Goal: Task Accomplishment & Management: Use online tool/utility

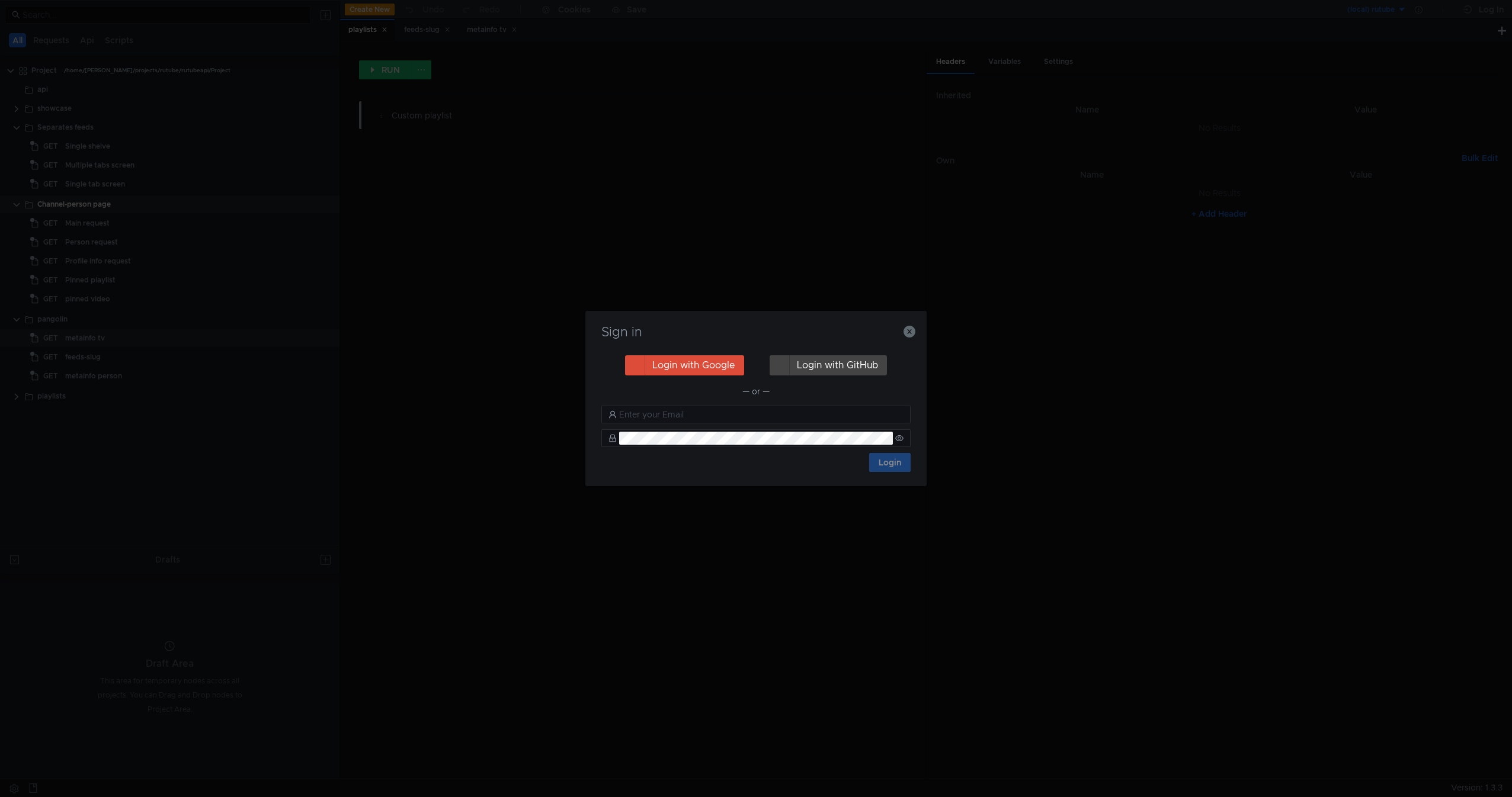
click at [919, 325] on div "Sign in Login with Google Login with GitHub — or — Login" at bounding box center [756, 398] width 342 height 175
click at [917, 330] on div "Sign in Login with Google Login with GitHub — or — Login" at bounding box center [756, 398] width 342 height 175
click at [910, 331] on icon "button" at bounding box center [909, 331] width 12 height 12
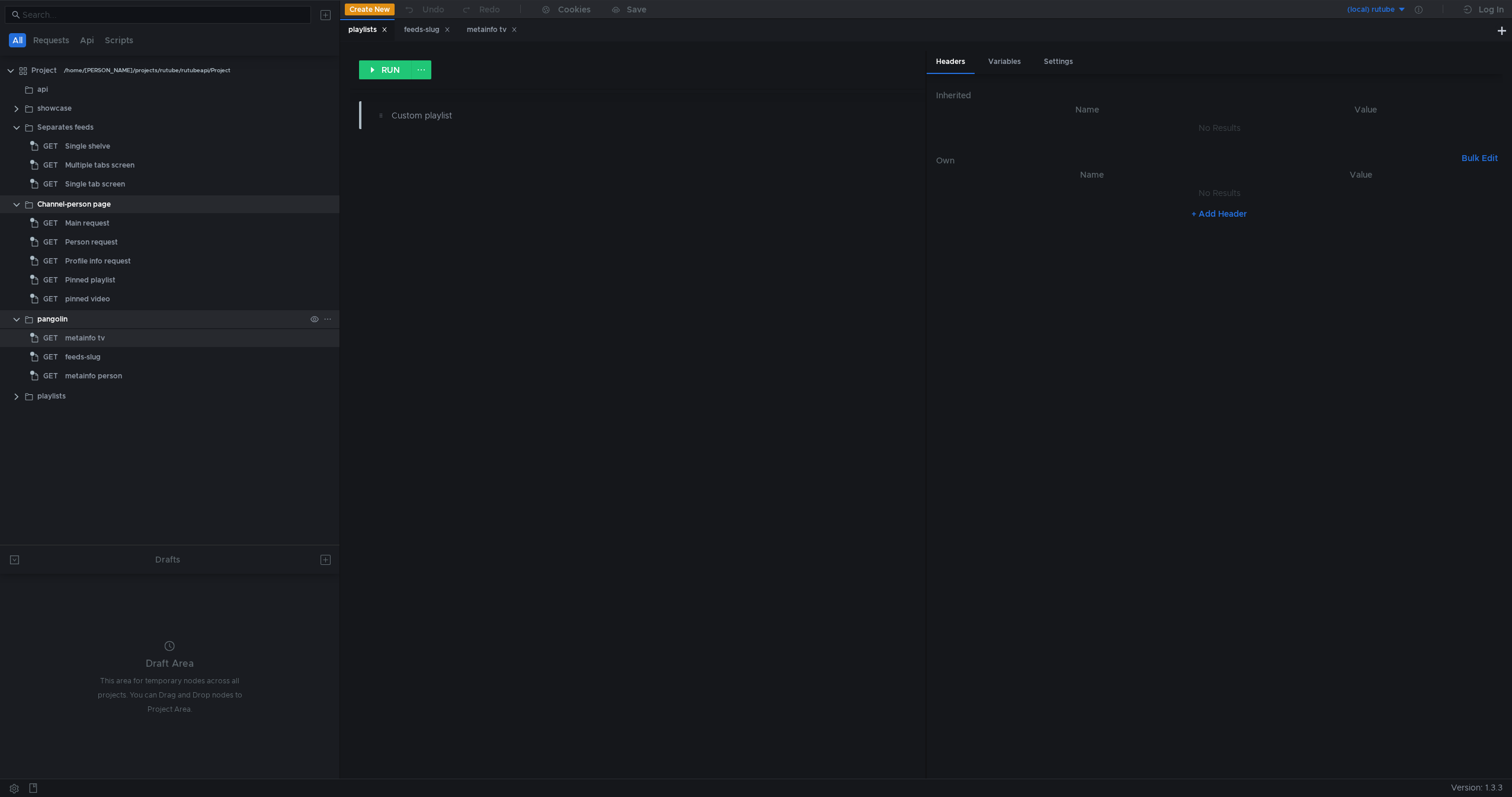
drag, startPoint x: 129, startPoint y: 318, endPoint x: 54, endPoint y: 311, distance: 75.3
click at [54, 311] on div "pangolin" at bounding box center [172, 319] width 269 height 18
click at [66, 331] on div "metainfo tv" at bounding box center [84, 338] width 40 height 18
click at [384, 68] on button "RUN" at bounding box center [385, 69] width 52 height 19
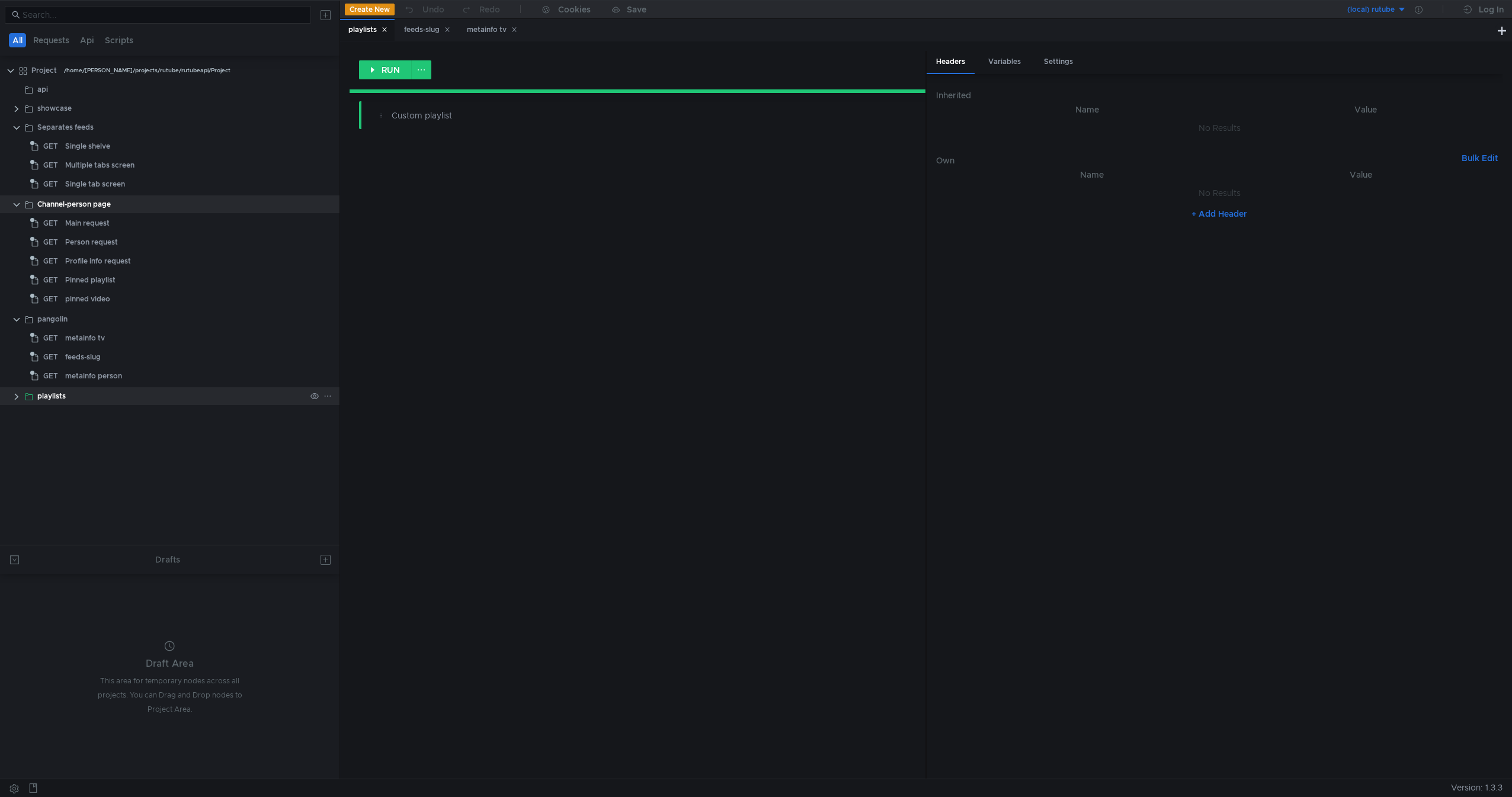
click at [14, 398] on clr-icon at bounding box center [16, 397] width 10 height 10
click at [70, 413] on div "Custom playlist" at bounding box center [92, 415] width 53 height 18
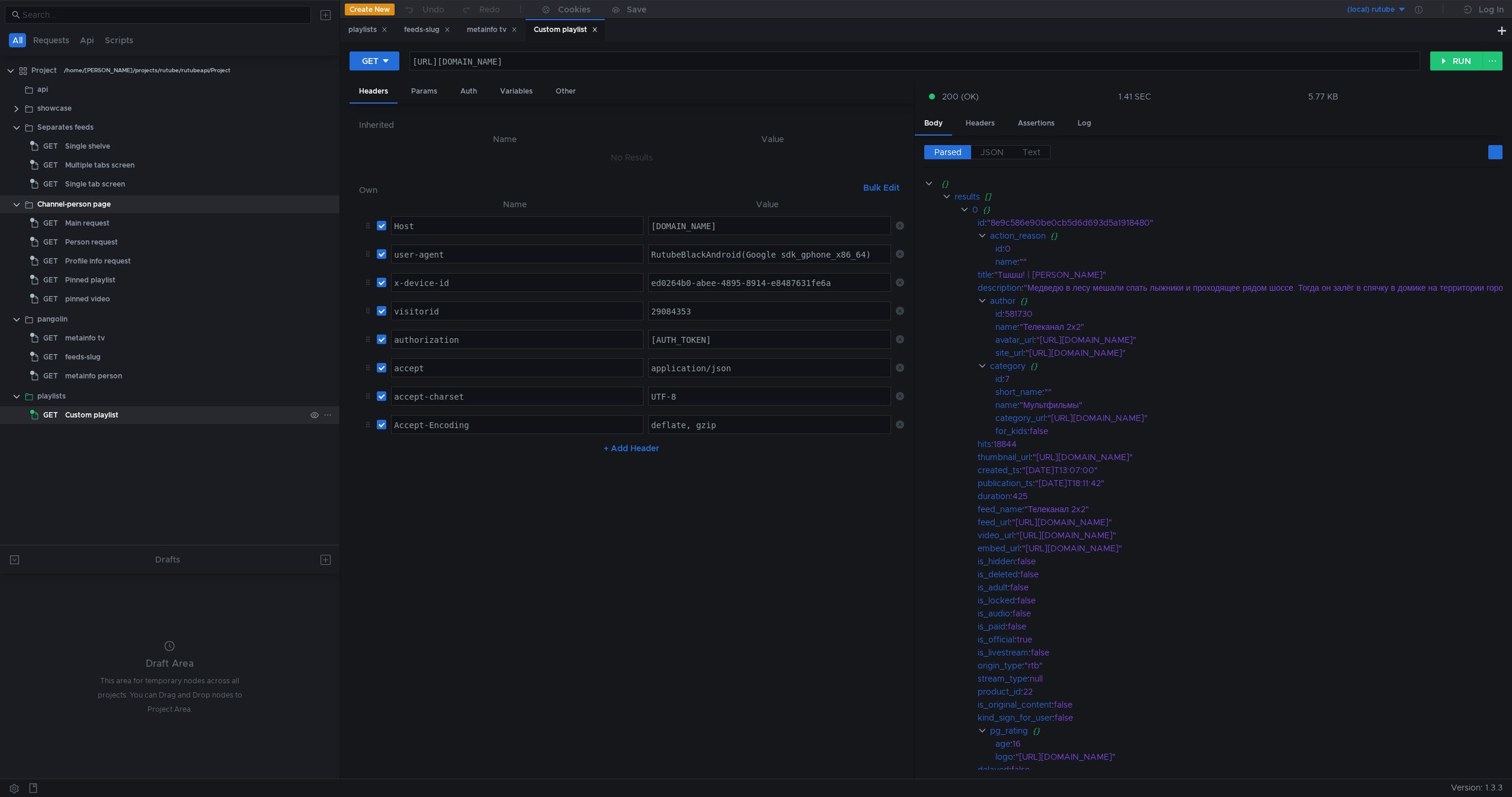
click at [109, 413] on div "Custom playlist" at bounding box center [92, 415] width 53 height 18
click at [109, 374] on div "metainfo person" at bounding box center [93, 376] width 57 height 18
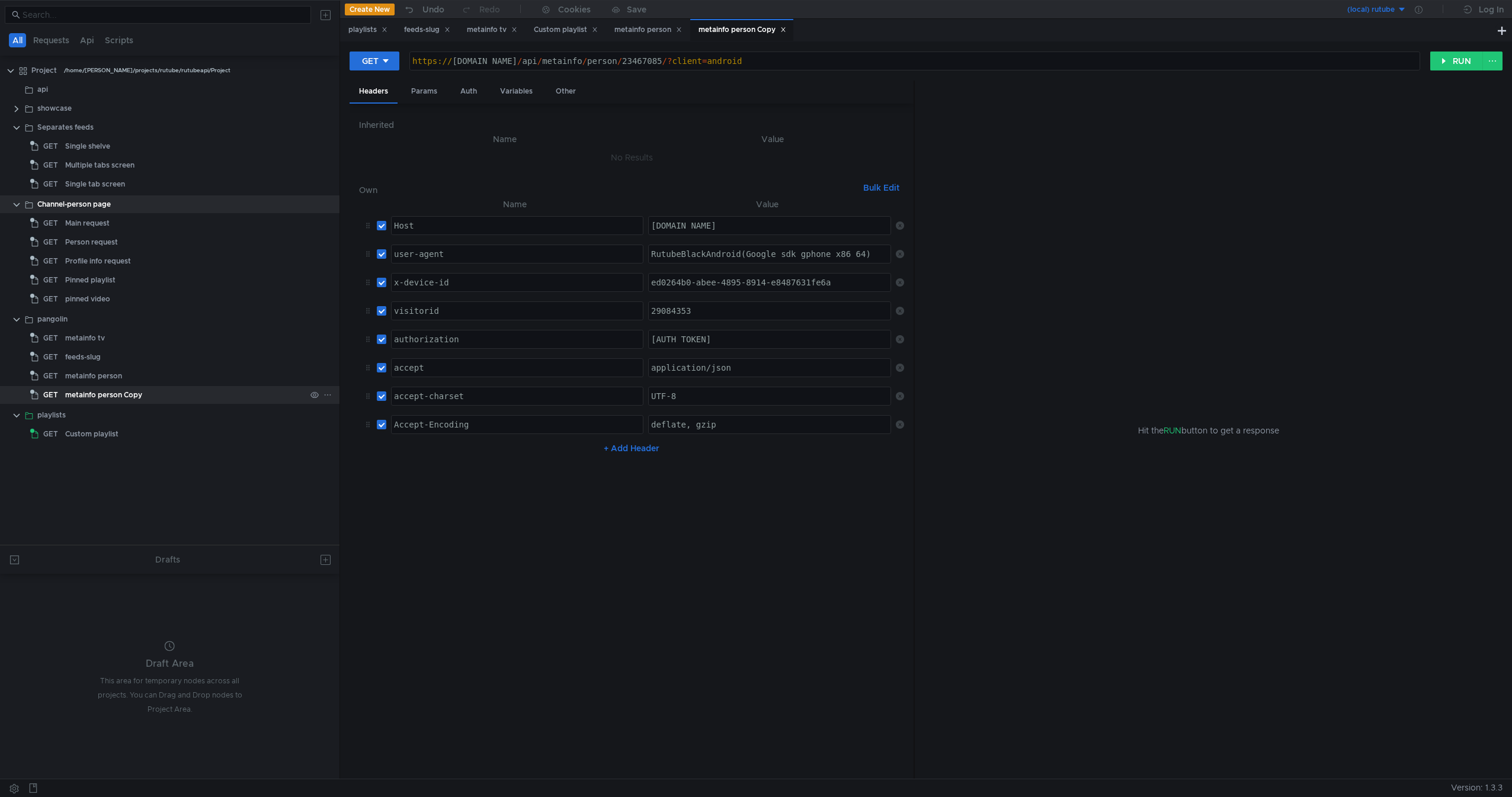
click at [158, 395] on div "metainfo person Copy" at bounding box center [185, 395] width 240 height 18
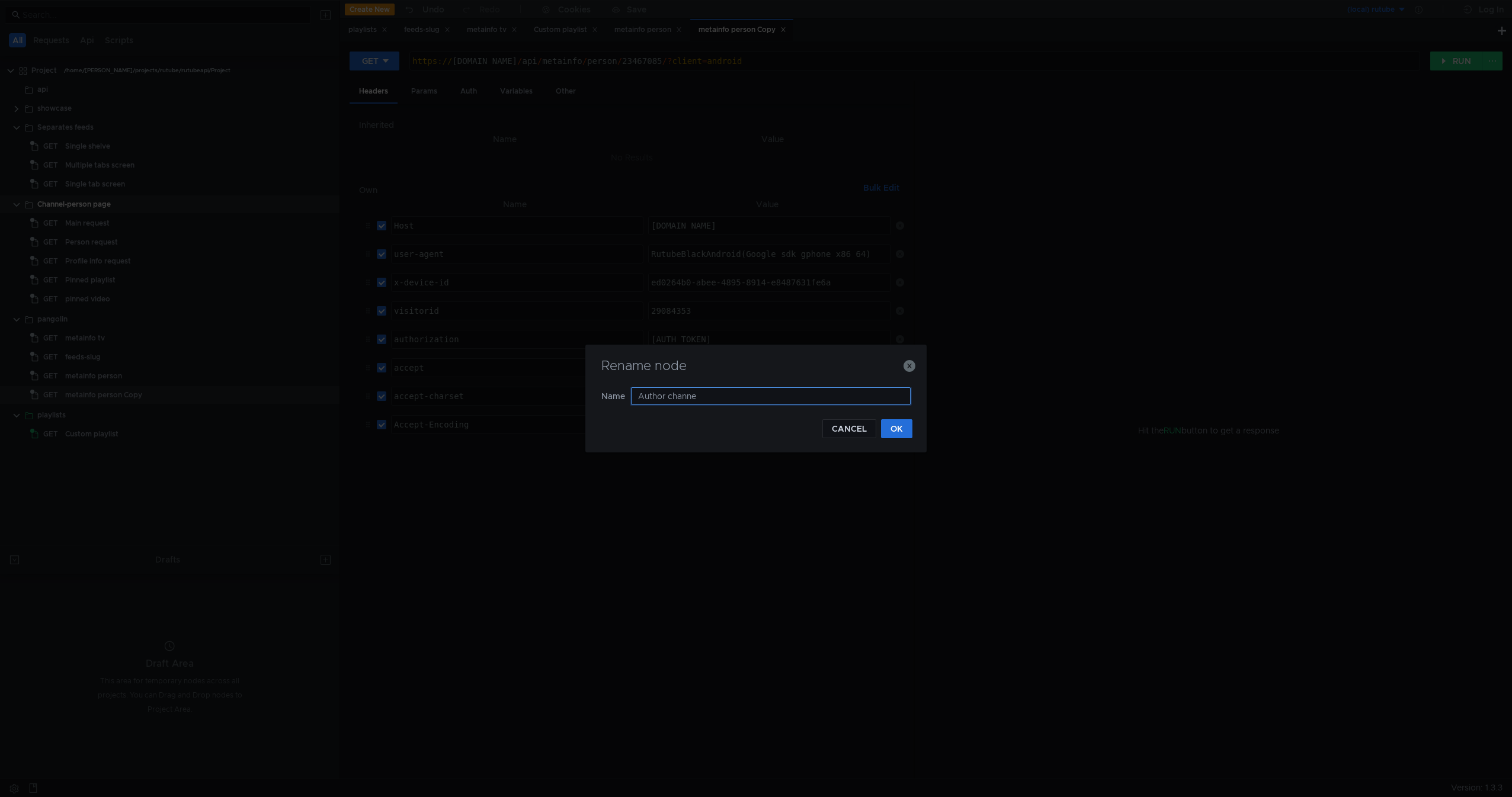
type input "Author channel"
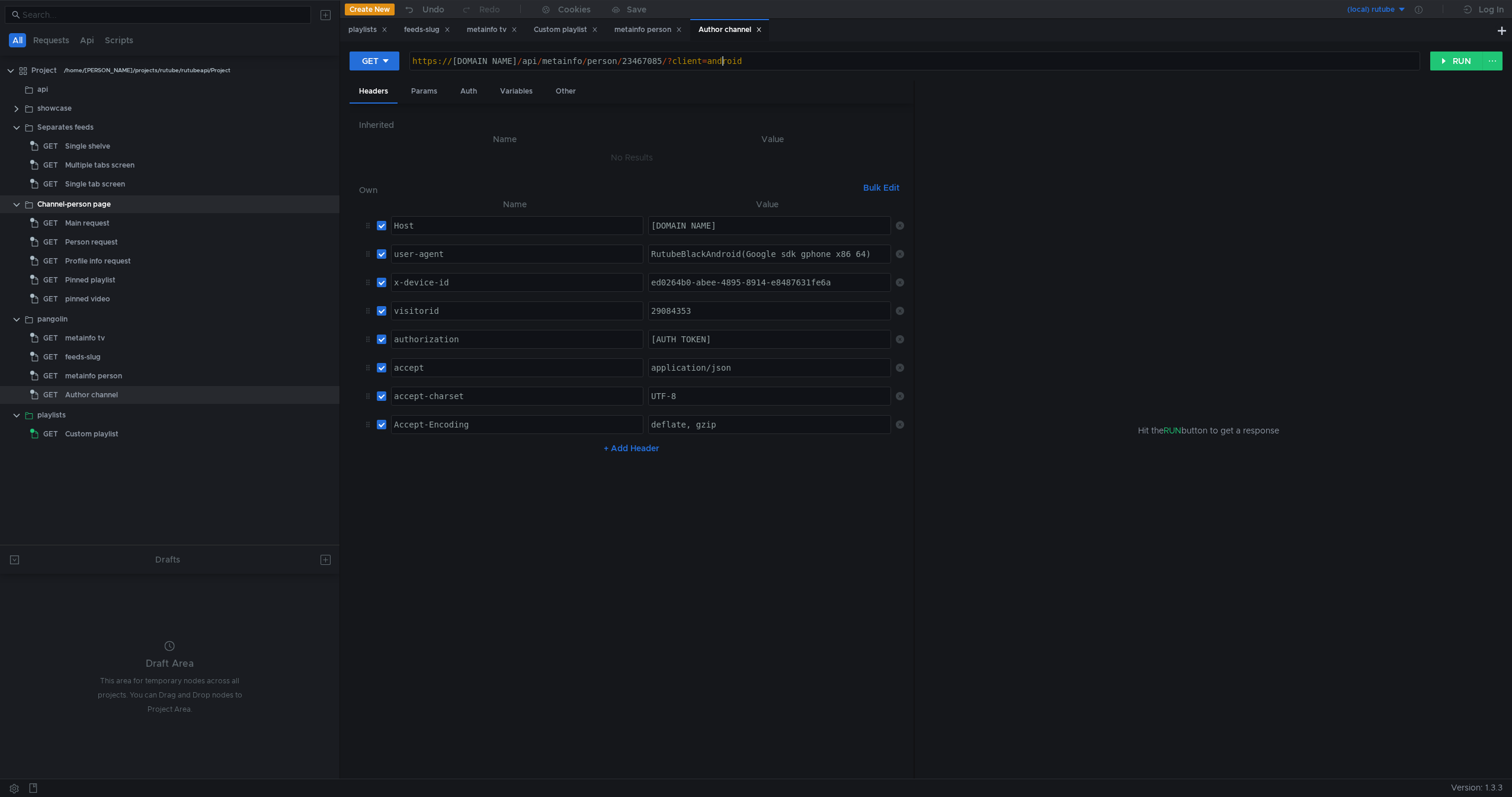
click at [790, 63] on div "https:// rutube.ru / api / metainfo / person / 23467085 /? client = android" at bounding box center [914, 70] width 1009 height 28
click at [588, 66] on div "https:// rutube.ru / api / metainfo / person / 23467085 /? client = android" at bounding box center [914, 70] width 1009 height 28
drag, startPoint x: 588, startPoint y: 66, endPoint x: 509, endPoint y: 66, distance: 79.0
click at [509, 66] on div "https:// rutube.ru / api / metainfo / person / 23467085 /? client = android" at bounding box center [914, 70] width 1009 height 28
paste textarea "/pangolin/api/{client}/v1/channel/{channel_id}"
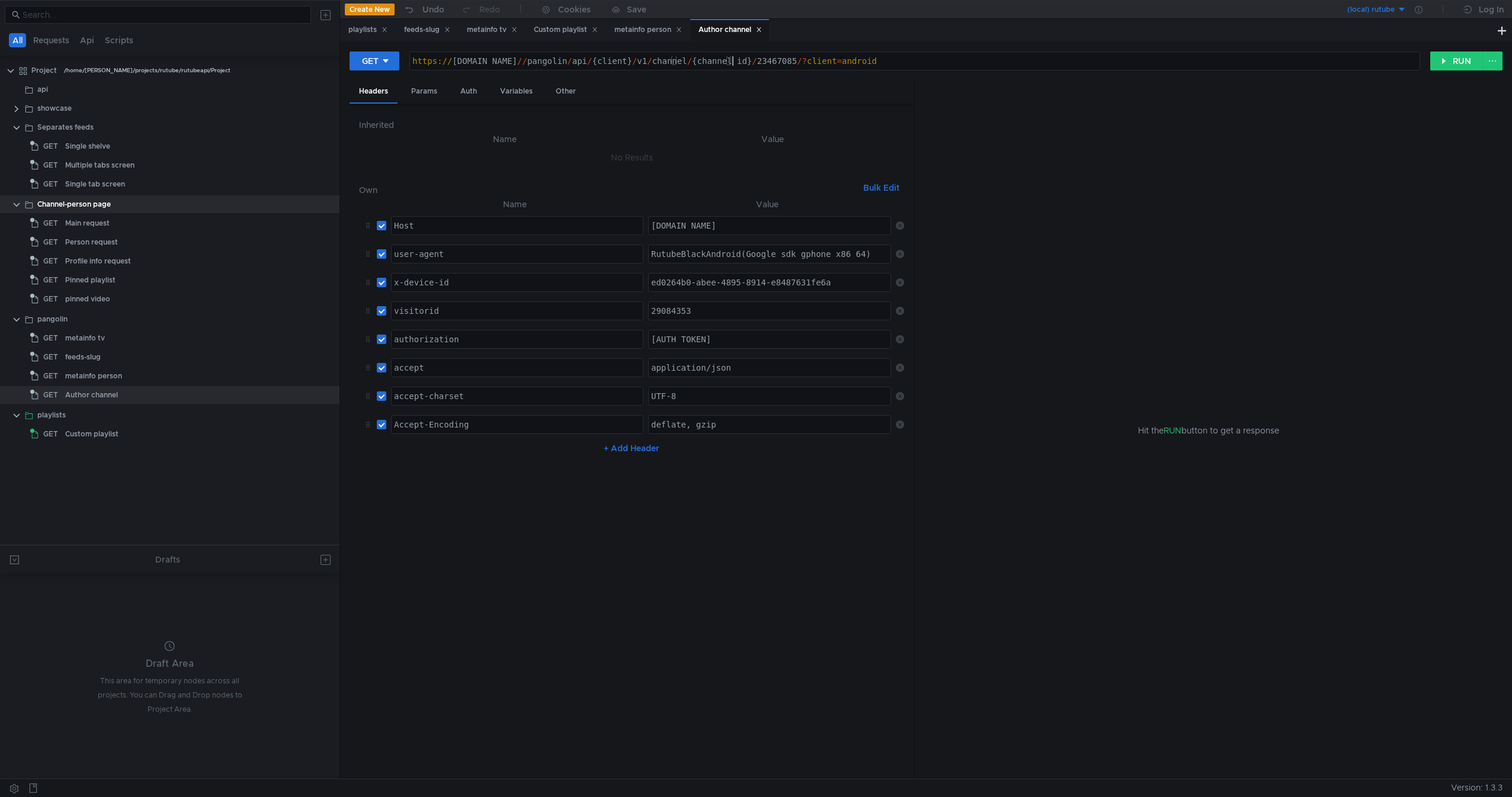
click at [510, 60] on div "https:// rutube.ru // pangolin / api / {client} / v1 / channel / {channel_id} /…" at bounding box center [914, 70] width 1009 height 28
click at [680, 59] on div "https:// rutube.ru / pangolin / api / {client} / v1 / channel / {channel_id} / …" at bounding box center [914, 70] width 1009 height 28
drag, startPoint x: 680, startPoint y: 59, endPoint x: 710, endPoint y: 58, distance: 30.0
click at [710, 58] on div "https:// rutube.ru / pangolin / api / {client} / v1 / channel / {channel_id} / …" at bounding box center [914, 70] width 1009 height 28
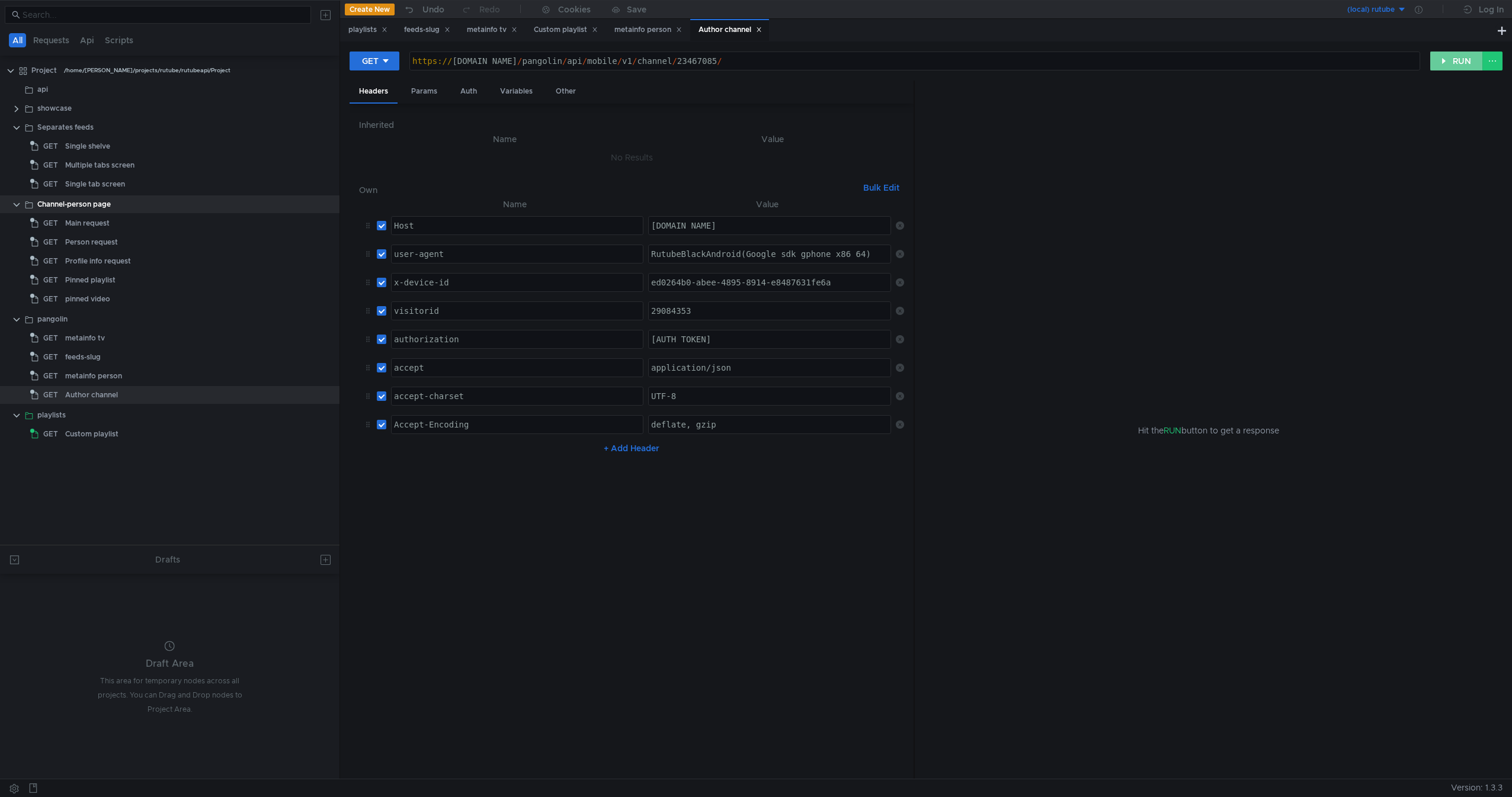
click at [1452, 63] on button "RUN" at bounding box center [1456, 60] width 52 height 19
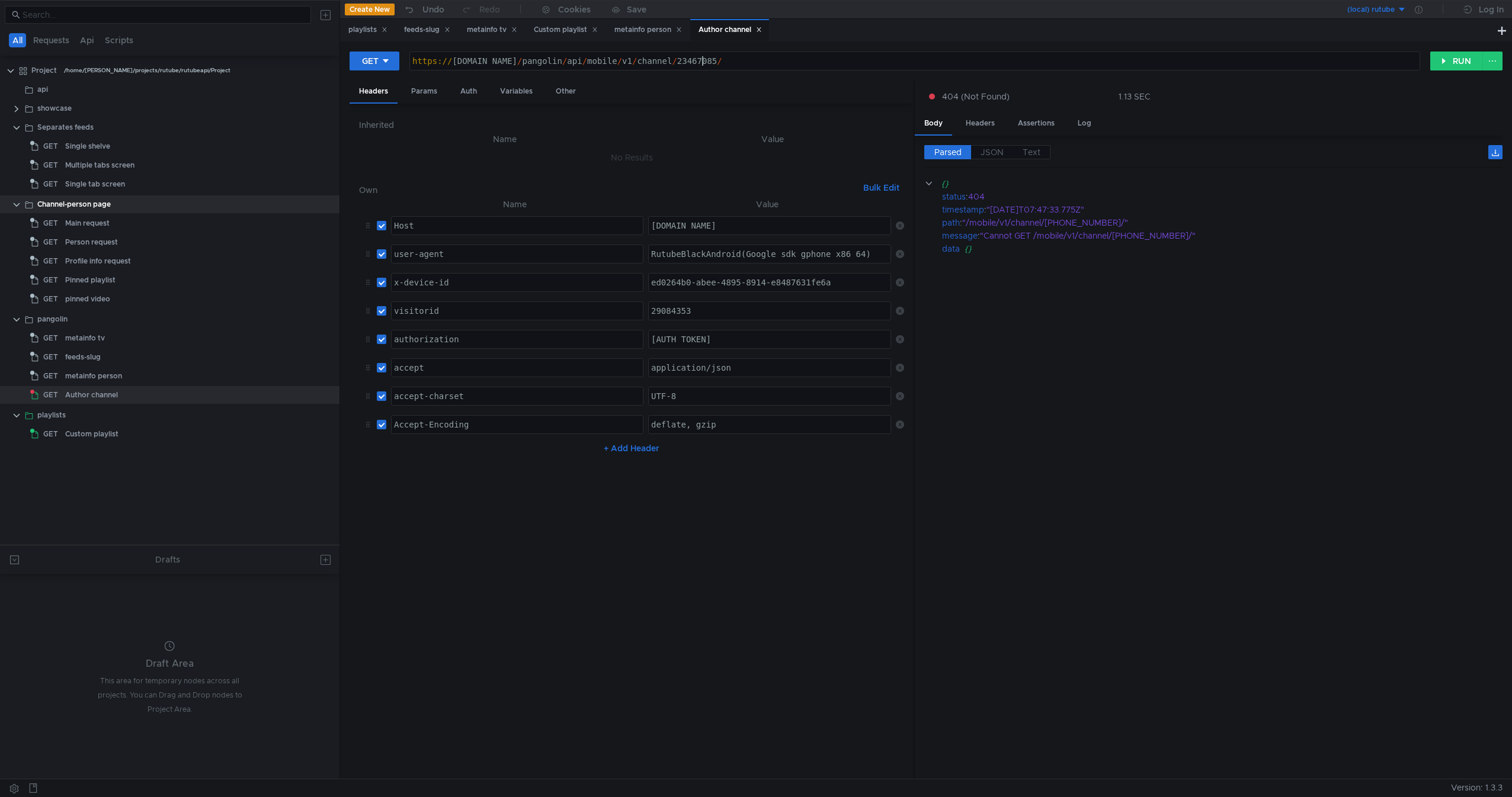
click at [752, 63] on div "https:// rutube.ru / pangolin / api / mobile / v1 / channel / 23467085 /" at bounding box center [914, 70] width 1009 height 28
click at [1453, 60] on button "RUN" at bounding box center [1456, 60] width 52 height 19
click at [493, 67] on div "https:// rutube.ru / pangolin / api / mobile / v1 / channel / 23467085 /? clien…" at bounding box center [914, 70] width 1009 height 28
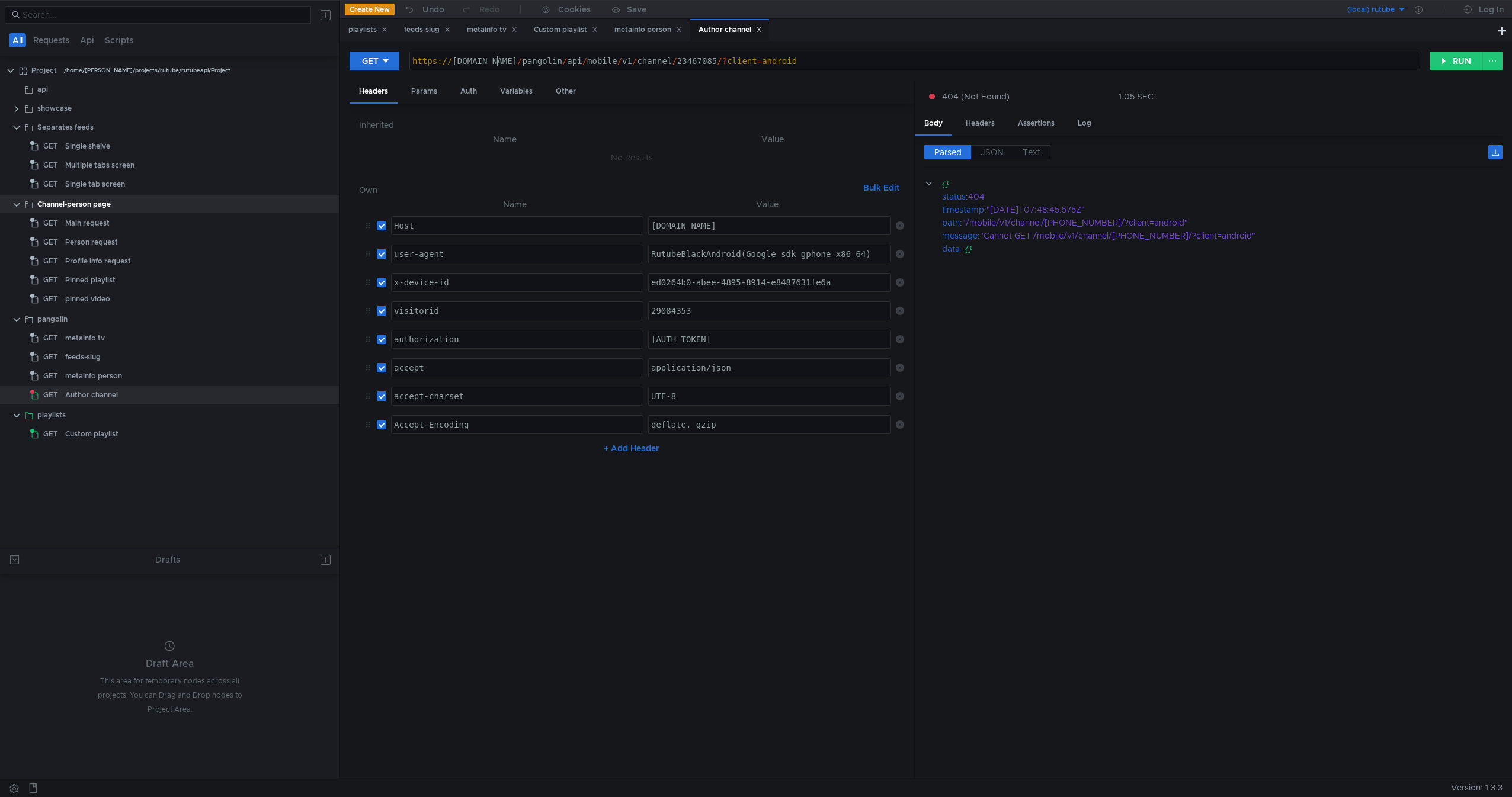
scroll to position [0, 7]
click at [1444, 51] on div "GET https://rutube.dev/pangolin/api/mobile/v1/channel/23467085/?client=android …" at bounding box center [925, 410] width 1171 height 737
click at [1444, 59] on button "RUN" at bounding box center [1456, 60] width 52 height 19
click at [488, 62] on div "https:// rutube.dev / pangolin / api / mobile / v1 / channel / 23467085 /? clie…" at bounding box center [914, 70] width 1009 height 28
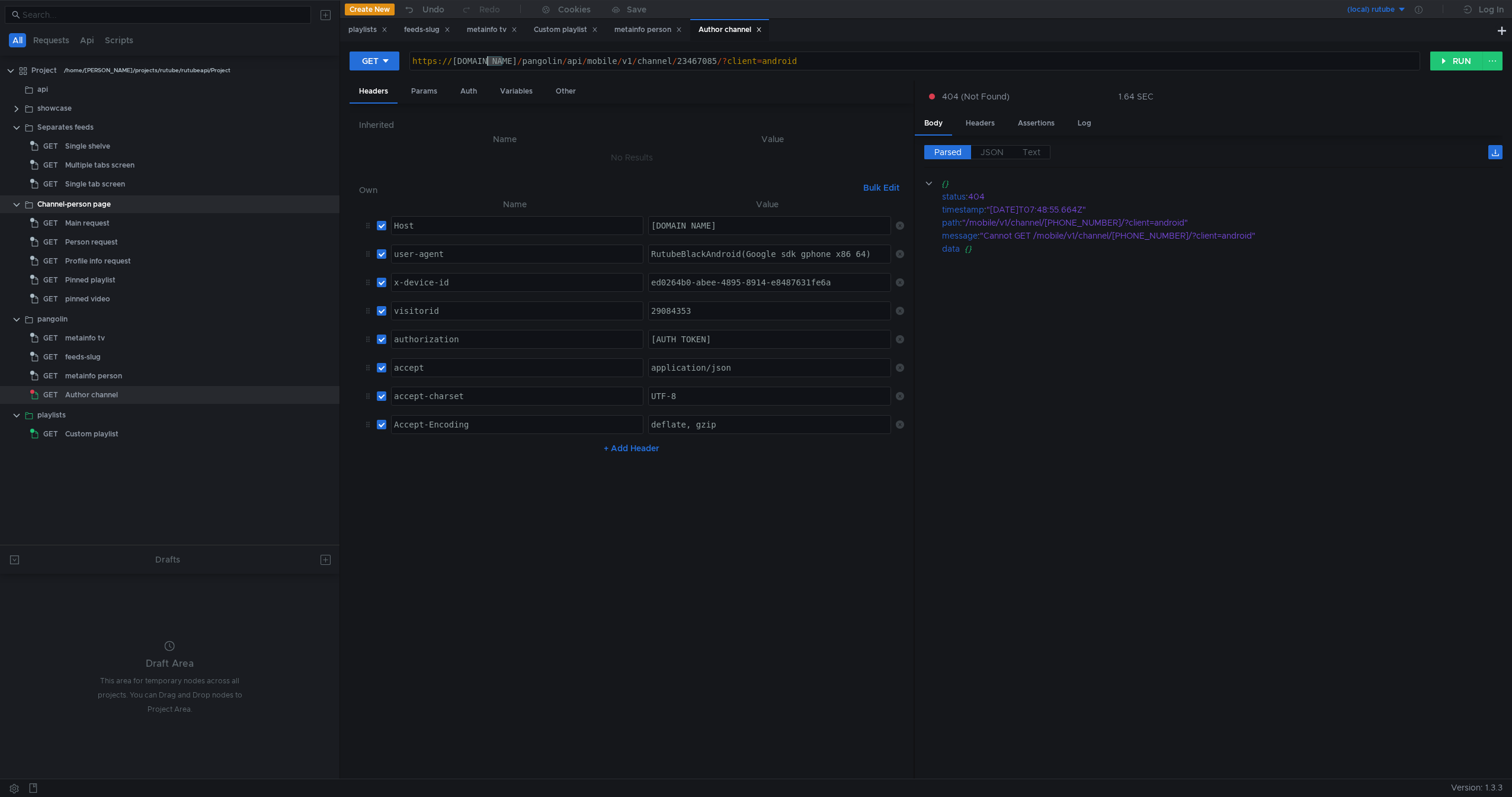
scroll to position [0, 6]
type textarea "https://rutube.ru/pangolin/api/mobile/v1/channel/23467085/?client=android"
click at [1459, 59] on button "RUN" at bounding box center [1456, 60] width 52 height 19
click at [383, 223] on input "checkbox" at bounding box center [382, 225] width 10 height 10
click at [1444, 60] on button "RUN" at bounding box center [1456, 60] width 52 height 19
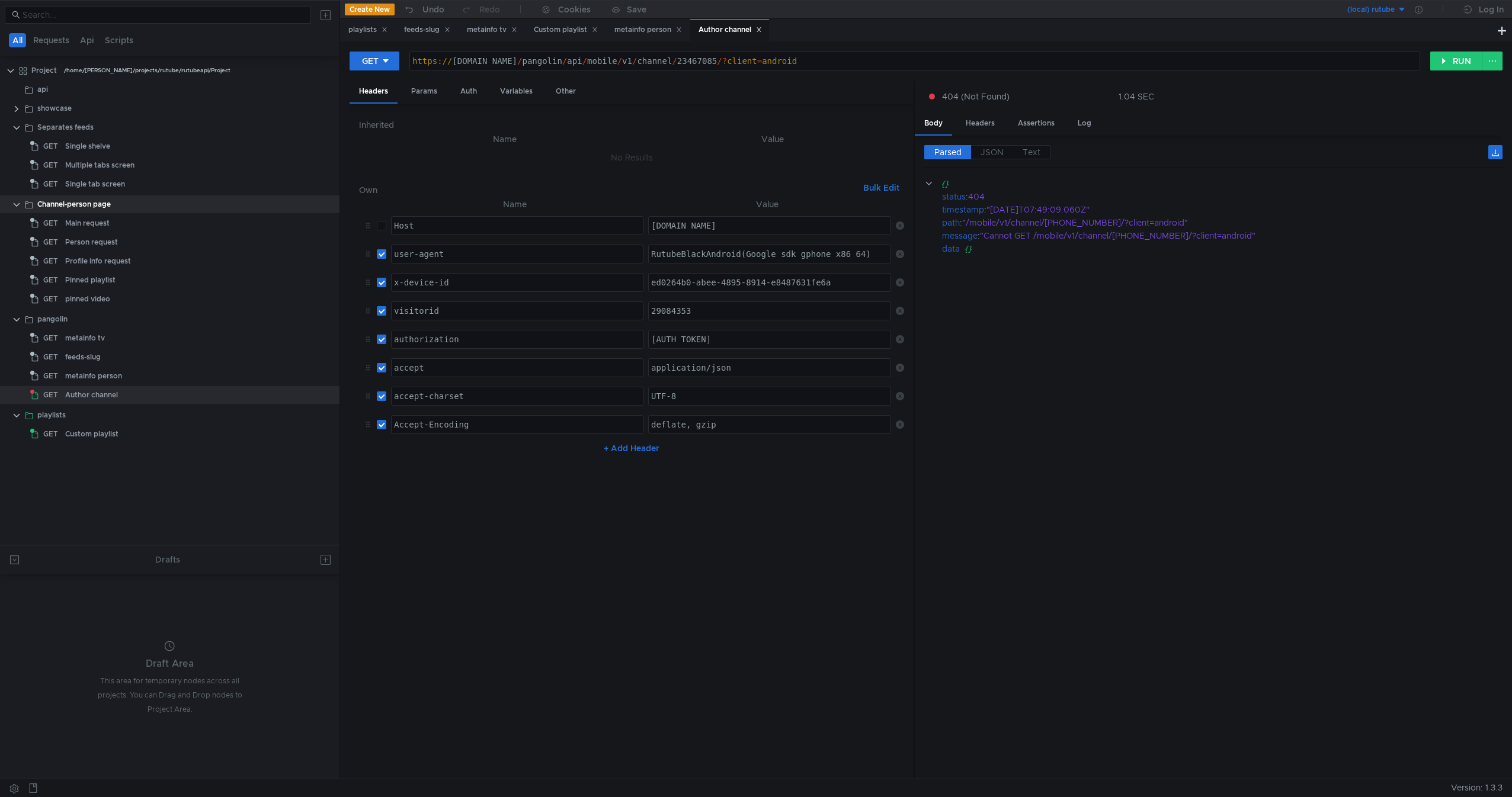
click at [381, 224] on input "checkbox" at bounding box center [382, 225] width 10 height 10
checkbox input "true"
click at [1446, 67] on button "RUN" at bounding box center [1456, 60] width 52 height 19
type textarea "[DOMAIN_NAME]"
click at [741, 229] on div "[DOMAIN_NAME]" at bounding box center [770, 235] width 245 height 28
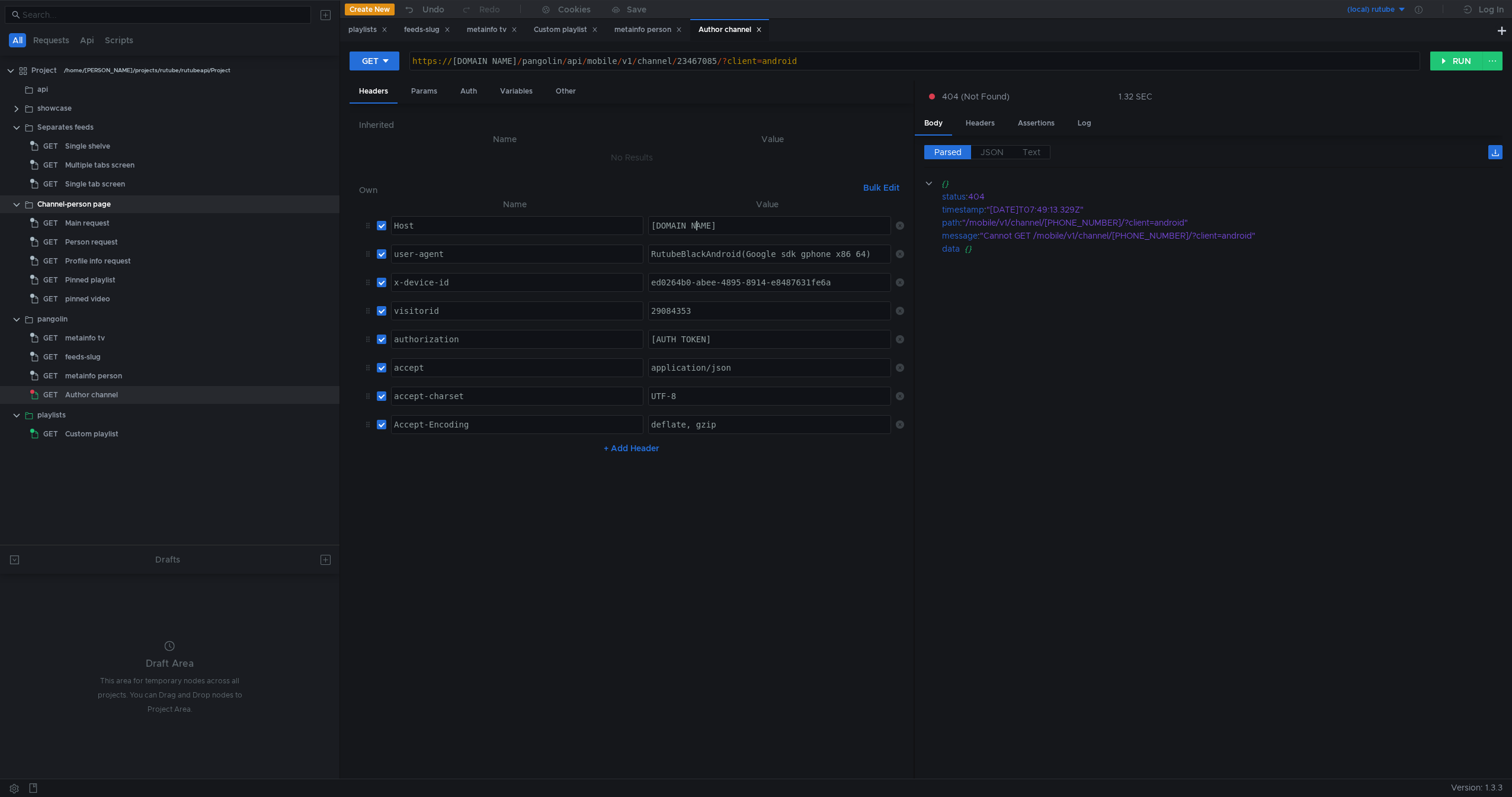
click at [741, 229] on div "[DOMAIN_NAME]" at bounding box center [770, 235] width 245 height 28
click at [809, 534] on nz-table "Name Value Host ההההההההההההההההההההההההההההההההההההההההההההההההההההההההההההההה…" at bounding box center [631, 484] width 545 height 573
click at [682, 63] on div "https:// rutube.ru / pangolin / api / mobile / v1 / channel / 23467085 /? clien…" at bounding box center [914, 70] width 1009 height 28
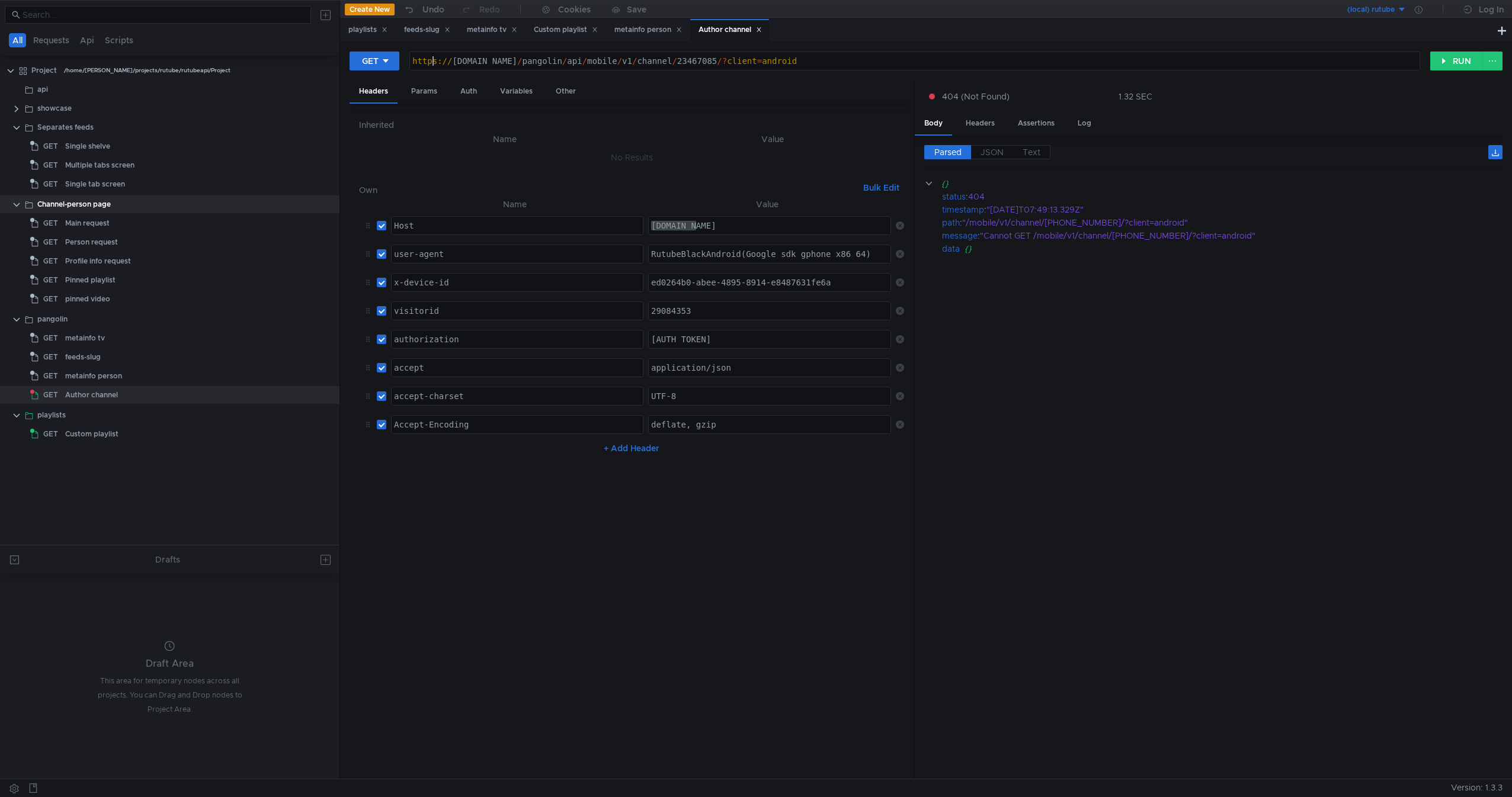
click at [431, 58] on div "https:// rutube.ru / pangolin / api / mobile / v1 / channel / 23467085 /? clien…" at bounding box center [914, 70] width 1009 height 28
drag, startPoint x: 431, startPoint y: 58, endPoint x: 800, endPoint y: 61, distance: 369.0
click at [800, 61] on div "https:// rutube.ru / pangolin / api / mobile / v1 / channel / 23467085 /? clien…" at bounding box center [914, 70] width 1009 height 28
paste textarea "?client=android"
type textarea "[URL][DOMAIN_NAME][PHONE_NUMBER]"
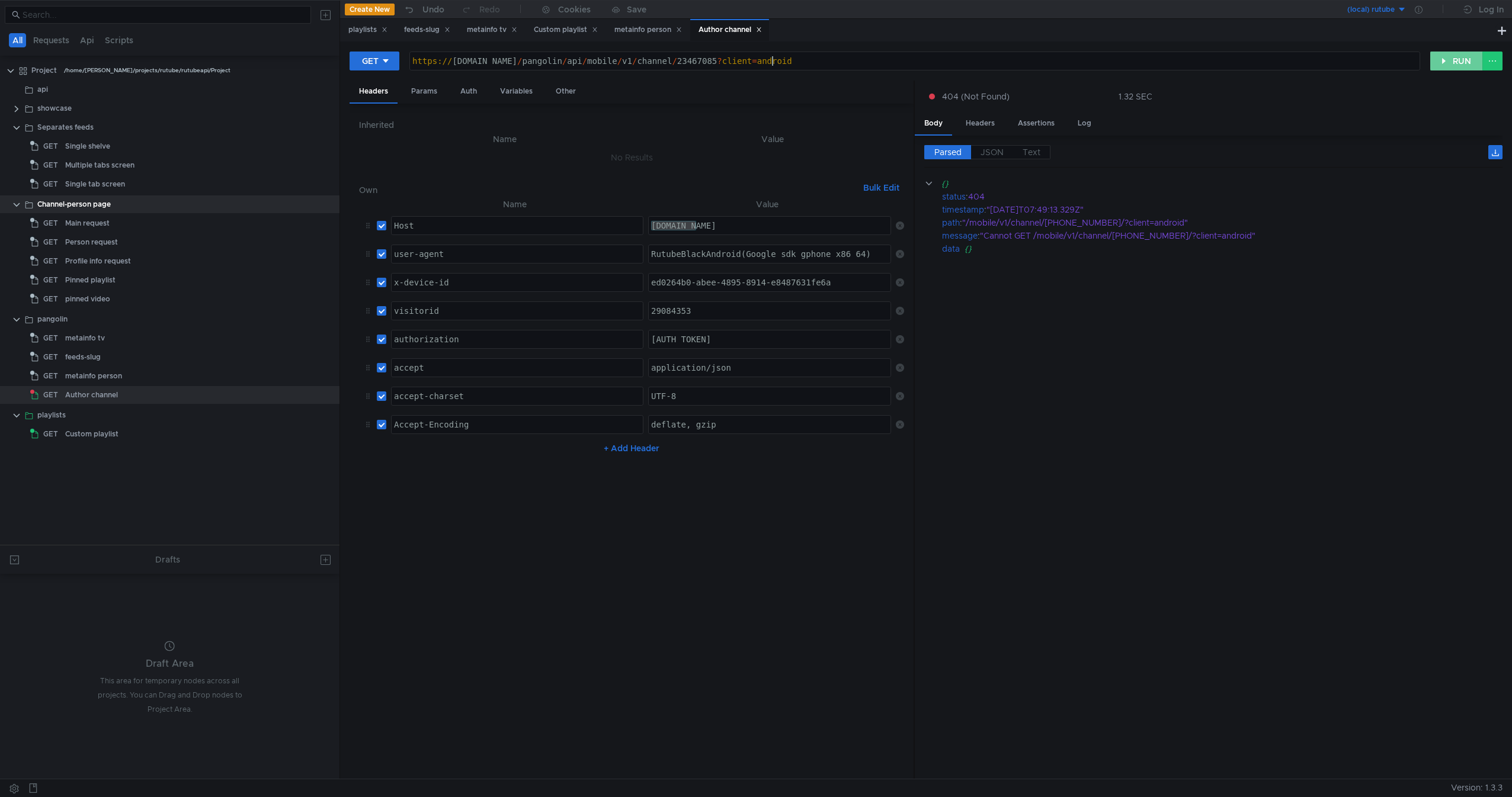
click at [1459, 63] on button "RUN" at bounding box center [1456, 60] width 52 height 19
drag, startPoint x: 114, startPoint y: 326, endPoint x: 87, endPoint y: 324, distance: 27.1
click at [87, 324] on div "pangolin" at bounding box center [172, 319] width 269 height 18
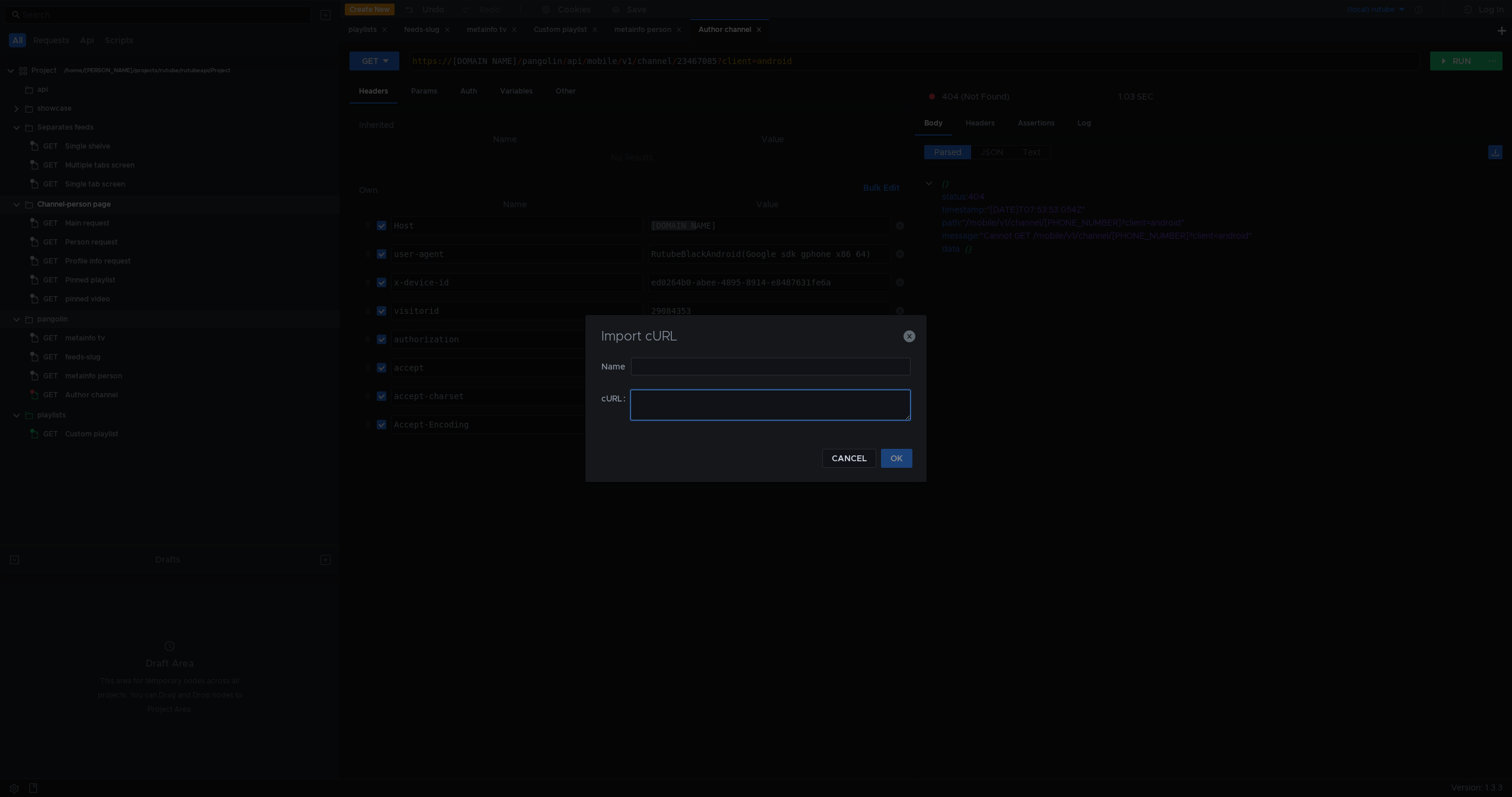
click at [722, 405] on textarea at bounding box center [770, 405] width 280 height 31
paste textarea "curl -X 'GET' \ 'https://rutube.ru/pangolin/api/mobile/v1/channel/23467085?clie…"
type textarea "curl -X 'GET' \ 'https://rutube.ru/pangolin/api/mobile/v1/channel/23467085?clie…"
click at [753, 371] on input "text" at bounding box center [770, 366] width 279 height 18
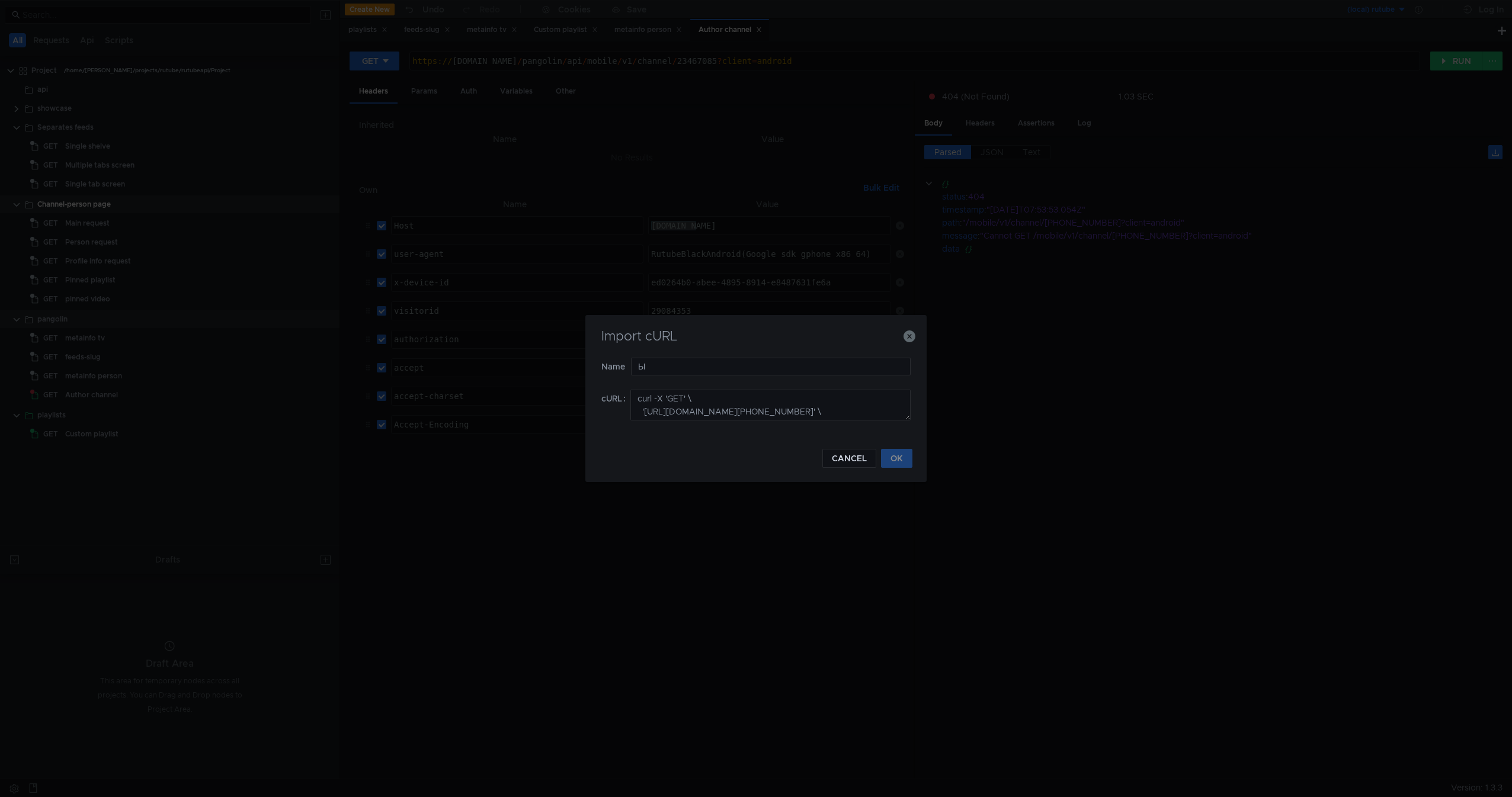
scroll to position [36, 0]
type input "Ыштр"
type input "Author channel pango"
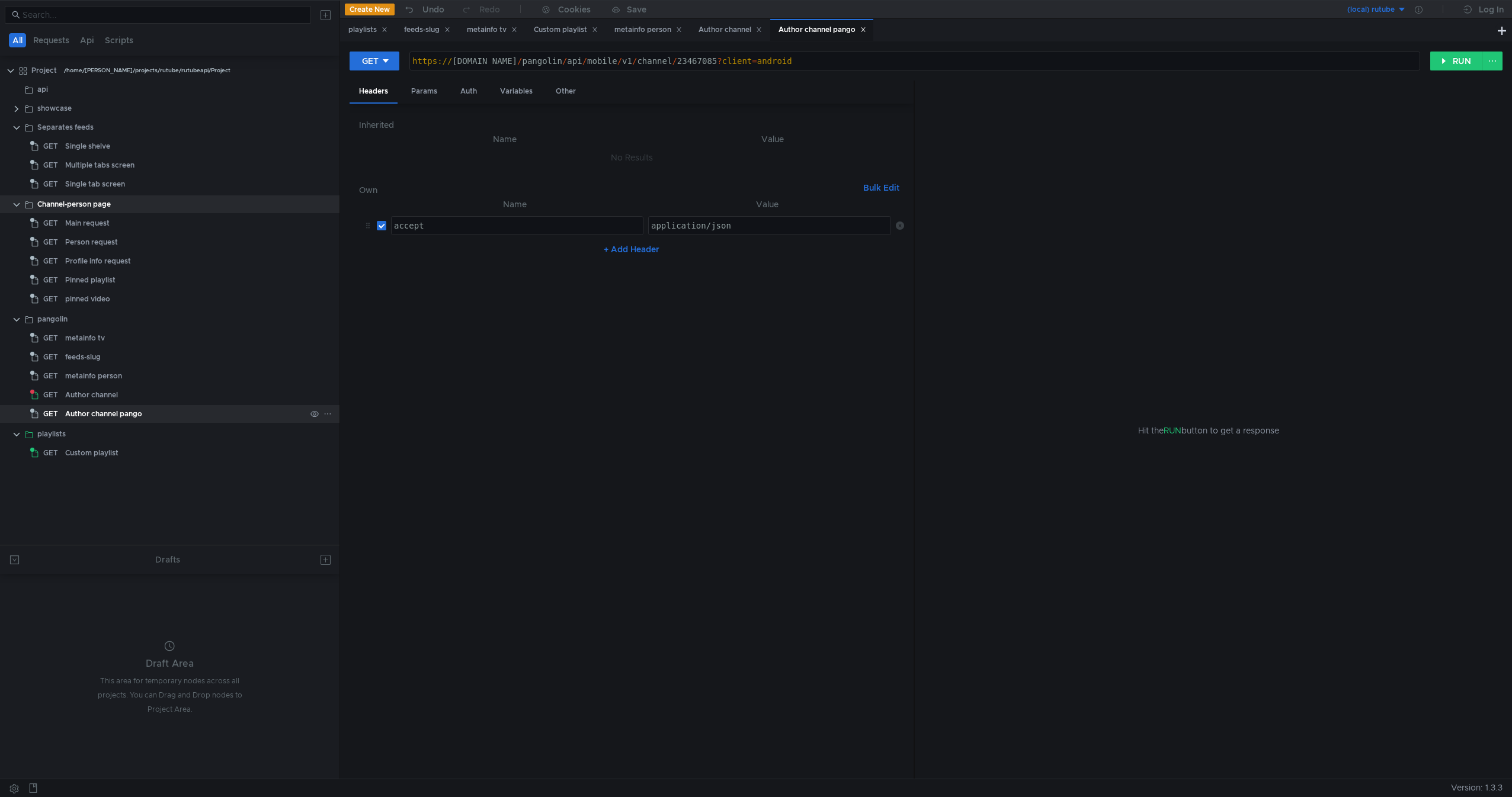
click at [171, 421] on div "Author channel pango" at bounding box center [185, 415] width 240 height 18
click at [492, 295] on nz-table "Name Value accept ההההההההההההההההההההההההההההההההההההההההההההההההההההההההההההה…" at bounding box center [631, 484] width 545 height 573
click at [99, 327] on div "pangolin" at bounding box center [172, 319] width 269 height 18
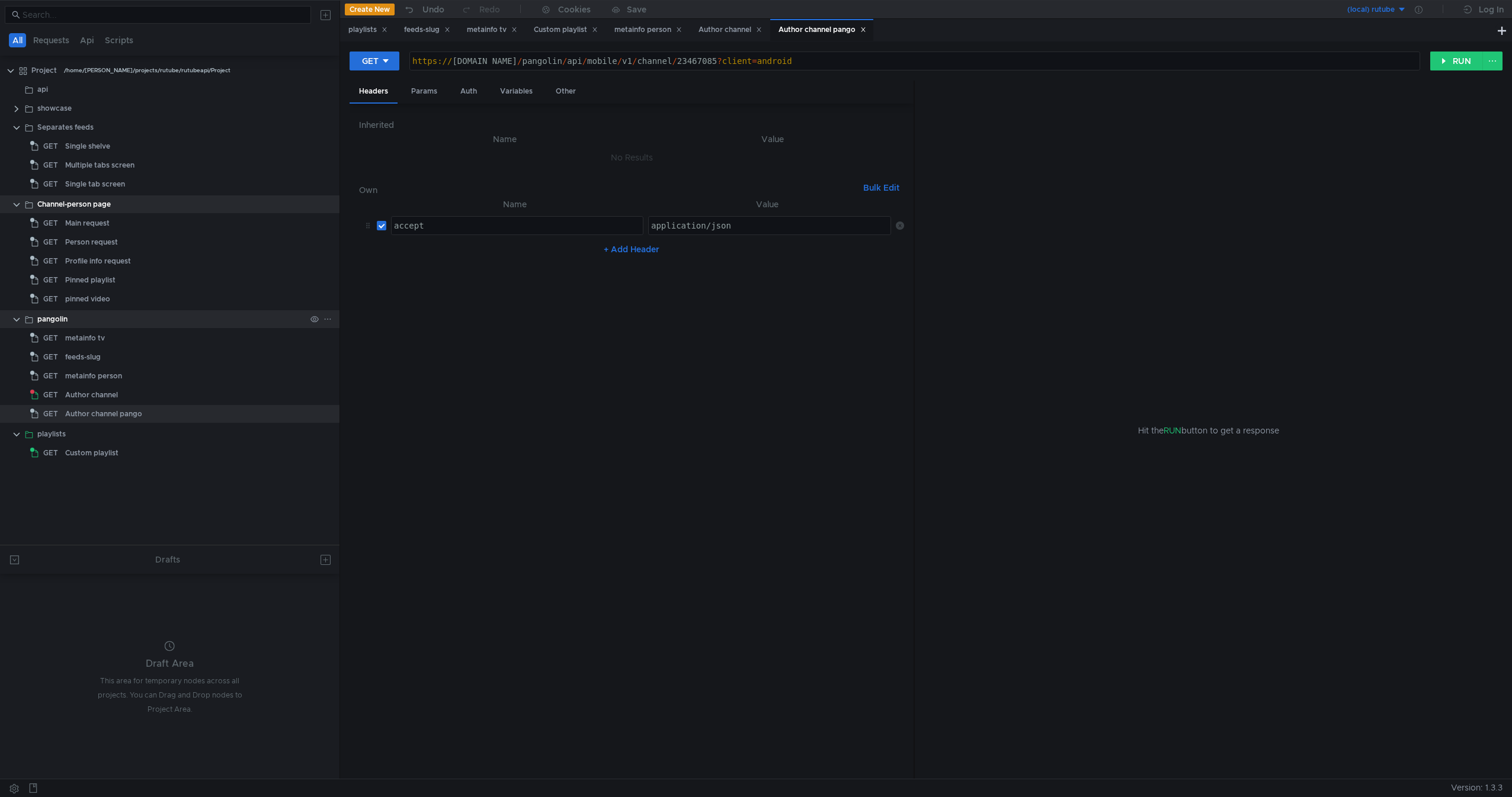
click at [99, 326] on div "pangolin" at bounding box center [172, 319] width 269 height 18
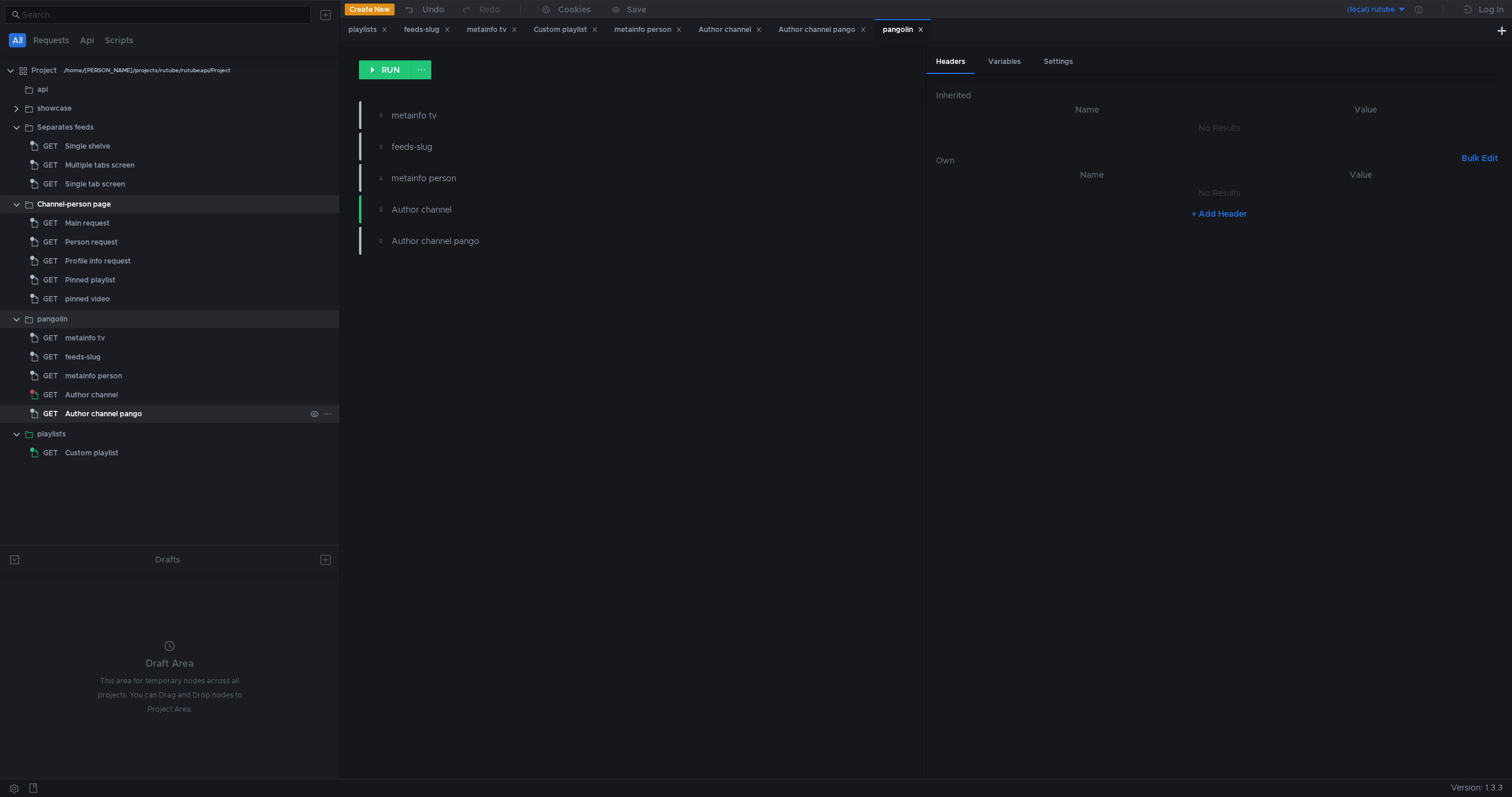
click at [70, 419] on div "Author channel pango" at bounding box center [103, 415] width 77 height 18
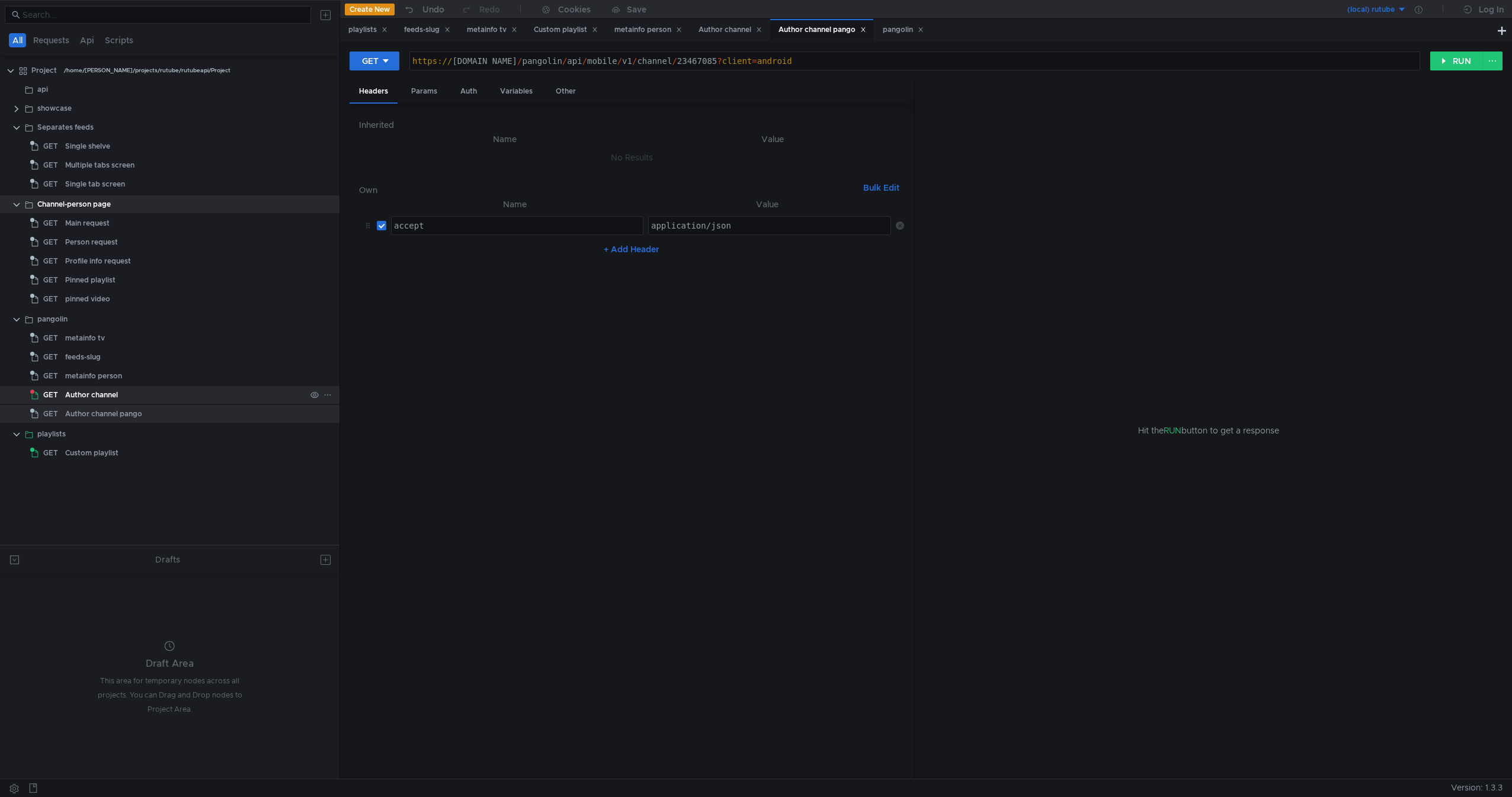
click at [88, 391] on div "Author channel" at bounding box center [91, 395] width 52 height 18
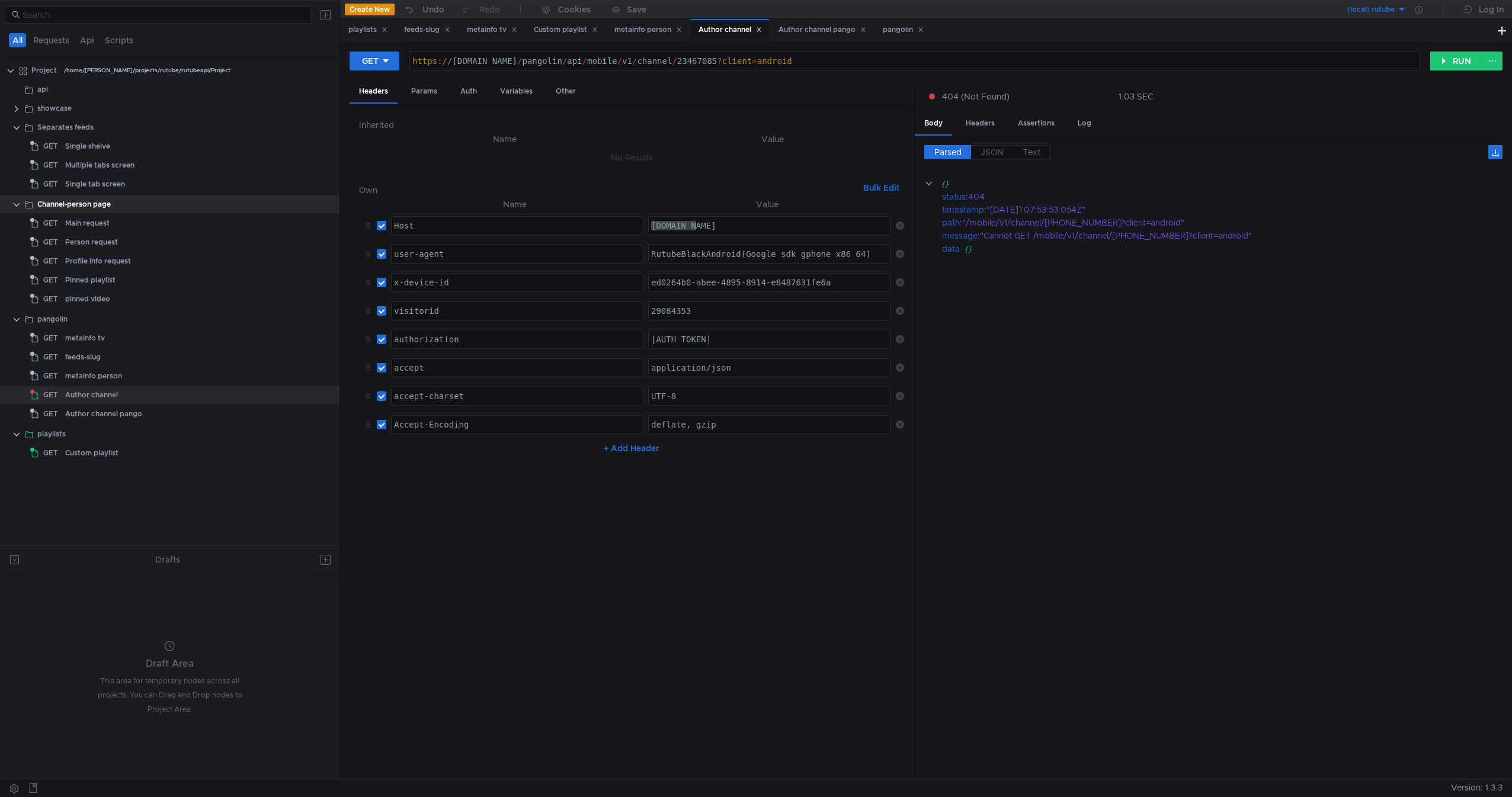
click at [869, 184] on button "Bulk Edit" at bounding box center [881, 188] width 45 height 14
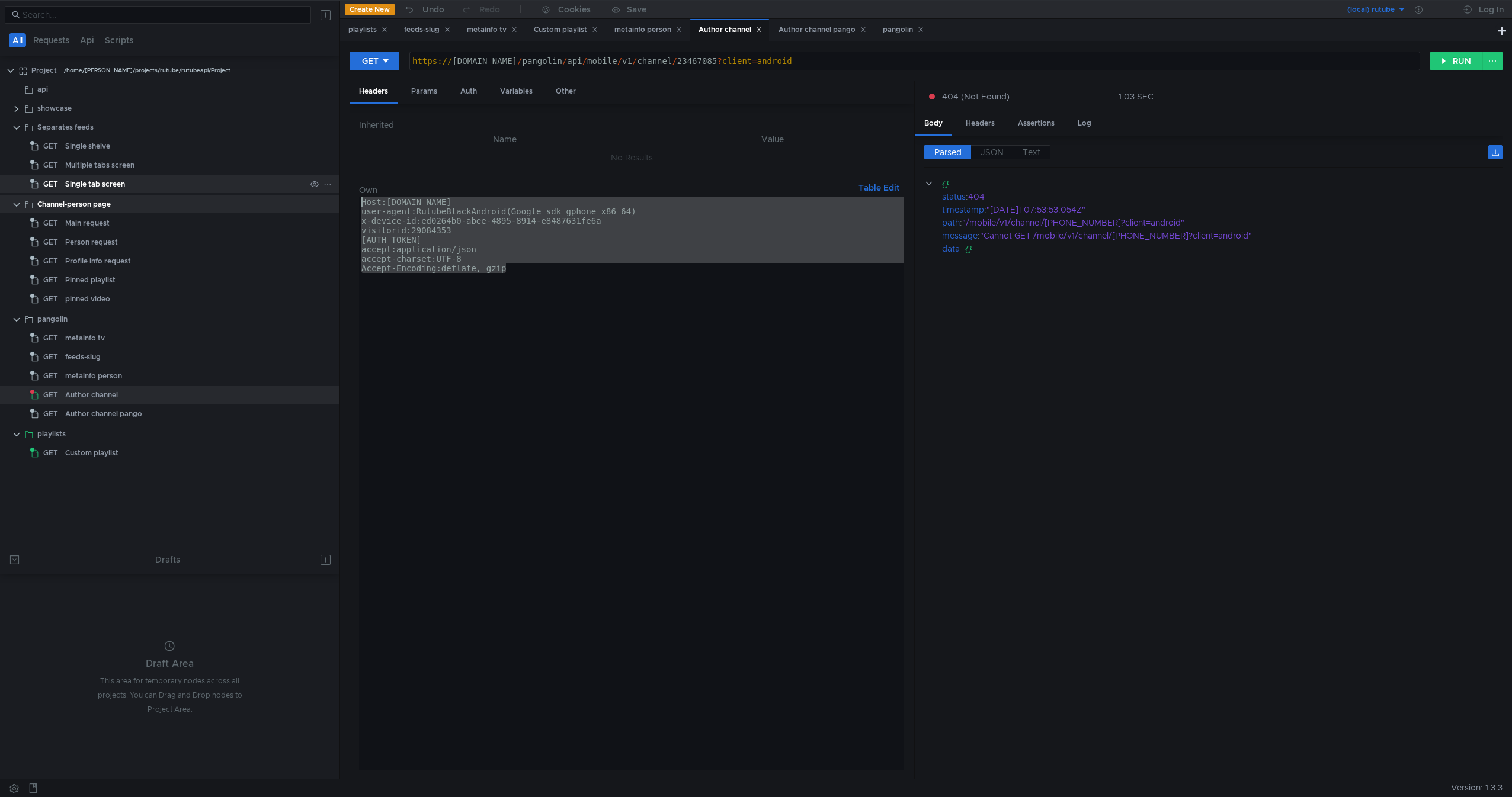
drag, startPoint x: 633, startPoint y: 297, endPoint x: 245, endPoint y: 185, distance: 403.8
click at [245, 185] on as-split "All Requests Api Scripts Project /home/rukurbanov/projects/rutube/rutubeapi/Pro…" at bounding box center [756, 390] width 1512 height 779
type textarea "Host:rutube.ru user-agent:RutubeBlackAndroid(Google sdk_gphone_x86_64)"
click at [877, 189] on button "Table Edit" at bounding box center [879, 188] width 51 height 14
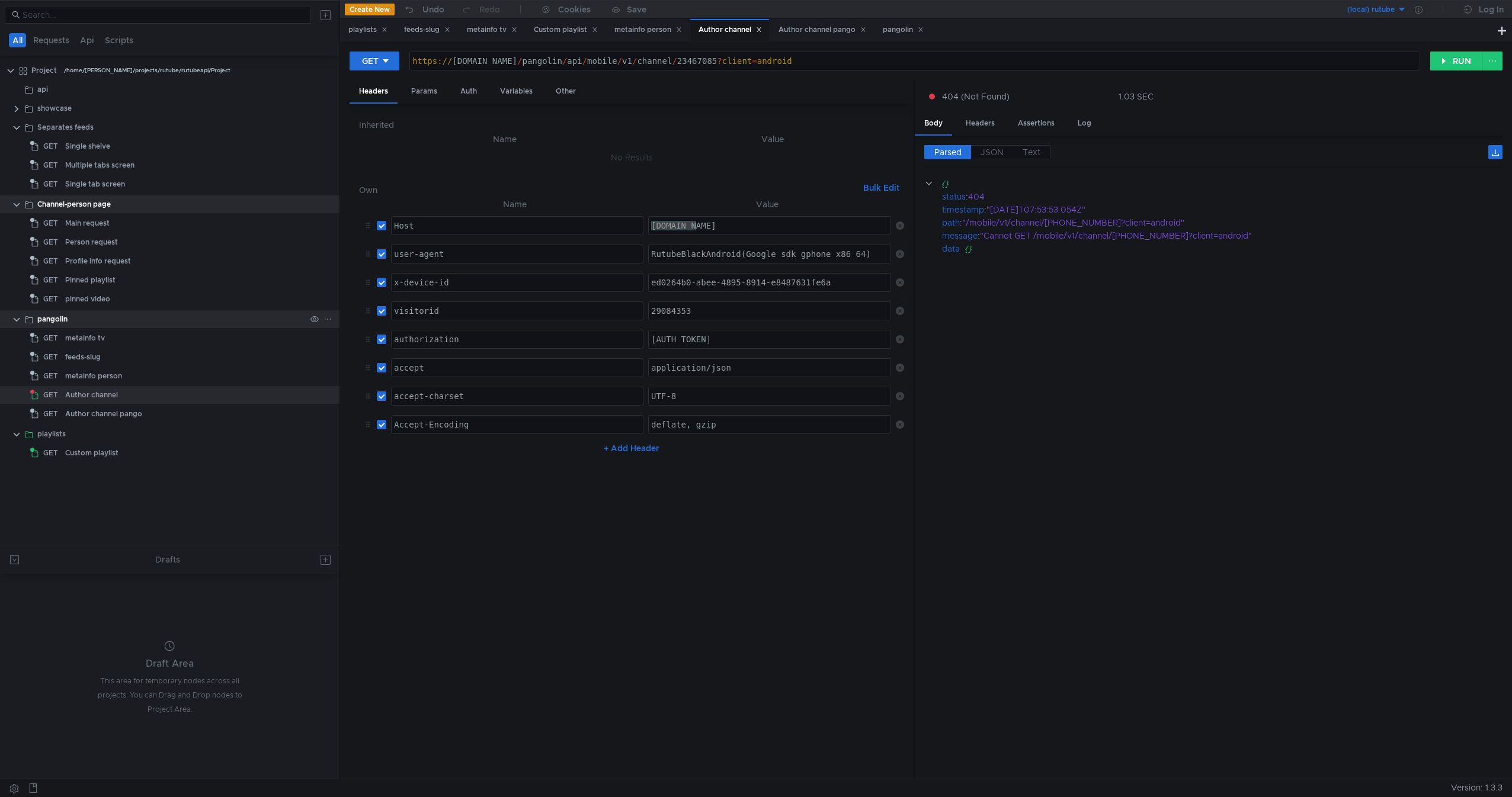
click at [63, 322] on div "pangolin" at bounding box center [52, 319] width 30 height 18
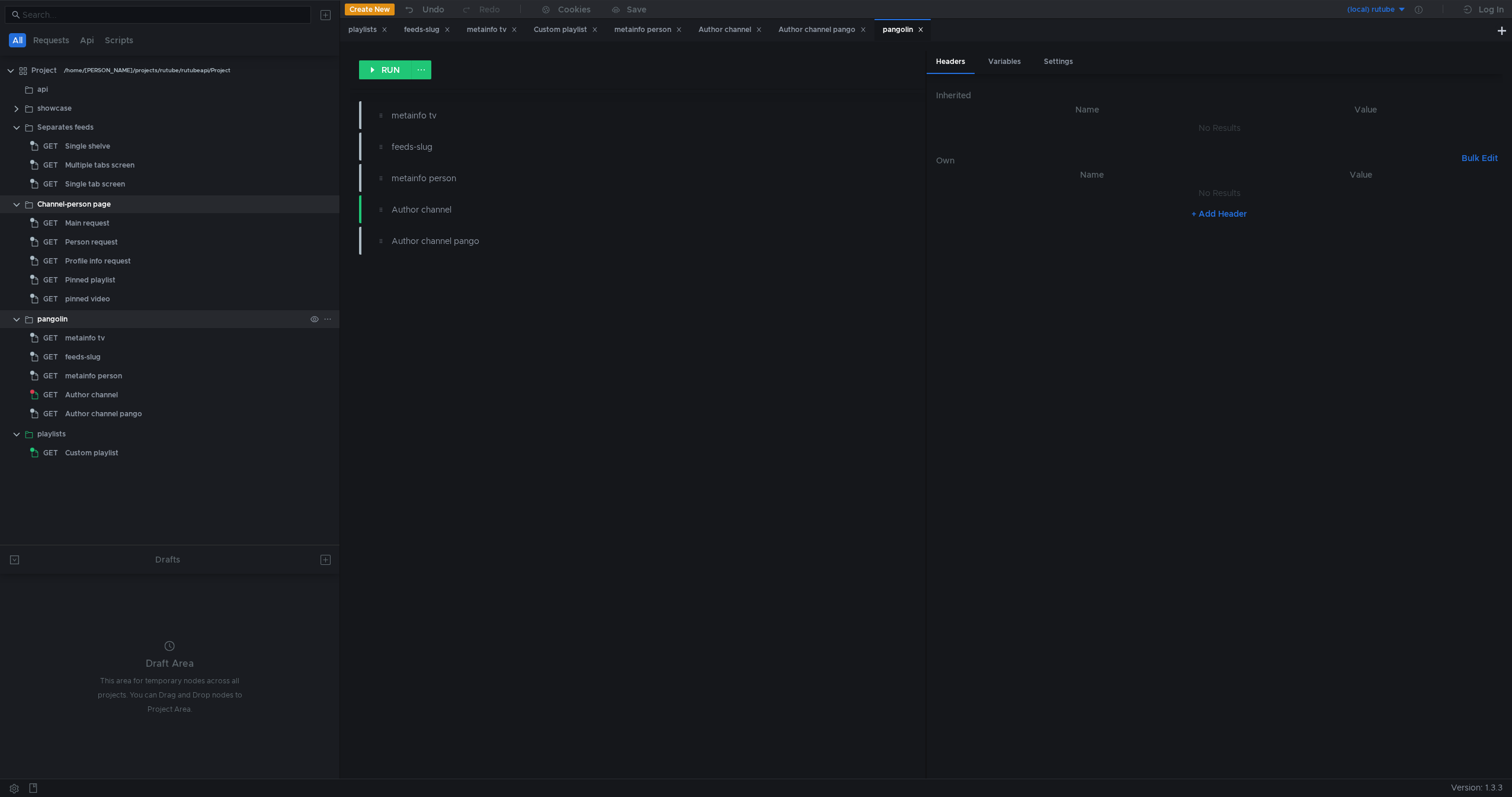
click at [63, 322] on div "pangolin" at bounding box center [52, 319] width 30 height 18
click at [1221, 216] on button "+ Add Header" at bounding box center [1218, 213] width 65 height 14
click at [1495, 196] on icon at bounding box center [1498, 196] width 8 height 8
click at [1482, 160] on button "Bulk Edit" at bounding box center [1479, 158] width 45 height 14
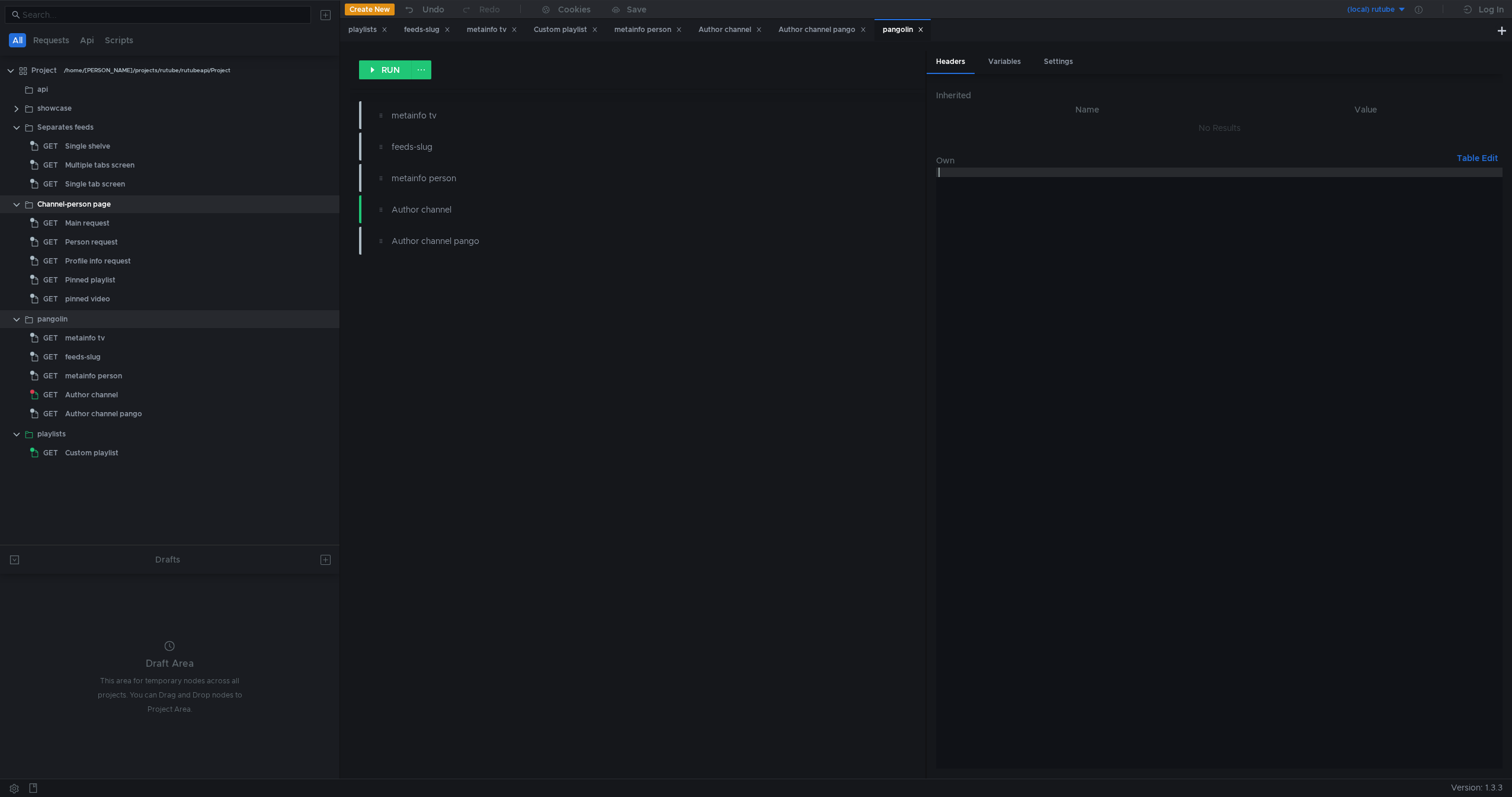
click at [1229, 219] on div at bounding box center [1218, 477] width 567 height 620
paste textarea "Accept-Encoding:deflate, gzip"
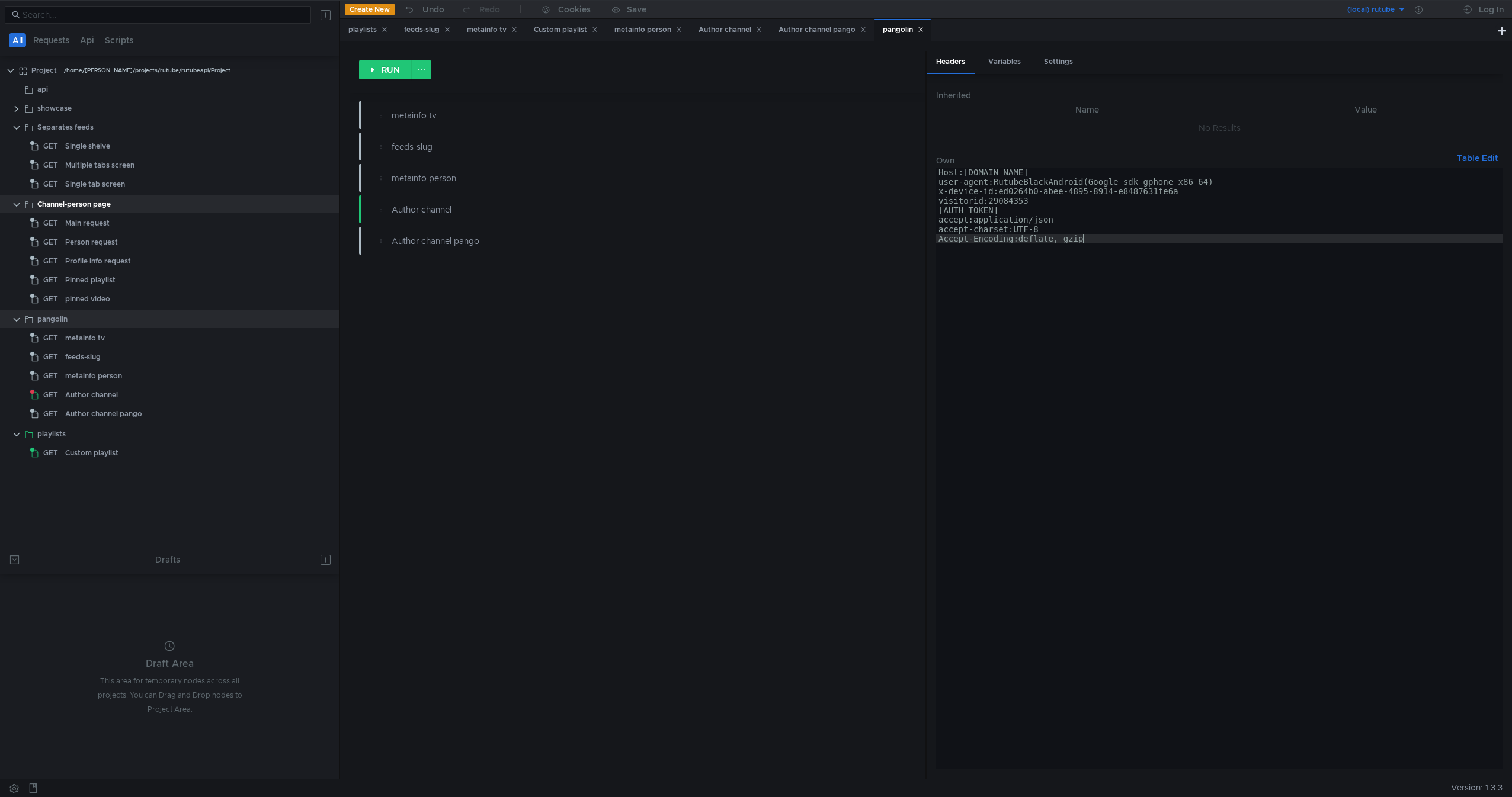
click at [755, 397] on div "RUN metainfo tv feeds-slug metainfo person Author channel Author channel pango" at bounding box center [637, 415] width 575 height 728
type textarea "Host:rutube.ru"
click at [1479, 157] on button "Table Edit" at bounding box center [1476, 158] width 51 height 14
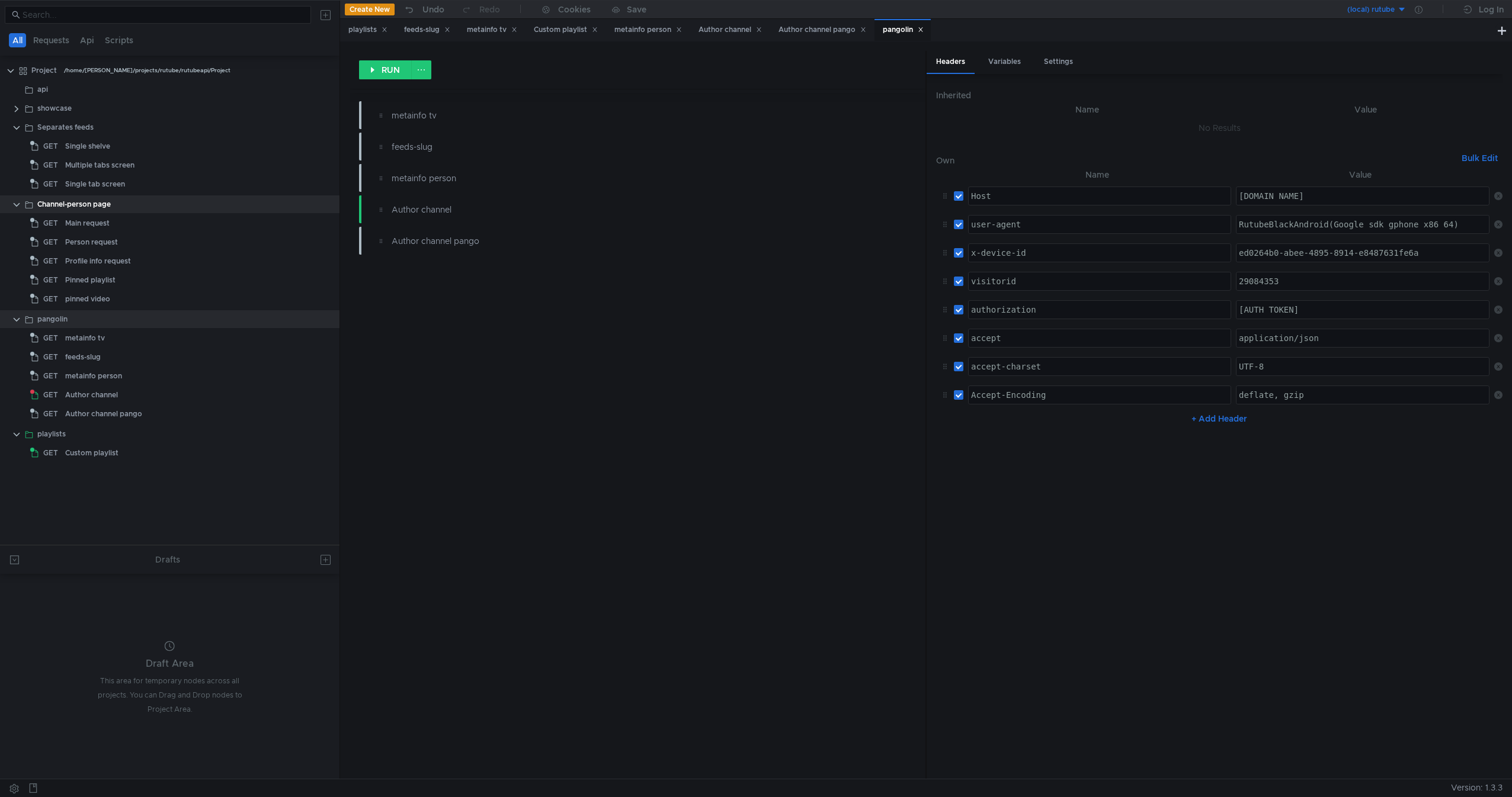
click at [625, 370] on div "RUN metainfo tv feeds-slug metainfo person Author channel Author channel pango" at bounding box center [637, 415] width 575 height 728
click at [115, 328] on div at bounding box center [170, 328] width 340 height 1
click at [97, 336] on div "metainfo tv" at bounding box center [84, 338] width 40 height 18
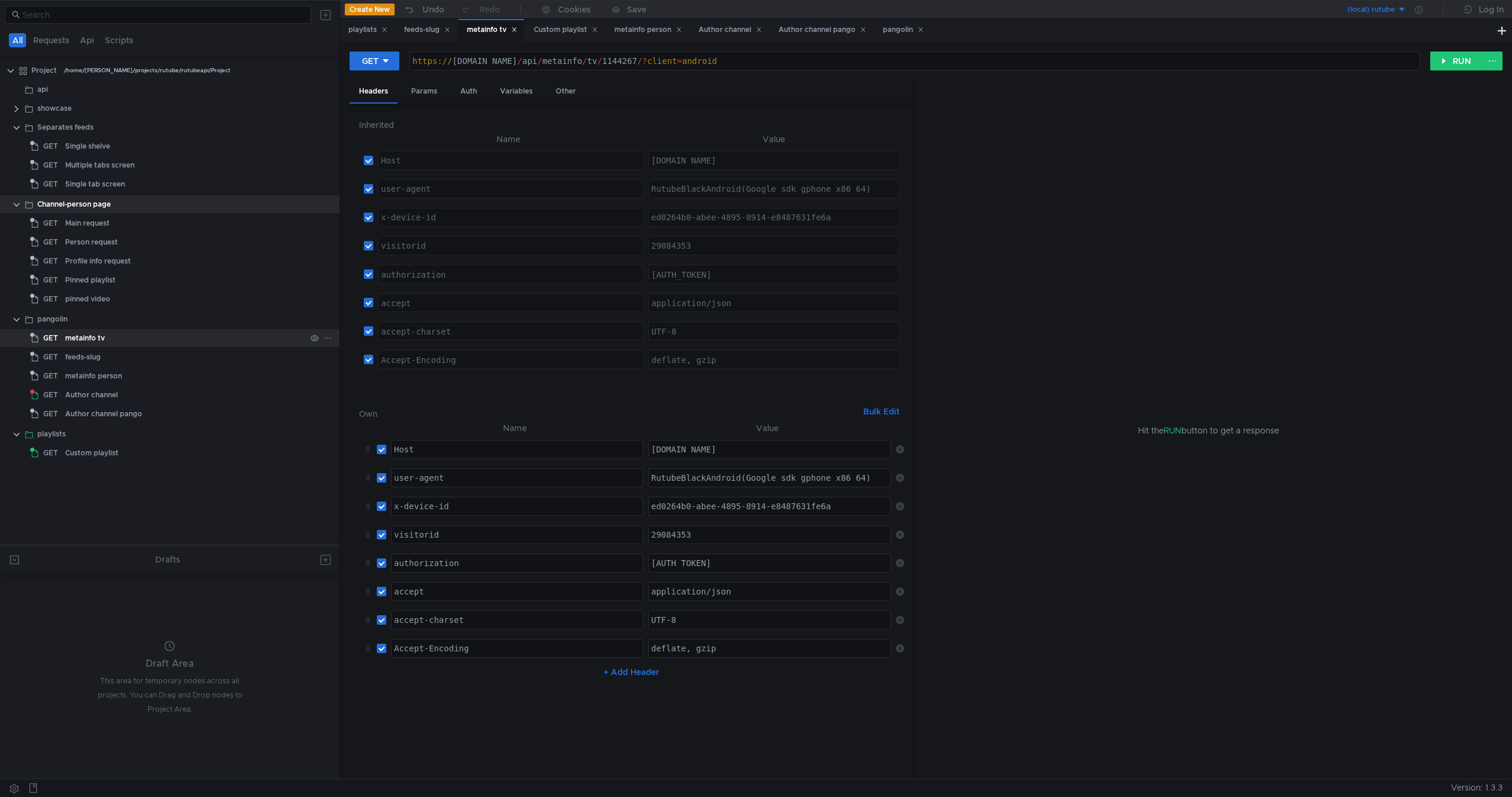
click at [97, 336] on div "metainfo tv" at bounding box center [84, 338] width 40 height 18
click at [899, 449] on icon at bounding box center [899, 449] width 8 height 8
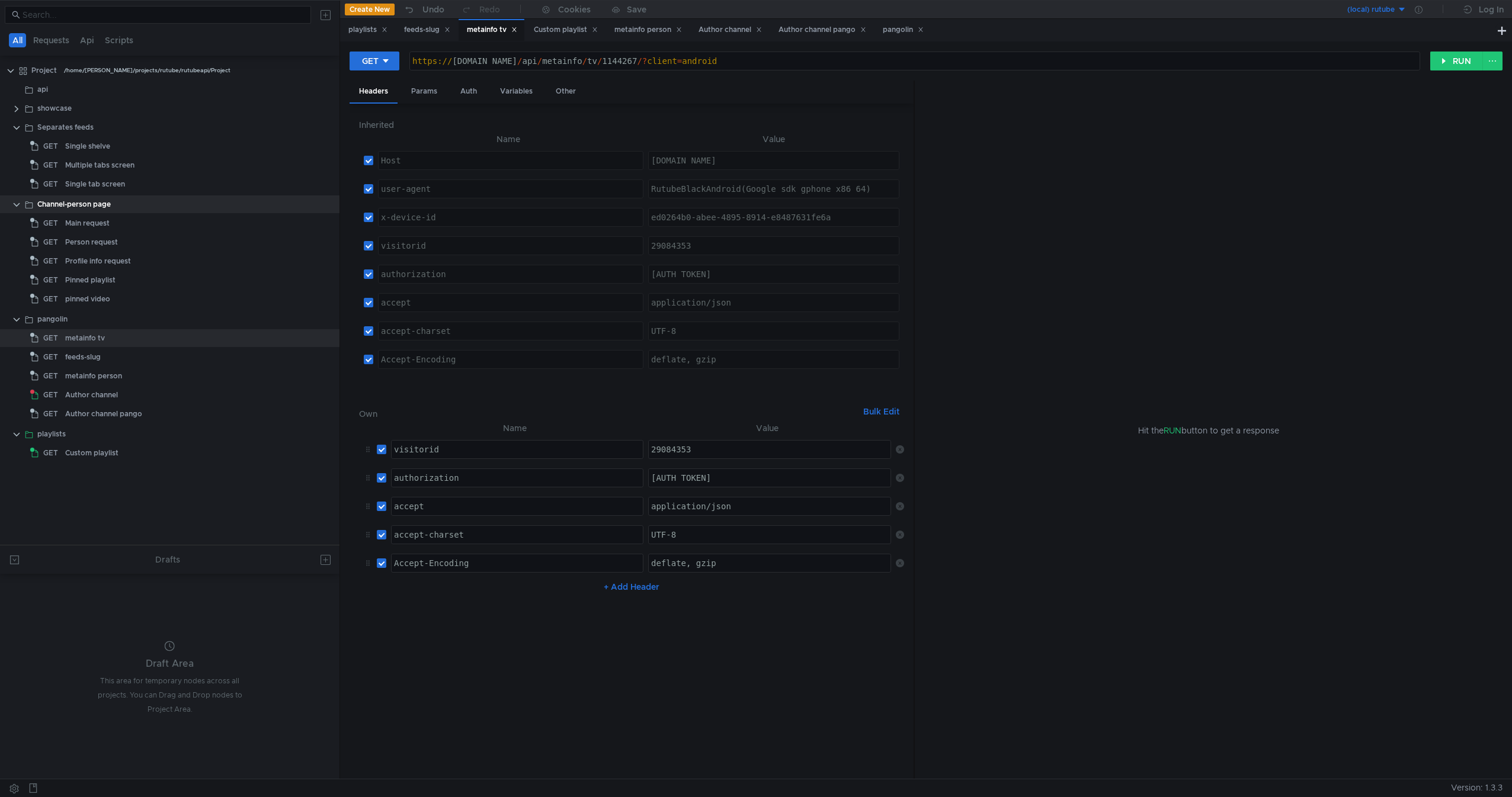
click at [899, 449] on icon at bounding box center [899, 449] width 8 height 8
click at [899, 449] on td "No Results" at bounding box center [631, 446] width 545 height 22
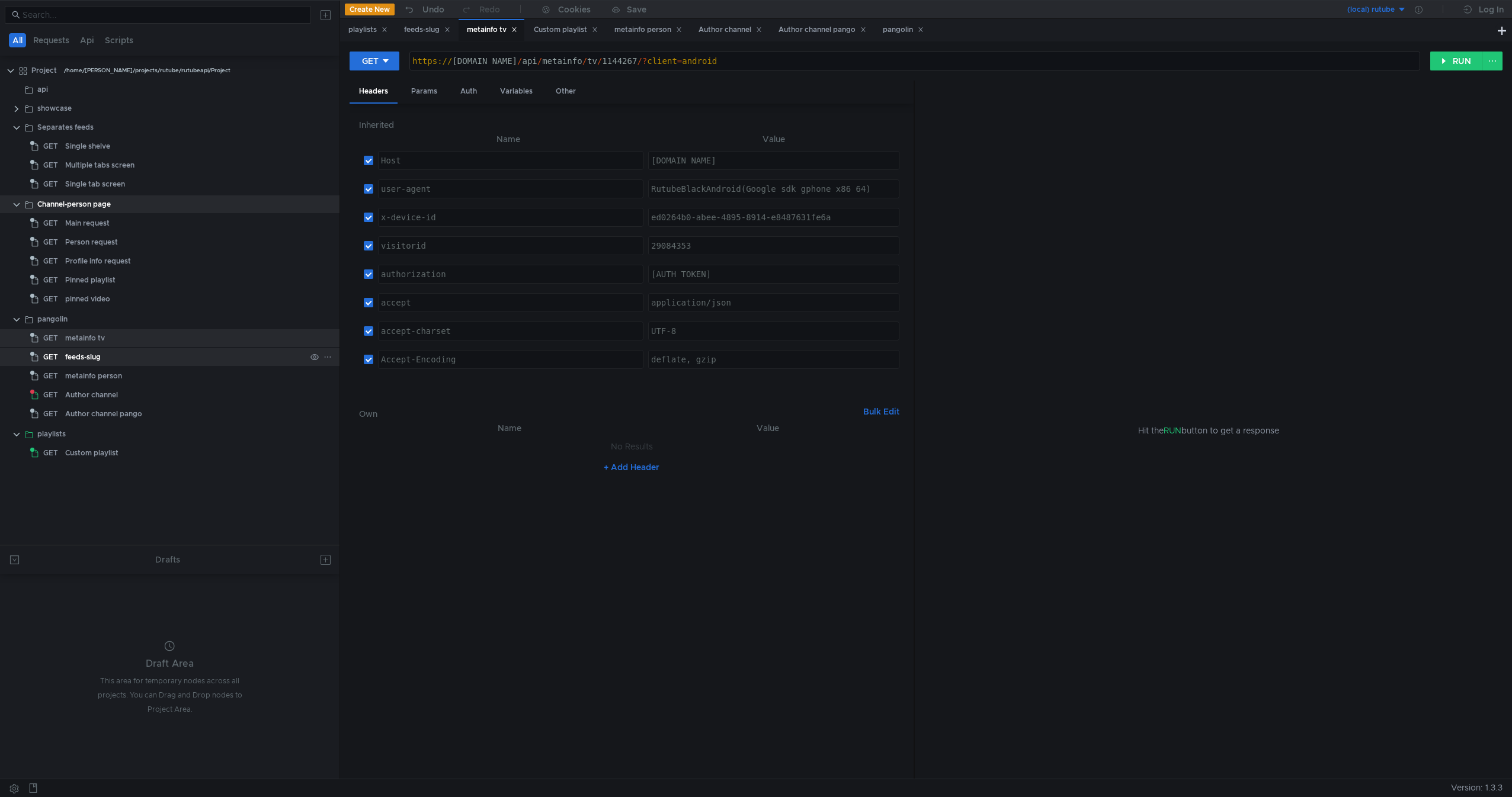
click at [111, 356] on div "feeds-slug" at bounding box center [185, 358] width 240 height 18
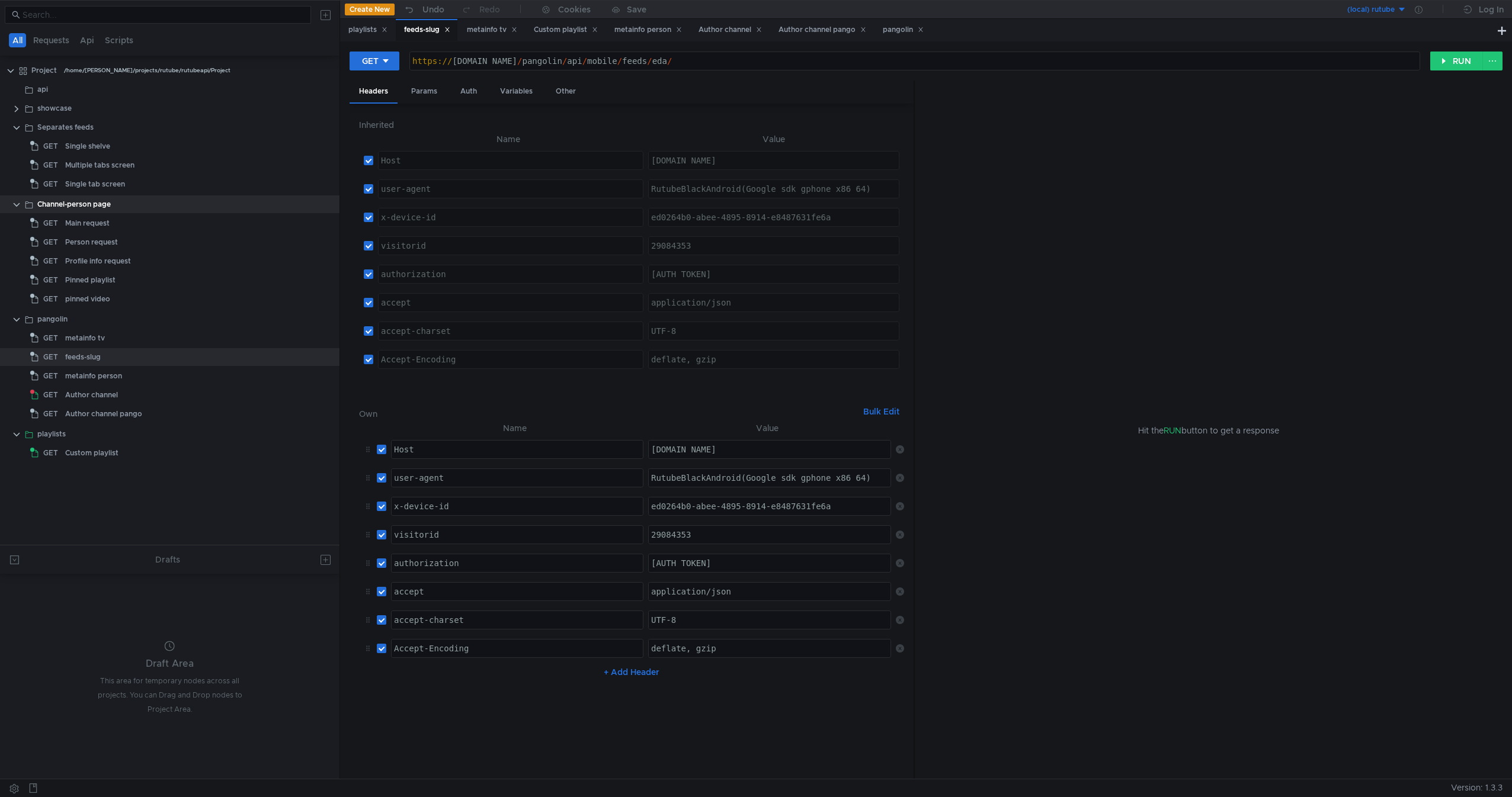
click at [902, 454] on td at bounding box center [897, 449] width 13 height 28
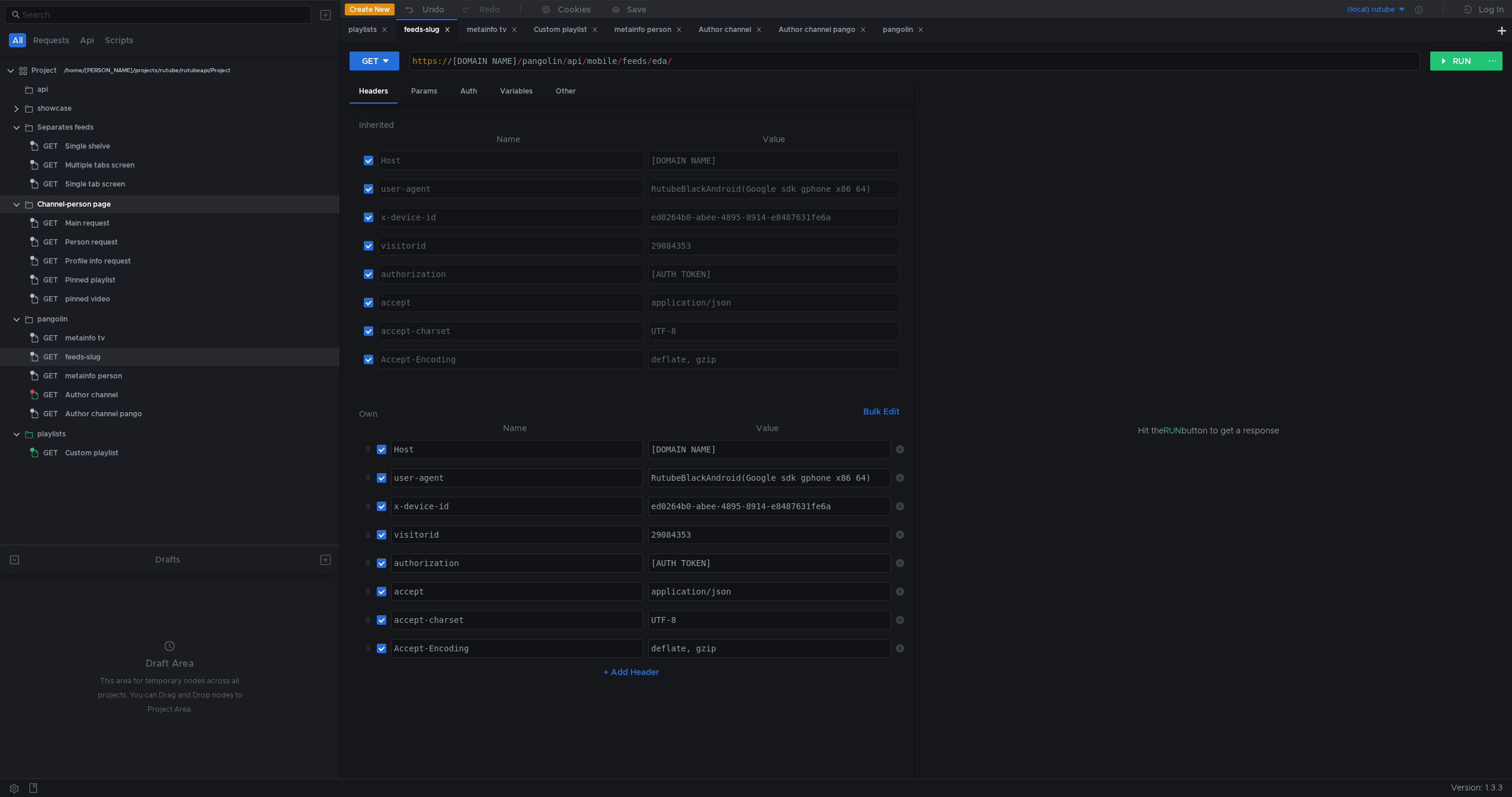
click at [902, 454] on td at bounding box center [897, 449] width 13 height 28
click at [901, 450] on icon at bounding box center [899, 449] width 8 height 8
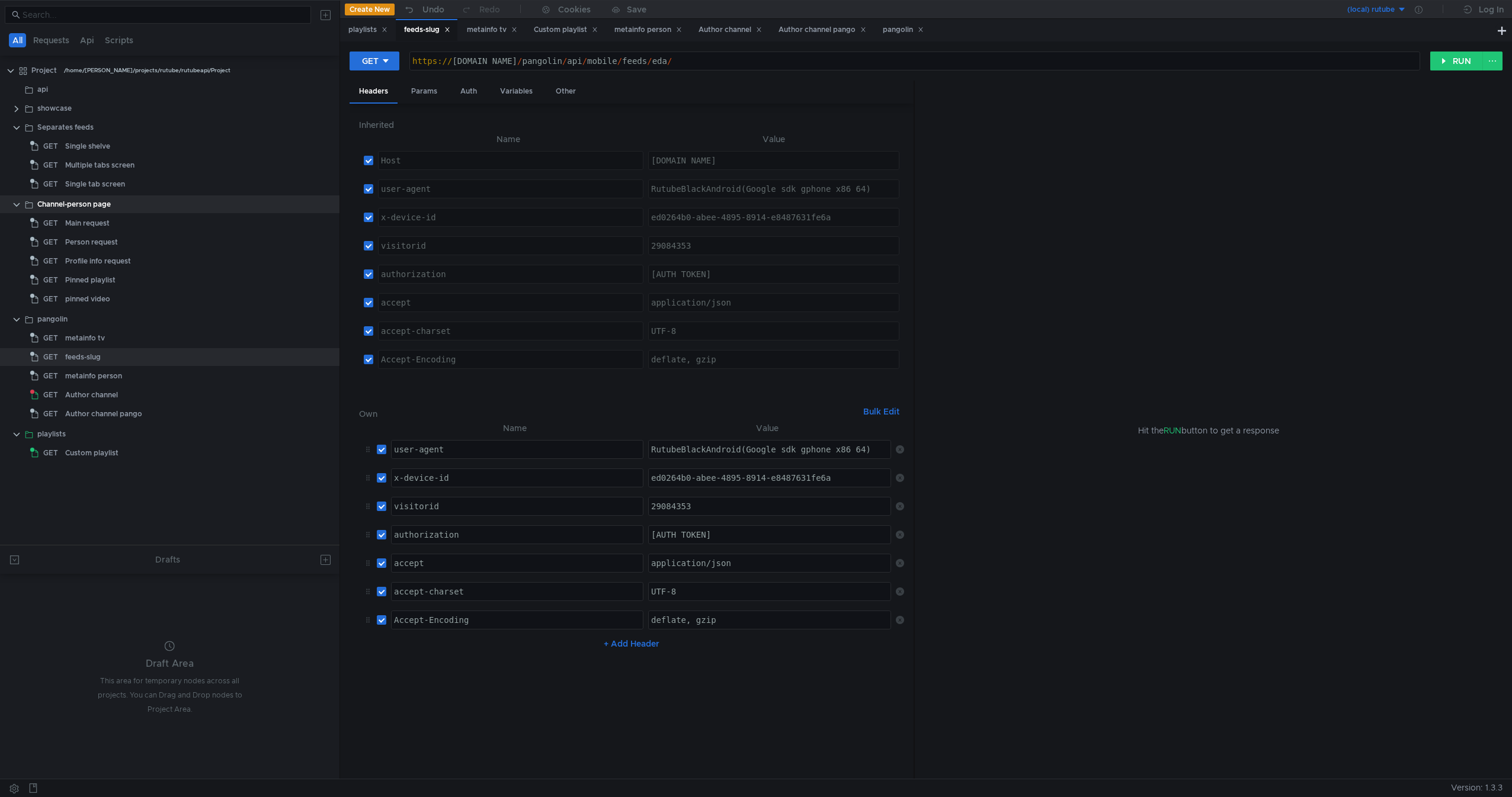
click at [901, 450] on icon at bounding box center [899, 449] width 8 height 8
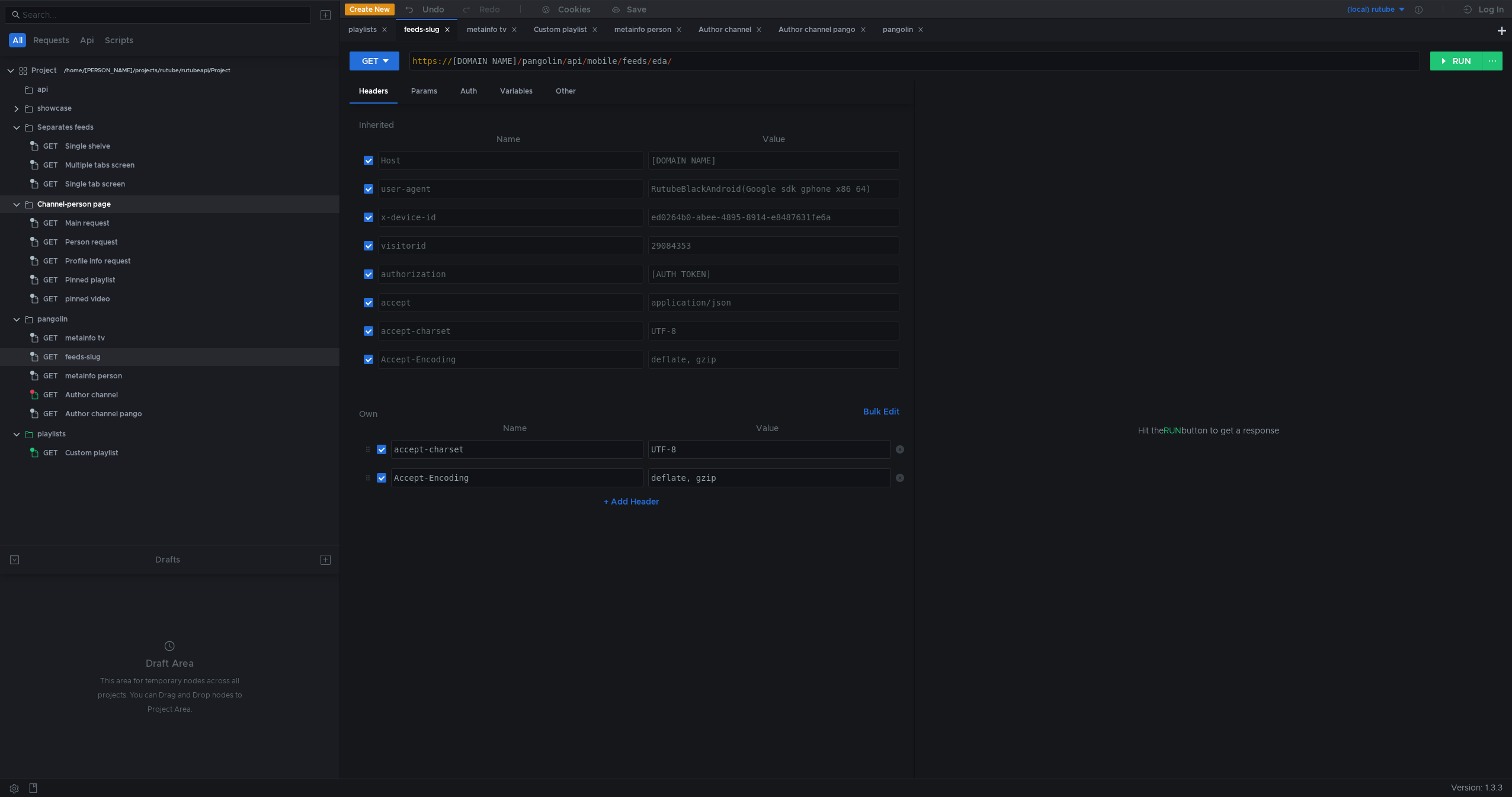
click at [901, 450] on icon at bounding box center [899, 449] width 8 height 8
click at [901, 450] on td "No Results" at bounding box center [631, 446] width 545 height 22
click at [138, 370] on div "metainfo person" at bounding box center [185, 376] width 240 height 18
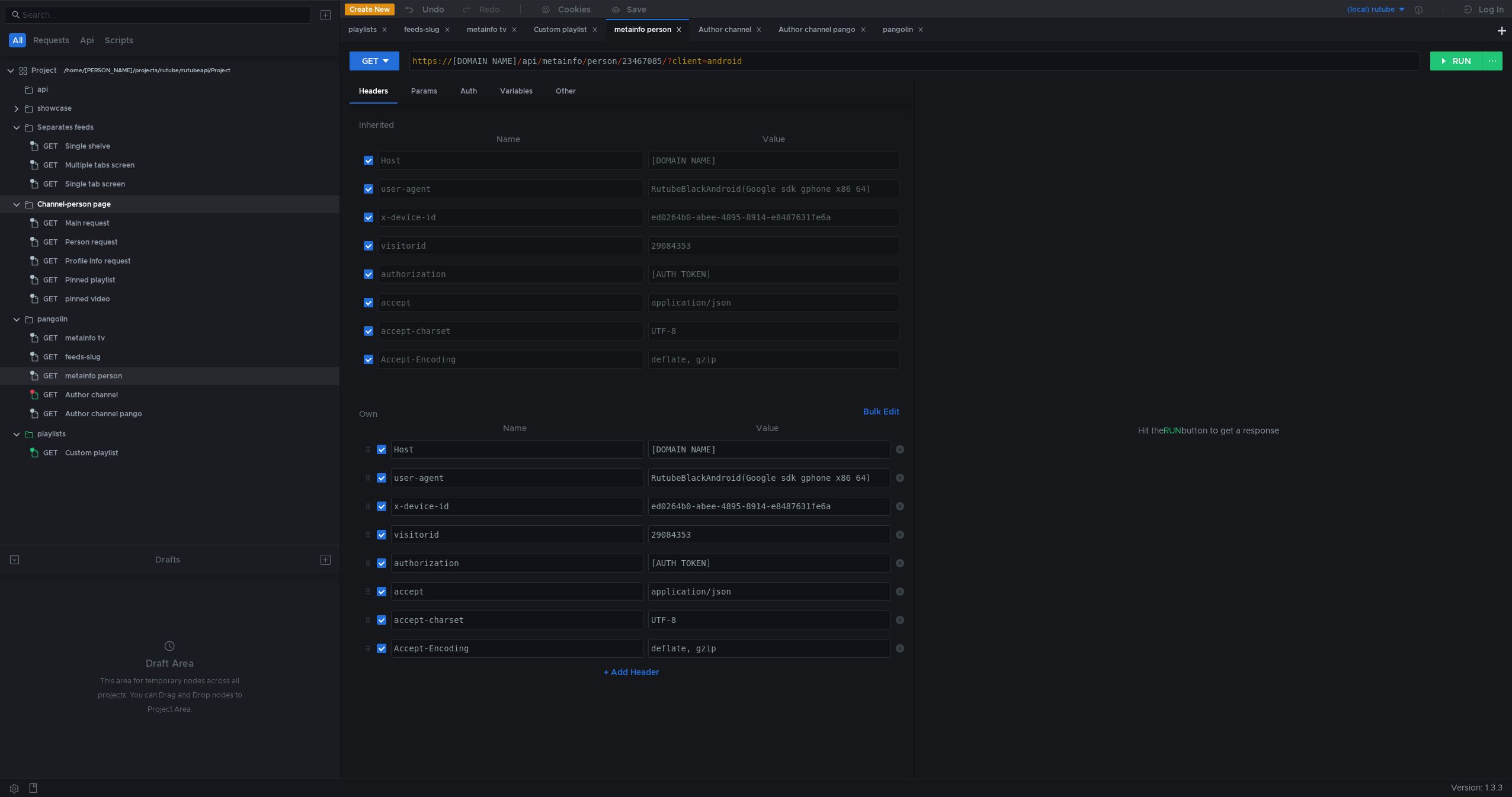
click at [902, 455] on td at bounding box center [897, 449] width 13 height 28
click at [902, 450] on icon at bounding box center [899, 449] width 8 height 8
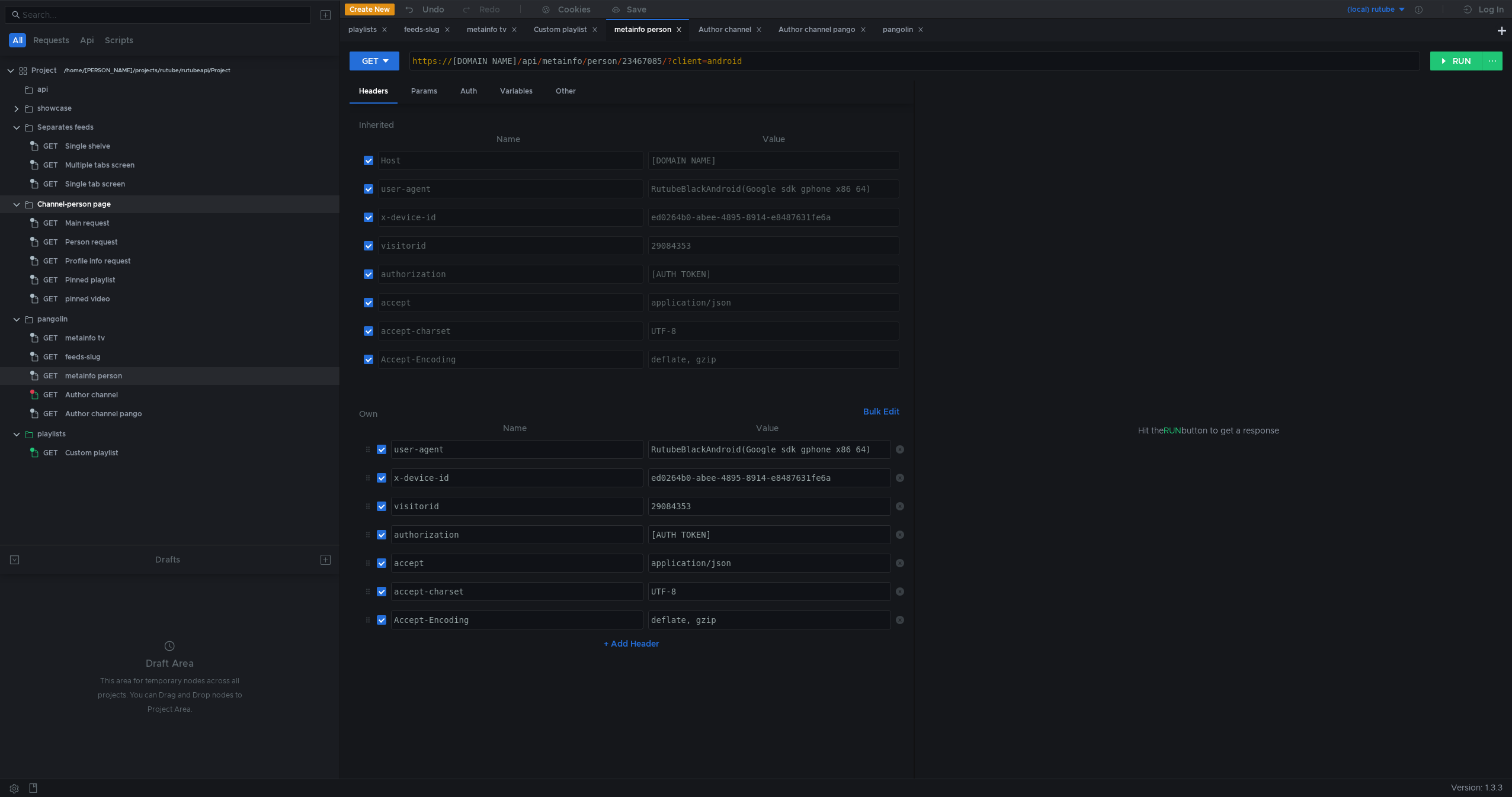
click at [902, 450] on icon at bounding box center [899, 449] width 8 height 8
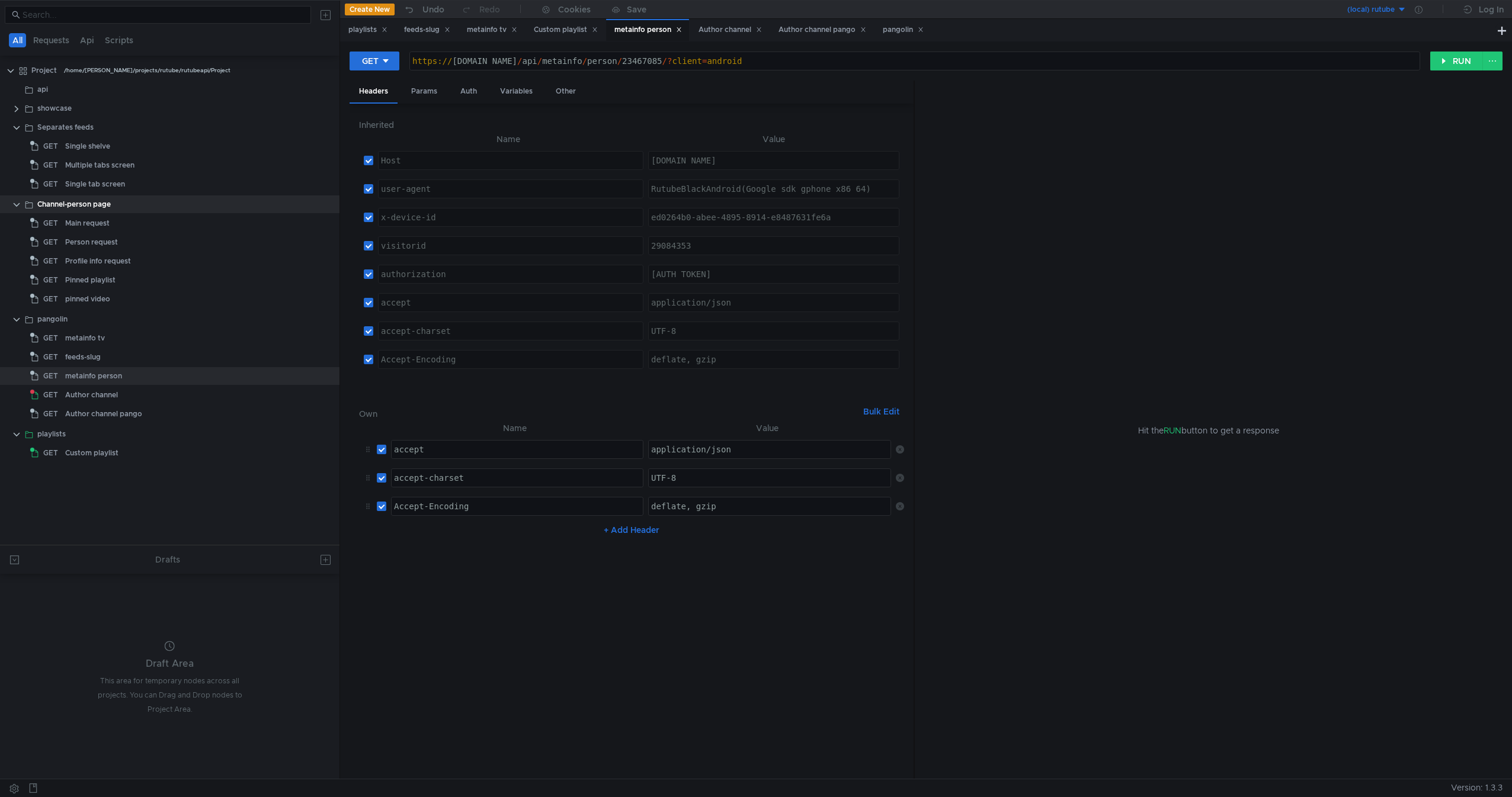
click at [902, 450] on icon at bounding box center [899, 449] width 8 height 8
click at [902, 450] on td "No Results" at bounding box center [631, 446] width 545 height 22
click at [776, 526] on nz-table "Name Value No Results + Add Header" at bounding box center [631, 596] width 545 height 349
click at [94, 347] on div "metainfo tv" at bounding box center [84, 338] width 40 height 18
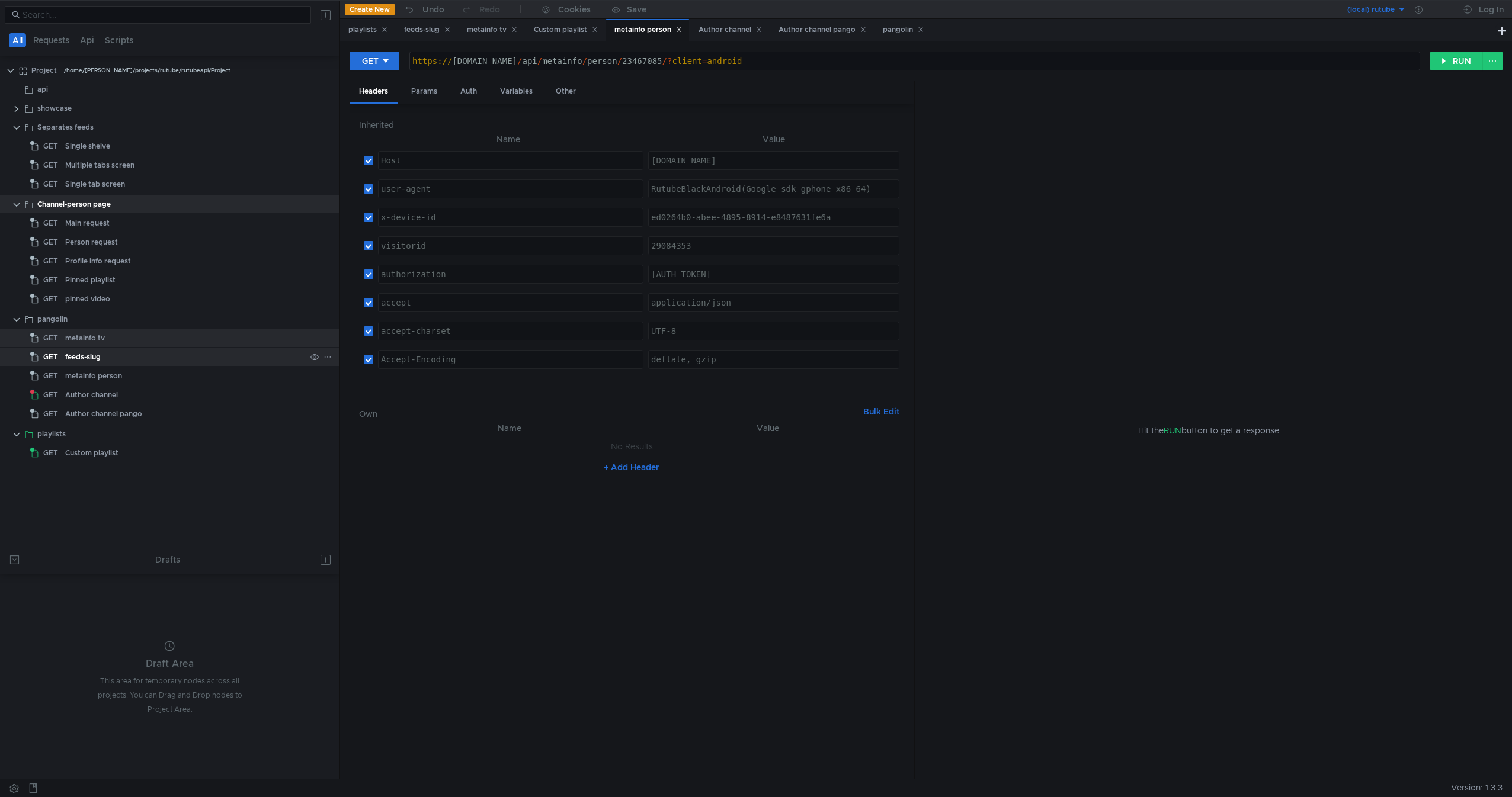
click at [81, 356] on div "feeds-slug" at bounding box center [83, 358] width 36 height 18
click at [97, 381] on div "metainfo person" at bounding box center [93, 376] width 57 height 18
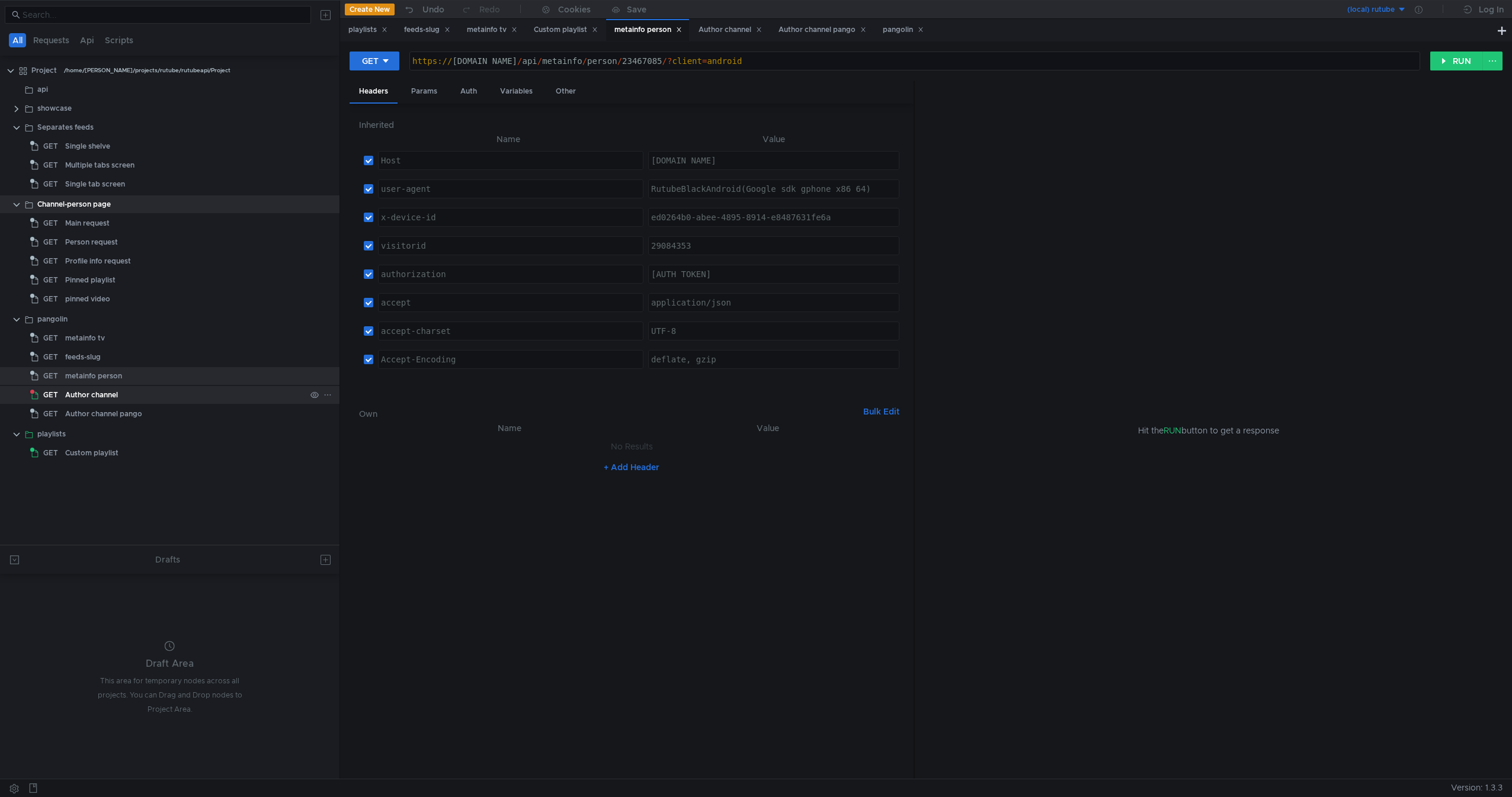
click at [95, 390] on div "Author channel" at bounding box center [91, 395] width 52 height 18
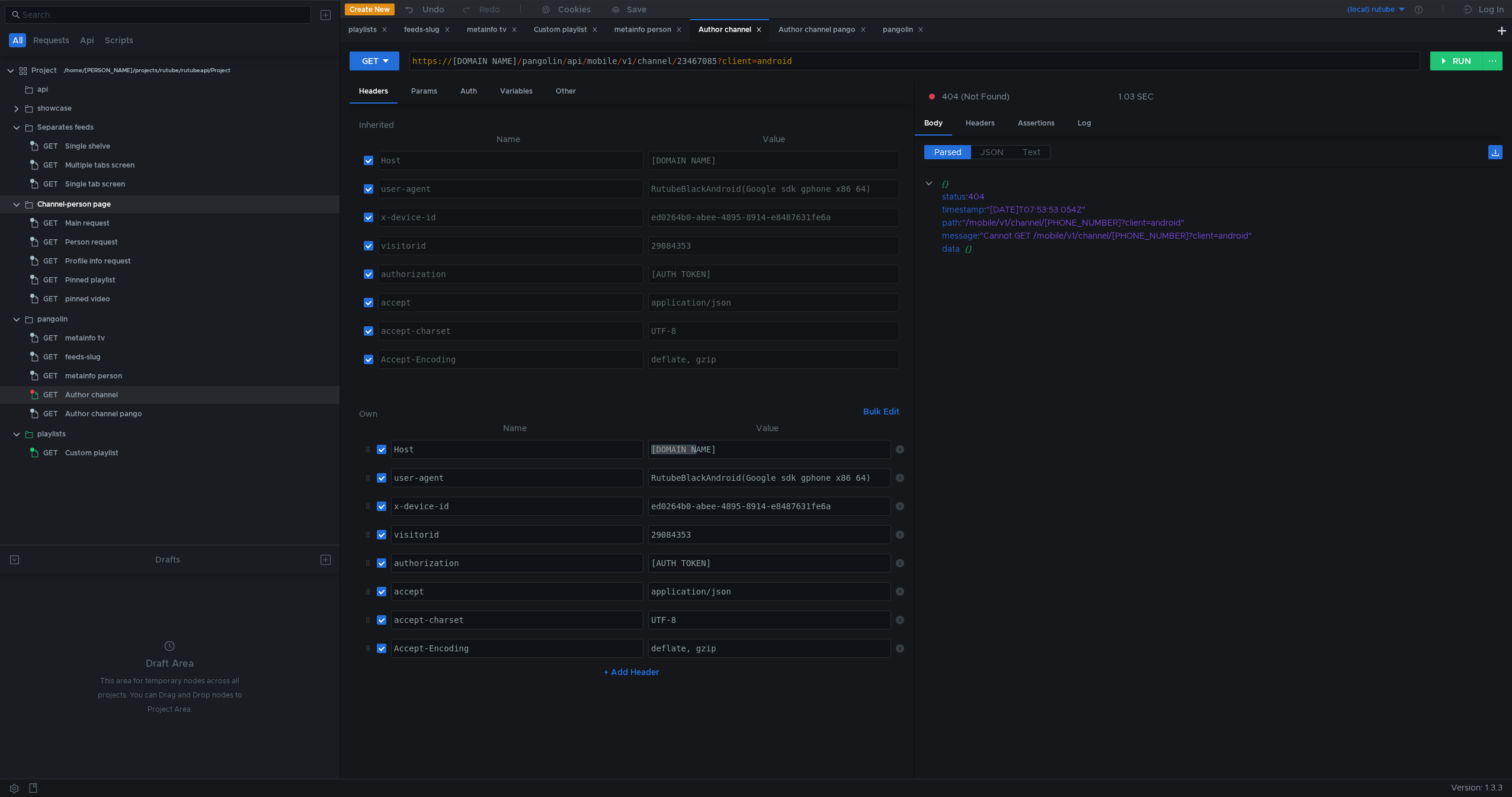
click at [901, 453] on icon at bounding box center [899, 449] width 8 height 8
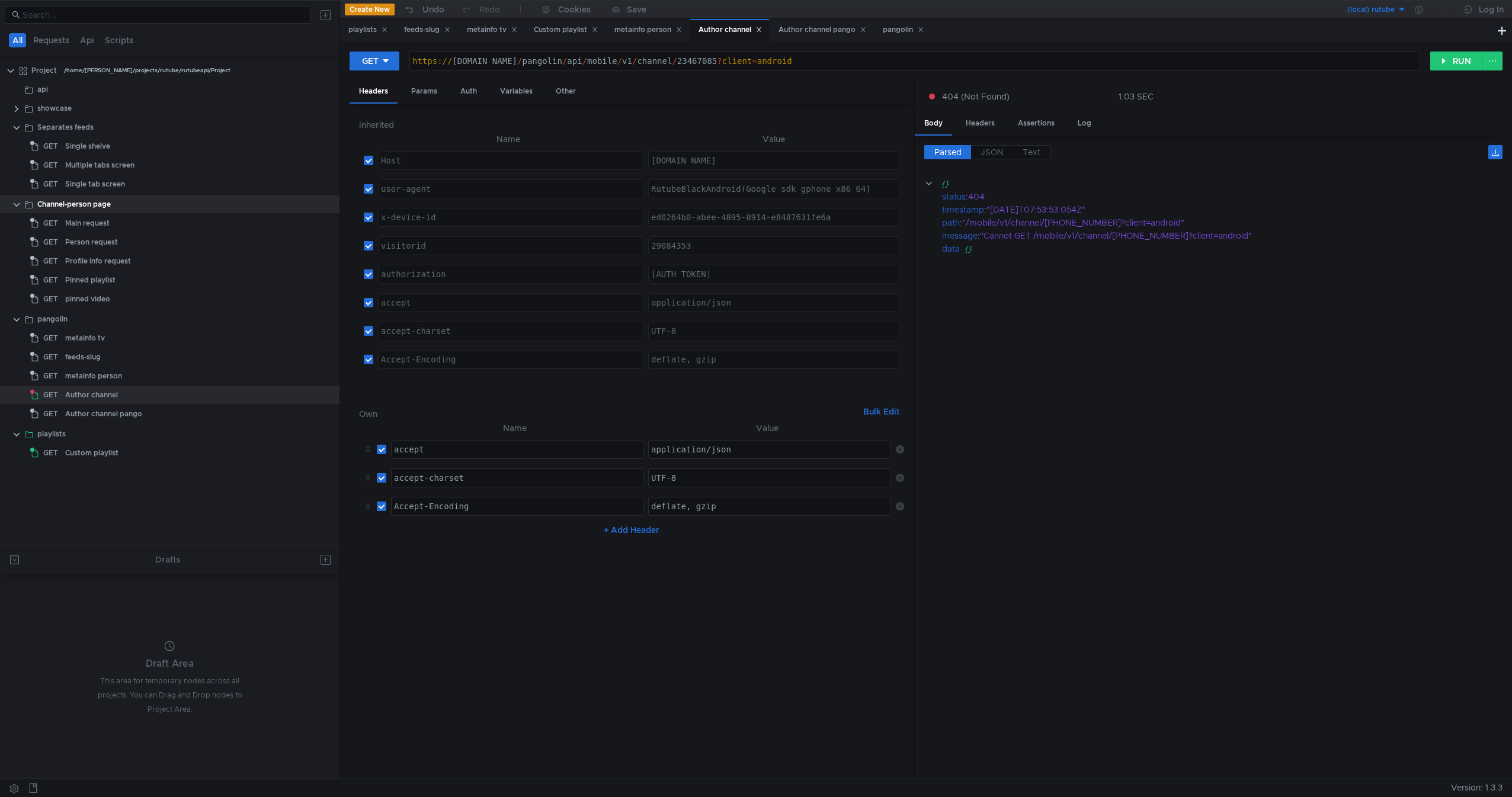
click at [901, 453] on icon at bounding box center [899, 449] width 8 height 8
click at [901, 453] on td "No Results" at bounding box center [631, 446] width 545 height 22
click at [760, 487] on nz-table "Name Value No Results + Add Header" at bounding box center [631, 596] width 545 height 349
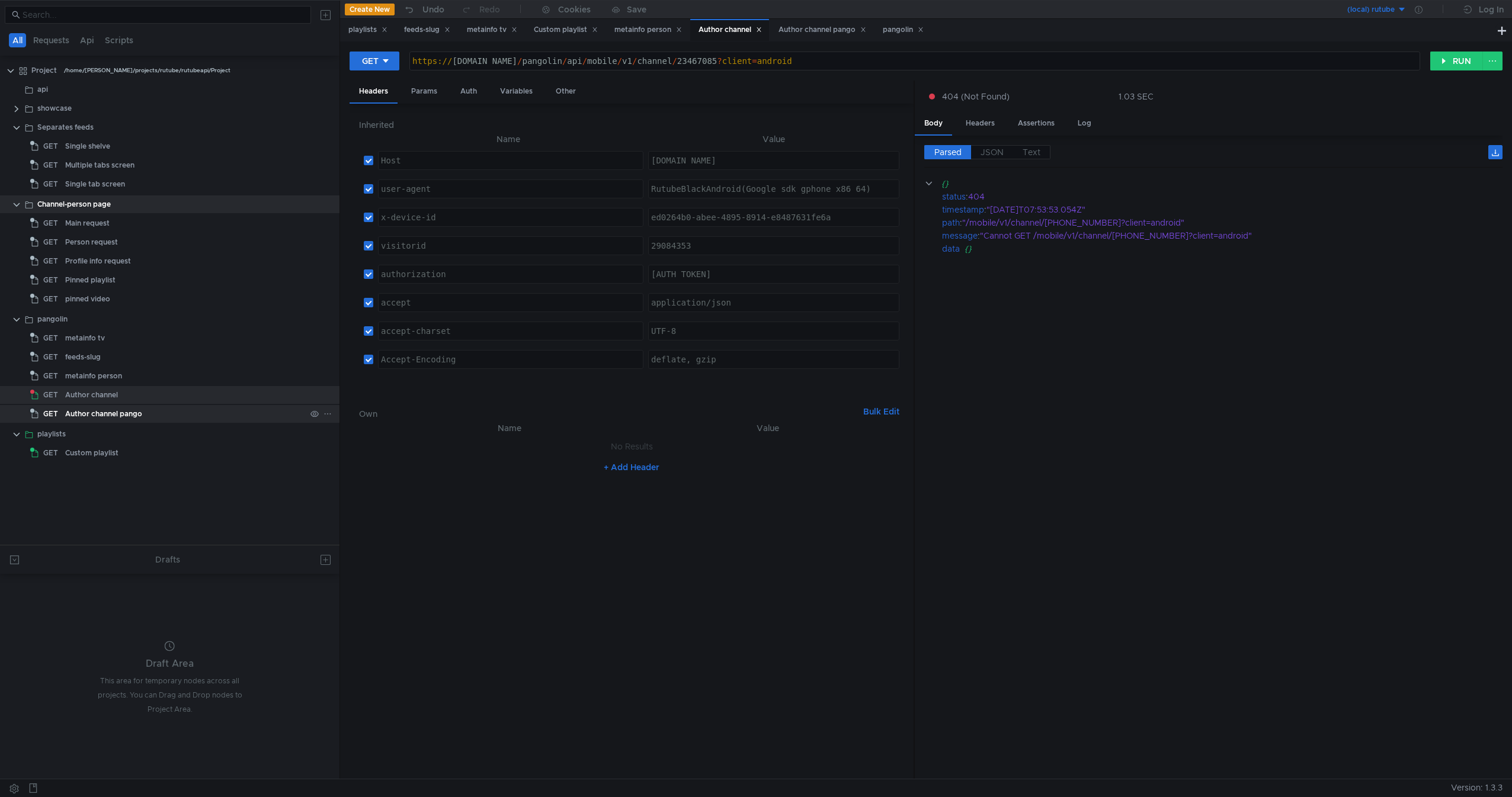
click at [136, 418] on div "Author channel pango" at bounding box center [103, 415] width 77 height 18
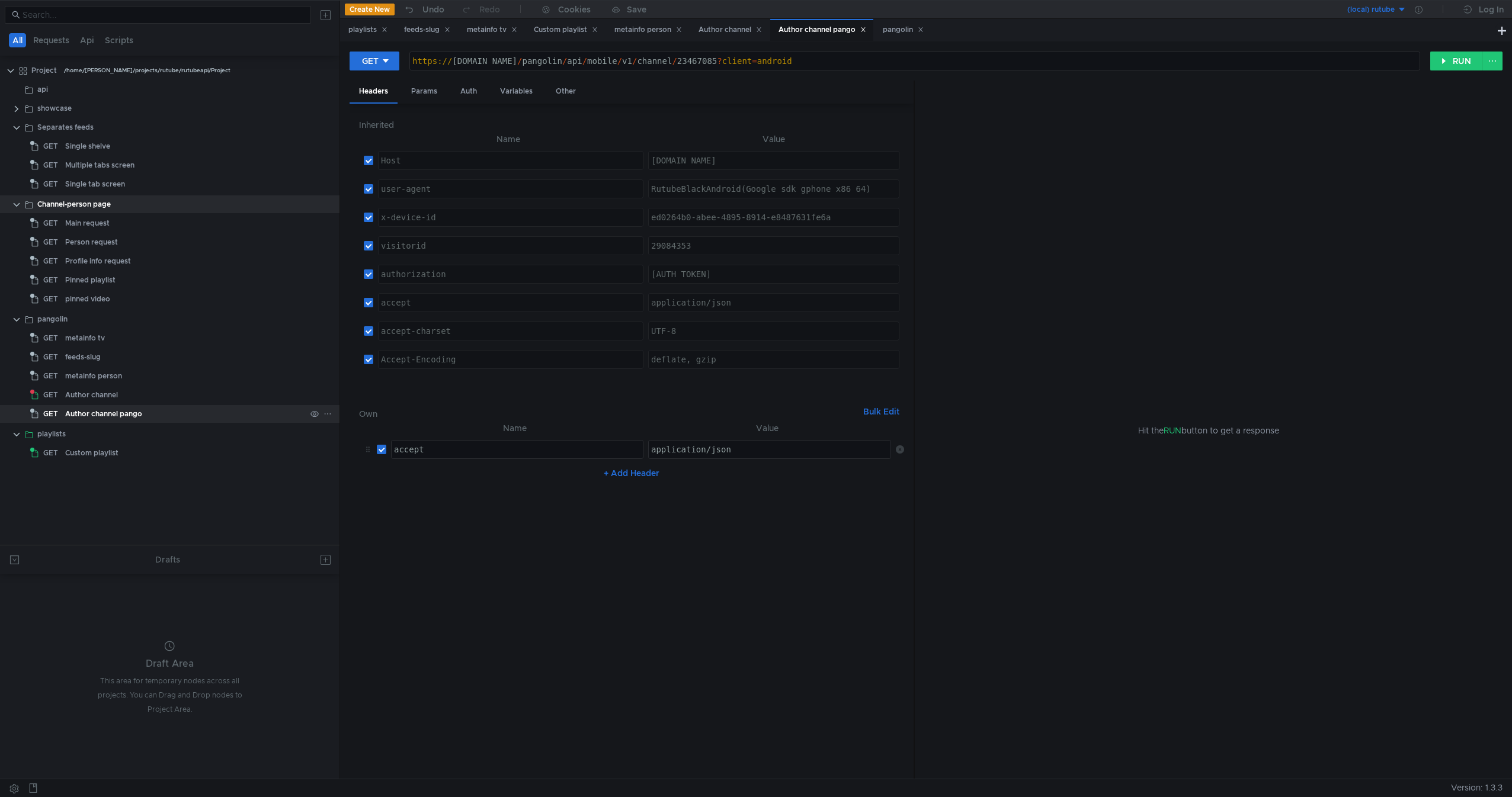
click at [136, 418] on div "Author channel pango" at bounding box center [103, 415] width 77 height 18
click at [366, 164] on input "checkbox" at bounding box center [368, 160] width 10 height 10
checkbox input "false"
click at [366, 188] on input "checkbox" at bounding box center [368, 189] width 10 height 10
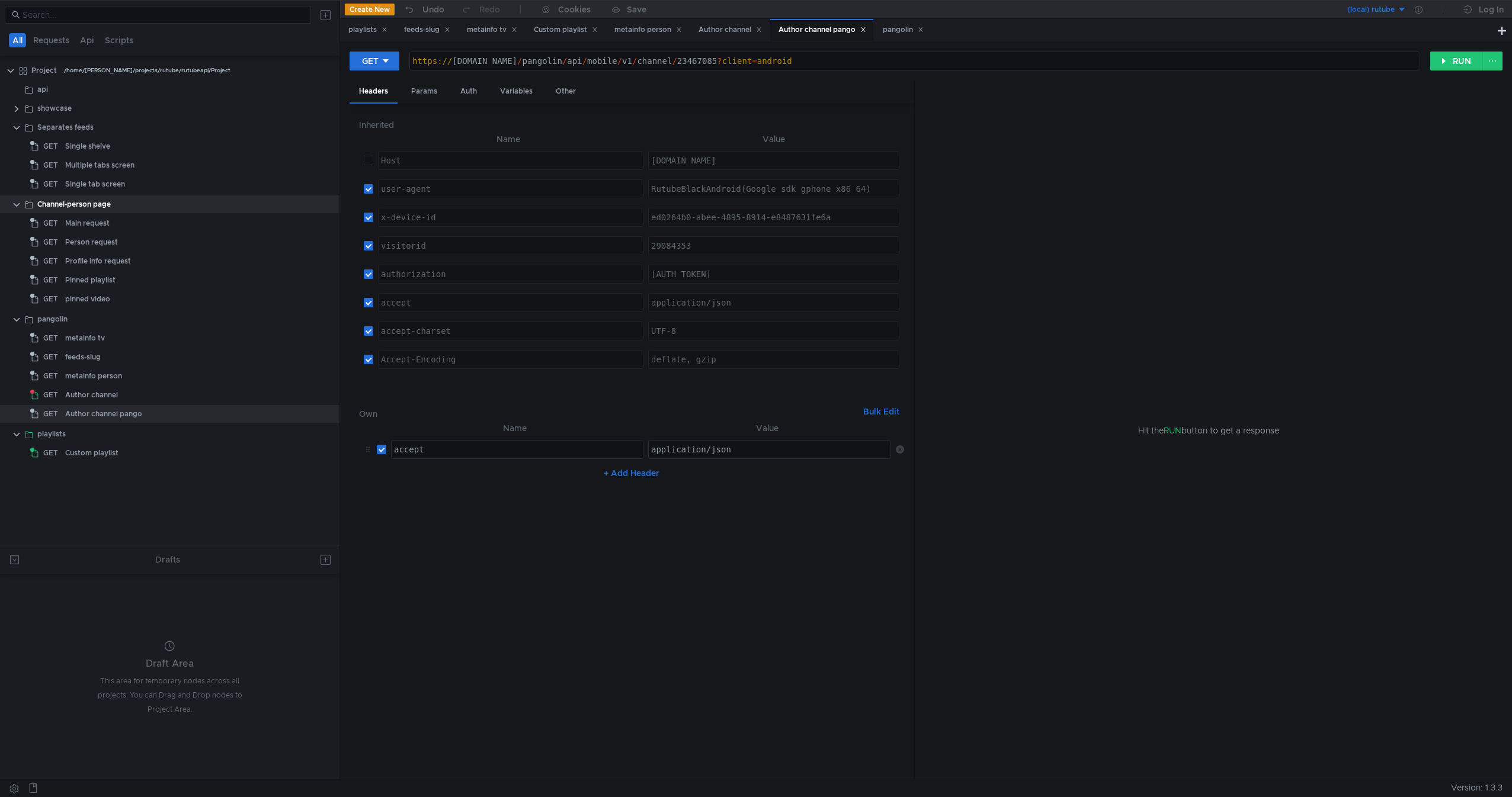
checkbox input "false"
click at [368, 217] on input "checkbox" at bounding box center [368, 217] width 10 height 10
checkbox input "false"
click at [372, 251] on label at bounding box center [368, 246] width 10 height 13
checkbox input "false"
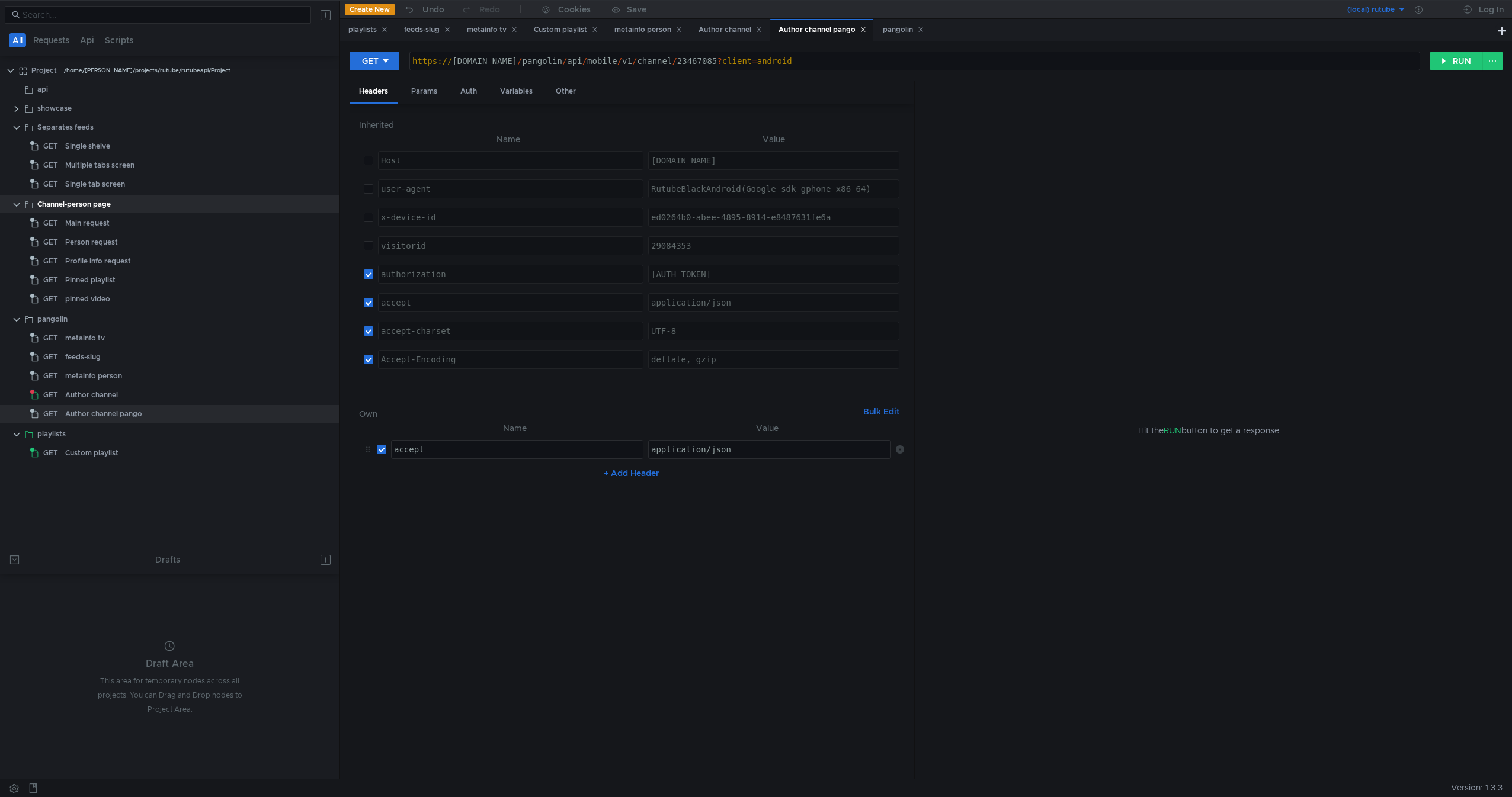
click at [372, 262] on td at bounding box center [366, 274] width 14 height 28
click at [371, 276] on input "checkbox" at bounding box center [368, 274] width 10 height 10
checkbox input "false"
click at [368, 300] on input "checkbox" at bounding box center [368, 302] width 10 height 10
checkbox input "false"
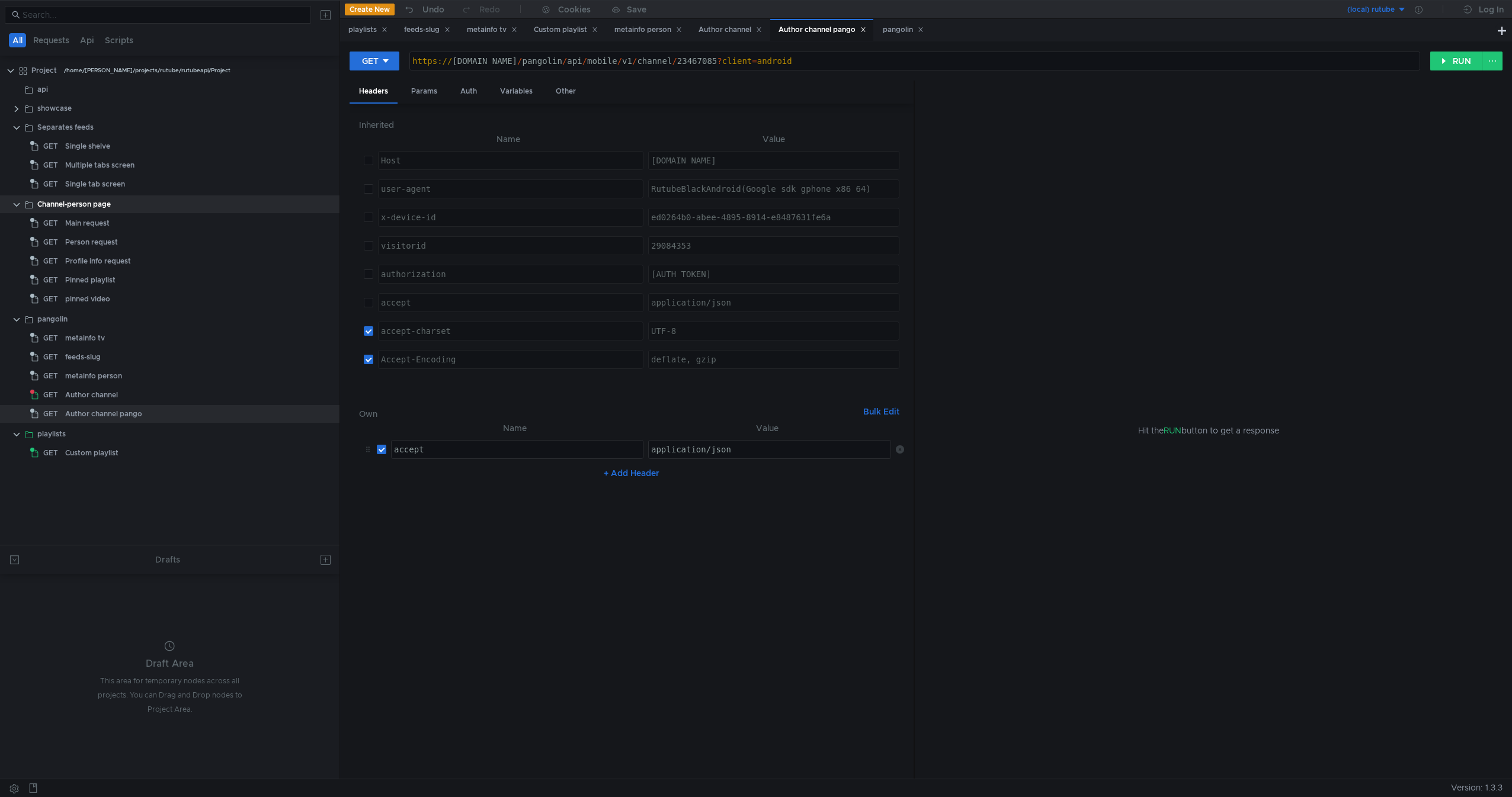
click at [366, 338] on td at bounding box center [366, 331] width 14 height 28
click at [368, 356] on input "checkbox" at bounding box center [368, 359] width 10 height 10
checkbox input "false"
click at [368, 340] on td at bounding box center [366, 331] width 14 height 28
click at [374, 333] on input "checkbox" at bounding box center [368, 331] width 10 height 10
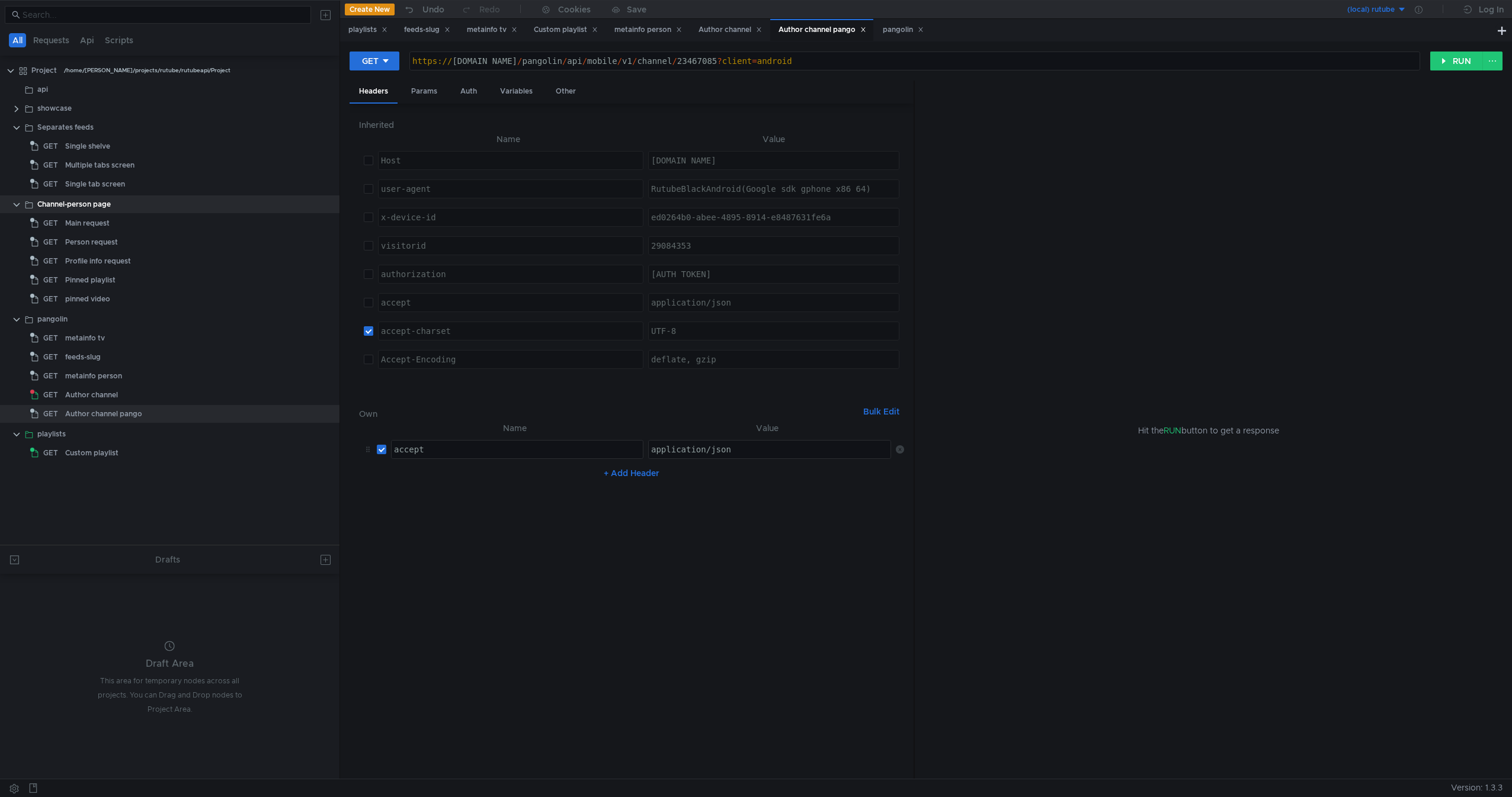
checkbox input "false"
click at [570, 600] on nz-table "Name Value accept ההההההההההההההההההההההההההההההההההההההההההההההההההההההההההההה…" at bounding box center [631, 596] width 545 height 349
click at [731, 545] on nz-table "Name Value accept ההההההההההההההההההההההההההההההההההההההההההההההההההההההההההההה…" at bounding box center [631, 596] width 545 height 349
click at [379, 446] on input "checkbox" at bounding box center [382, 449] width 10 height 10
checkbox input "false"
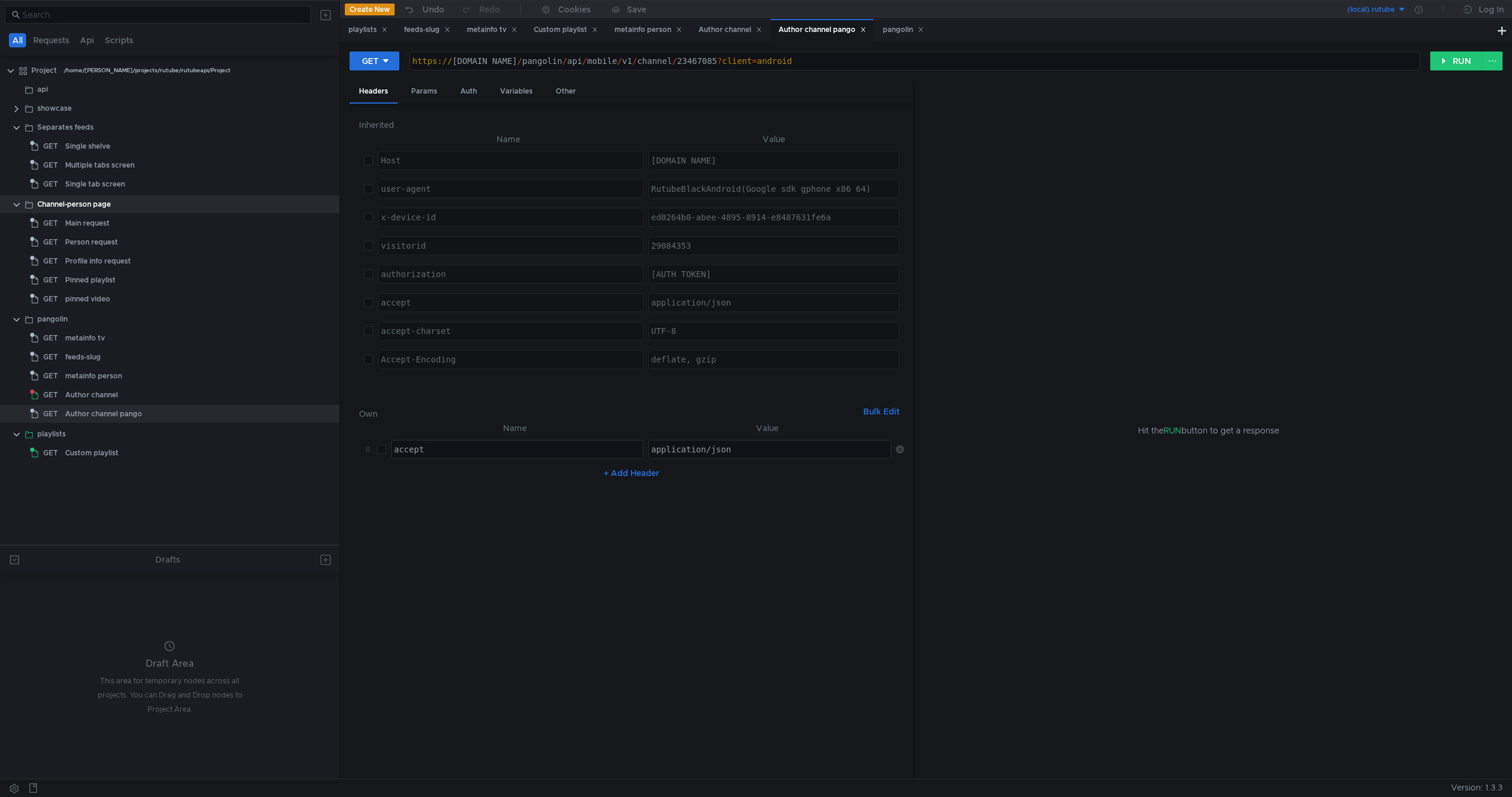
click at [904, 452] on div "Inherited Name Value Host ההההההההההההההההההההההההההההההההההההההההההההההההההההה…" at bounding box center [631, 442] width 564 height 676
click at [904, 451] on icon at bounding box center [899, 449] width 8 height 8
click at [367, 302] on input "checkbox" at bounding box center [368, 302] width 10 height 10
checkbox input "true"
click at [819, 645] on nz-table "Name Value No Results + Add Header" at bounding box center [631, 596] width 545 height 349
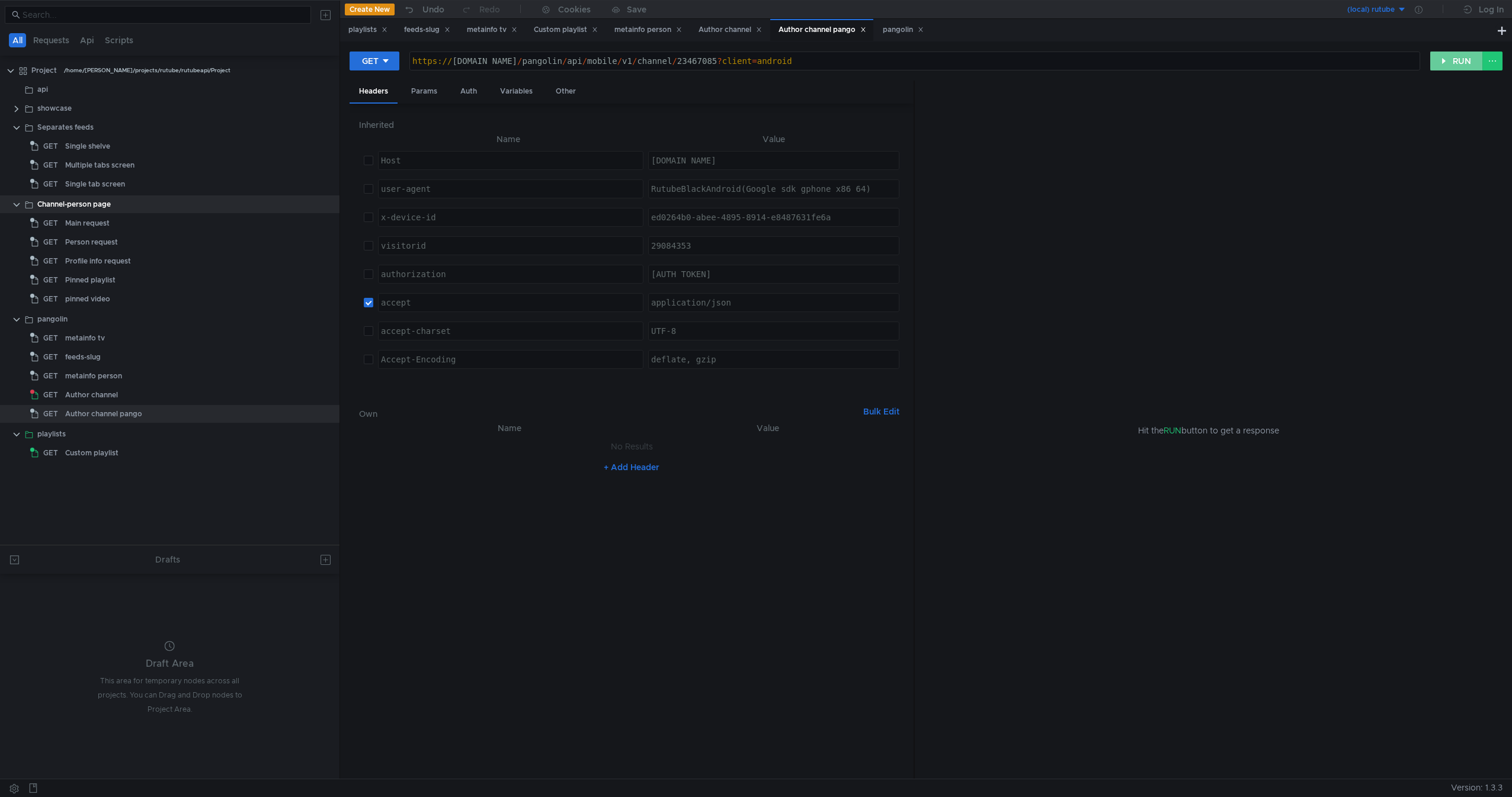
click at [1447, 57] on button "RUN" at bounding box center [1456, 60] width 52 height 19
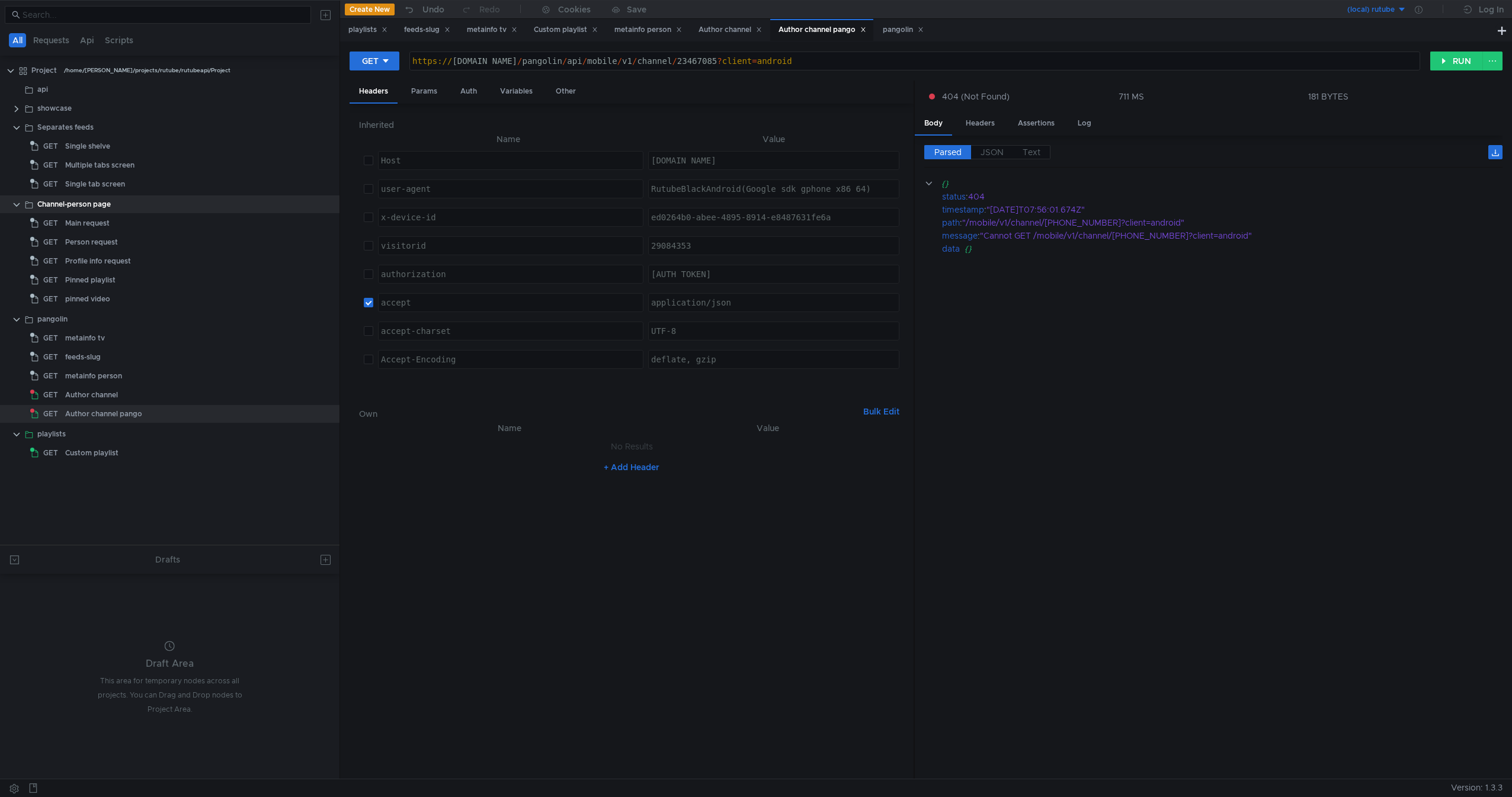
click at [363, 330] on td at bounding box center [366, 331] width 14 height 28
click at [372, 362] on input "checkbox" at bounding box center [368, 359] width 10 height 10
checkbox input "true"
click at [369, 335] on input "checkbox" at bounding box center [368, 331] width 10 height 10
checkbox input "true"
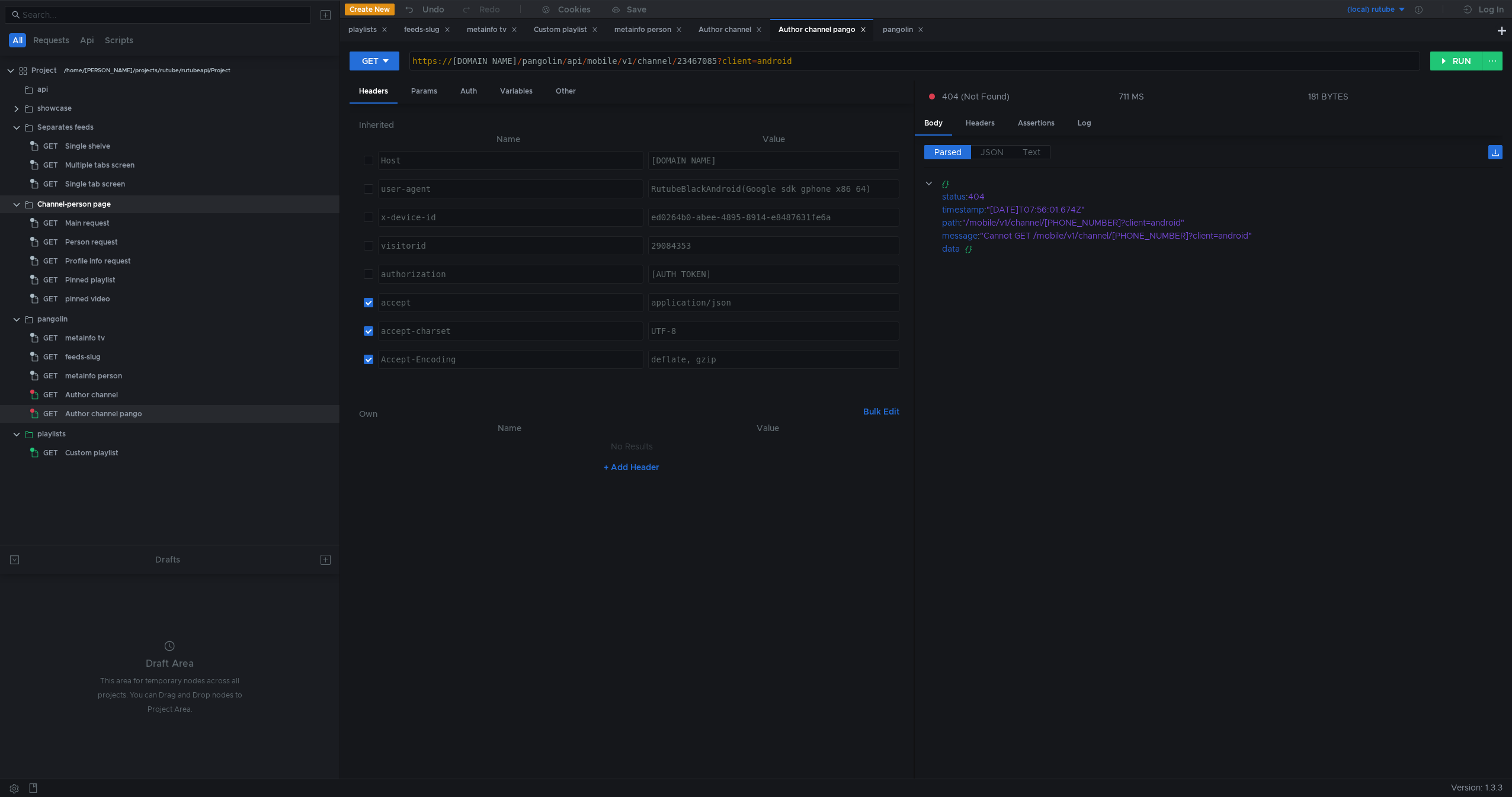
click at [373, 268] on label at bounding box center [368, 274] width 10 height 13
click at [373, 275] on input "checkbox" at bounding box center [368, 274] width 10 height 10
checkbox input "false"
click at [369, 240] on label at bounding box center [368, 246] width 10 height 13
checkbox input "true"
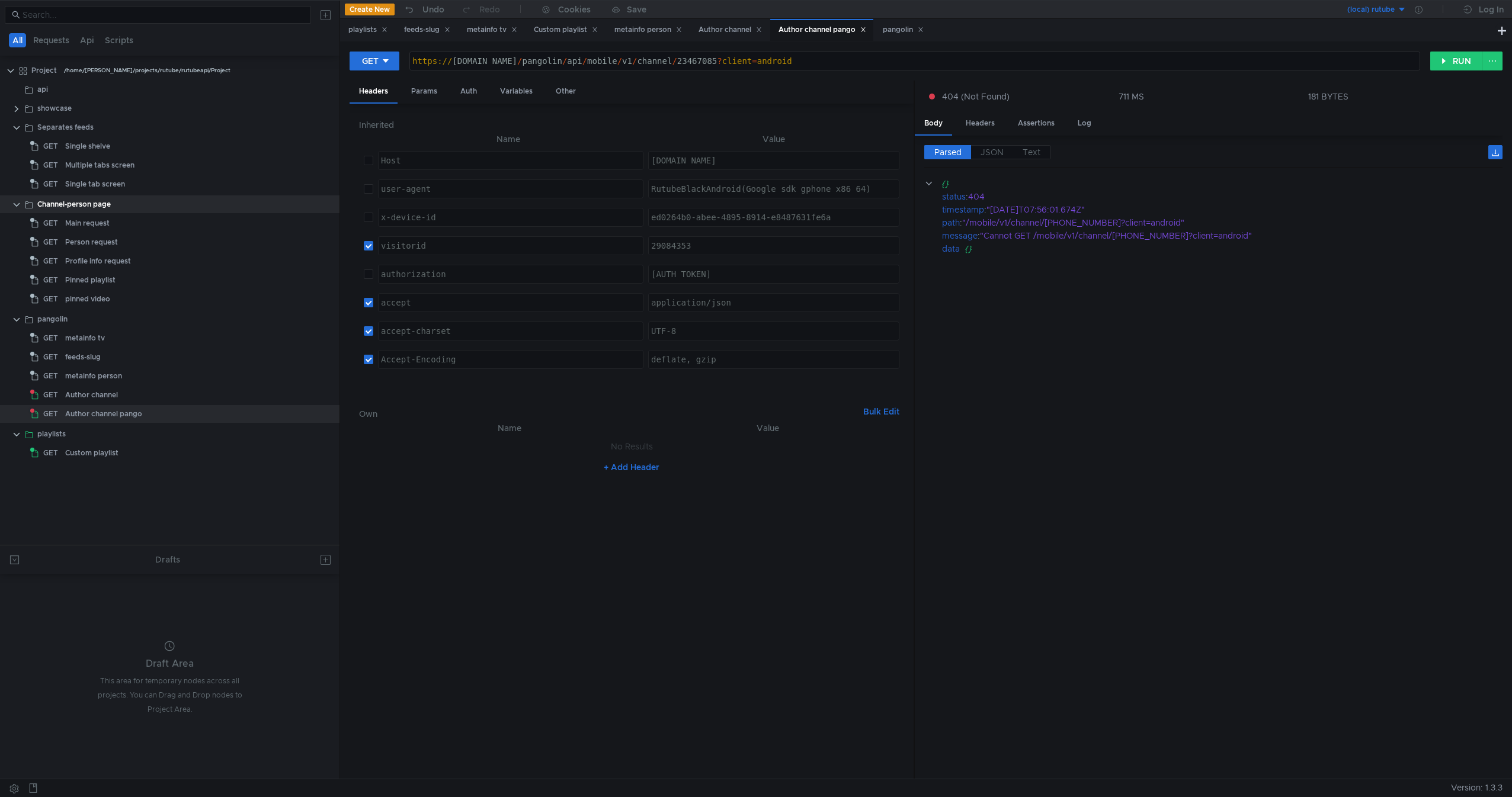
click at [369, 276] on input "checkbox" at bounding box center [368, 274] width 10 height 10
checkbox input "true"
click at [368, 197] on td at bounding box center [366, 189] width 14 height 28
click at [370, 212] on label at bounding box center [368, 217] width 10 height 13
checkbox input "true"
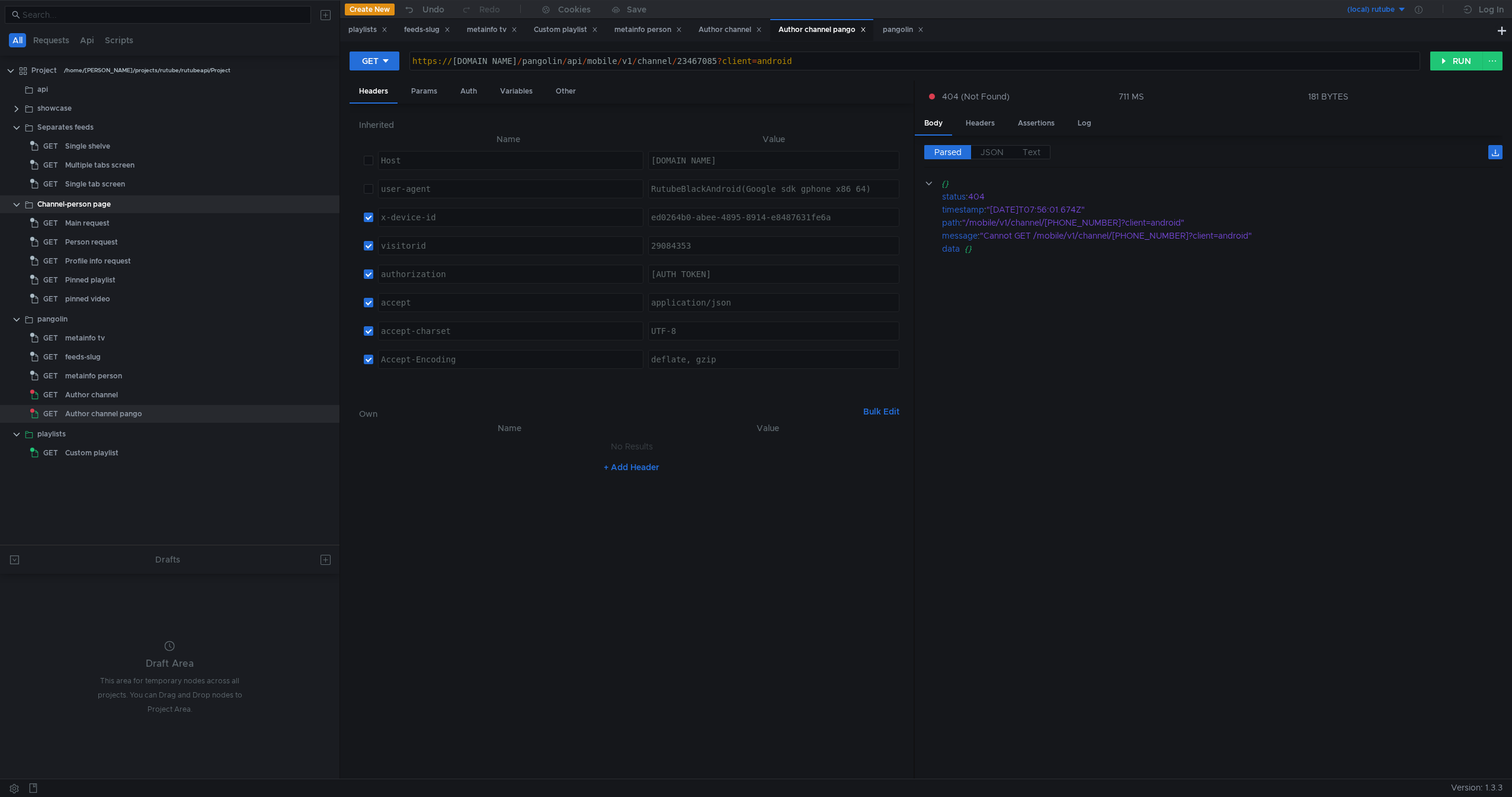
click at [376, 181] on td "user-agent הההההההההההההההההההההההההההההההההההההההההההההההההההההההההההההההההההה…" at bounding box center [509, 189] width 270 height 28
click at [370, 186] on input "checkbox" at bounding box center [368, 189] width 10 height 10
checkbox input "true"
click at [366, 157] on input "checkbox" at bounding box center [368, 160] width 10 height 10
checkbox input "true"
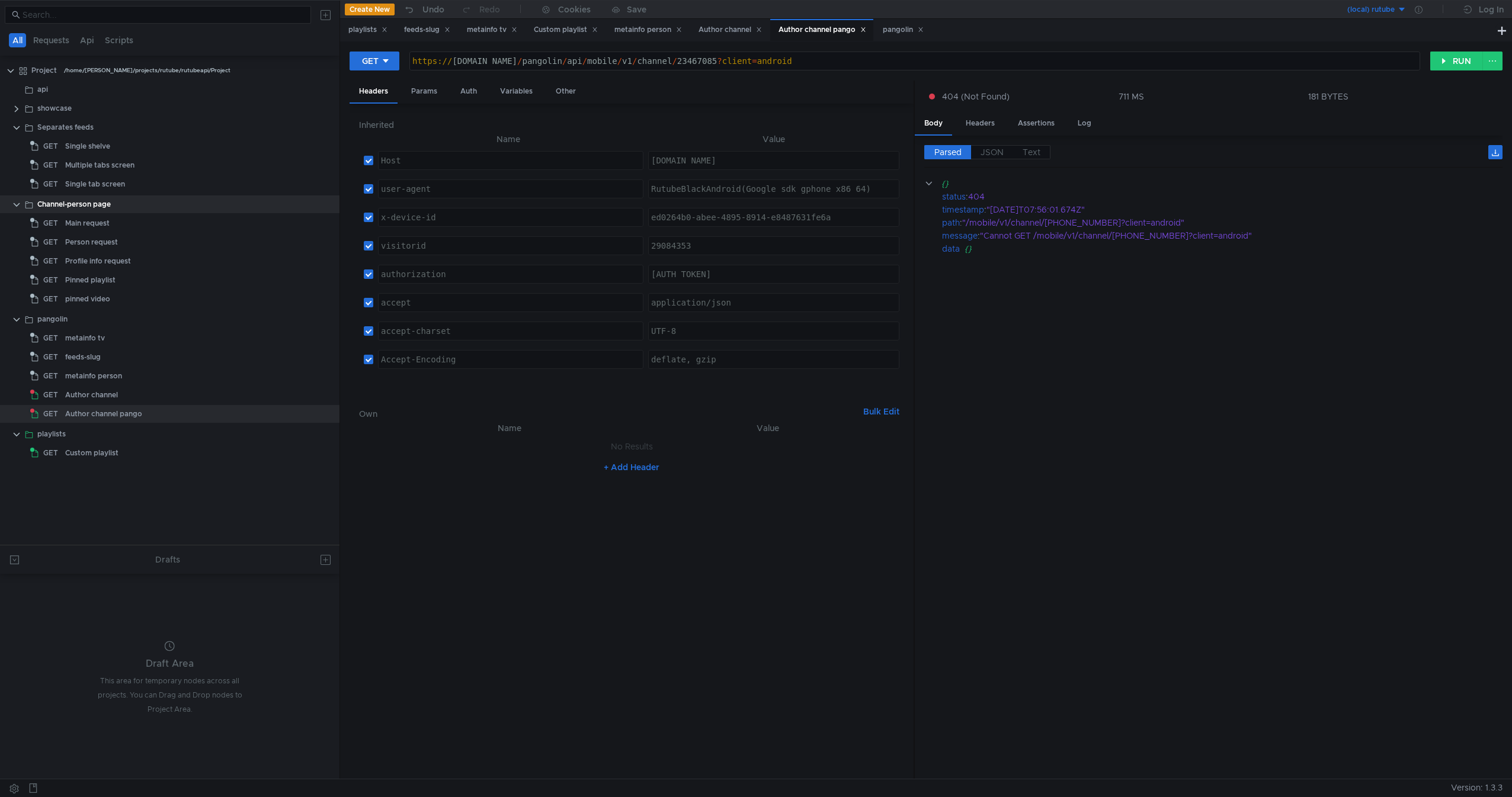
click at [751, 551] on nz-table "Name Value No Results + Add Header" at bounding box center [631, 596] width 545 height 349
click at [583, 497] on nz-table "Name Value No Results + Add Header" at bounding box center [631, 596] width 545 height 349
click at [984, 468] on cdk-virtual-scroll-viewport "{} status : 404 timestamp : "2025-08-26T07:56:01.674Z" path : "/mobile/v1/chann…" at bounding box center [1213, 473] width 578 height 593
click at [184, 8] on nz-input-group at bounding box center [157, 15] width 306 height 18
click at [140, 407] on div "Author channel pango" at bounding box center [103, 415] width 77 height 18
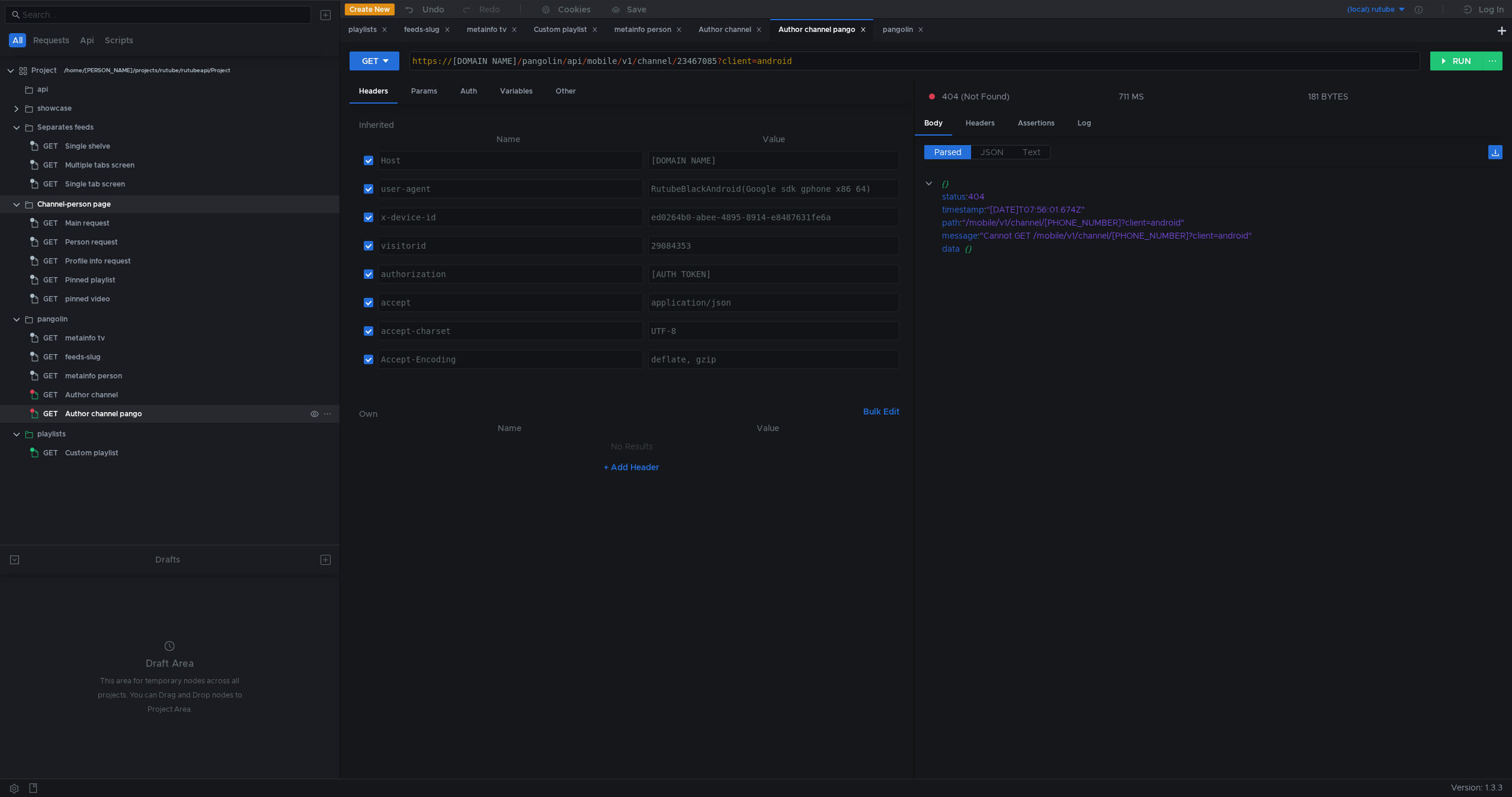
click at [152, 407] on div "Author channel pango" at bounding box center [185, 415] width 240 height 18
click at [164, 404] on div "Author channel" at bounding box center [185, 395] width 240 height 18
click at [94, 388] on div "Author channel" at bounding box center [91, 395] width 52 height 18
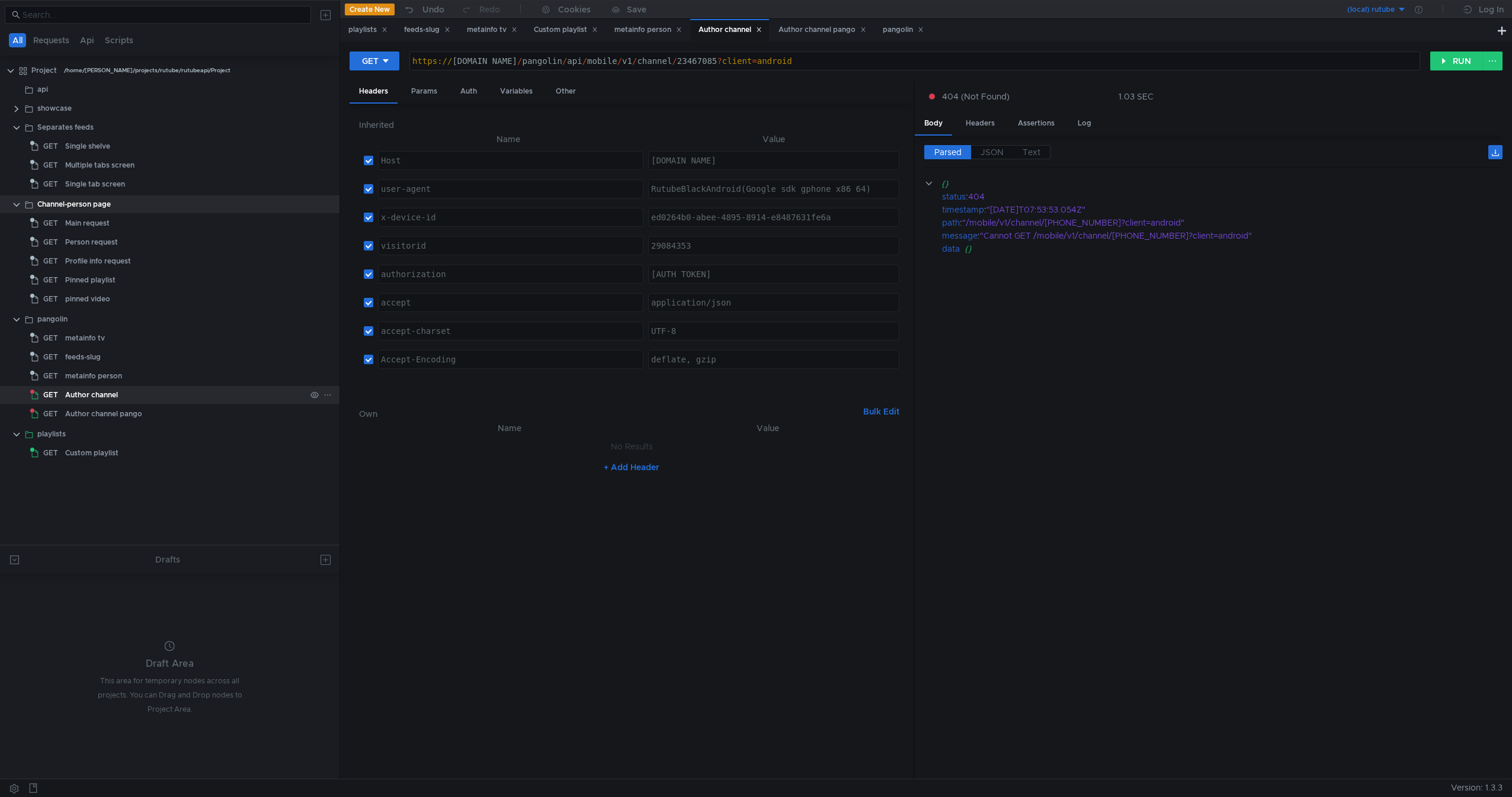
click at [93, 390] on div "Author channel" at bounding box center [91, 395] width 52 height 18
click at [92, 406] on div "Author channel pango" at bounding box center [103, 415] width 77 height 18
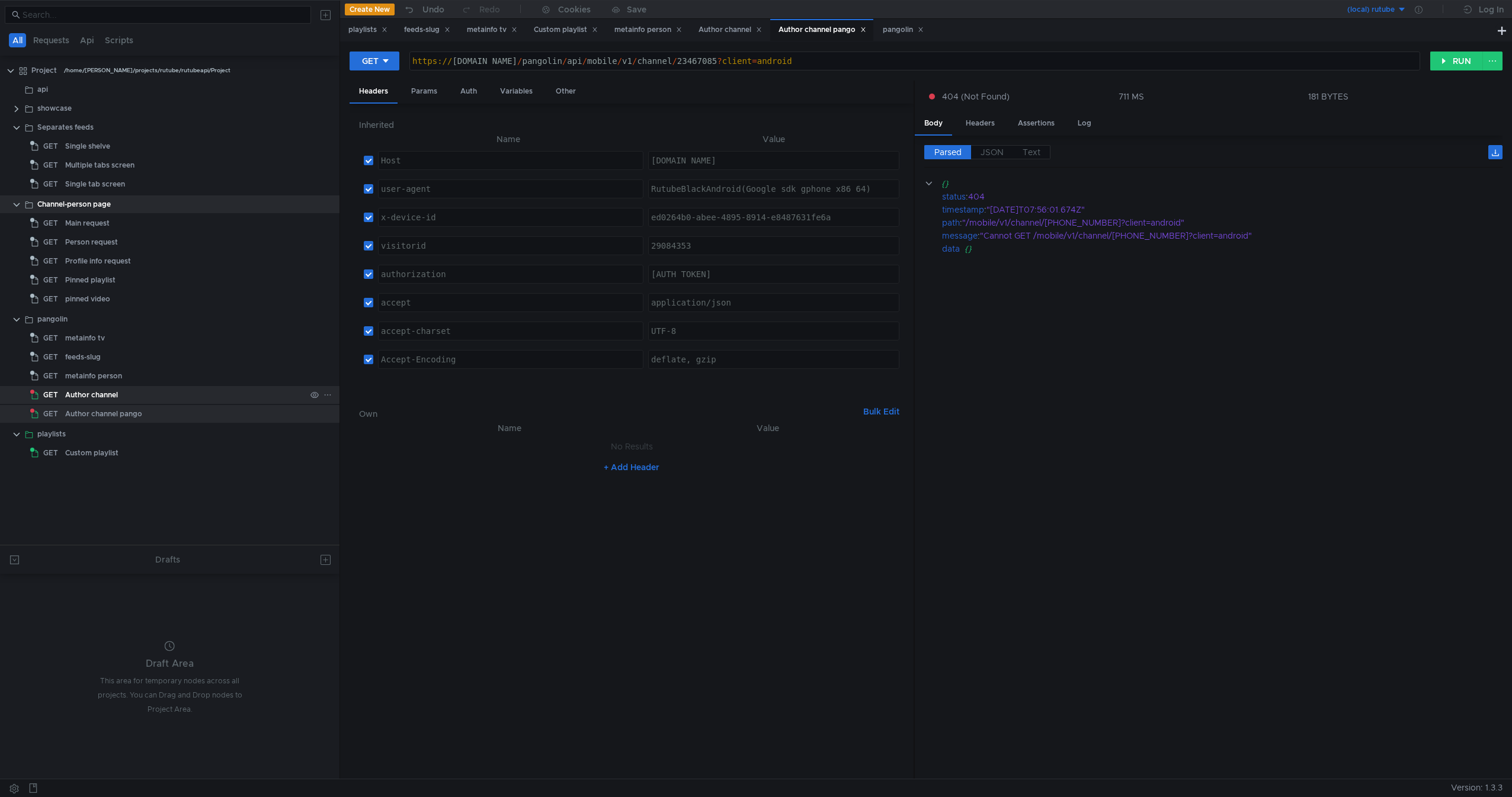
click at [108, 400] on div "Author channel" at bounding box center [91, 395] width 52 height 18
click at [108, 410] on div "Author channel pango" at bounding box center [103, 415] width 77 height 18
click at [120, 404] on div "Author channel" at bounding box center [185, 395] width 240 height 18
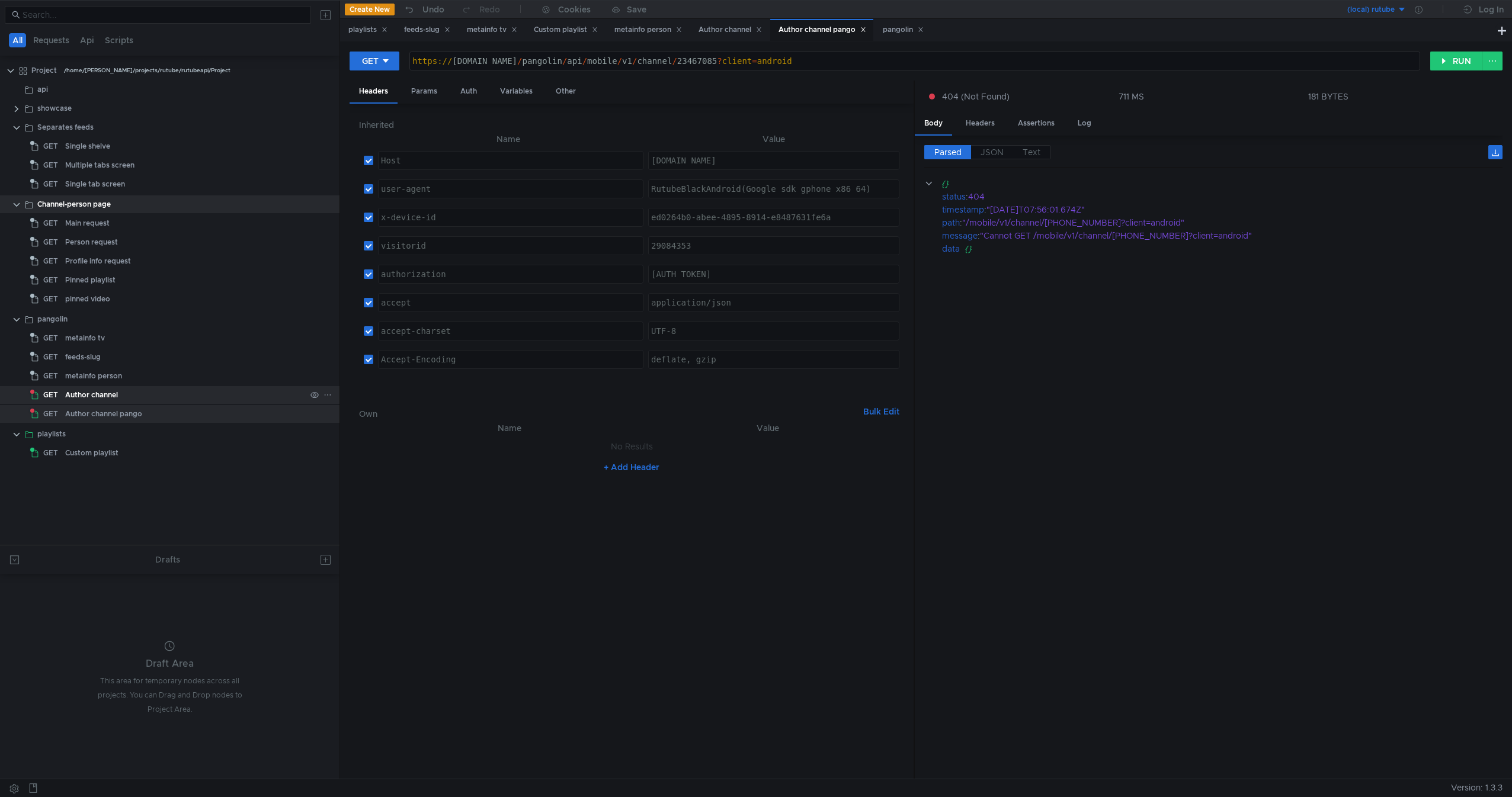
click at [120, 404] on div "Author channel" at bounding box center [185, 395] width 240 height 18
click at [331, 397] on icon at bounding box center [327, 395] width 8 height 8
click at [181, 402] on div at bounding box center [756, 398] width 1512 height 797
drag, startPoint x: 181, startPoint y: 401, endPoint x: 126, endPoint y: 373, distance: 61.7
click at [126, 373] on div "GET metainfo tv GET feeds-slug GET metainfo person GET Author channel GET Autho…" at bounding box center [170, 376] width 340 height 96
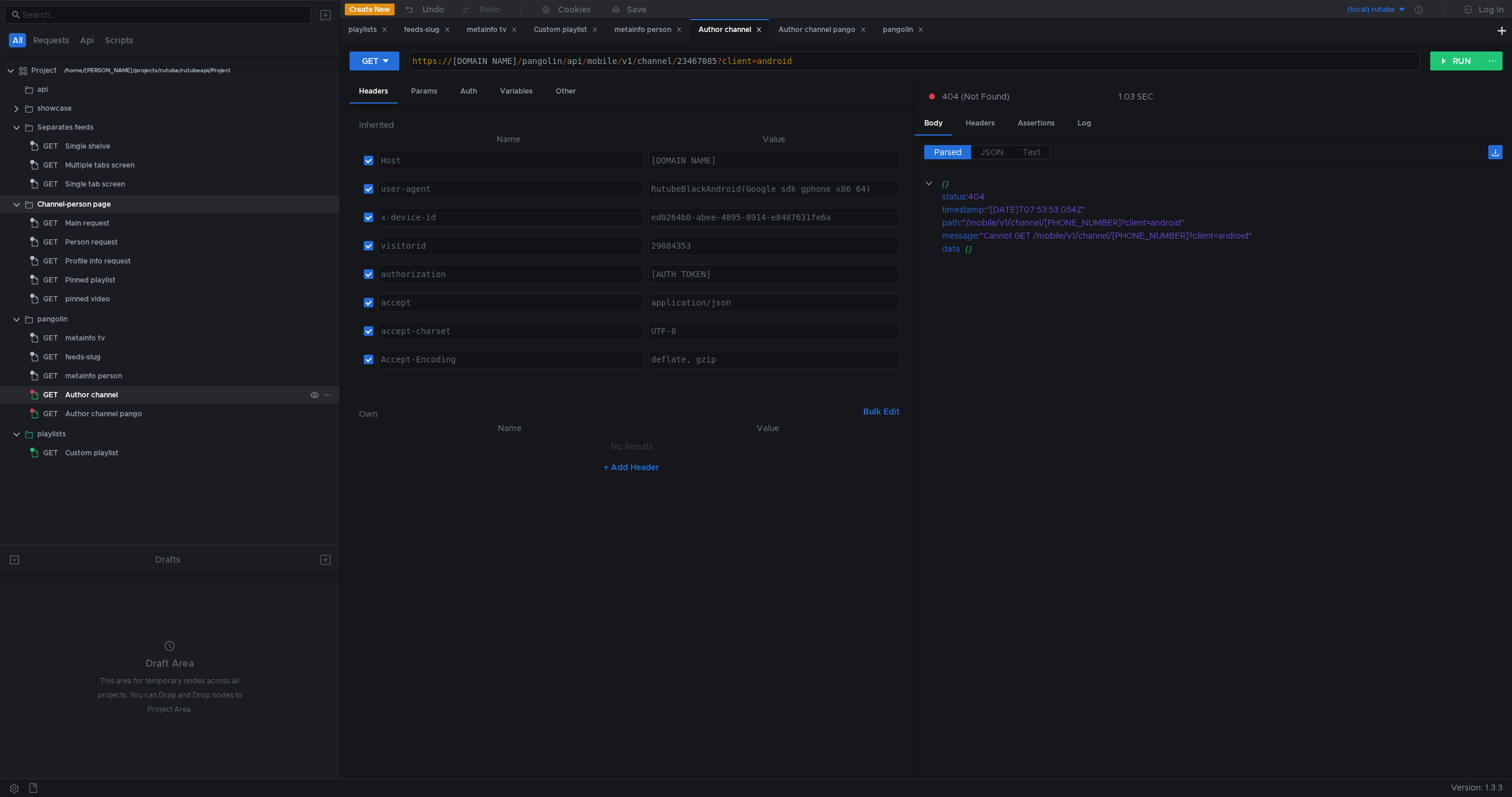
click at [108, 389] on div "Author channel" at bounding box center [91, 395] width 52 height 18
click at [113, 383] on div "metainfo person" at bounding box center [93, 376] width 57 height 18
click at [101, 398] on div "Author channel" at bounding box center [91, 395] width 52 height 18
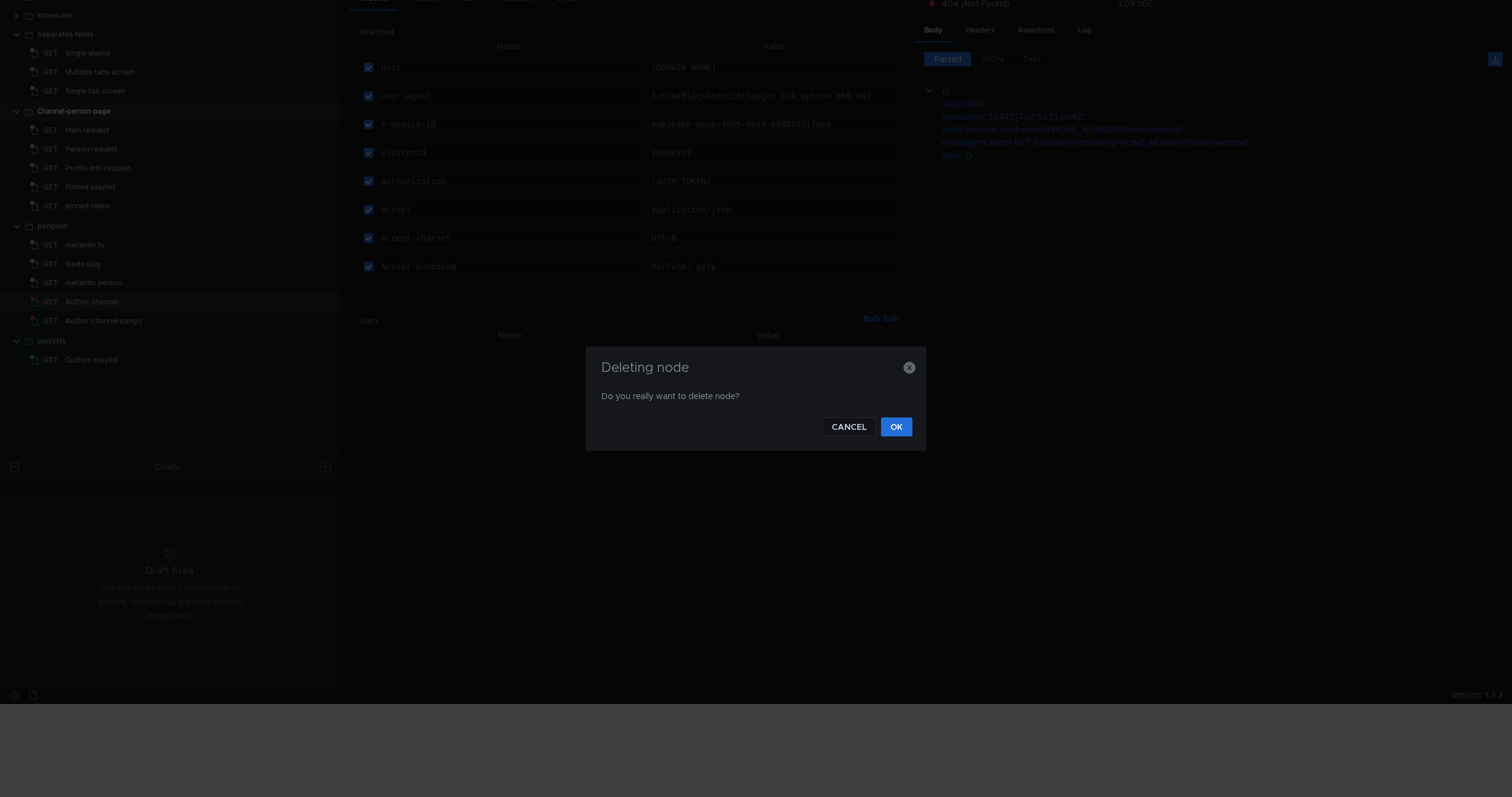
scroll to position [0, 0]
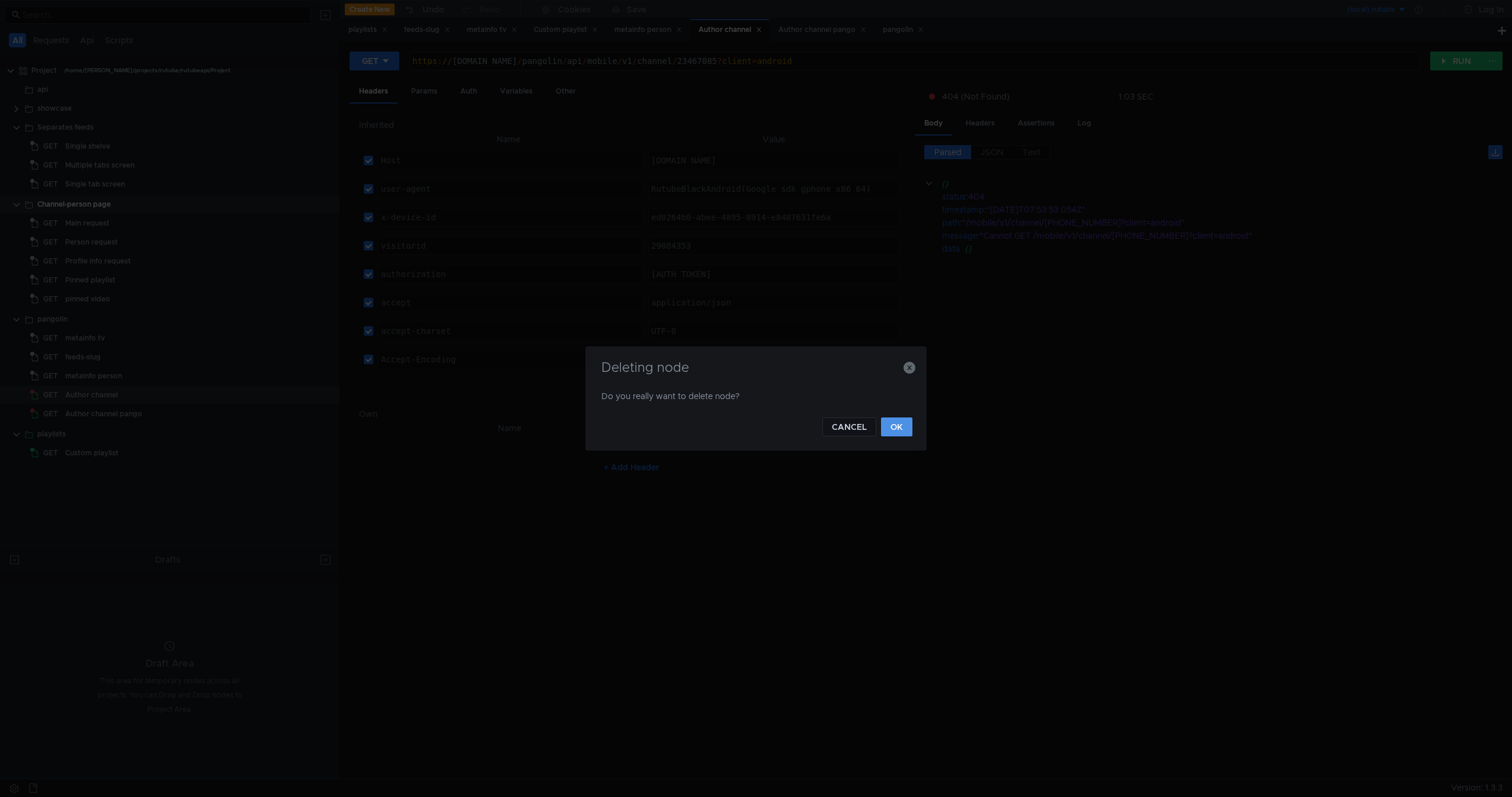
click at [905, 431] on button "OK" at bounding box center [896, 427] width 31 height 19
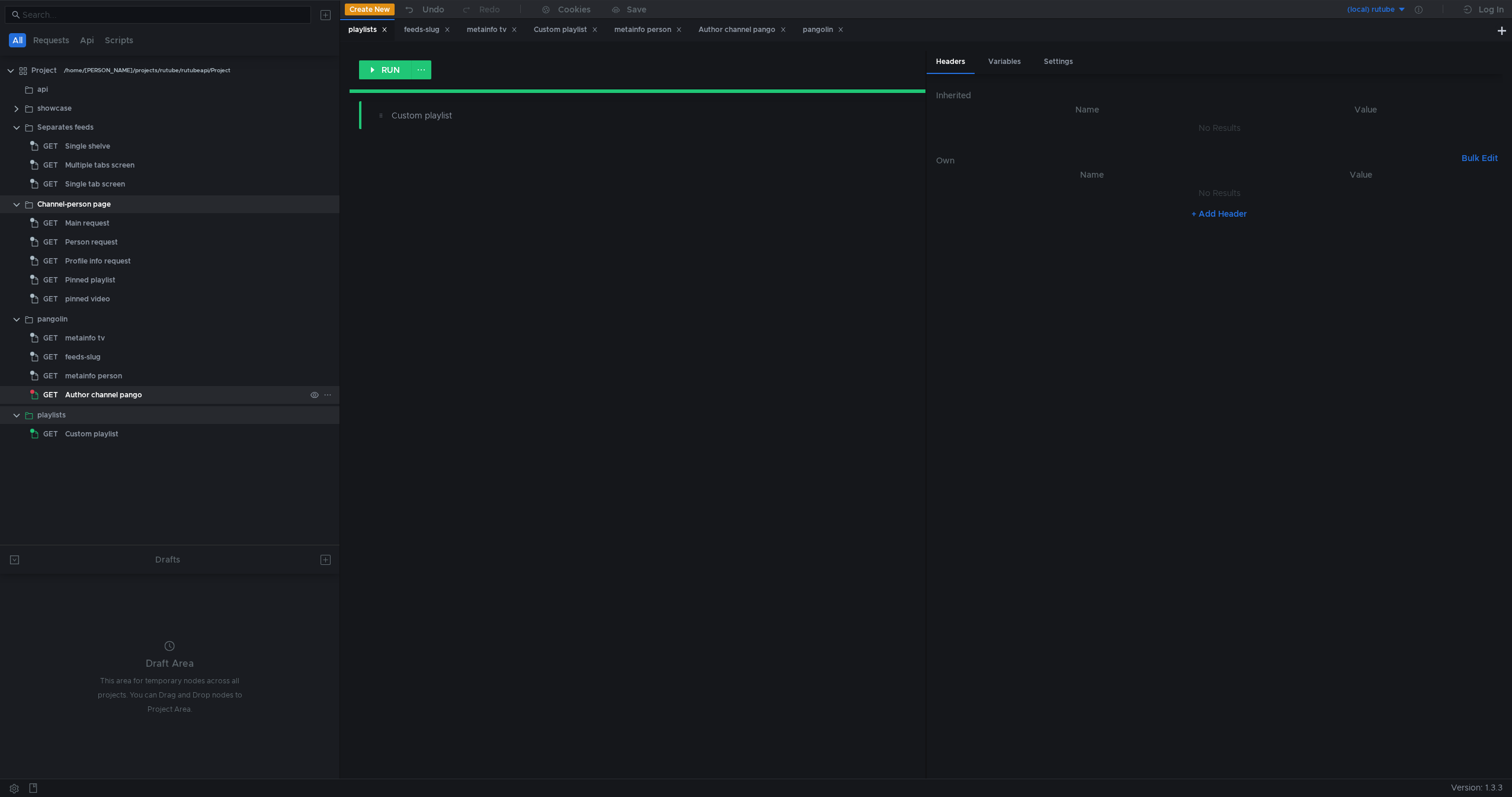
click at [192, 401] on div "Author channel pango" at bounding box center [185, 395] width 240 height 18
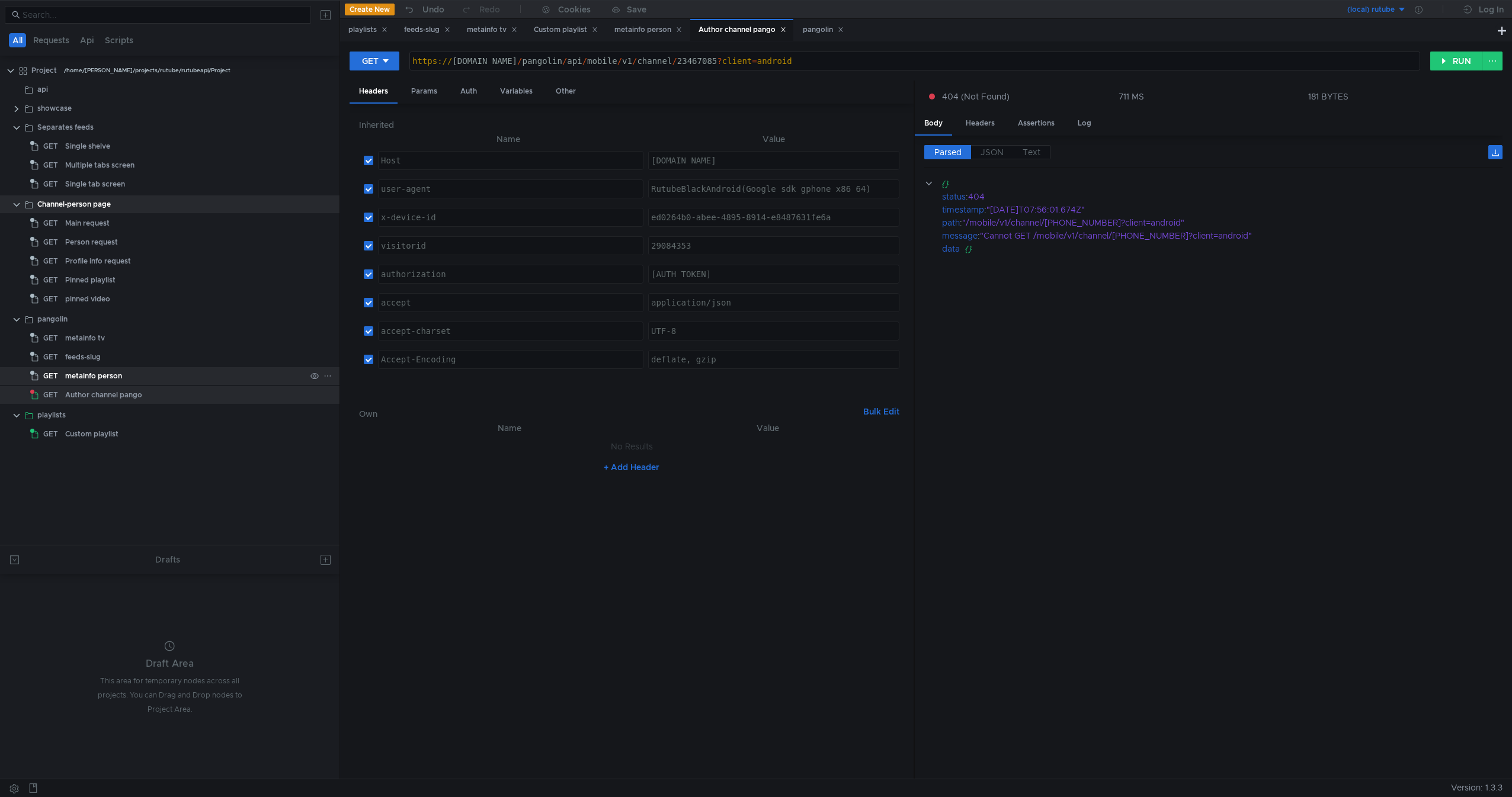
click at [208, 378] on div "metainfo person" at bounding box center [185, 376] width 240 height 18
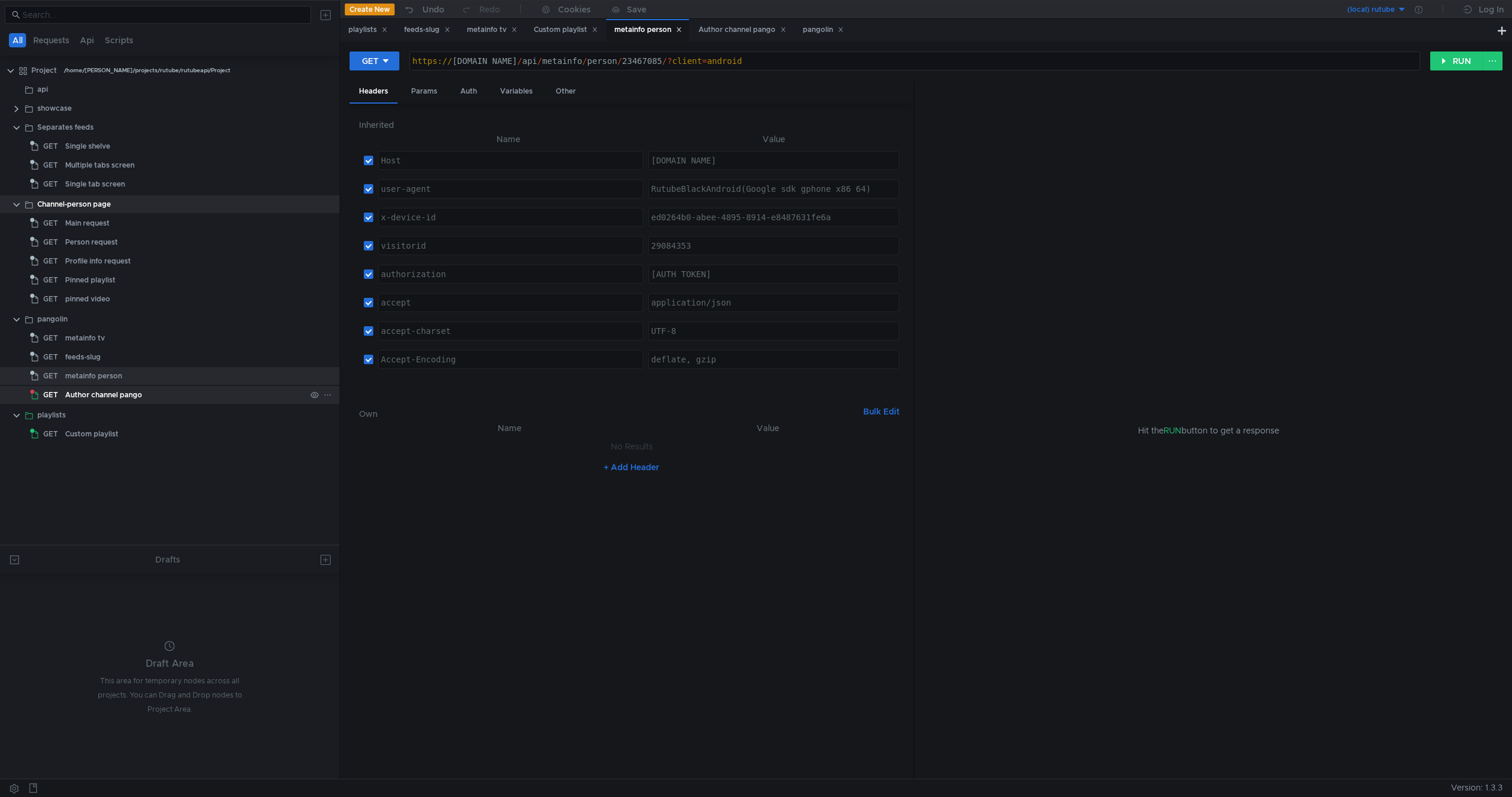
click at [206, 398] on div "Author channel pango" at bounding box center [185, 395] width 240 height 18
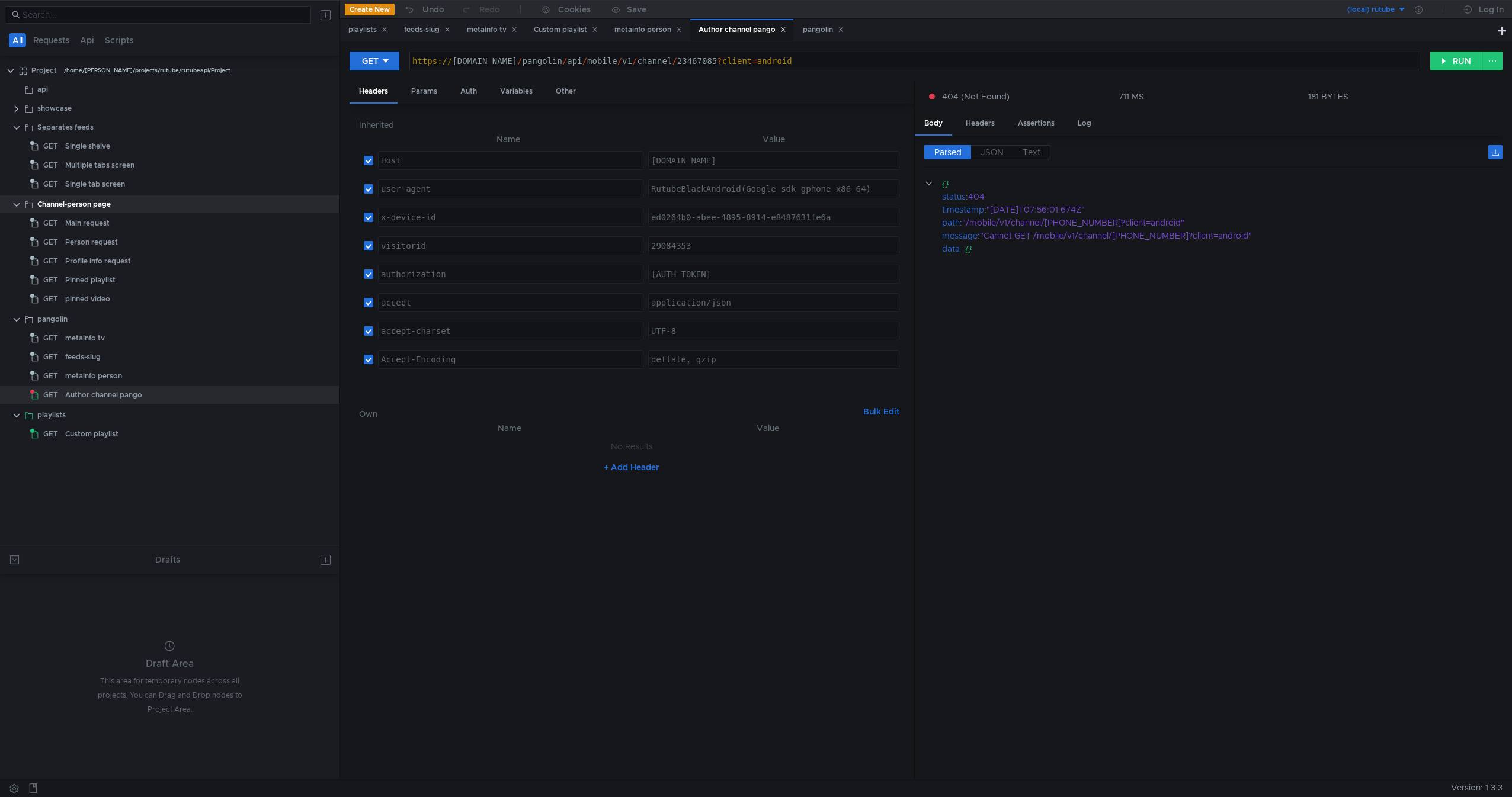
type textarea "[URL][DOMAIN_NAME][PHONE_NUMBER]"
click at [525, 59] on div "https:// rutube.ru / pangolin / api / mobile / v1 / channel / 23467085 ? client…" at bounding box center [914, 70] width 1009 height 28
drag, startPoint x: 525, startPoint y: 59, endPoint x: 610, endPoint y: 53, distance: 85.2
click at [610, 53] on div "https:// rutube.ru / pangolin / api / mobile / v1 / channel / 23467085 ? client…" at bounding box center [914, 61] width 1009 height 18
click at [65, 384] on div "metainfo person" at bounding box center [93, 376] width 57 height 18
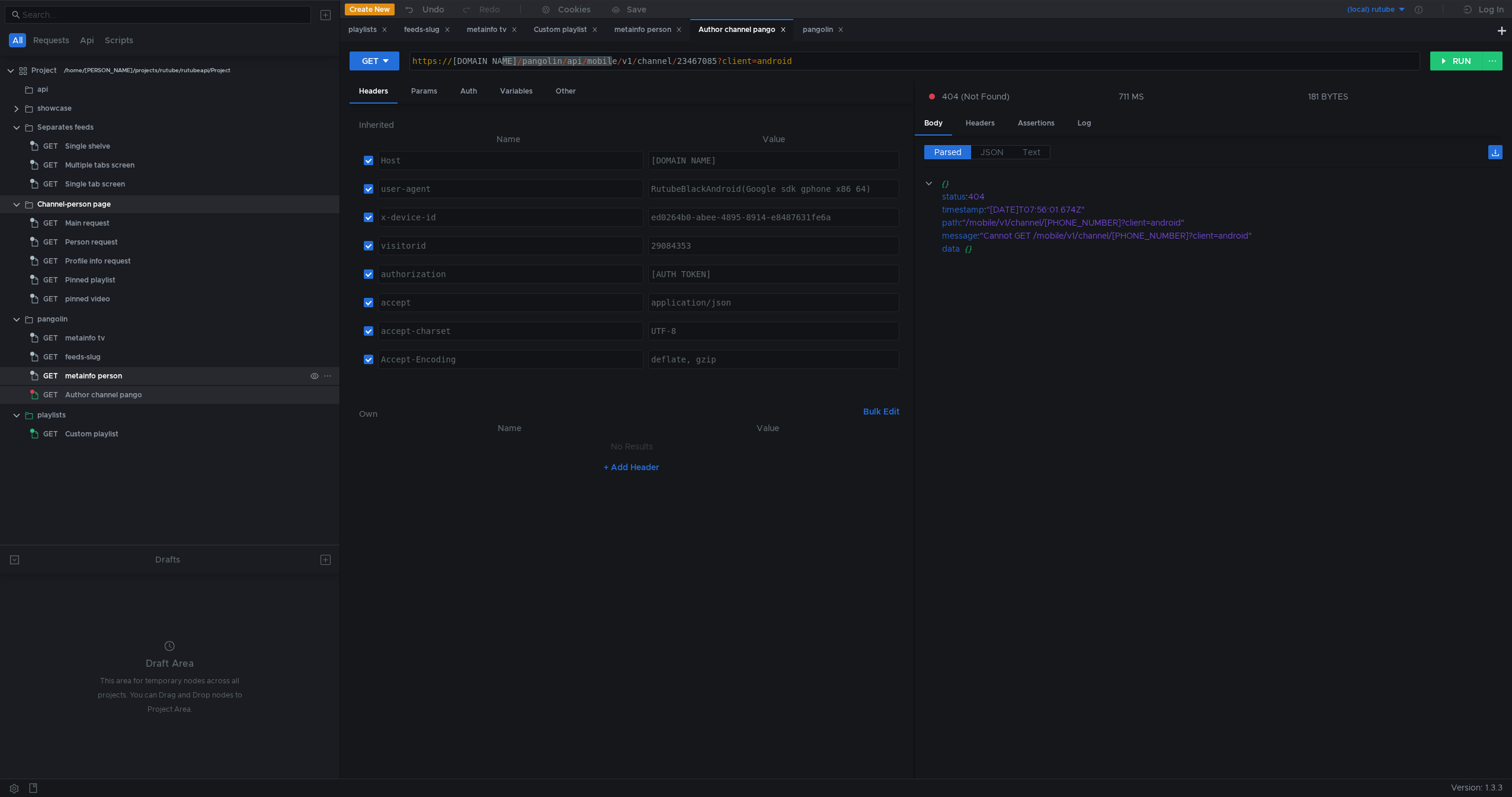
click at [65, 384] on div "metainfo person" at bounding box center [93, 376] width 57 height 18
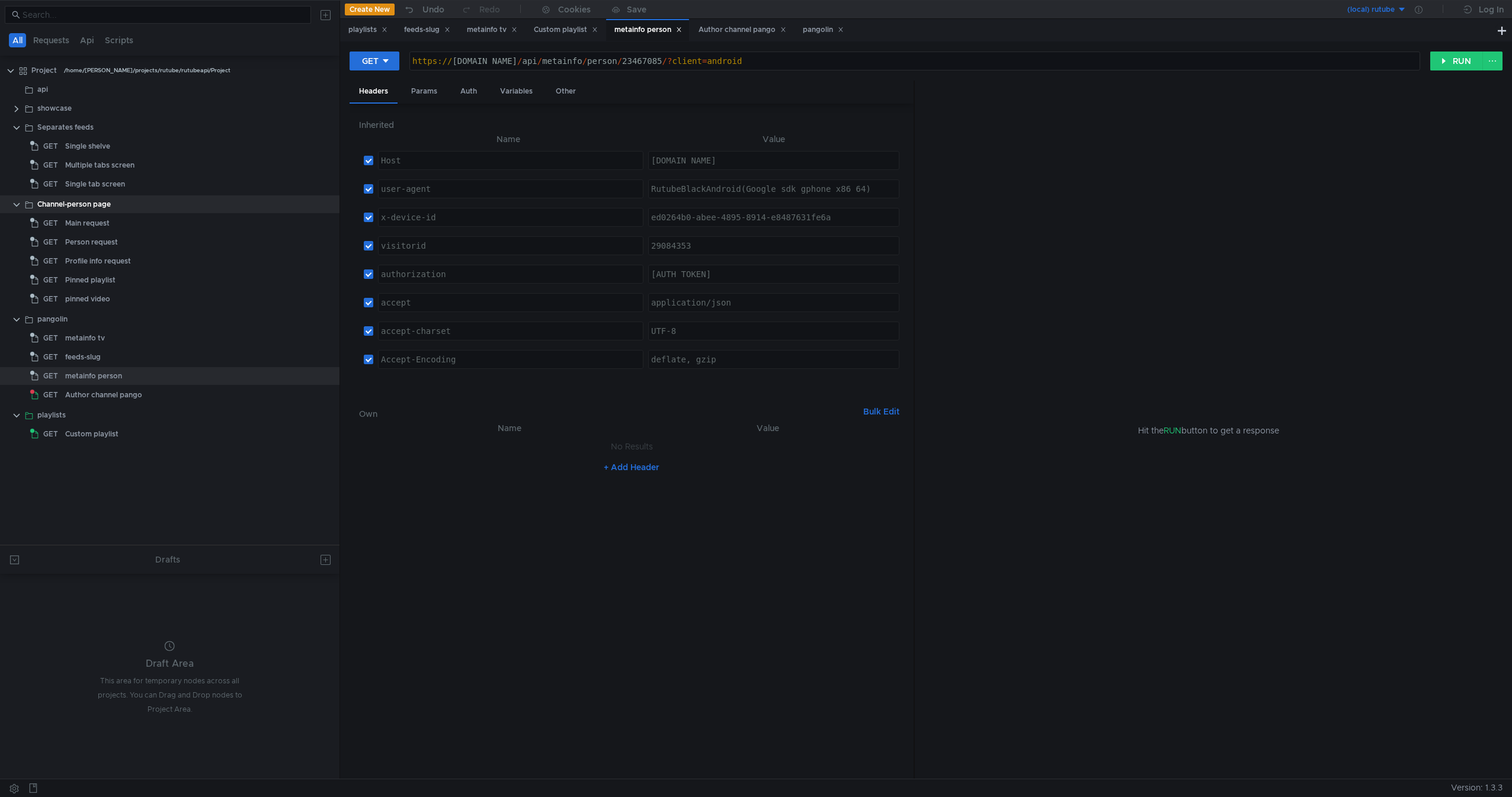
click at [513, 61] on div "https:// rutube.ru / api / metainfo / person / 23467085 /? client = android" at bounding box center [914, 70] width 1009 height 28
drag, startPoint x: 513, startPoint y: 61, endPoint x: 579, endPoint y: 60, distance: 66.0
click at [579, 60] on div "https:// rutube.ru / api / metainfo / person / 23467085 /? client = android" at bounding box center [914, 70] width 1009 height 28
paste textarea "pangolin/api/mobile/v1"
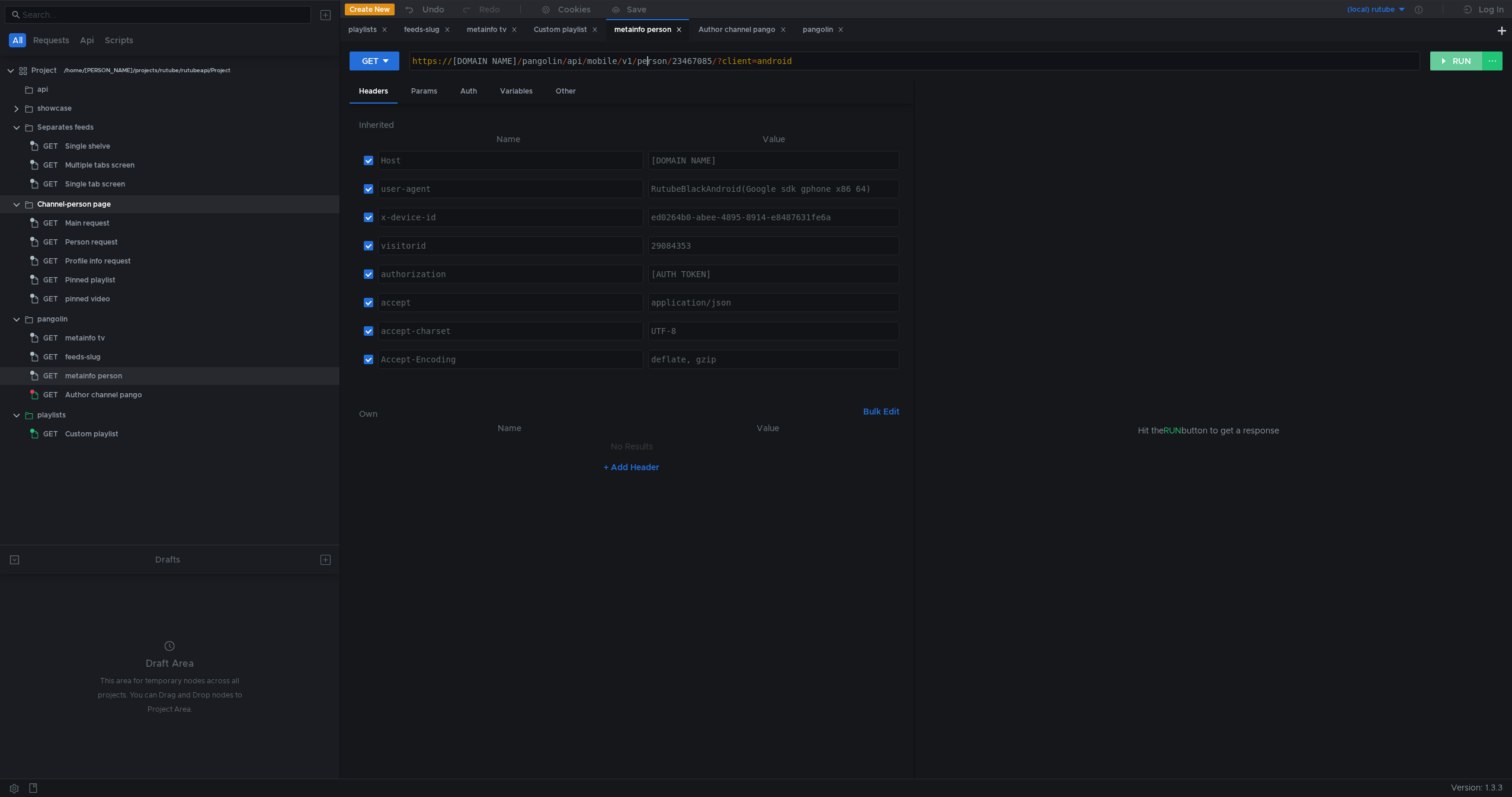
type textarea "[URL][DOMAIN_NAME][PHONE_NUMBER]"
click at [1457, 64] on button "RUN" at bounding box center [1456, 60] width 52 height 19
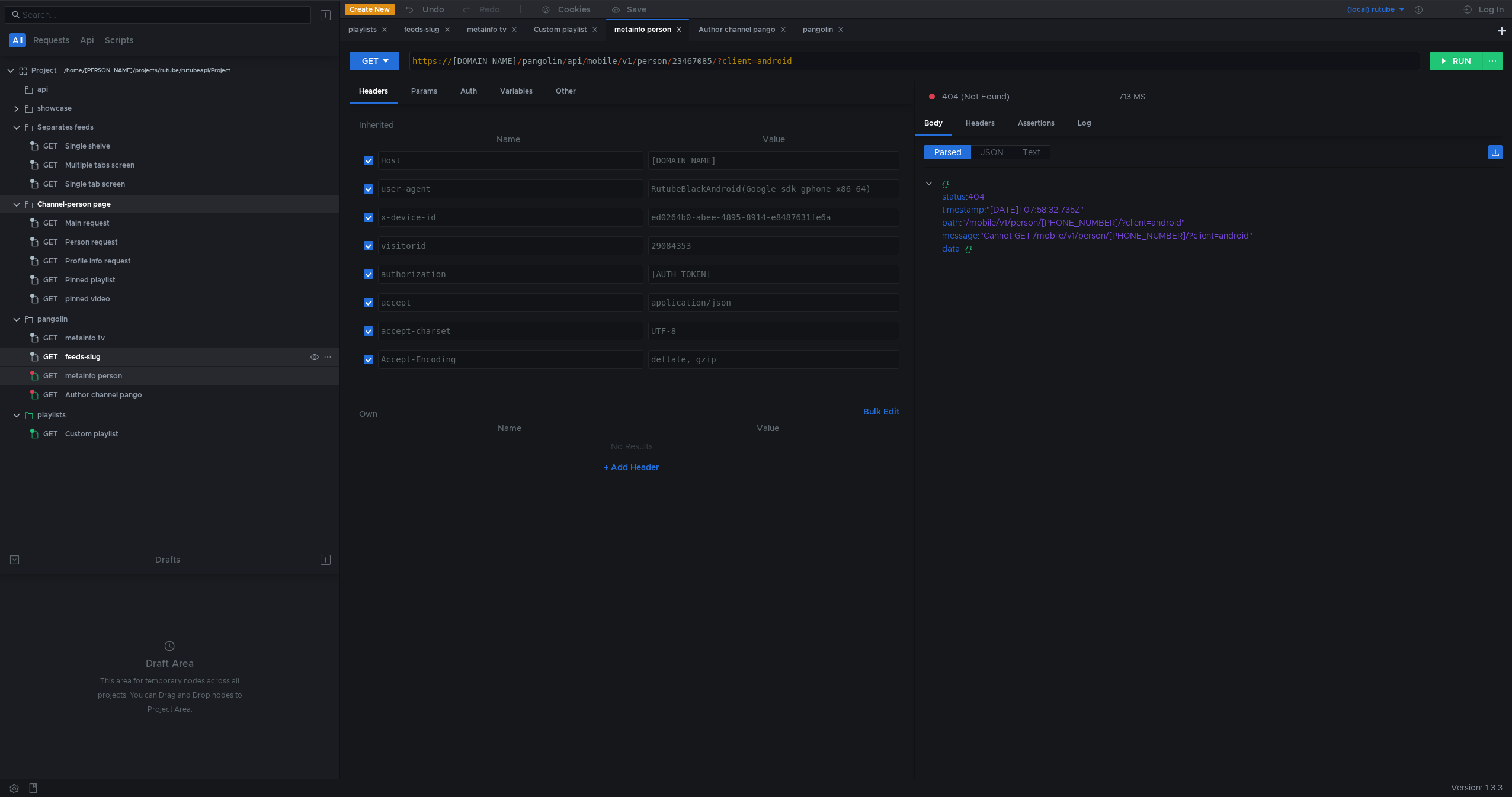
click at [160, 363] on div "feeds-slug" at bounding box center [185, 358] width 240 height 18
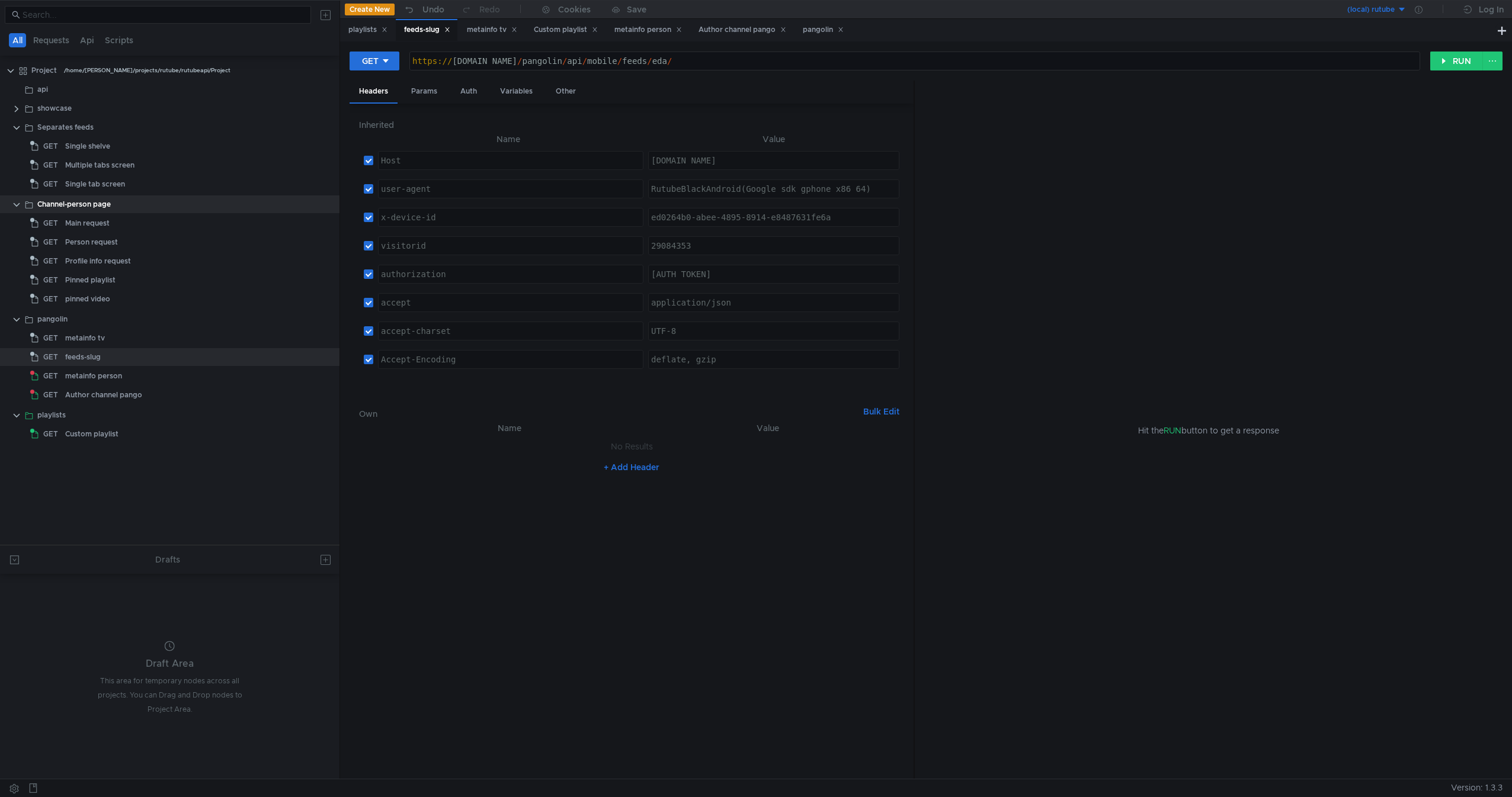
click at [535, 61] on div "https:// rutube.ru / pangolin / api / mobile / feeds / eda /" at bounding box center [914, 70] width 1009 height 28
drag, startPoint x: 535, startPoint y: 61, endPoint x: 557, endPoint y: 56, distance: 22.6
click at [557, 56] on div "https:// rutube.ru / pangolin / api / mobile / feeds / eda /" at bounding box center [914, 70] width 1009 height 28
click at [600, 63] on div "https:// rutube.ru / pangolin / api / mobile / feeds / eda /" at bounding box center [914, 70] width 1009 height 28
paste textarea "v1"
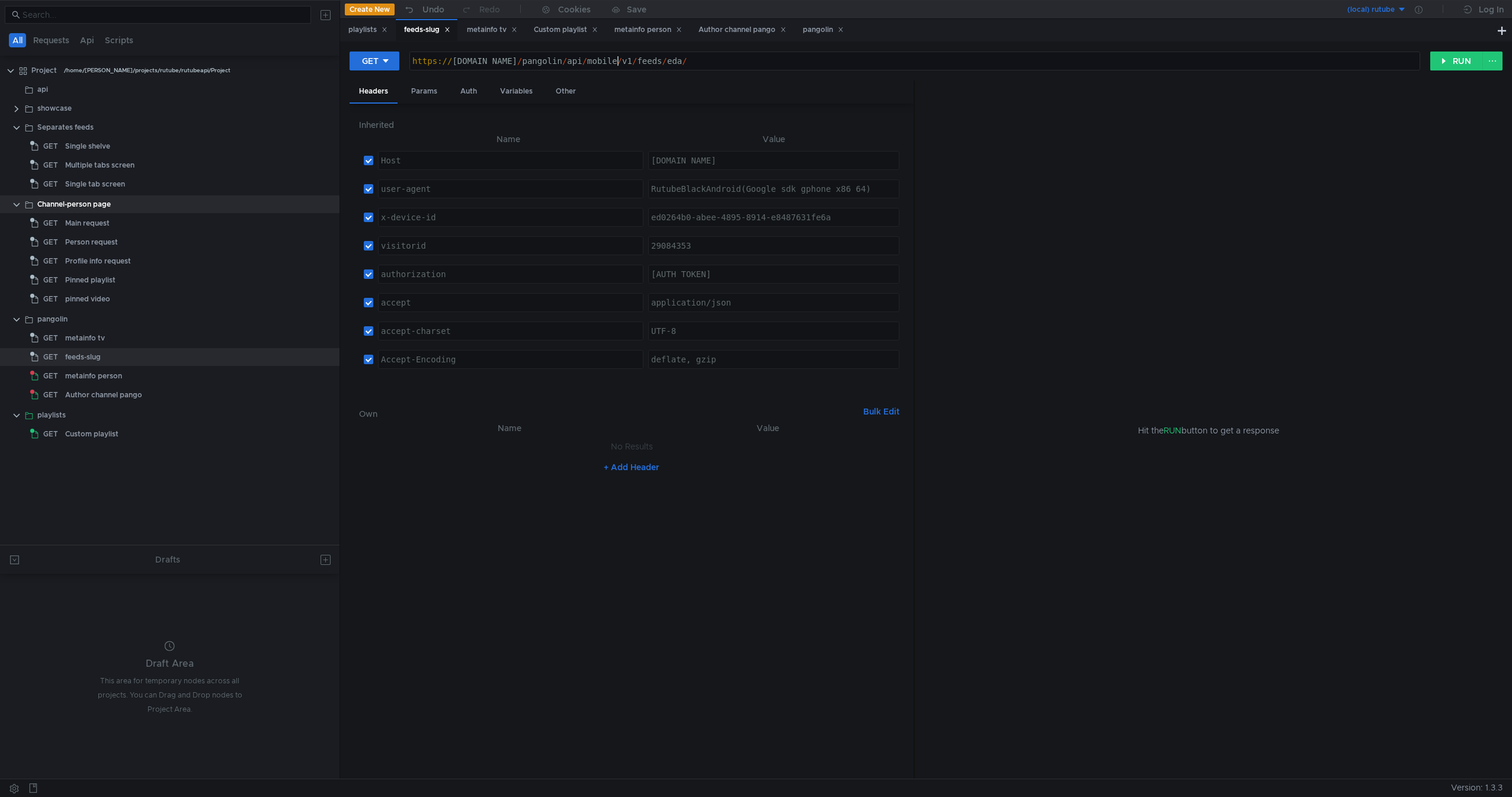
scroll to position [0, 15]
type textarea "[URL][DOMAIN_NAME]"
click at [1450, 63] on button "RUN" at bounding box center [1456, 60] width 52 height 19
click at [149, 361] on div "feeds-slug" at bounding box center [185, 358] width 240 height 18
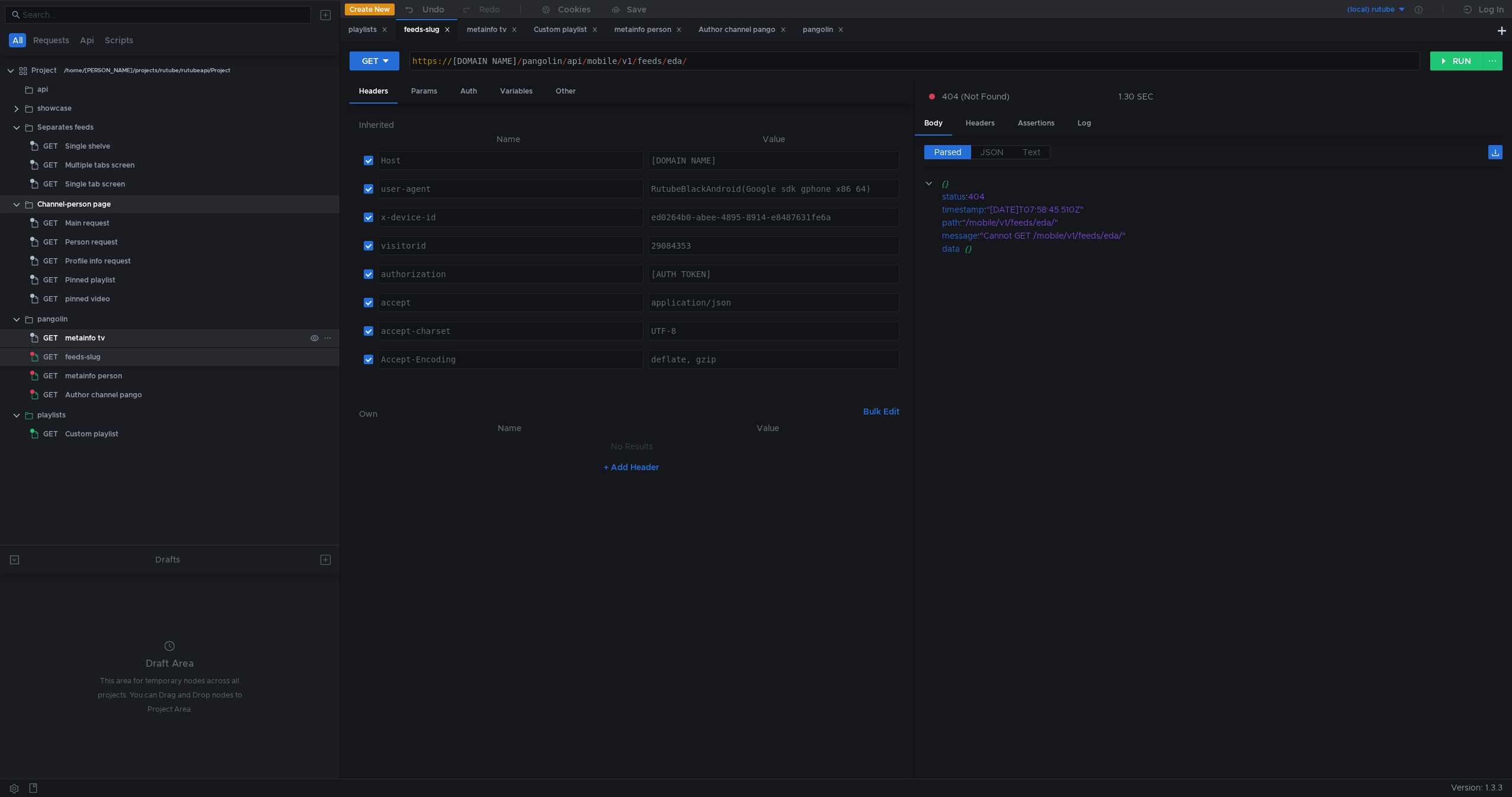
click at [169, 345] on div "metainfo tv" at bounding box center [185, 338] width 240 height 18
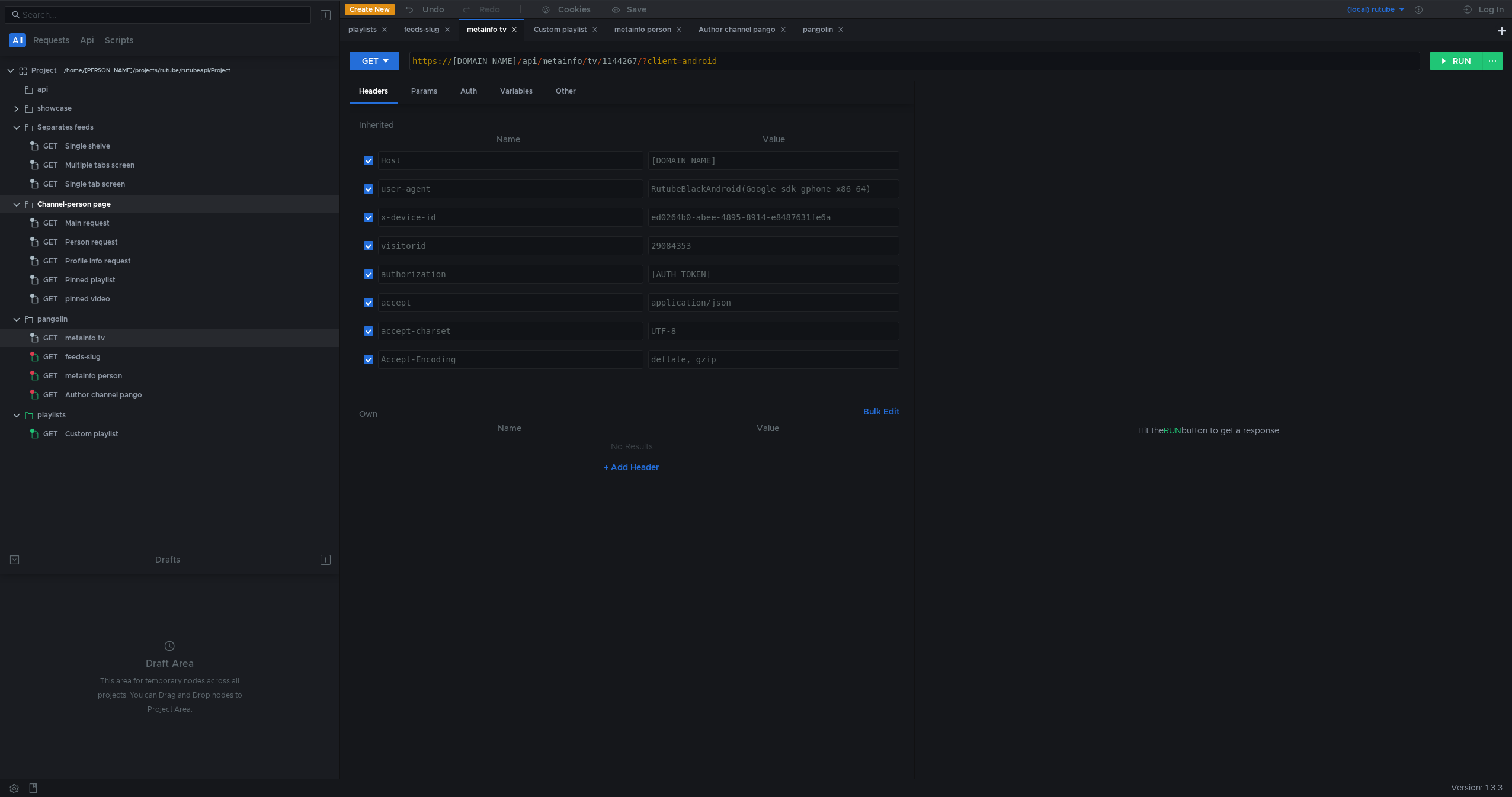
click at [515, 65] on div "https:// rutube.ru / api / metainfo / tv / 1144267 /? client = android" at bounding box center [914, 70] width 1009 height 28
drag, startPoint x: 515, startPoint y: 65, endPoint x: 547, endPoint y: 60, distance: 32.4
click at [547, 60] on div "https:// rutube.ru / api / metainfo / tv / 1144267 /? client = android" at bounding box center [914, 70] width 1009 height 28
paste textarea "pangolin/api/mobile/v1"
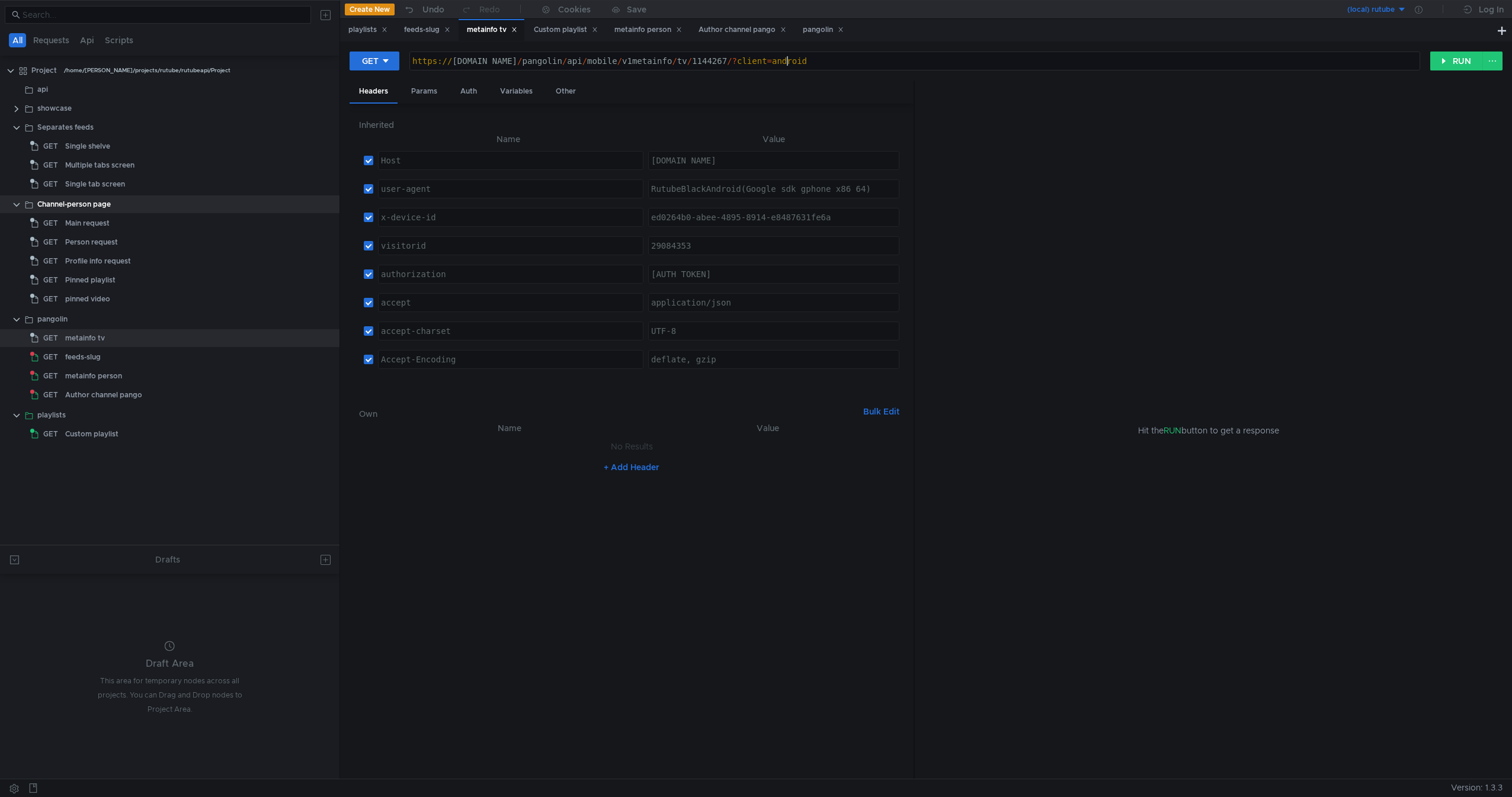
click at [615, 61] on div "https:// rutube.ru / pangolin / api / mobile / v1metainfo / tv / 1144267 /? cli…" at bounding box center [914, 70] width 1009 height 28
type textarea "[URL][DOMAIN_NAME][PHONE_NUMBER]"
click at [1475, 52] on button "RUN" at bounding box center [1456, 60] width 52 height 19
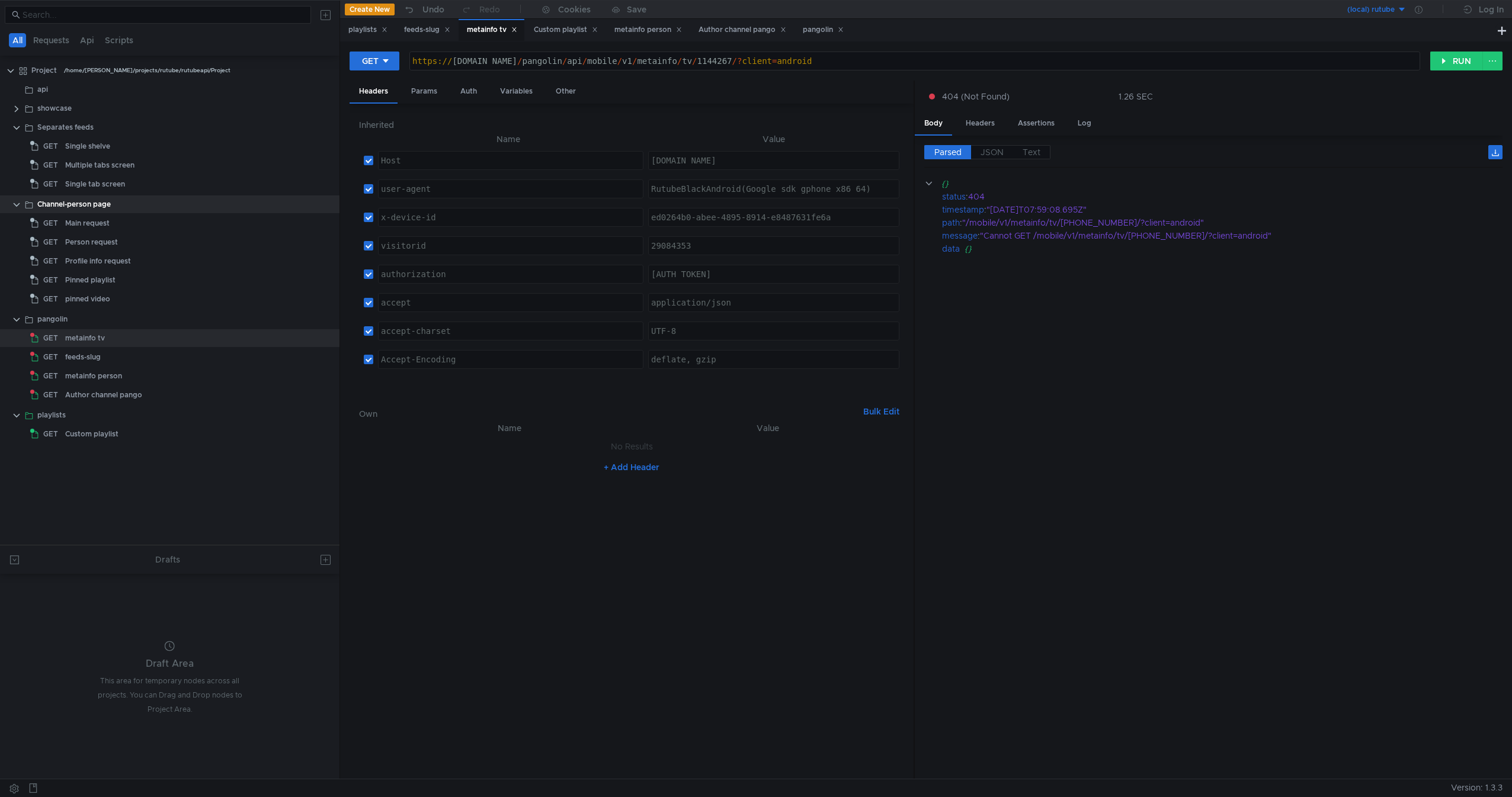
click at [679, 540] on nz-table "Name Value No Results + Add Header" at bounding box center [631, 596] width 545 height 349
click at [757, 636] on nz-table "Name Value No Results + Add Header" at bounding box center [631, 596] width 545 height 349
click at [713, 606] on nz-table "Name Value No Results + Add Header" at bounding box center [631, 596] width 545 height 349
click at [613, 609] on nz-table "Name Value No Results + Add Header" at bounding box center [631, 596] width 545 height 349
click at [148, 364] on div "feeds-slug" at bounding box center [185, 358] width 240 height 18
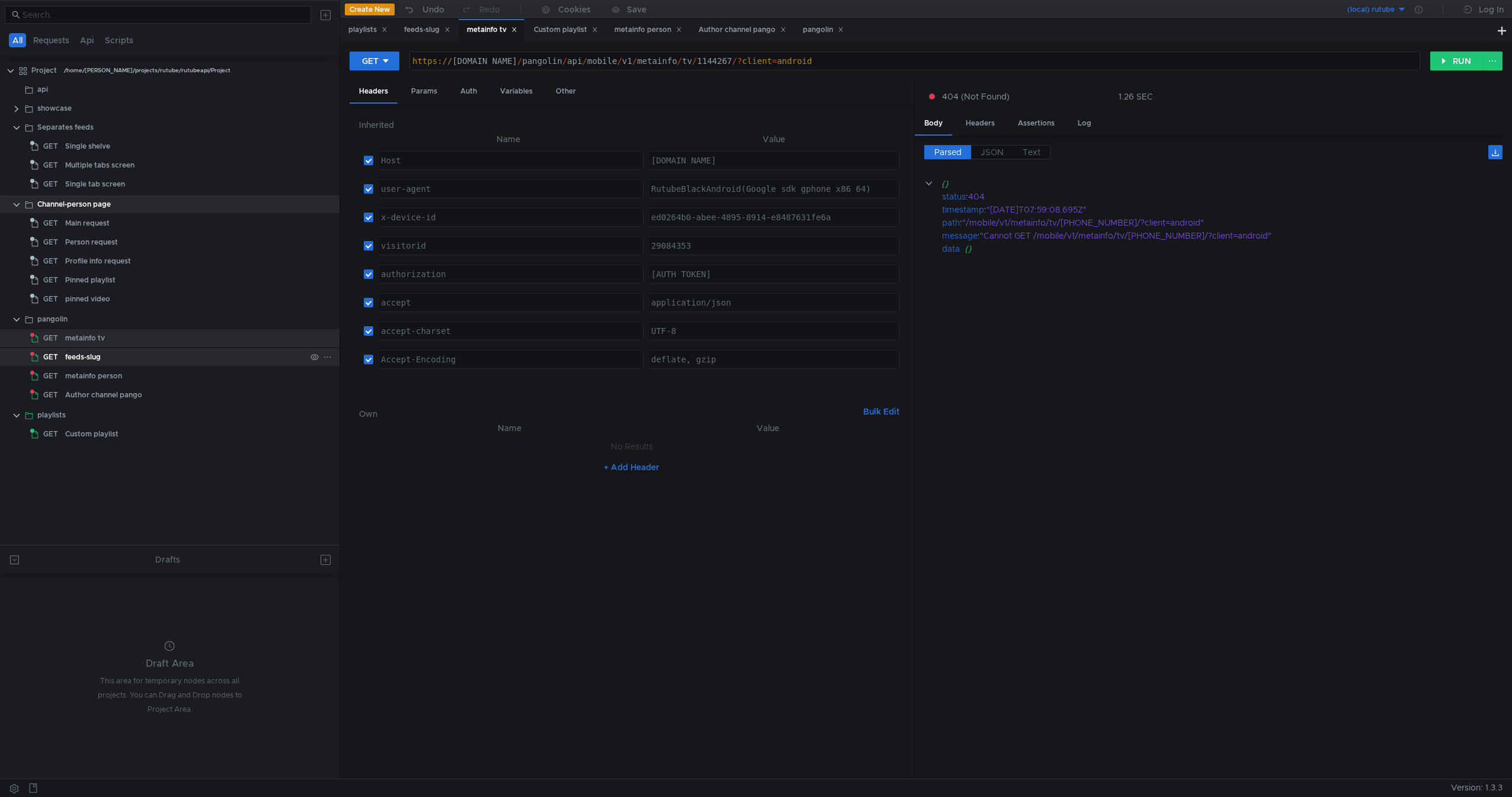
click at [148, 364] on div "feeds-slug" at bounding box center [185, 358] width 240 height 18
click at [104, 374] on div "metainfo person" at bounding box center [93, 376] width 57 height 18
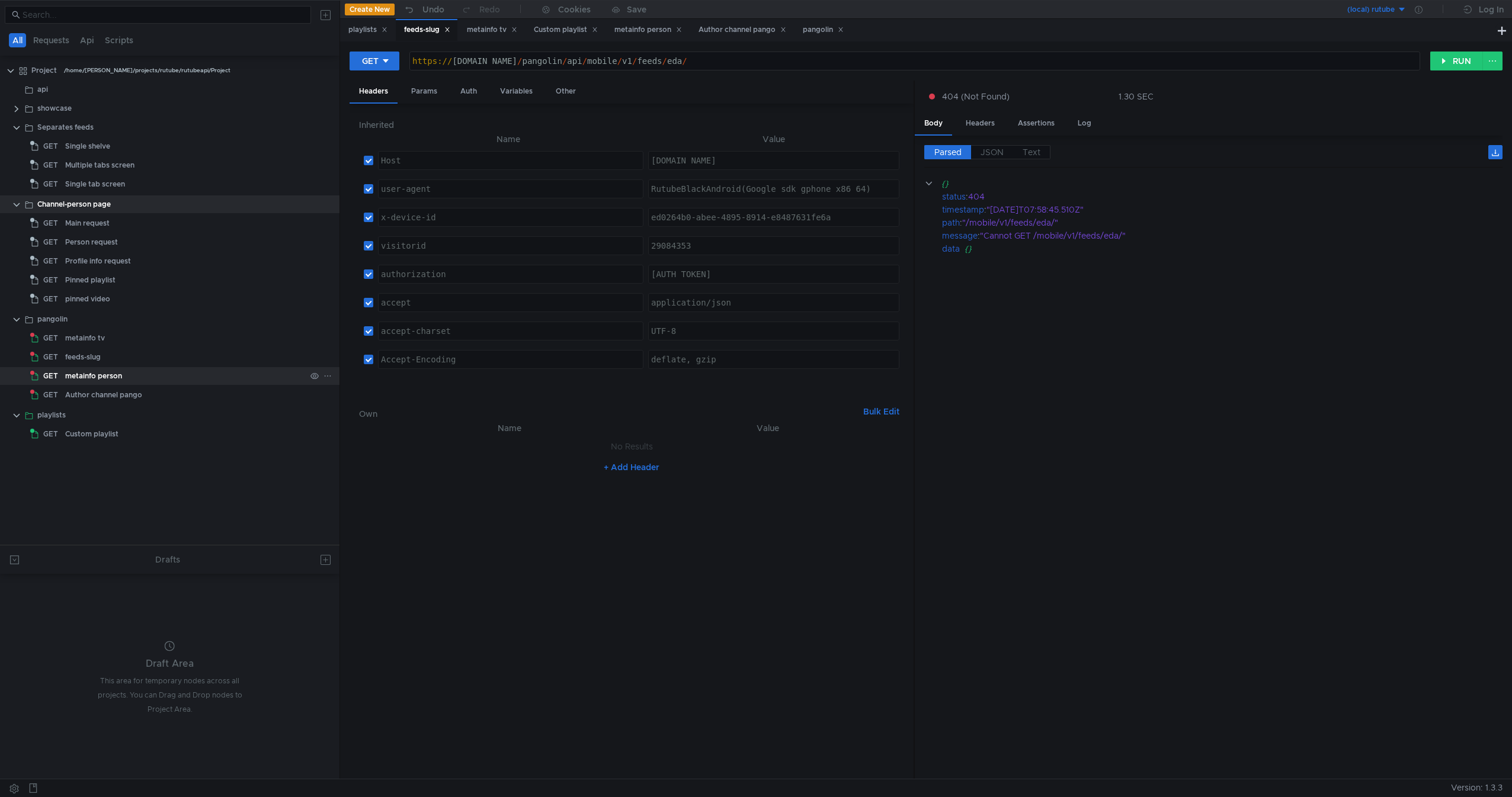
click at [104, 374] on div "metainfo person" at bounding box center [93, 376] width 57 height 18
click at [104, 393] on div "Author channel pango" at bounding box center [103, 395] width 77 height 18
click at [122, 379] on div "metainfo person" at bounding box center [93, 376] width 57 height 18
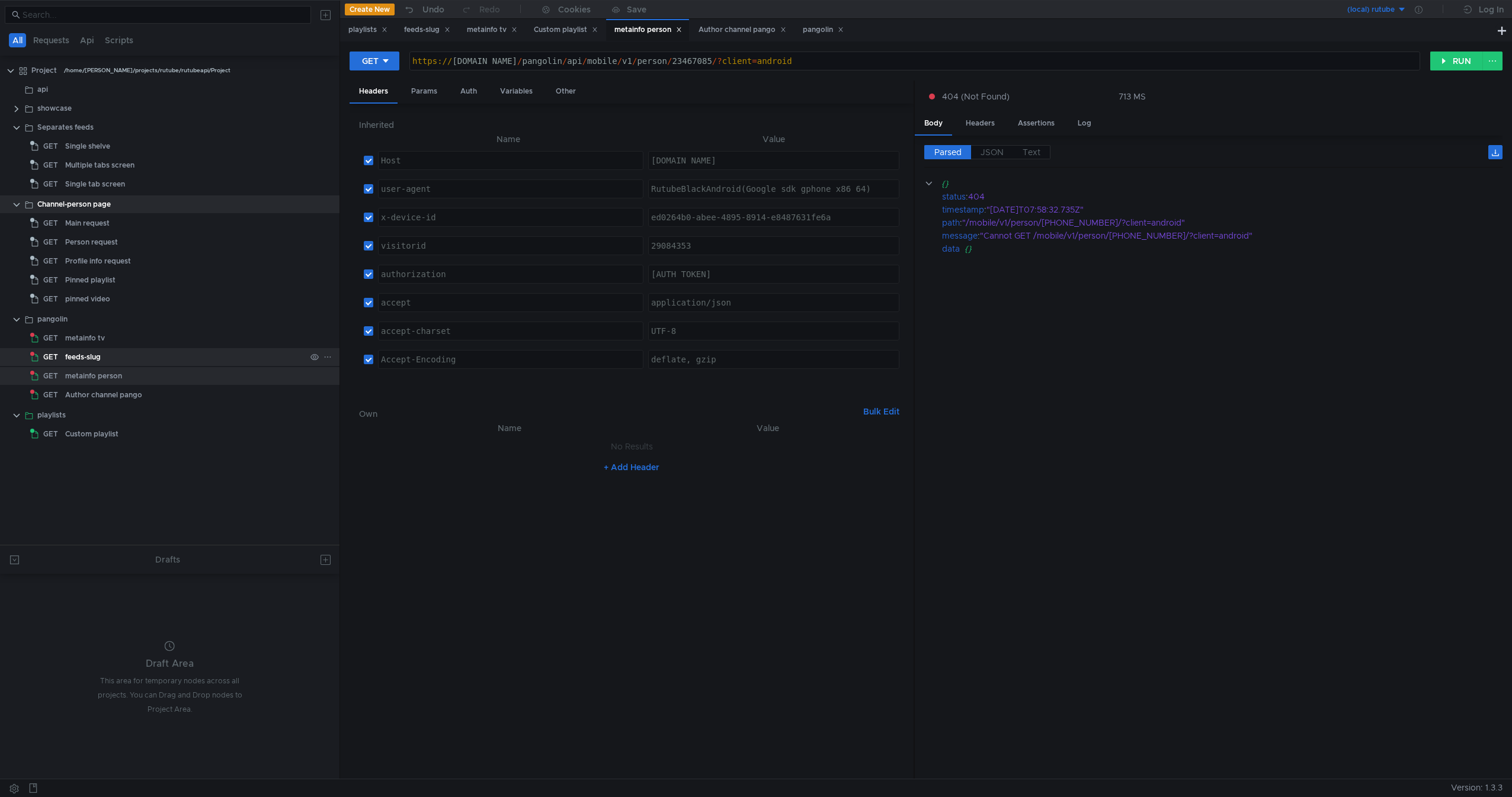
click at [134, 360] on div "feeds-slug" at bounding box center [185, 358] width 240 height 18
click at [158, 340] on div "metainfo tv" at bounding box center [185, 338] width 240 height 18
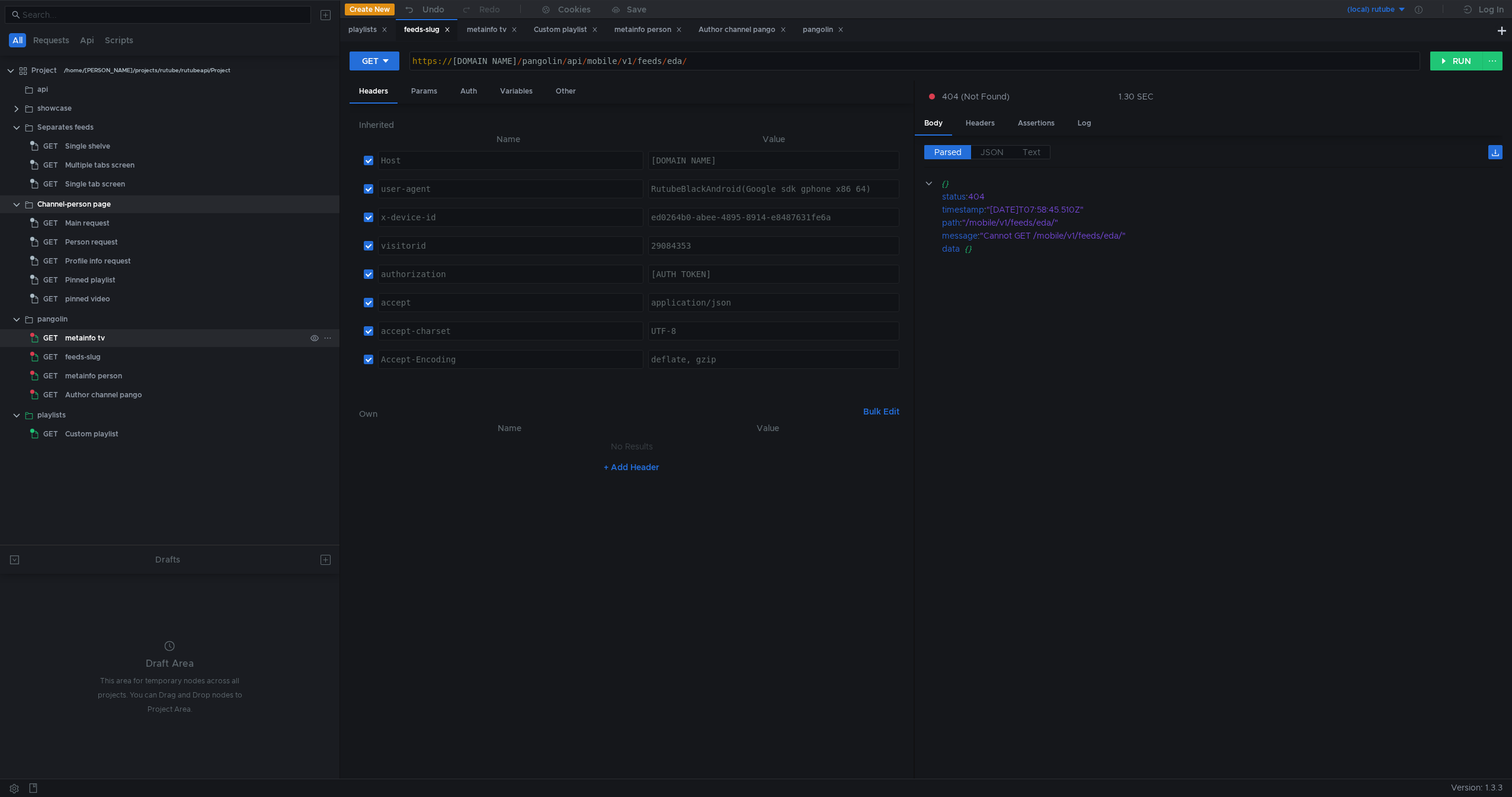
click at [158, 340] on div "metainfo tv" at bounding box center [185, 338] width 240 height 18
click at [150, 388] on div "Author channel pango" at bounding box center [185, 395] width 240 height 18
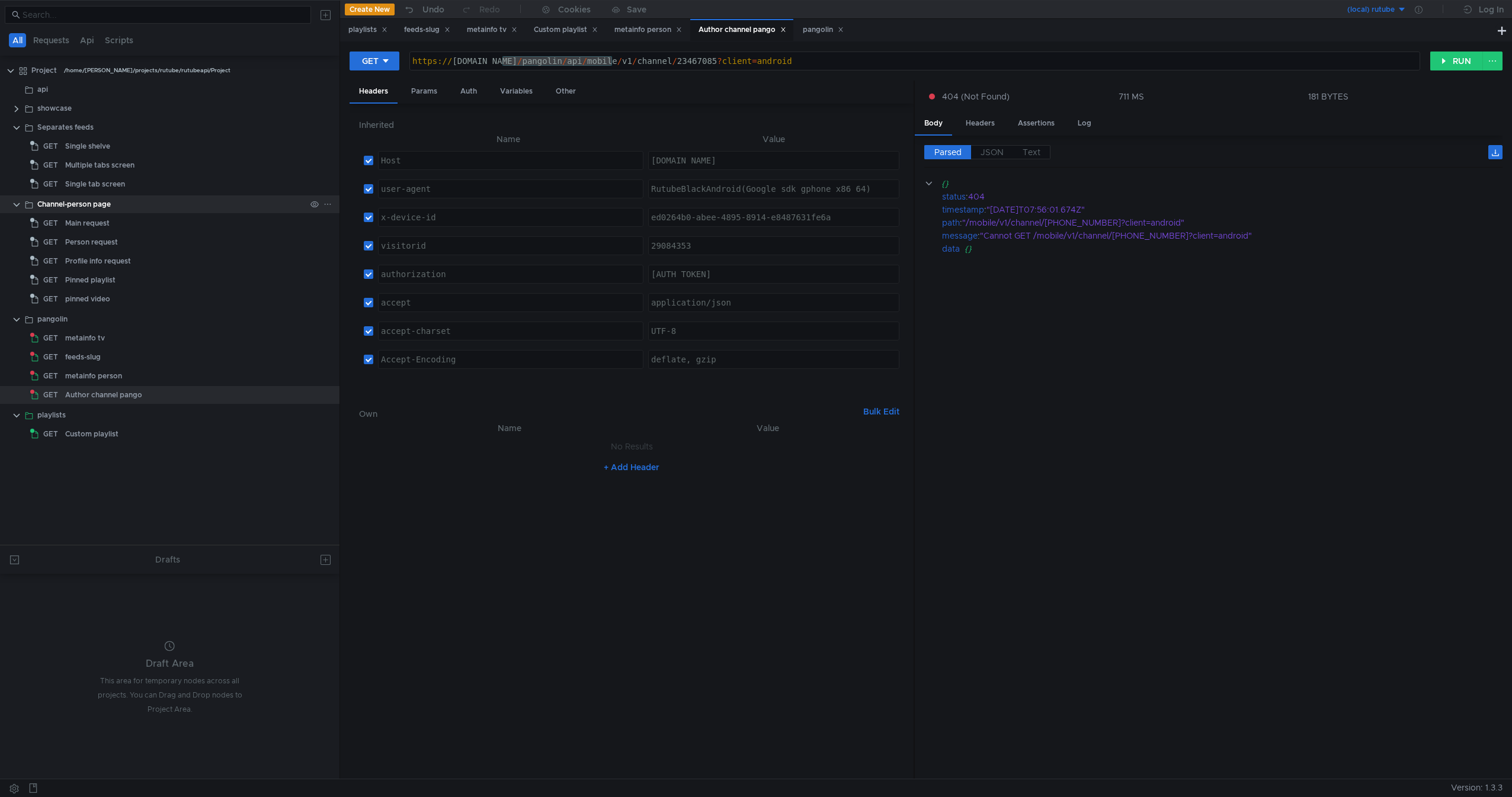
click at [59, 212] on div "Channel-person page" at bounding box center [74, 205] width 74 height 18
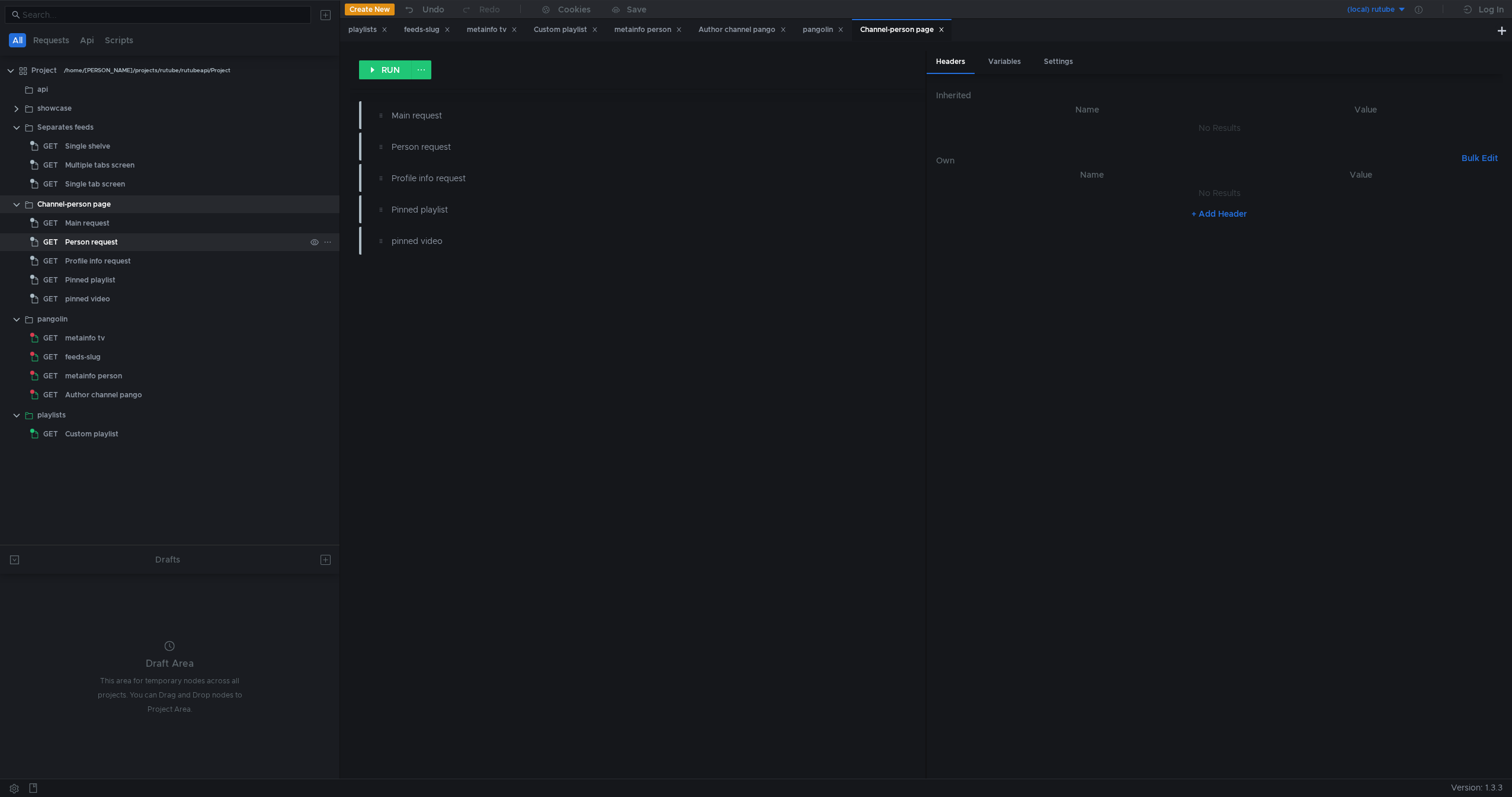
click at [189, 246] on div "Person request" at bounding box center [185, 242] width 240 height 18
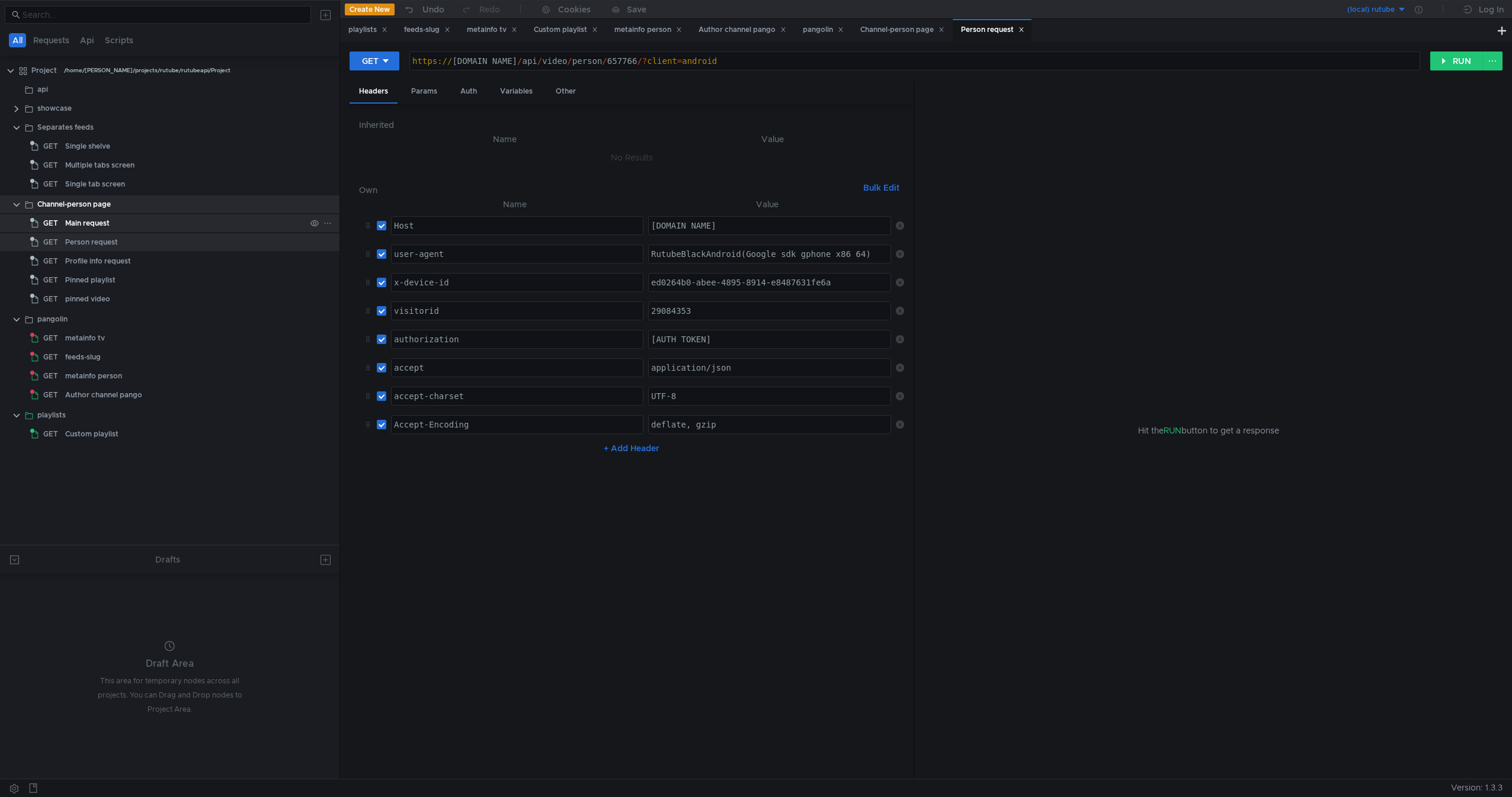
click at [157, 215] on div "Main request" at bounding box center [185, 223] width 240 height 18
click at [162, 256] on div "Profile info request" at bounding box center [185, 262] width 240 height 18
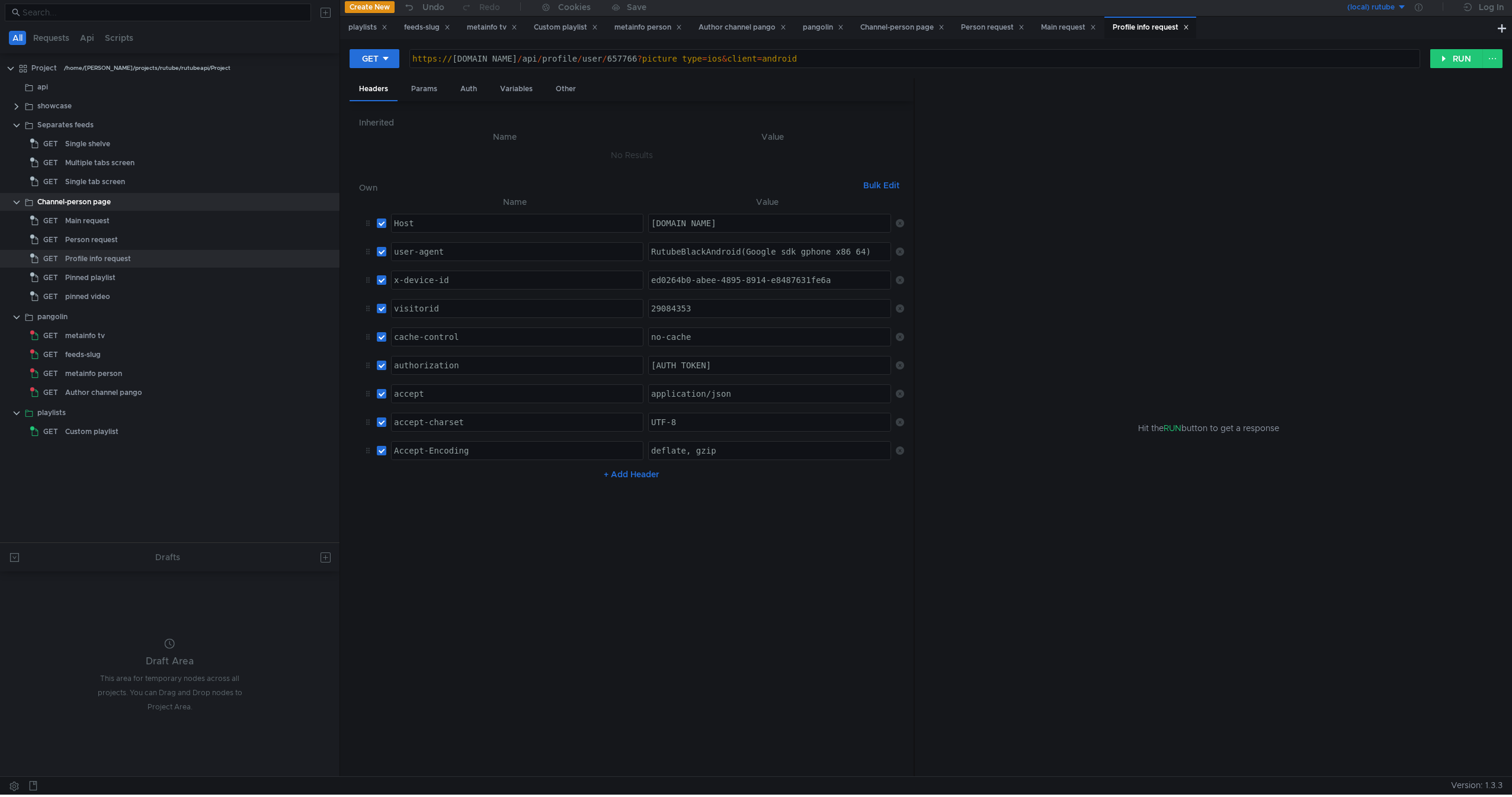
scroll to position [0, 0]
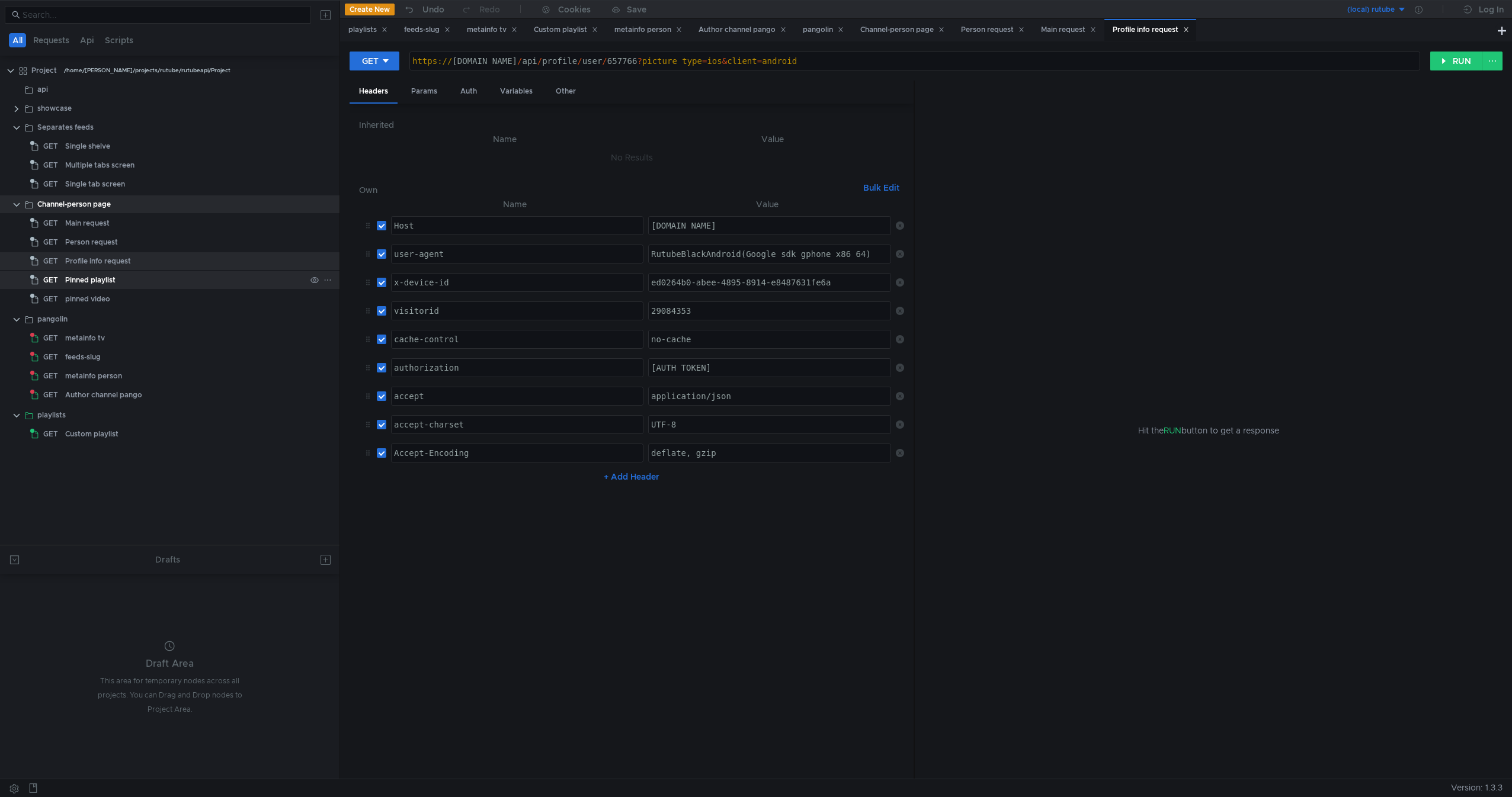
click at [151, 281] on div "Pinned playlist" at bounding box center [185, 280] width 240 height 18
click at [156, 264] on div "Profile info request" at bounding box center [185, 262] width 240 height 18
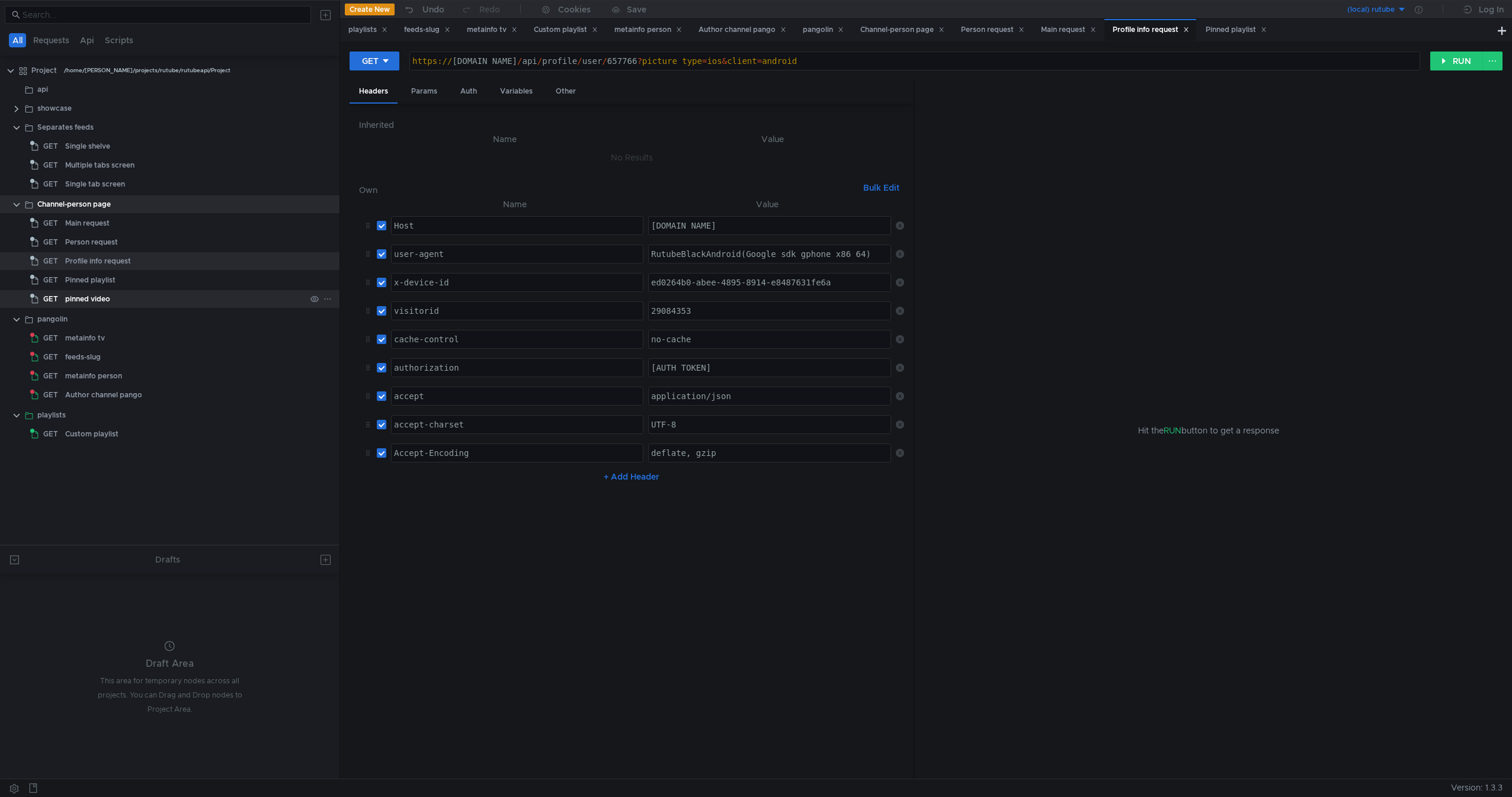
click at [155, 304] on div "pinned video" at bounding box center [185, 299] width 240 height 18
click at [165, 276] on div "Pinned playlist" at bounding box center [185, 280] width 240 height 18
click at [121, 299] on div "pinned video" at bounding box center [185, 299] width 240 height 18
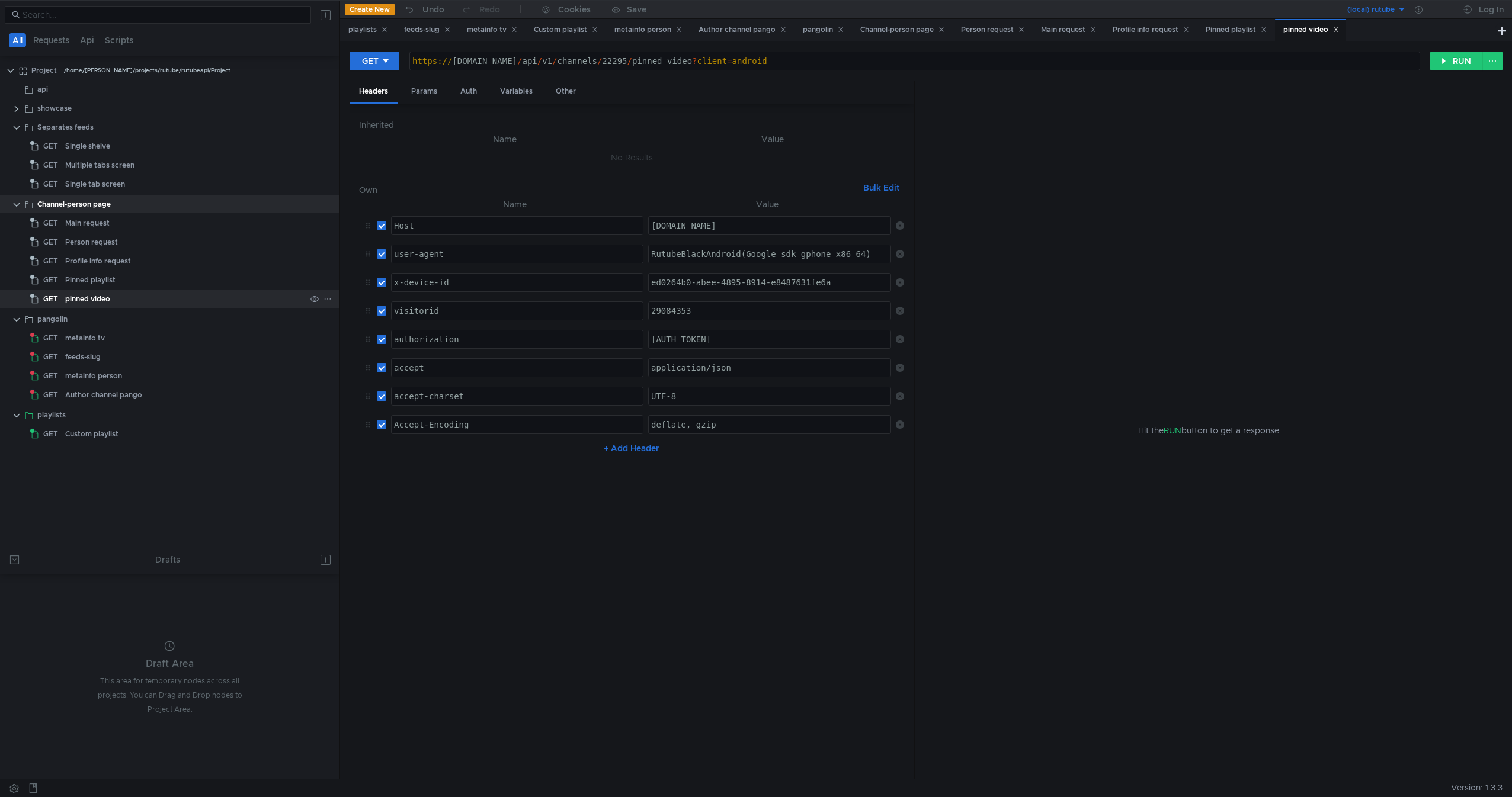
click at [121, 299] on div "pinned video" at bounding box center [185, 299] width 240 height 18
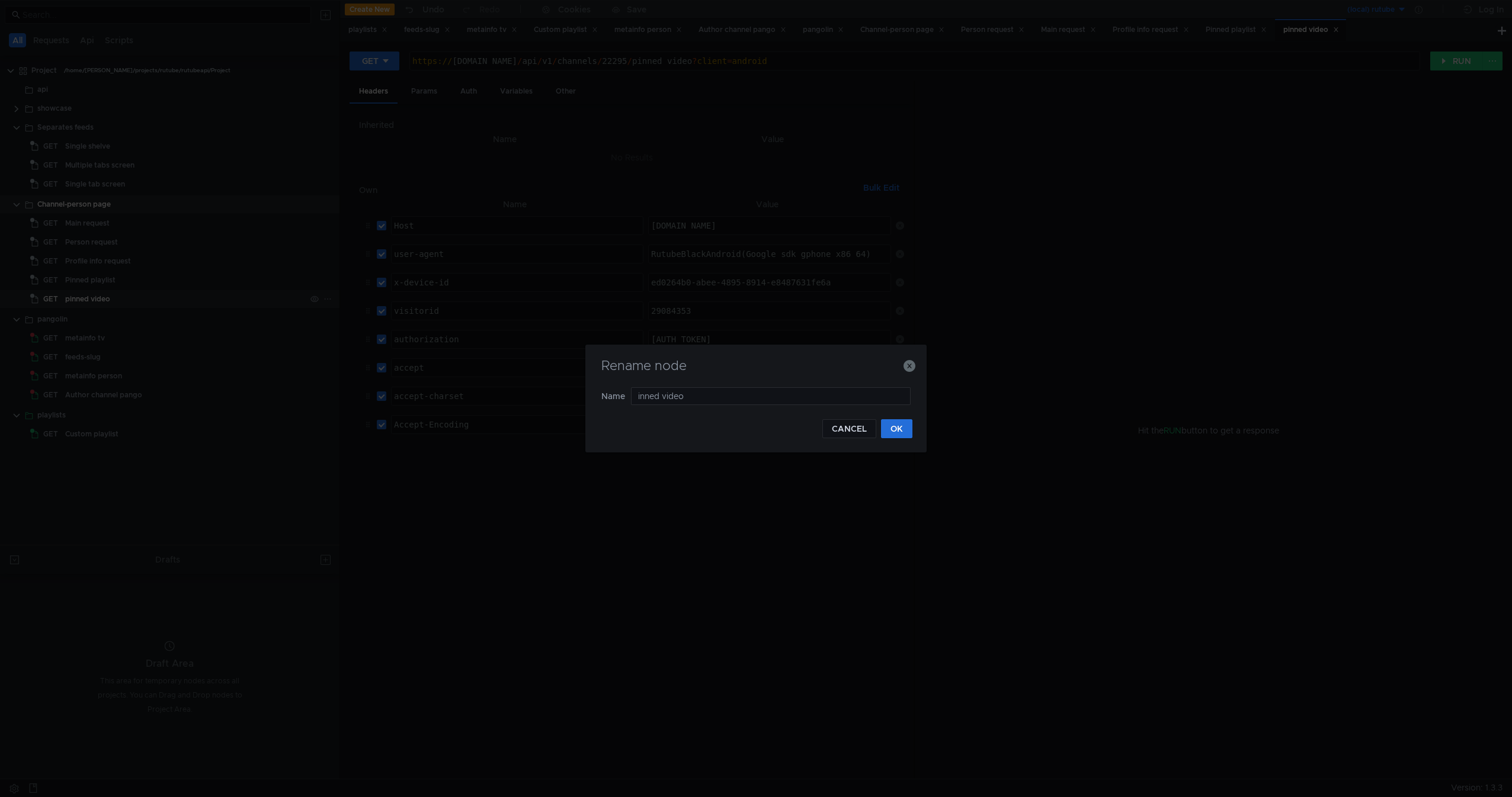
type input "Pinned video"
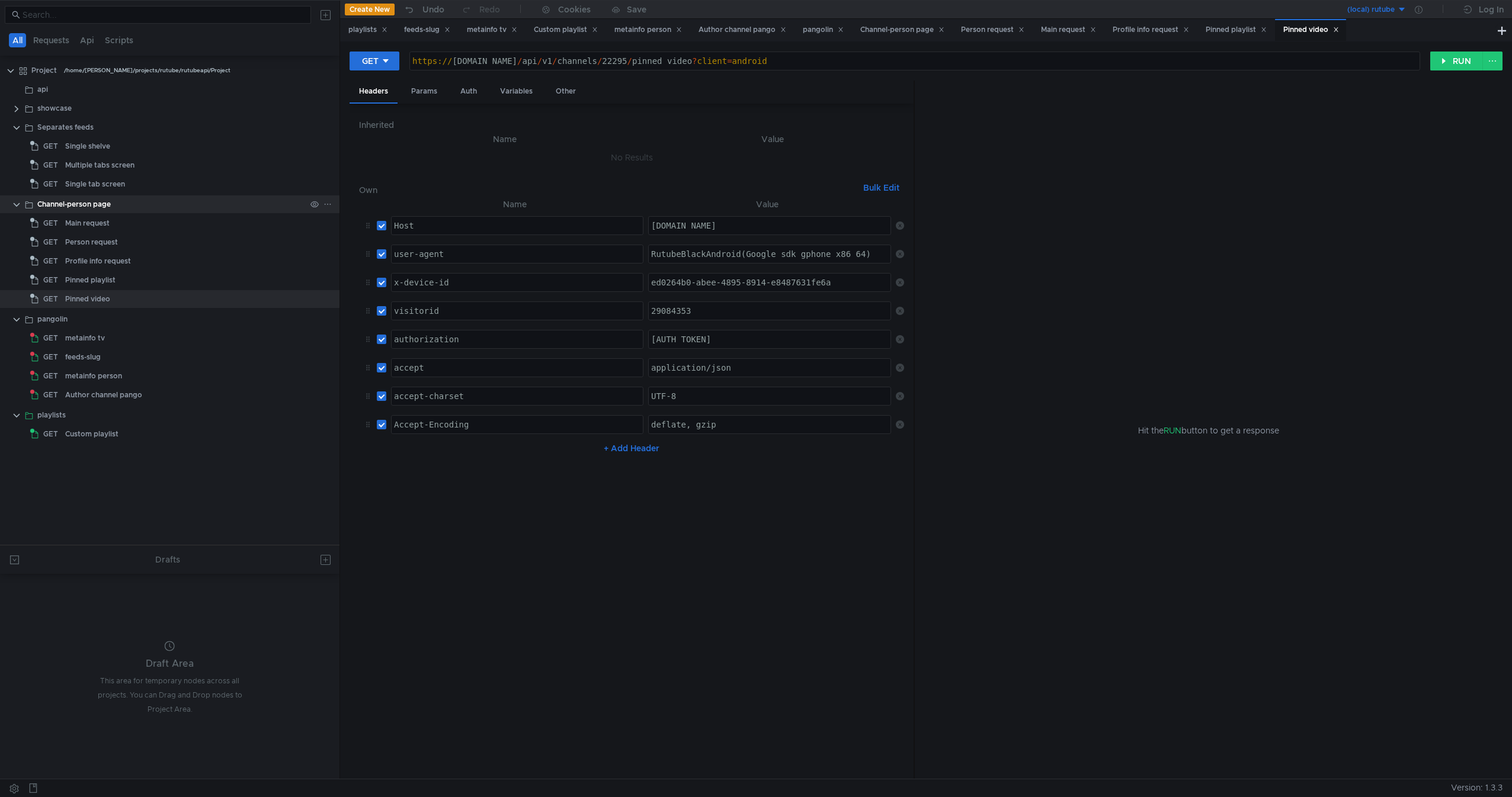
click at [109, 205] on div "Channel-person page" at bounding box center [74, 205] width 74 height 18
click at [117, 285] on div "Pinned playlist" at bounding box center [185, 280] width 240 height 18
click at [110, 296] on div "Pinned video" at bounding box center [185, 299] width 240 height 18
type textarea "[URL][DOMAIN_NAME]"
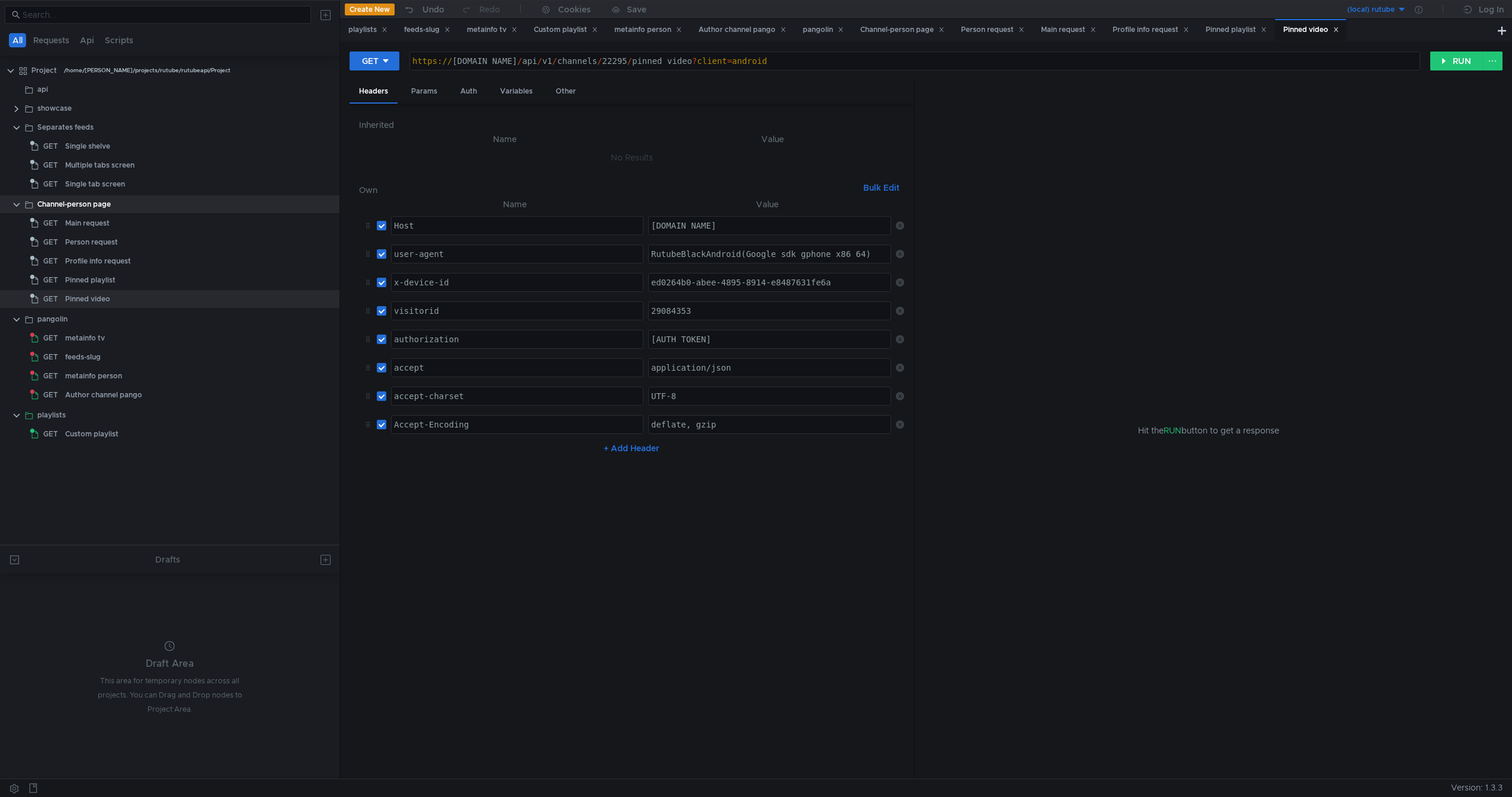
click at [605, 62] on div "https:// rutube.ru / api / v1 / channels / 22295 / pinned_video ? client = andr…" at bounding box center [914, 70] width 1009 height 28
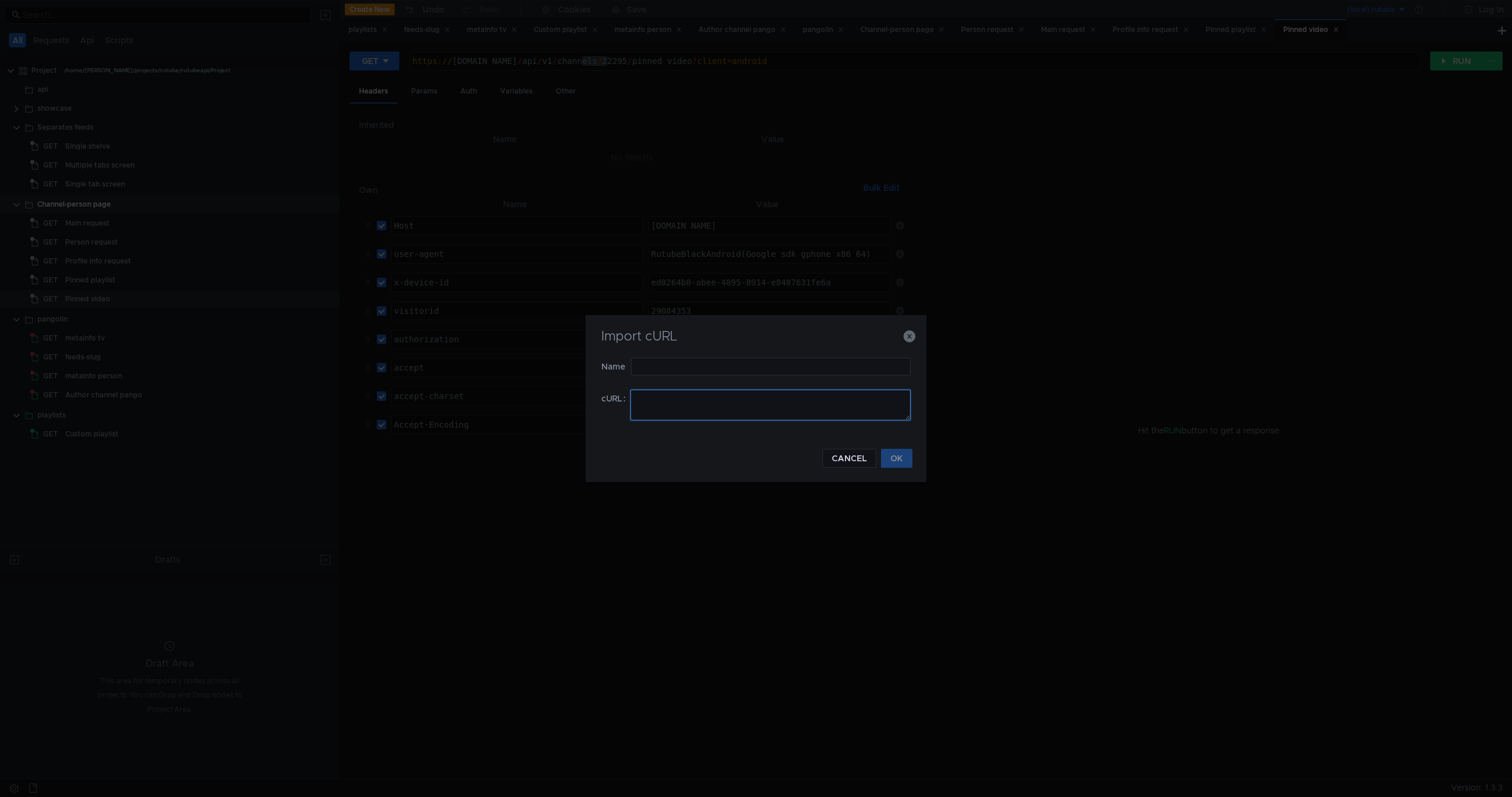
click at [717, 407] on textarea at bounding box center [770, 405] width 280 height 31
paste textarea "curl -X 'GET' \ 'https://rutube.dev/api/video/person/22295/?format=json&is_adul…"
type textarea "curl -X 'GET' \ 'https://rutube.dev/api/video/person/22295/?format=json&is_adul…"
click at [696, 352] on div "Import cURL" at bounding box center [756, 343] width 313 height 28
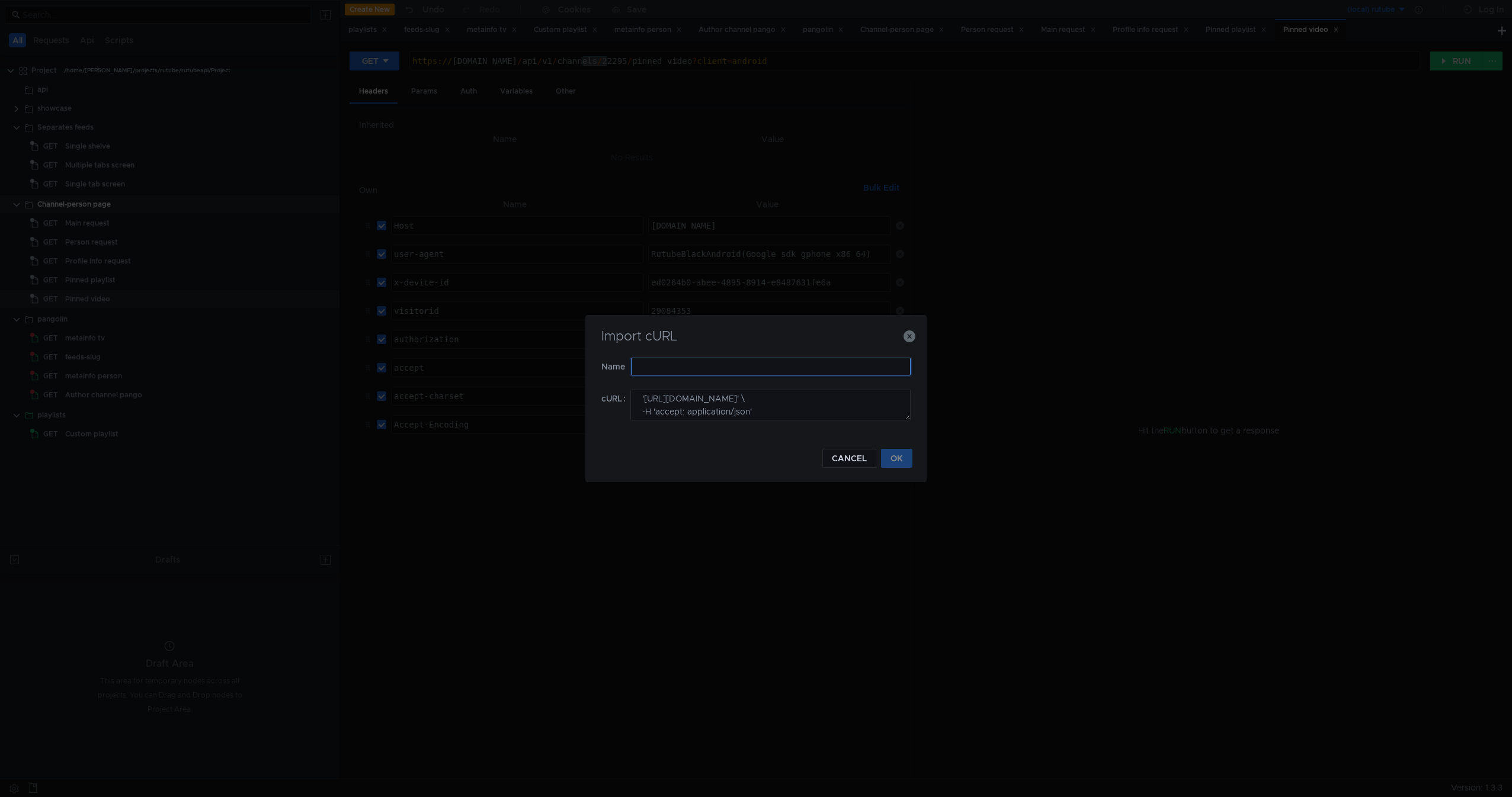
click at [691, 366] on input "text" at bounding box center [770, 366] width 279 height 18
type input "Channel videos list"
click at [895, 463] on button "OK" at bounding box center [896, 458] width 31 height 19
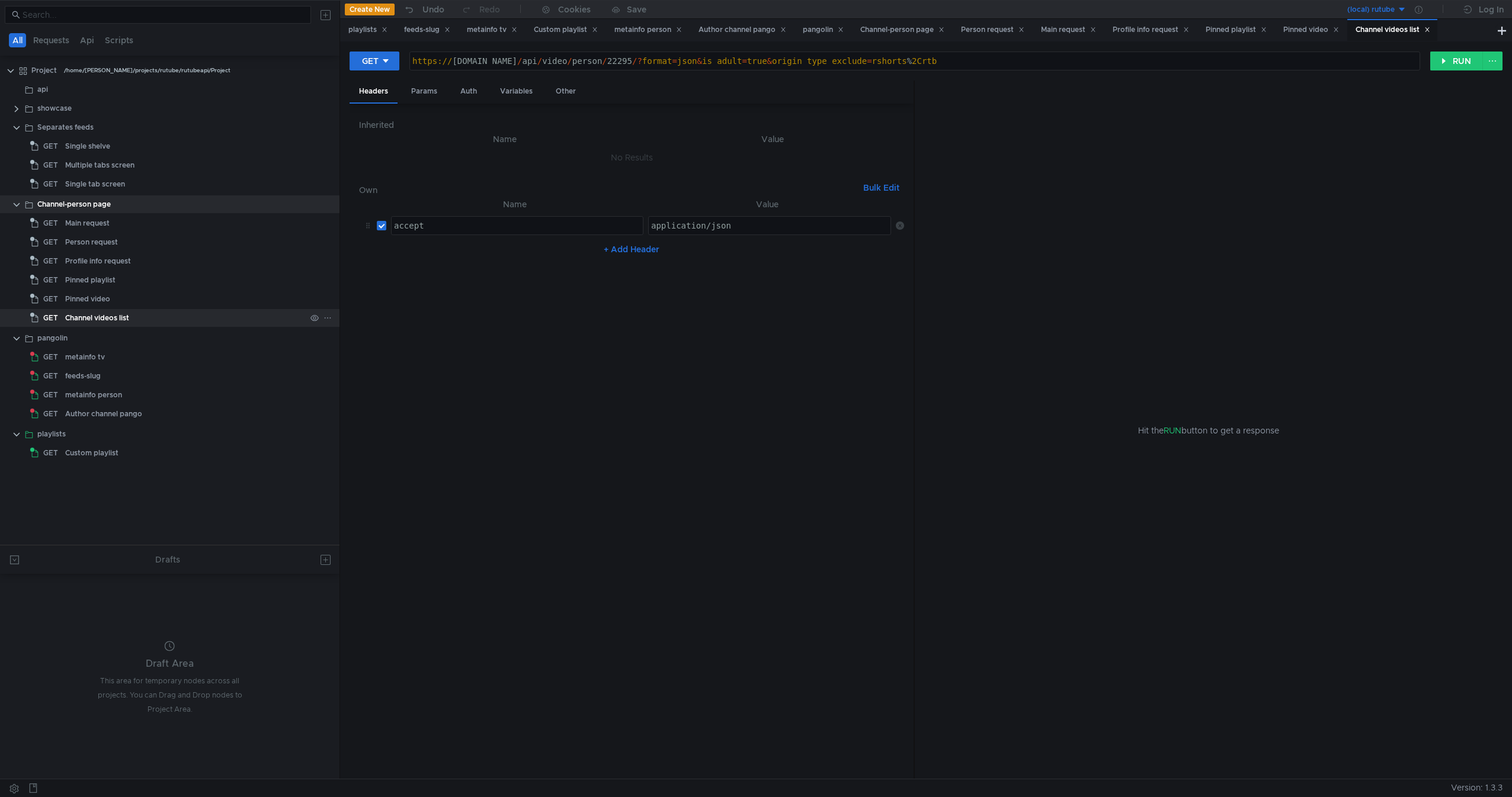
click at [149, 324] on div "Channel videos list" at bounding box center [185, 318] width 240 height 18
click at [112, 201] on div "Channel-person page" at bounding box center [172, 205] width 269 height 18
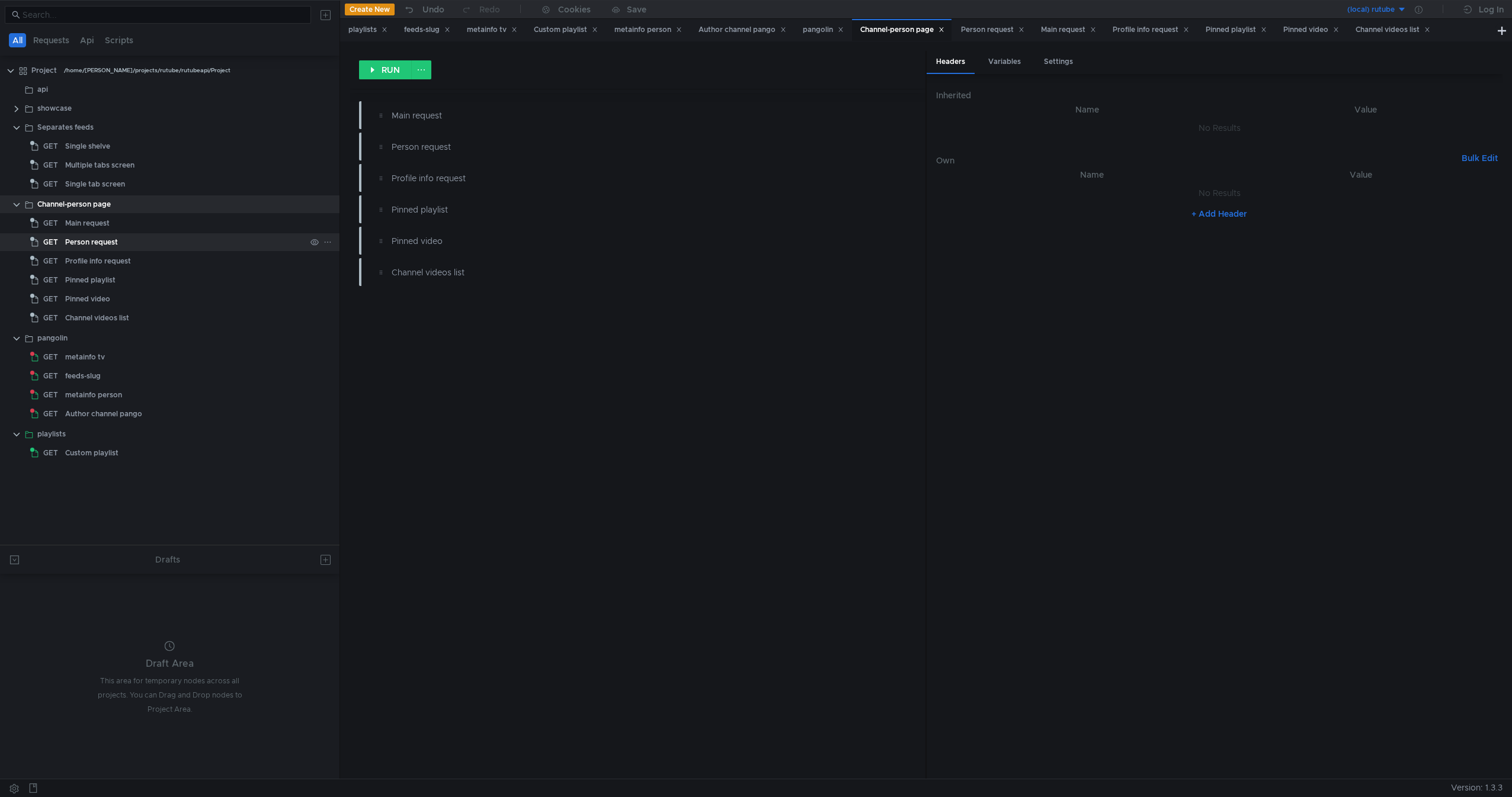
click at [108, 242] on div "Person request" at bounding box center [91, 242] width 52 height 18
click at [130, 213] on div at bounding box center [170, 213] width 340 height 1
click at [112, 219] on div "Main request" at bounding box center [185, 223] width 240 height 18
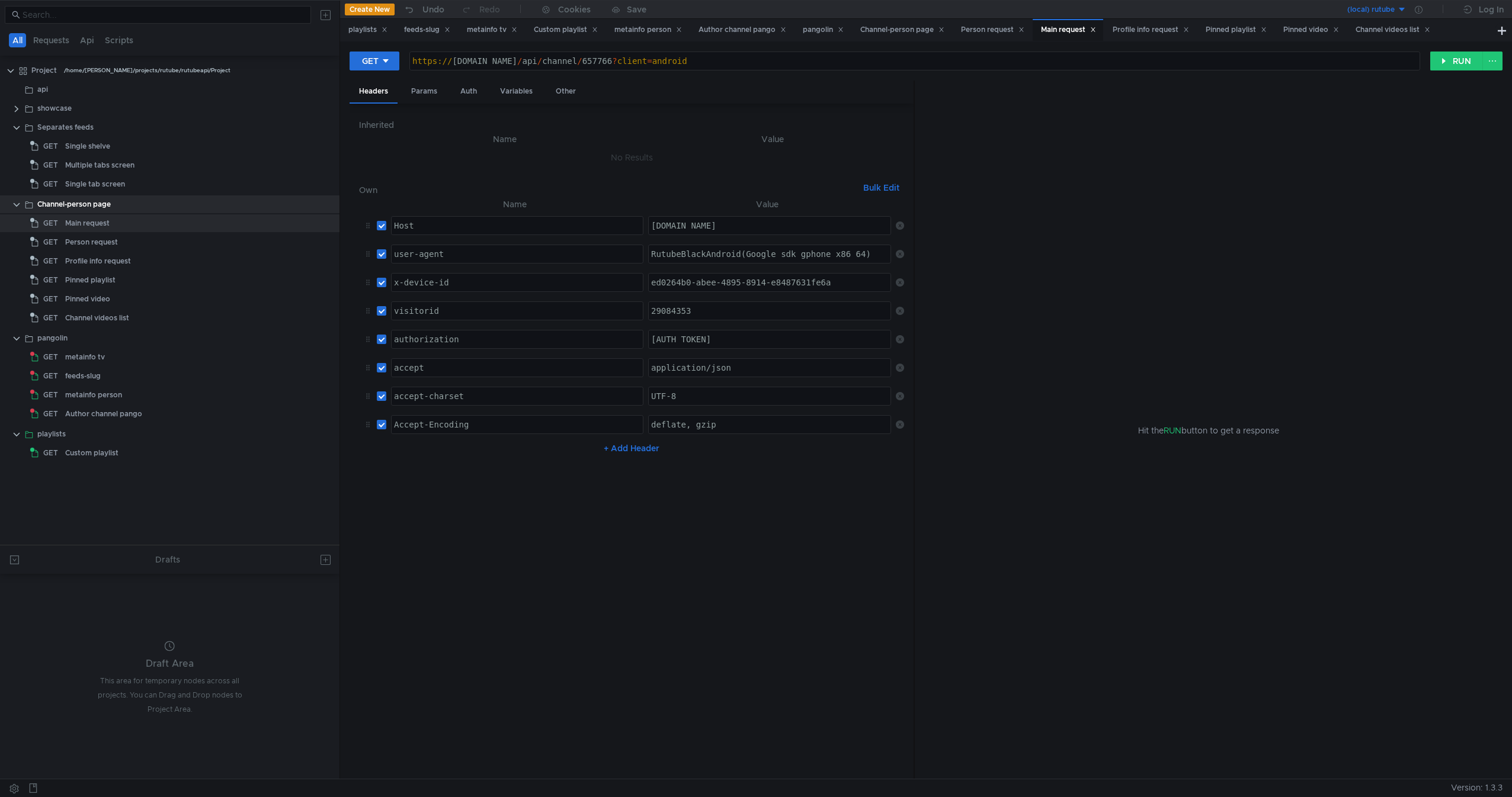
click at [880, 192] on button "Bulk Edit" at bounding box center [881, 188] width 45 height 14
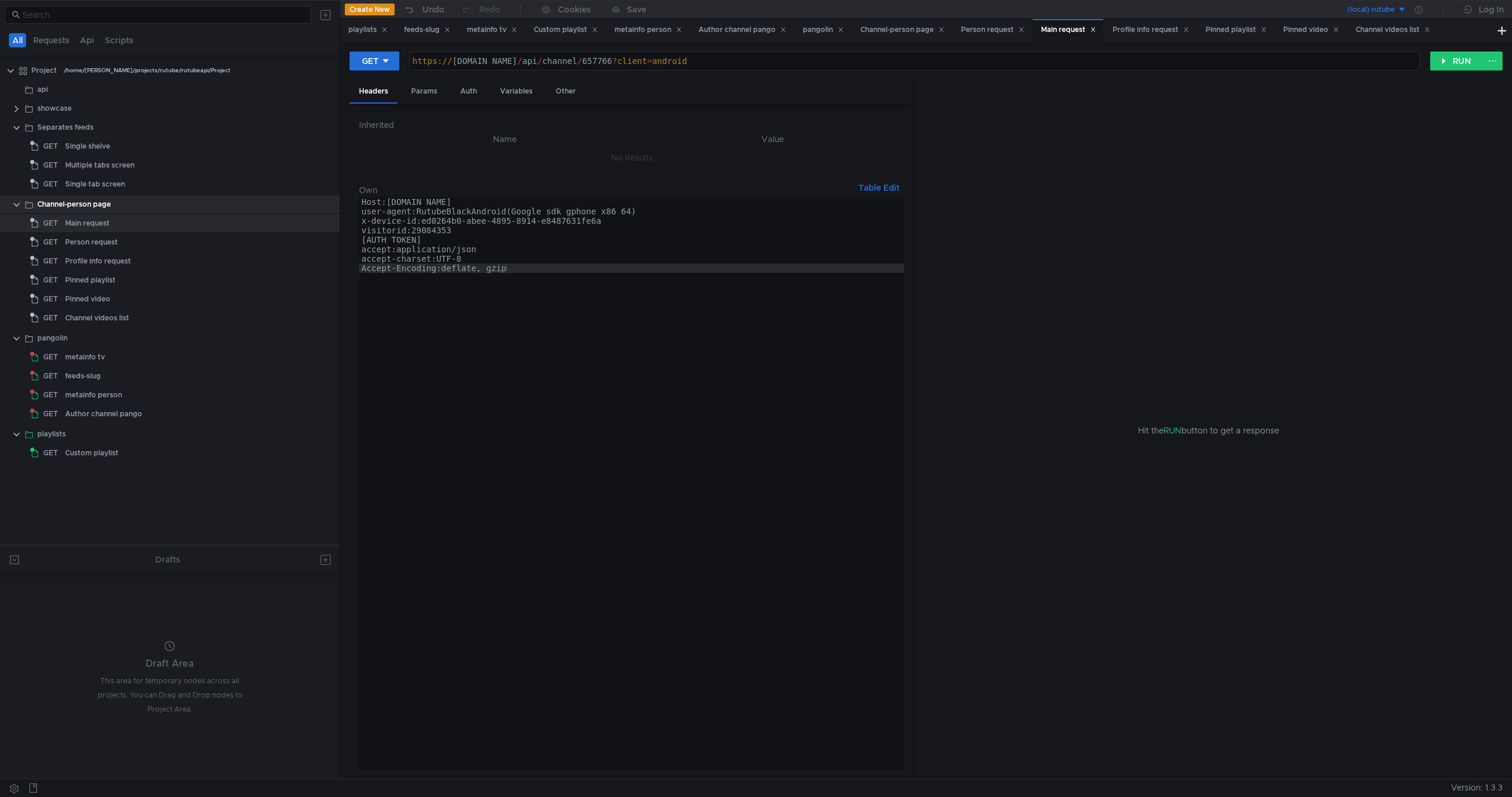
type textarea "accept-charset:UTF-8 Accept-Encoding:deflate, gzip"
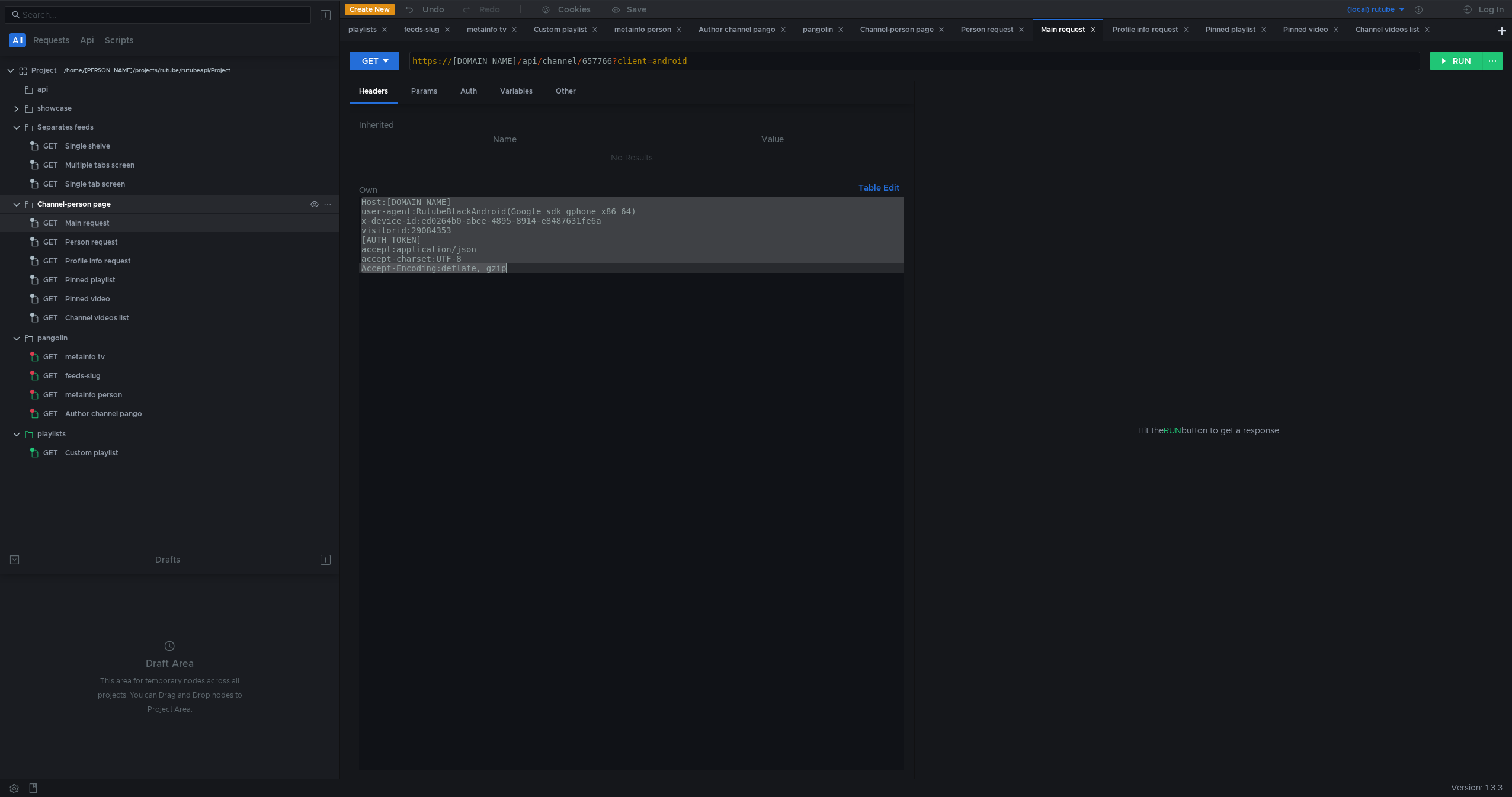
click at [101, 200] on div "Channel-person page" at bounding box center [74, 205] width 74 height 18
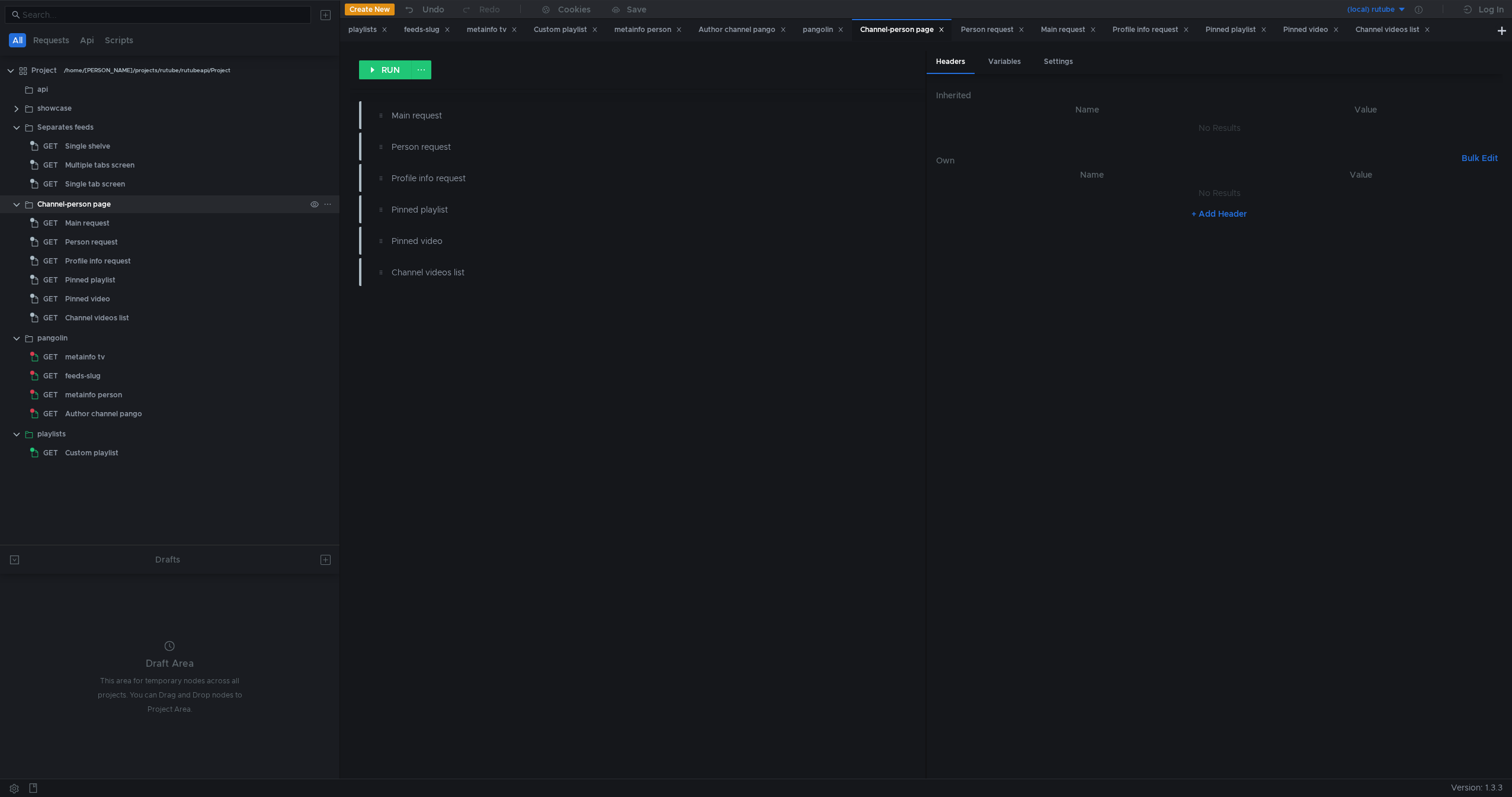
click at [101, 200] on div "Channel-person page" at bounding box center [74, 205] width 74 height 18
click at [1476, 161] on button "Bulk Edit" at bounding box center [1479, 158] width 45 height 14
click at [1241, 407] on div at bounding box center [1218, 477] width 567 height 620
paste textarea "Accept-Encoding:deflate, gzip"
type textarea "Accept-Encoding:deflate, gzip"
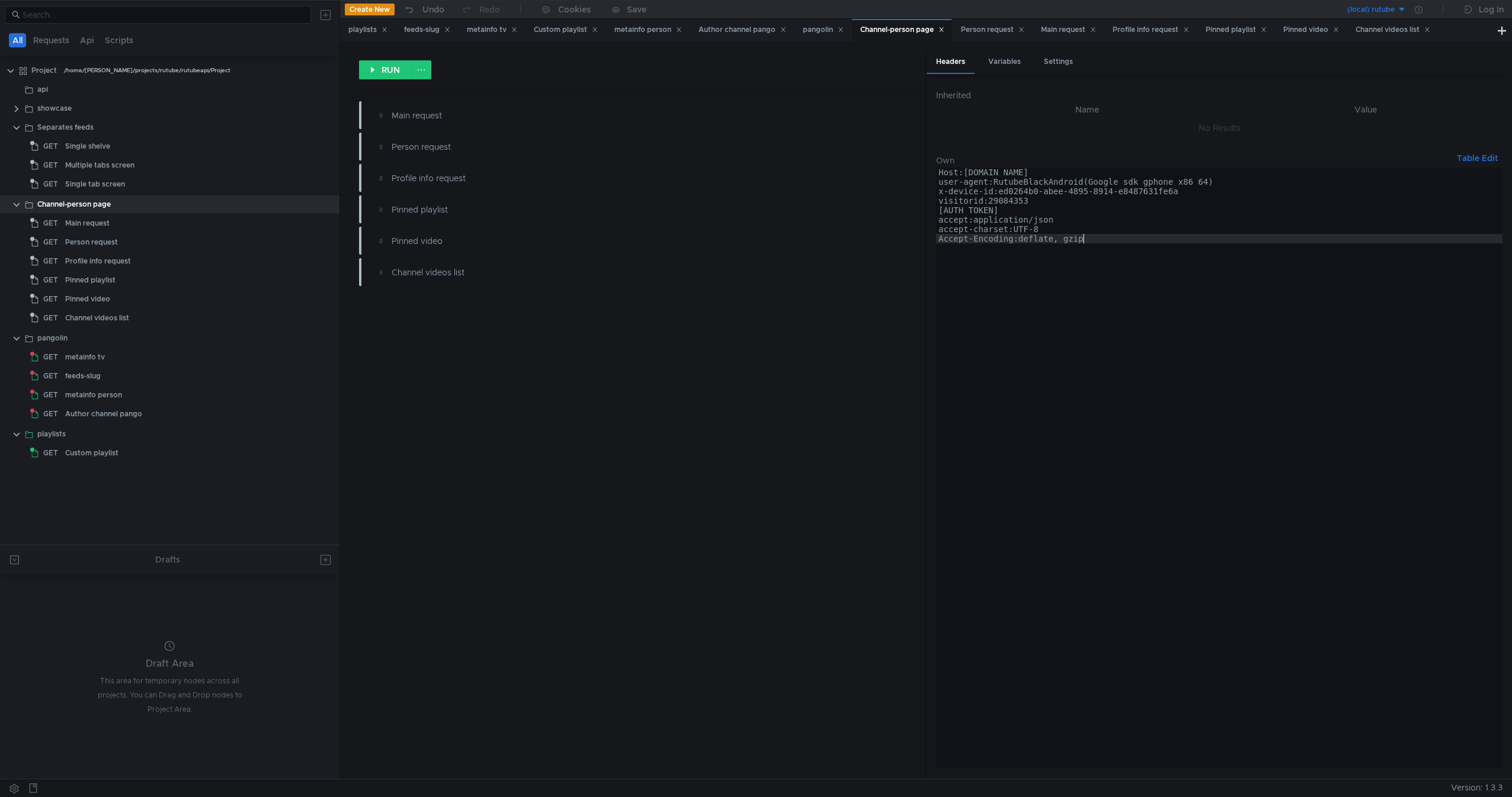
click at [1473, 156] on button "Table Edit" at bounding box center [1476, 158] width 51 height 14
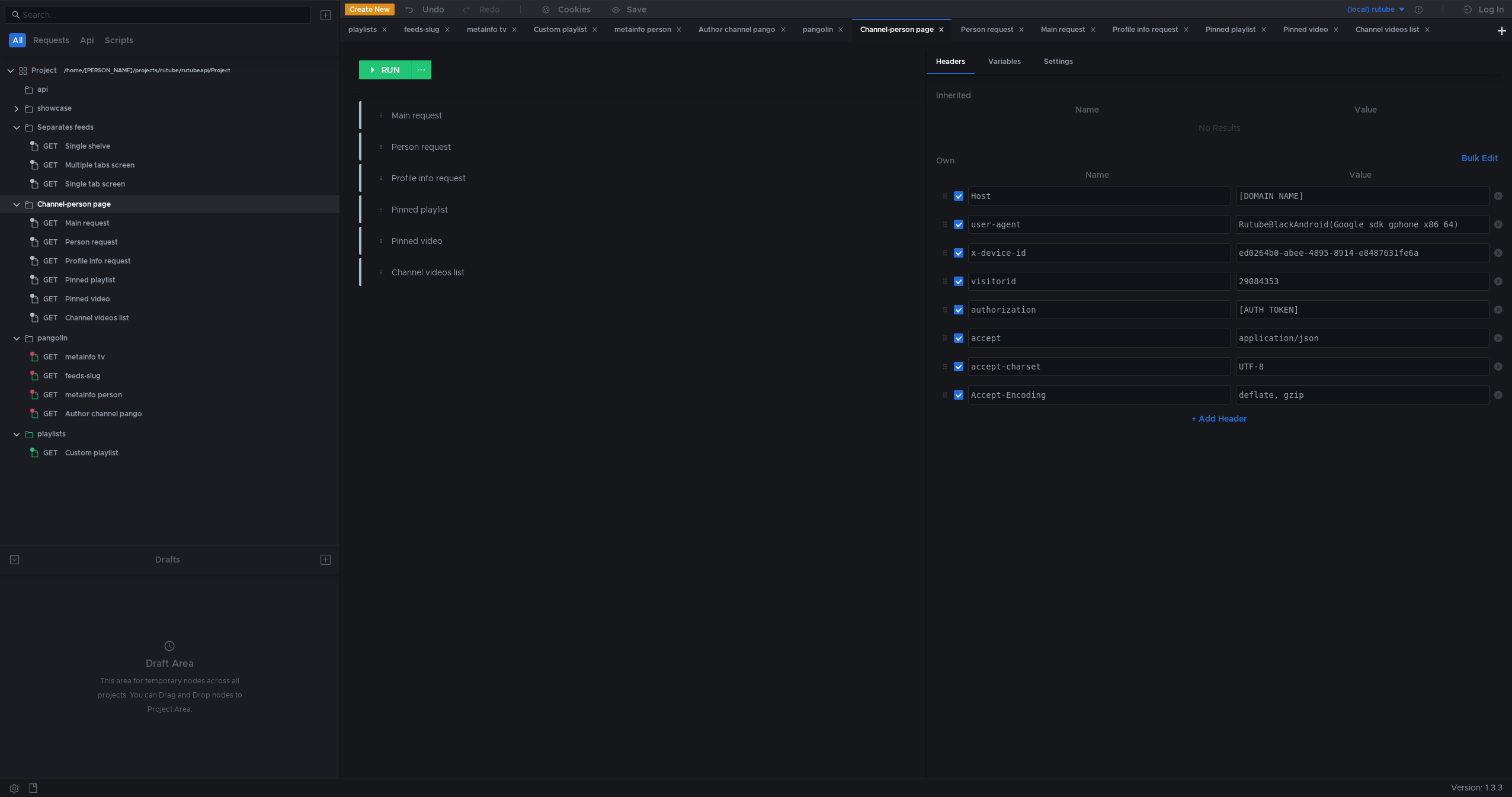
click at [1153, 519] on nz-table "Name Value Host ההההההההההההההההההההההההההההההההההההההההההההההההההההההההההההההה…" at bounding box center [1218, 468] width 567 height 601
click at [133, 231] on div "Main request" at bounding box center [185, 223] width 240 height 18
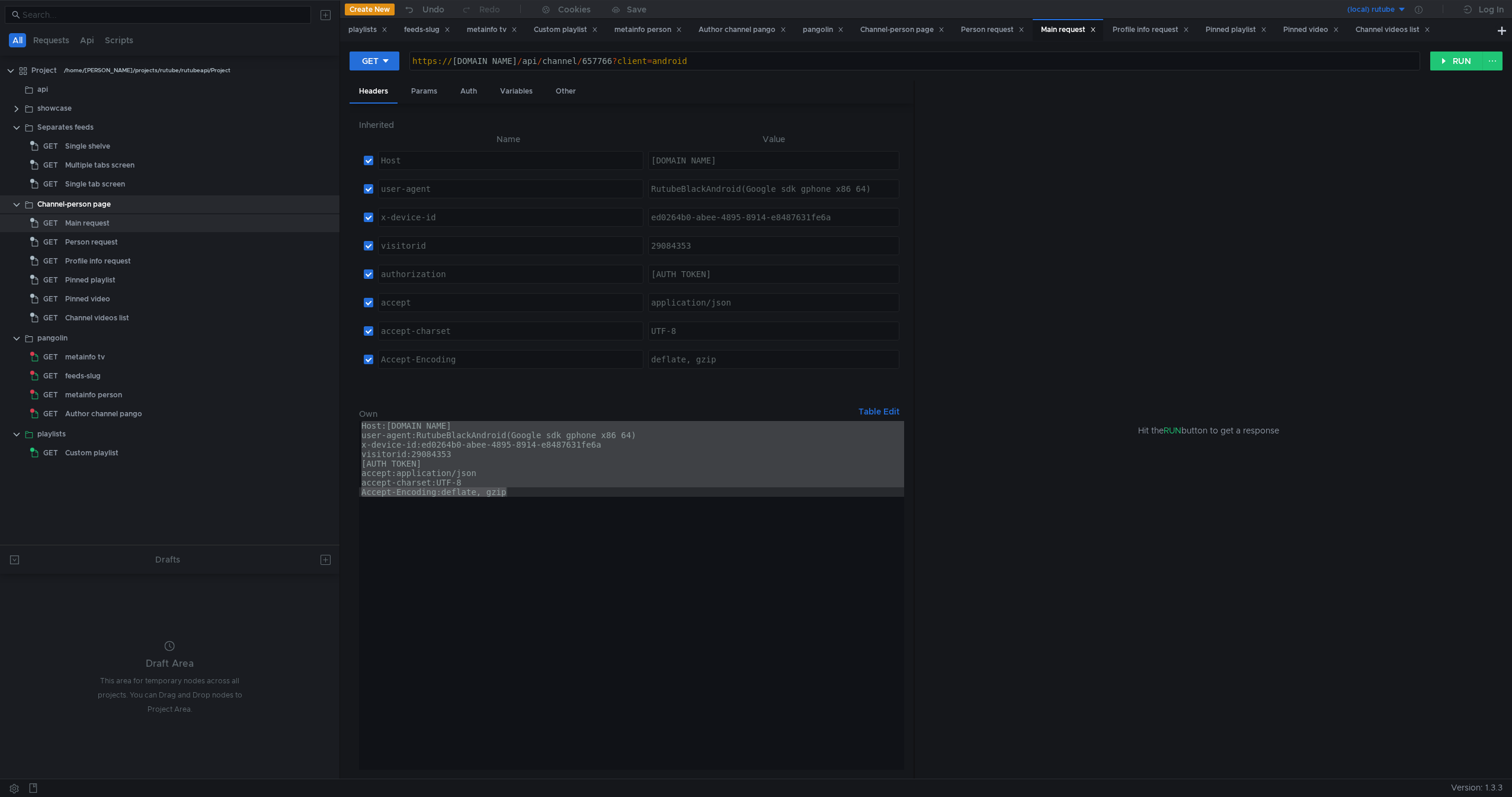
click at [657, 540] on div "Host:rutube.ru user-agent:RutubeBlackAndroid(Google sdk_gphone_x86_64) x-device…" at bounding box center [631, 596] width 545 height 349
type textarea "Accept-Encoding:deflate, gzip"
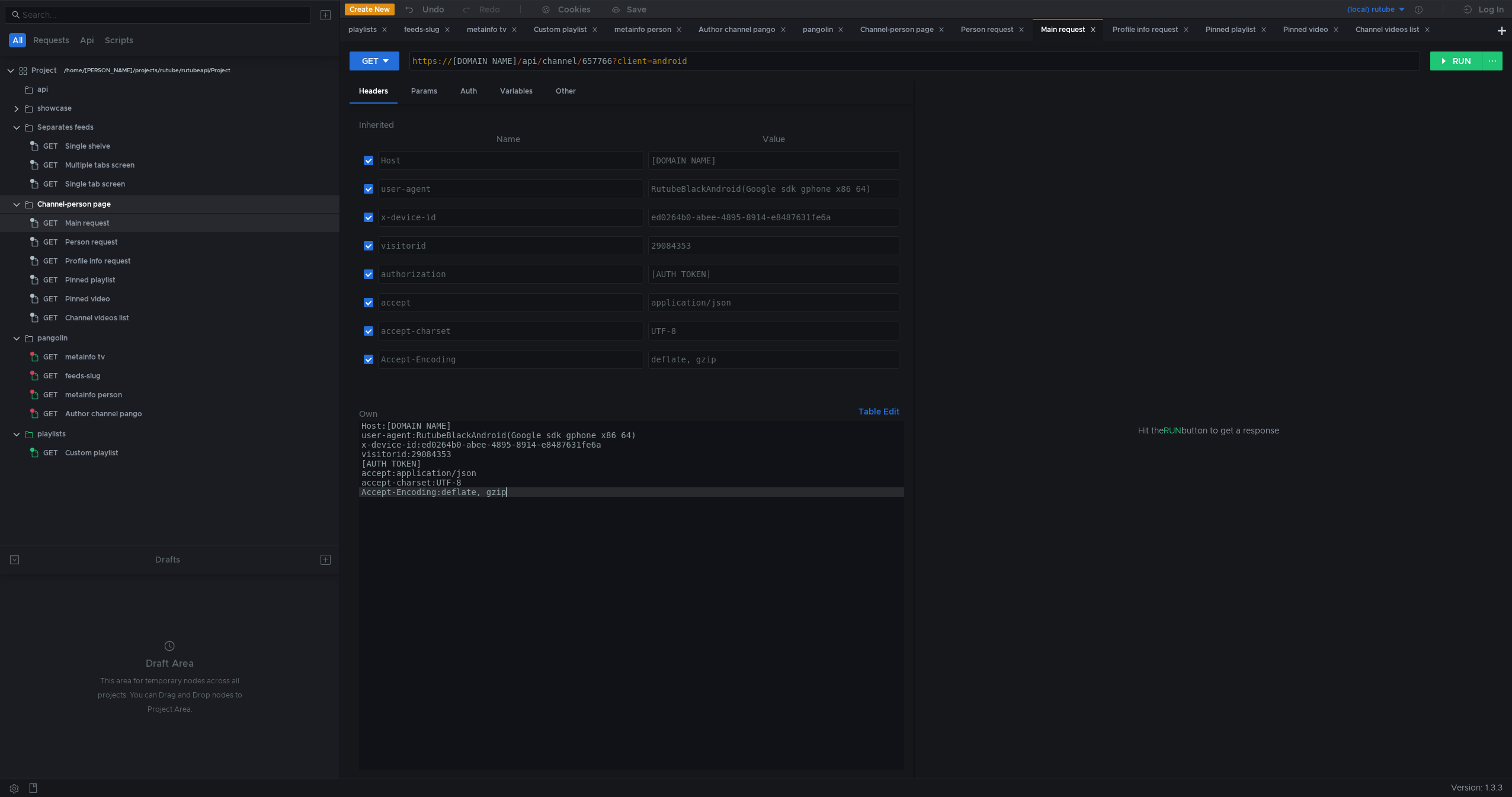
click at [891, 406] on button "Table Edit" at bounding box center [879, 412] width 51 height 14
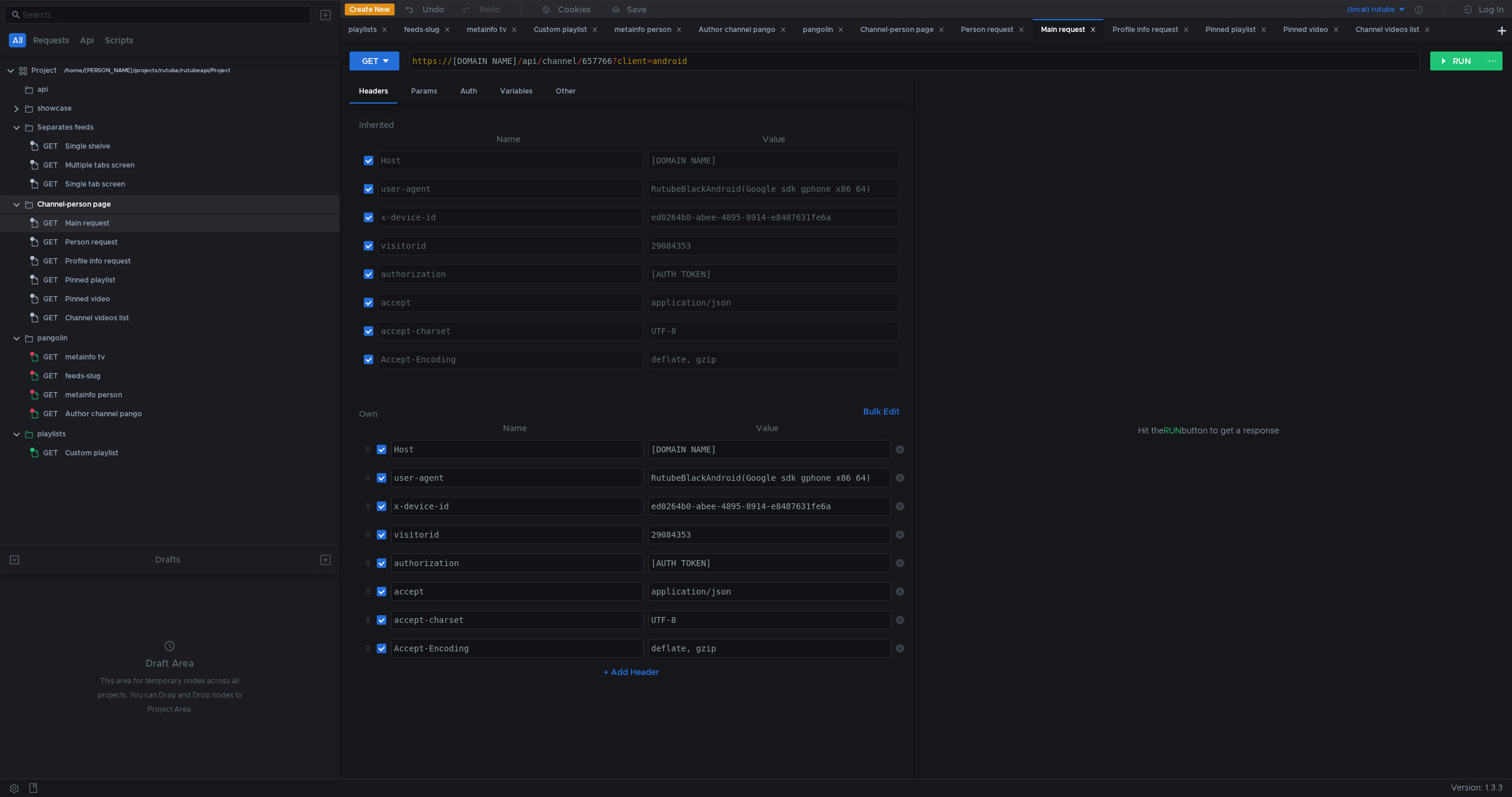
click at [898, 450] on icon at bounding box center [899, 449] width 8 height 8
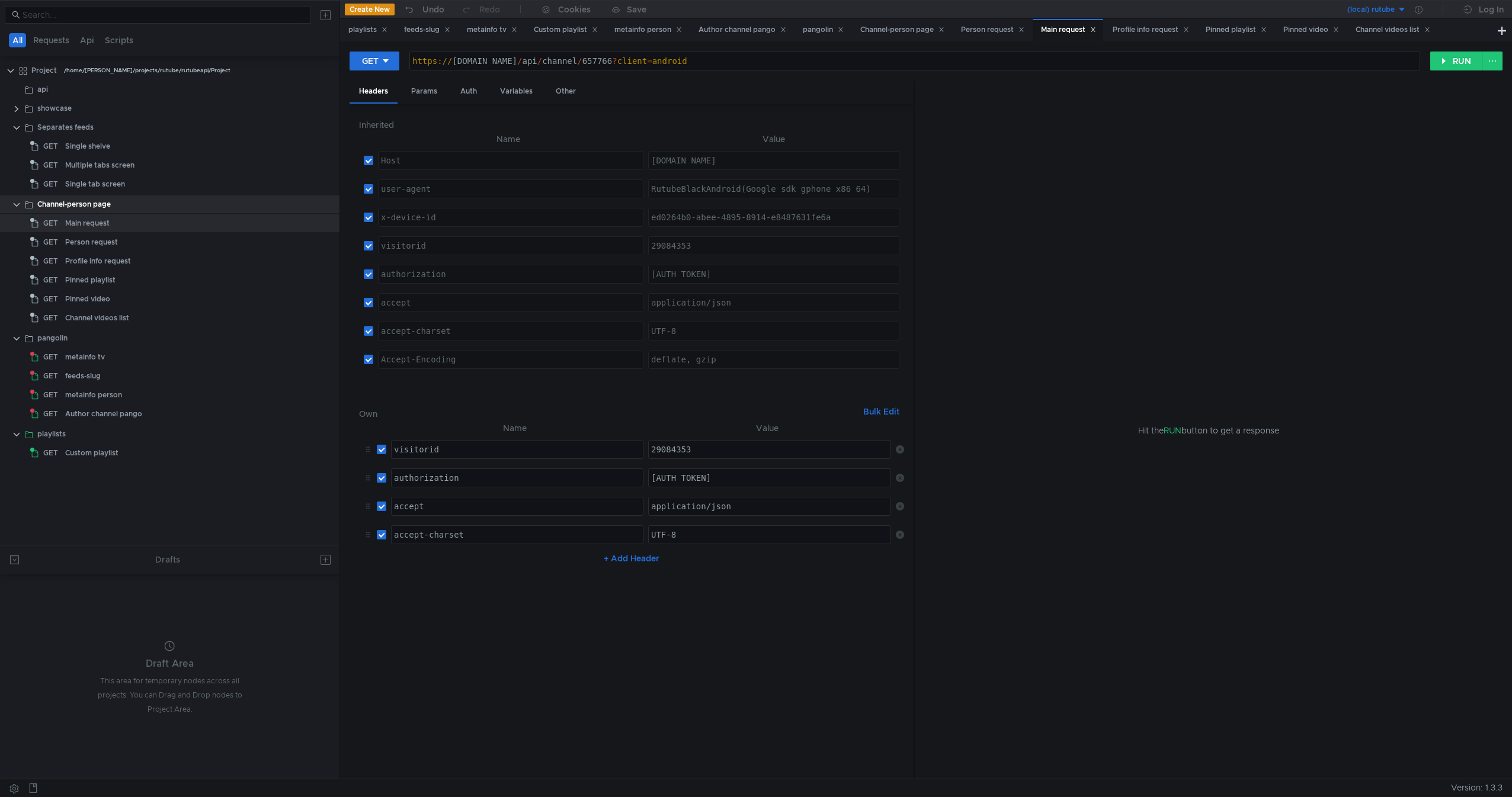
click at [898, 450] on icon at bounding box center [899, 449] width 8 height 8
click at [898, 450] on td "No Results" at bounding box center [631, 446] width 545 height 22
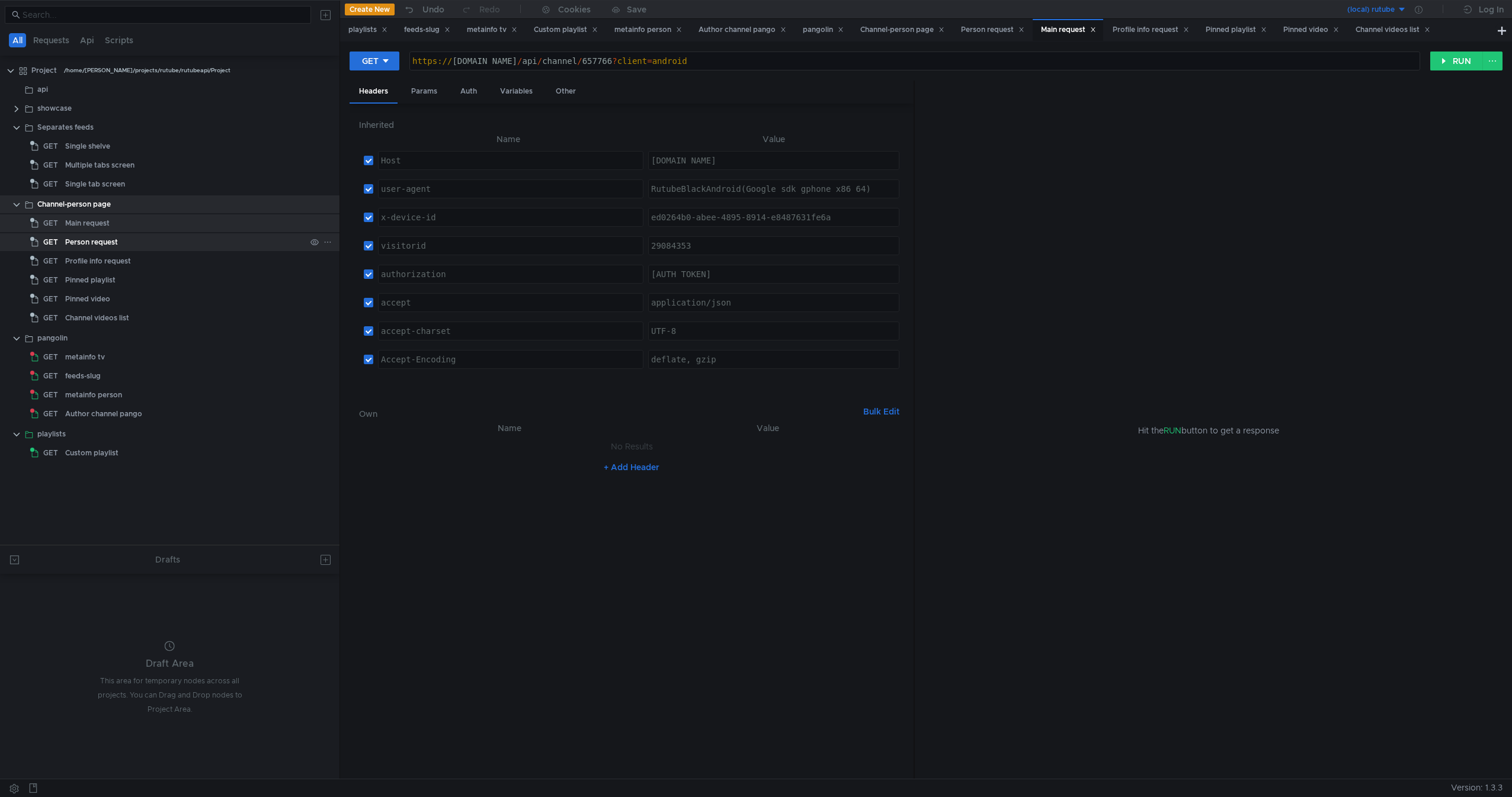
click at [189, 235] on div "Person request" at bounding box center [185, 242] width 240 height 18
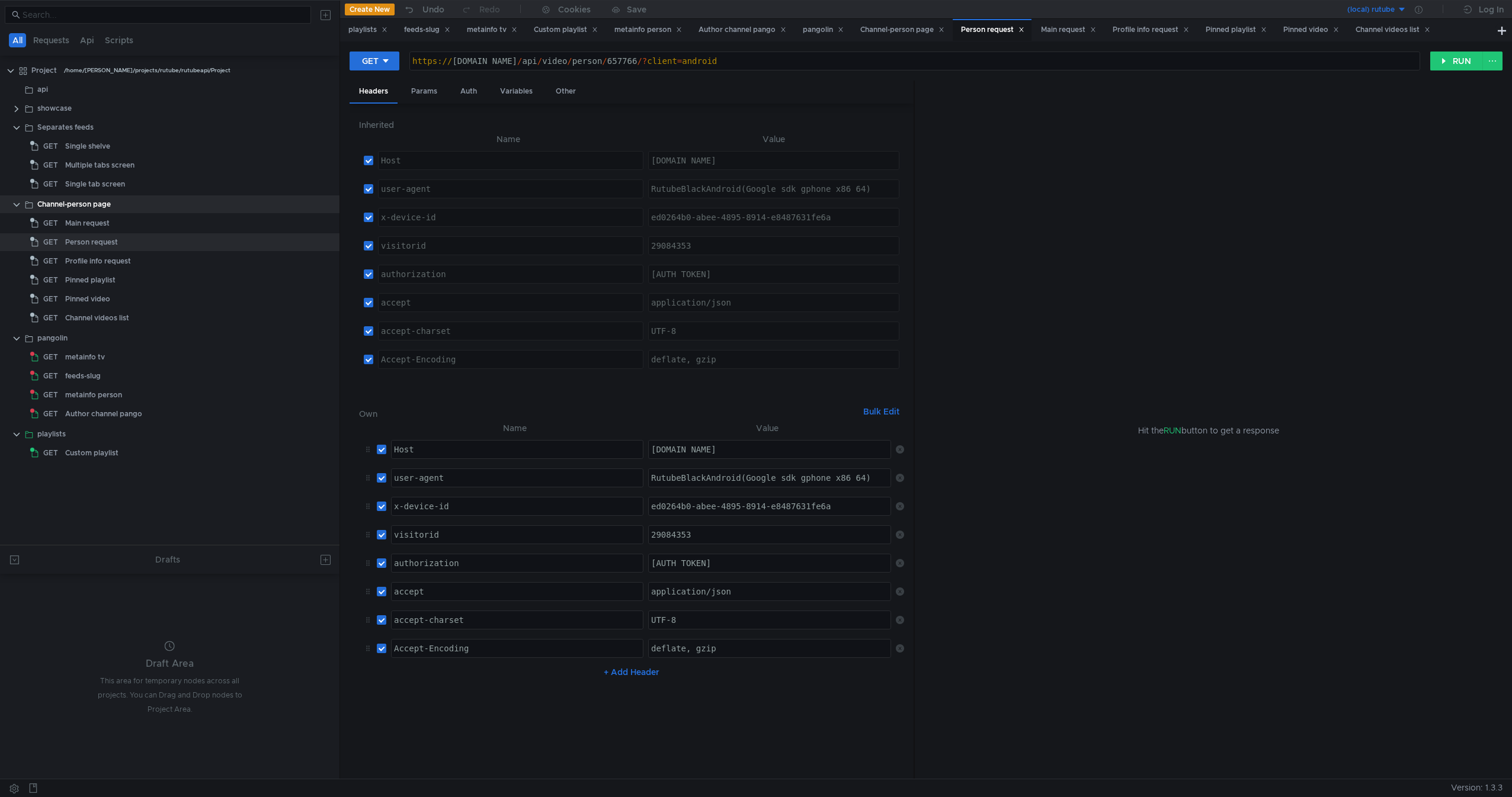
click at [900, 441] on td at bounding box center [897, 449] width 13 height 28
click at [901, 443] on td at bounding box center [897, 449] width 13 height 28
click at [897, 447] on td at bounding box center [897, 449] width 13 height 28
click at [897, 447] on icon at bounding box center [899, 449] width 8 height 8
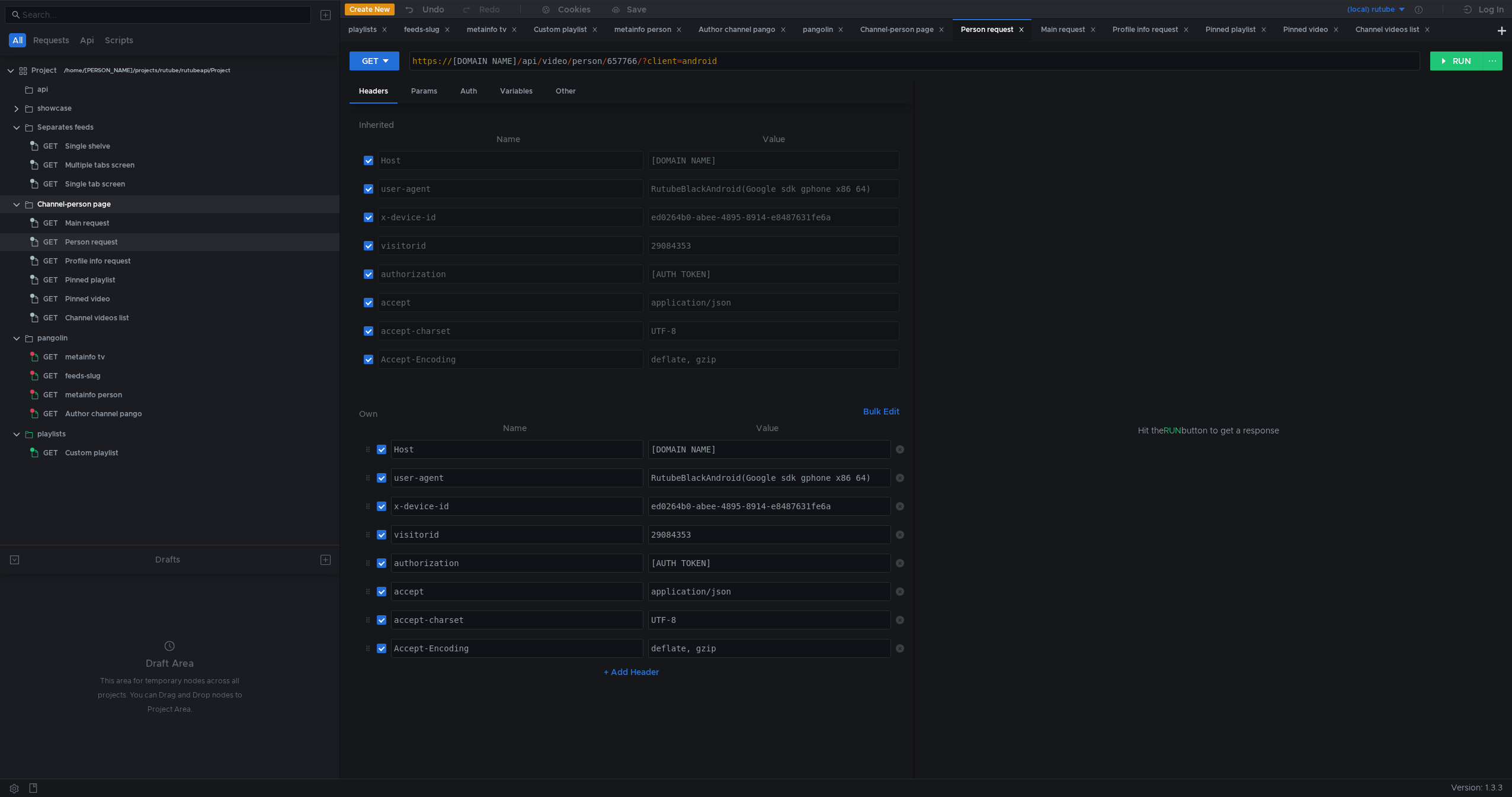
click at [897, 447] on icon at bounding box center [899, 449] width 8 height 8
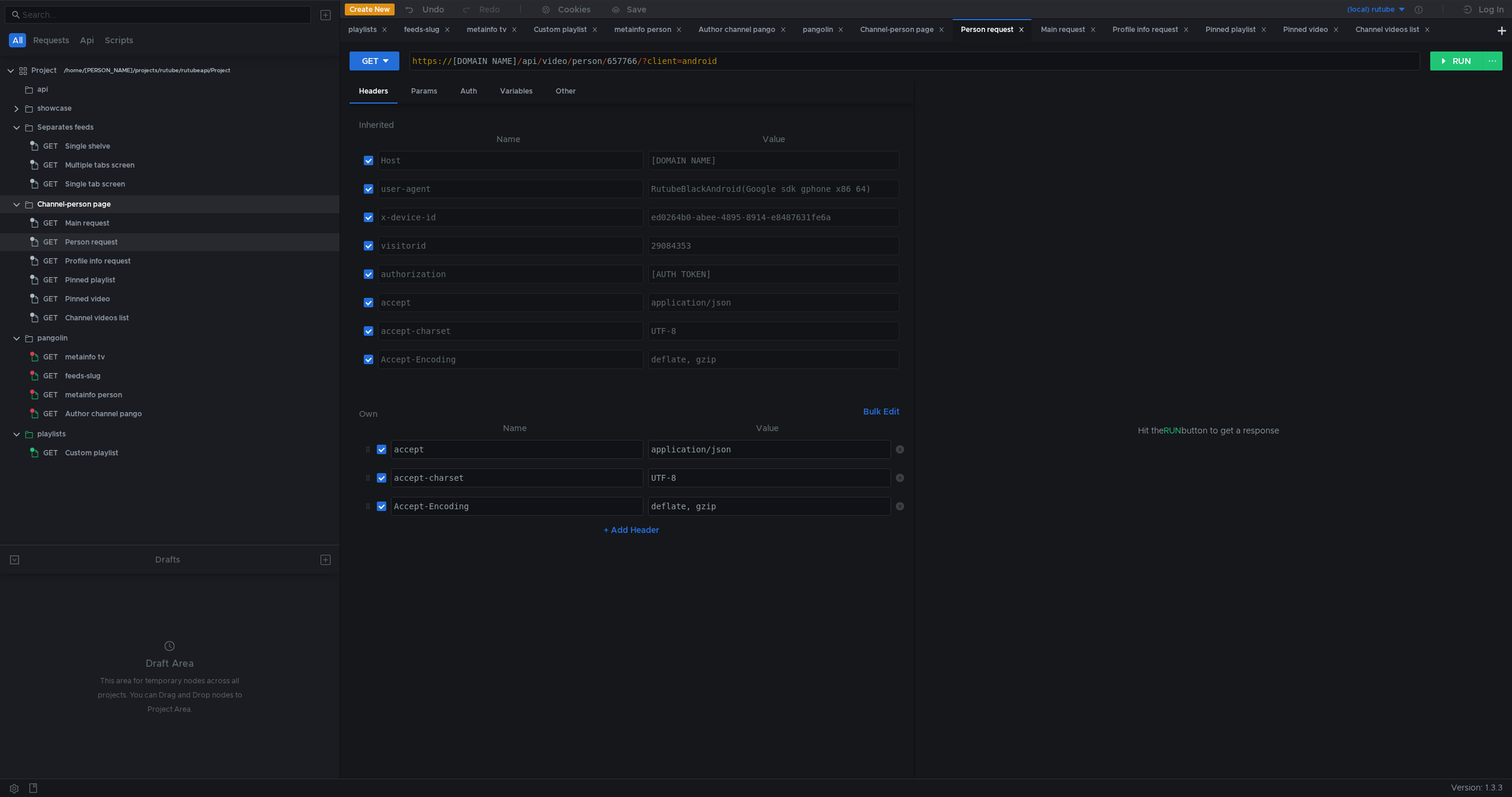
click at [897, 447] on icon at bounding box center [899, 449] width 8 height 8
click at [897, 447] on td "No Results" at bounding box center [631, 446] width 545 height 22
click at [194, 262] on div "Profile info request" at bounding box center [185, 262] width 240 height 18
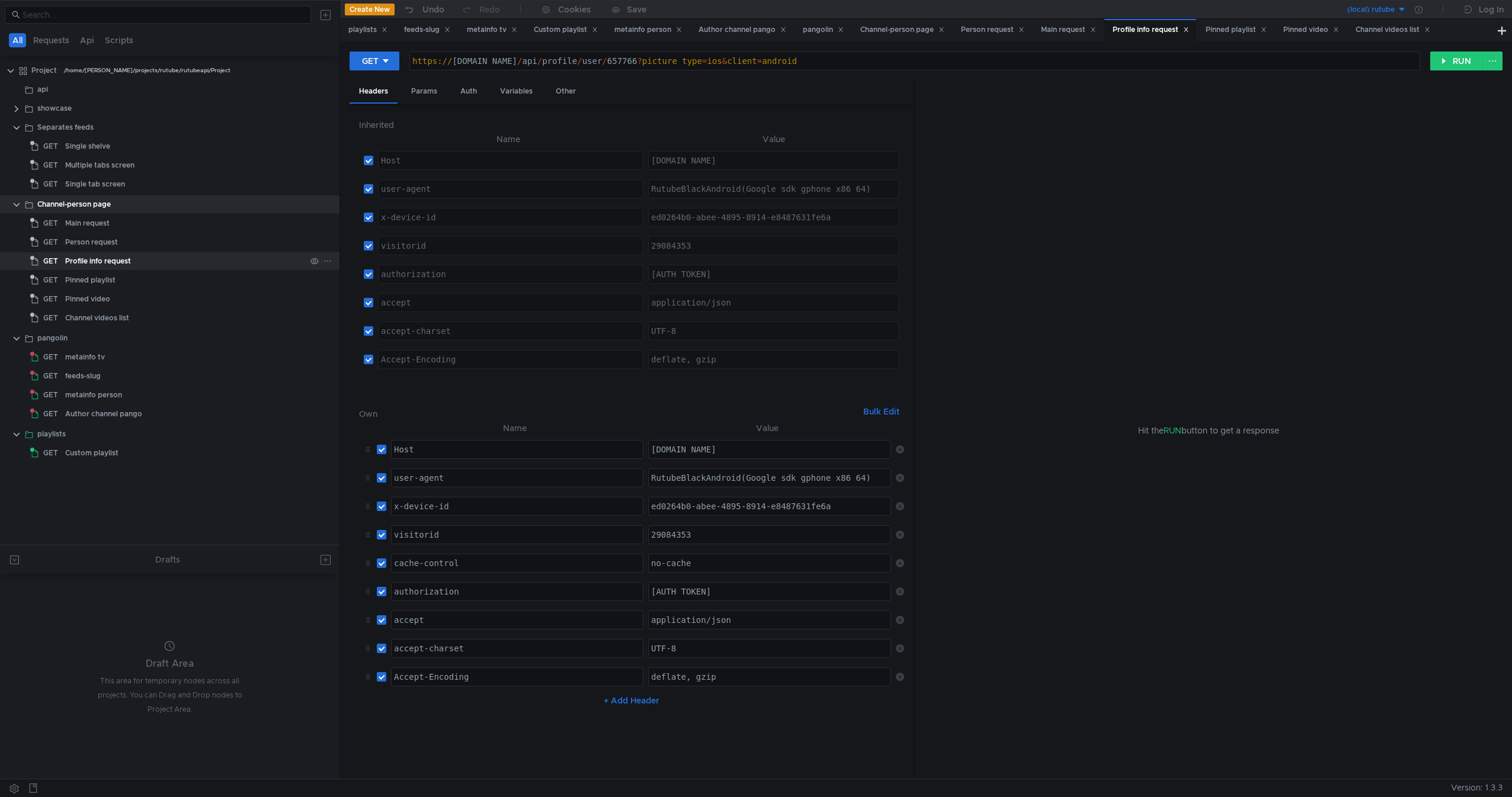
click at [194, 262] on div "Profile info request" at bounding box center [185, 262] width 240 height 18
click at [893, 446] on td at bounding box center [897, 449] width 13 height 28
click at [901, 446] on icon at bounding box center [899, 449] width 8 height 8
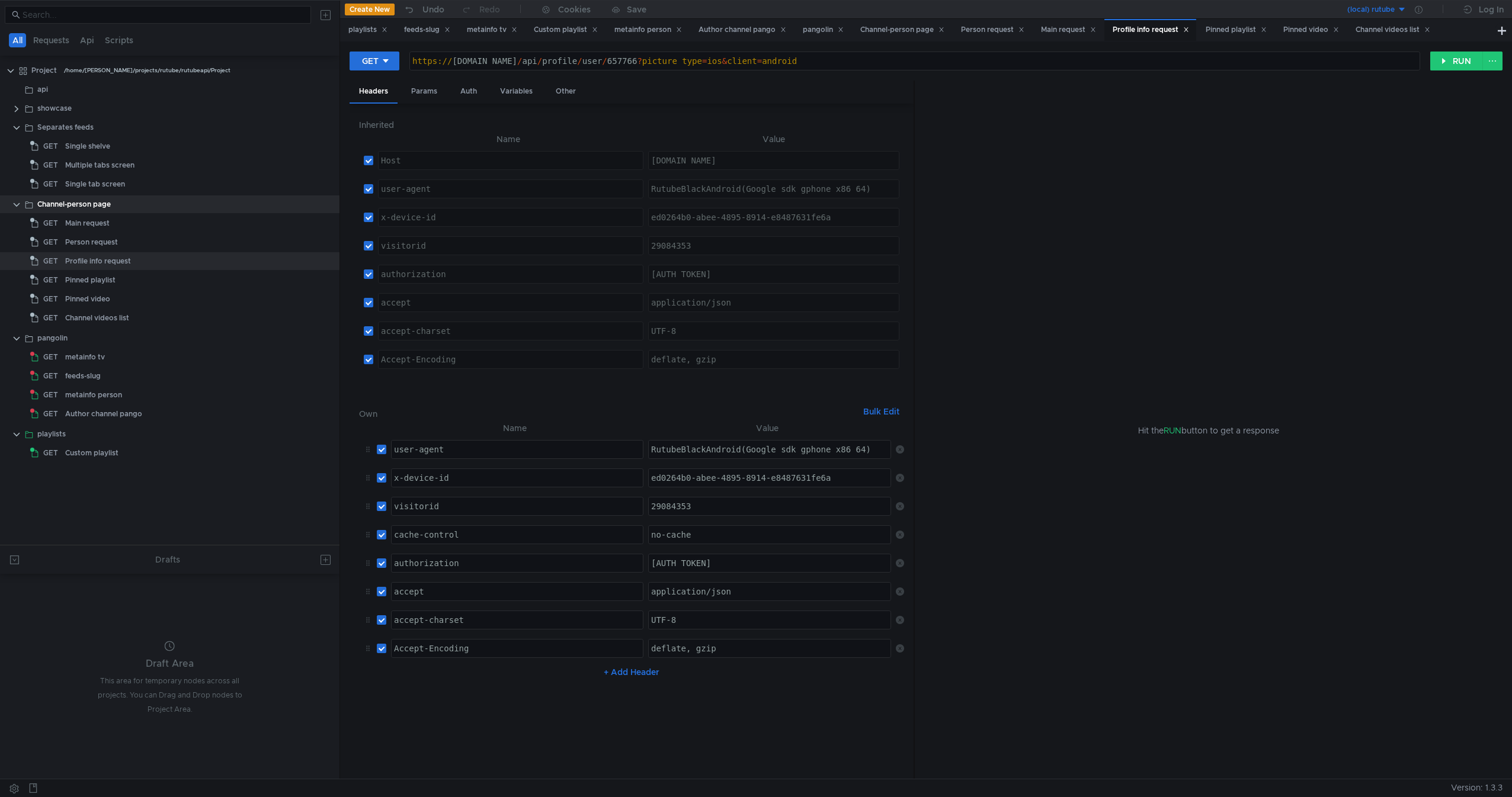
click at [901, 446] on icon at bounding box center [899, 449] width 8 height 8
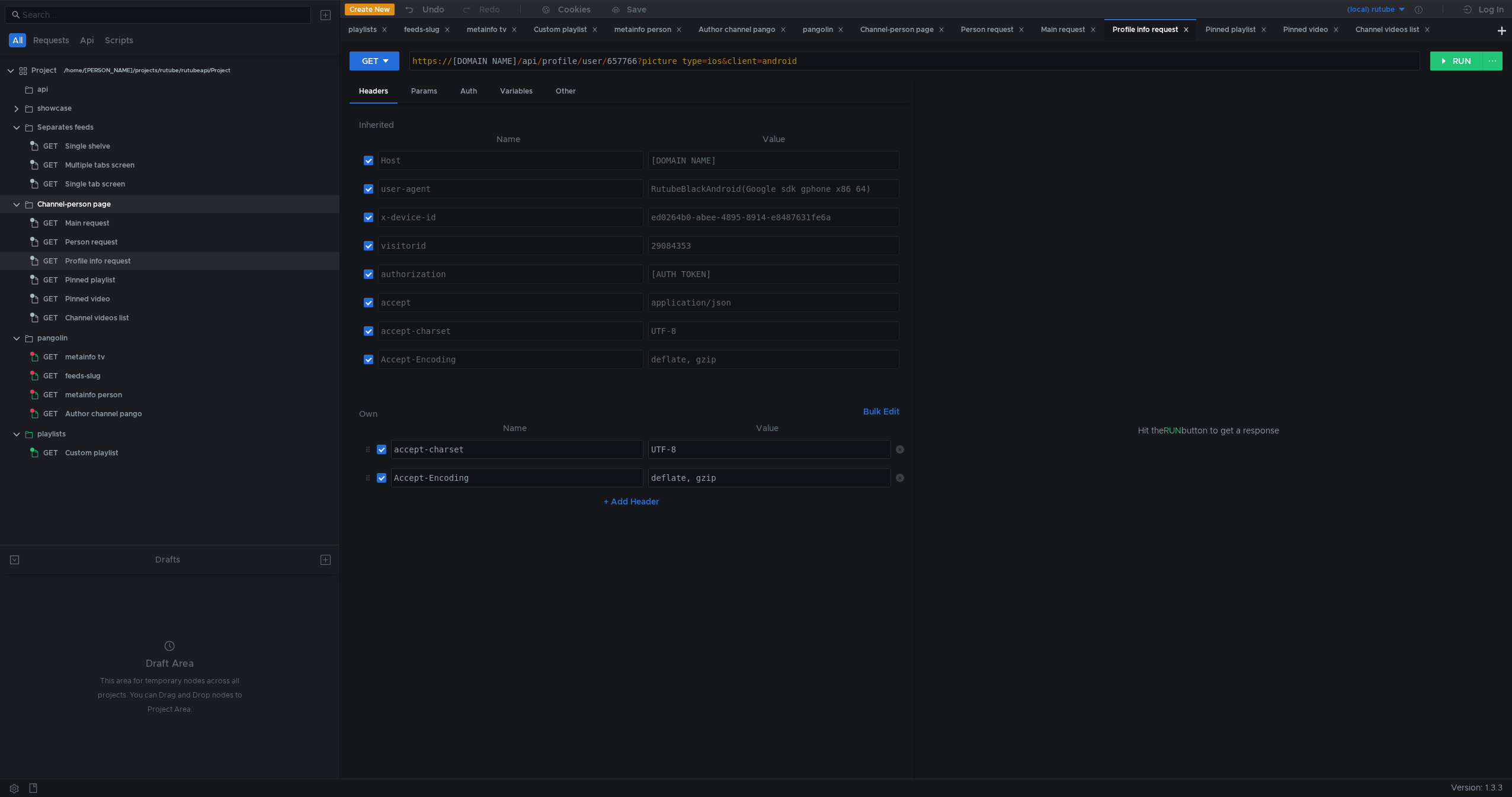
click at [901, 446] on icon at bounding box center [899, 449] width 8 height 8
click at [142, 280] on div "Pinned playlist" at bounding box center [185, 280] width 240 height 18
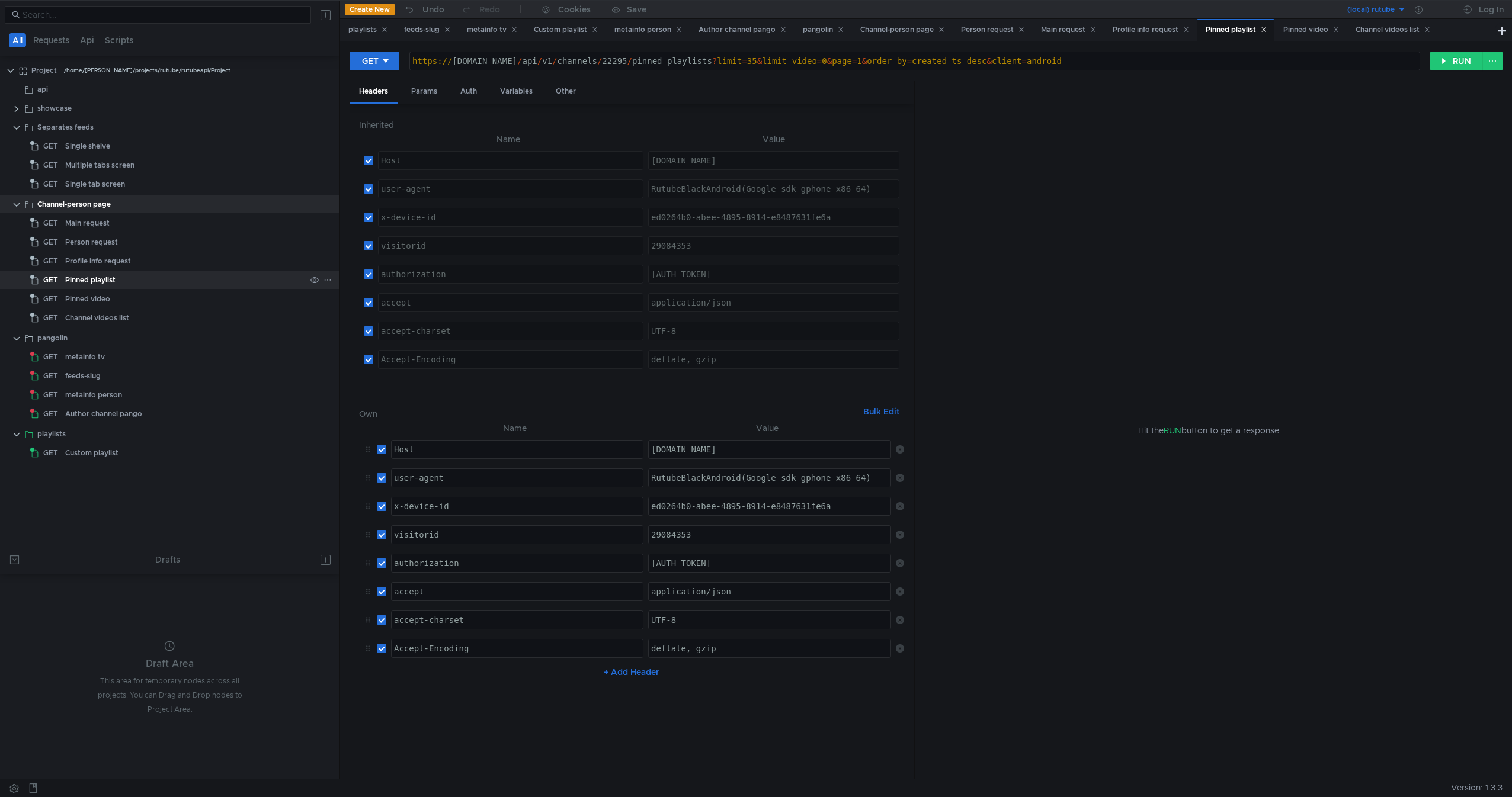
click at [142, 280] on div "Pinned playlist" at bounding box center [185, 280] width 240 height 18
click at [905, 451] on div "Inherited Name Value Host ההההההההההההההההההההההההההההההההההההההההההההההההההההה…" at bounding box center [631, 442] width 564 height 676
click at [902, 451] on icon at bounding box center [899, 449] width 8 height 8
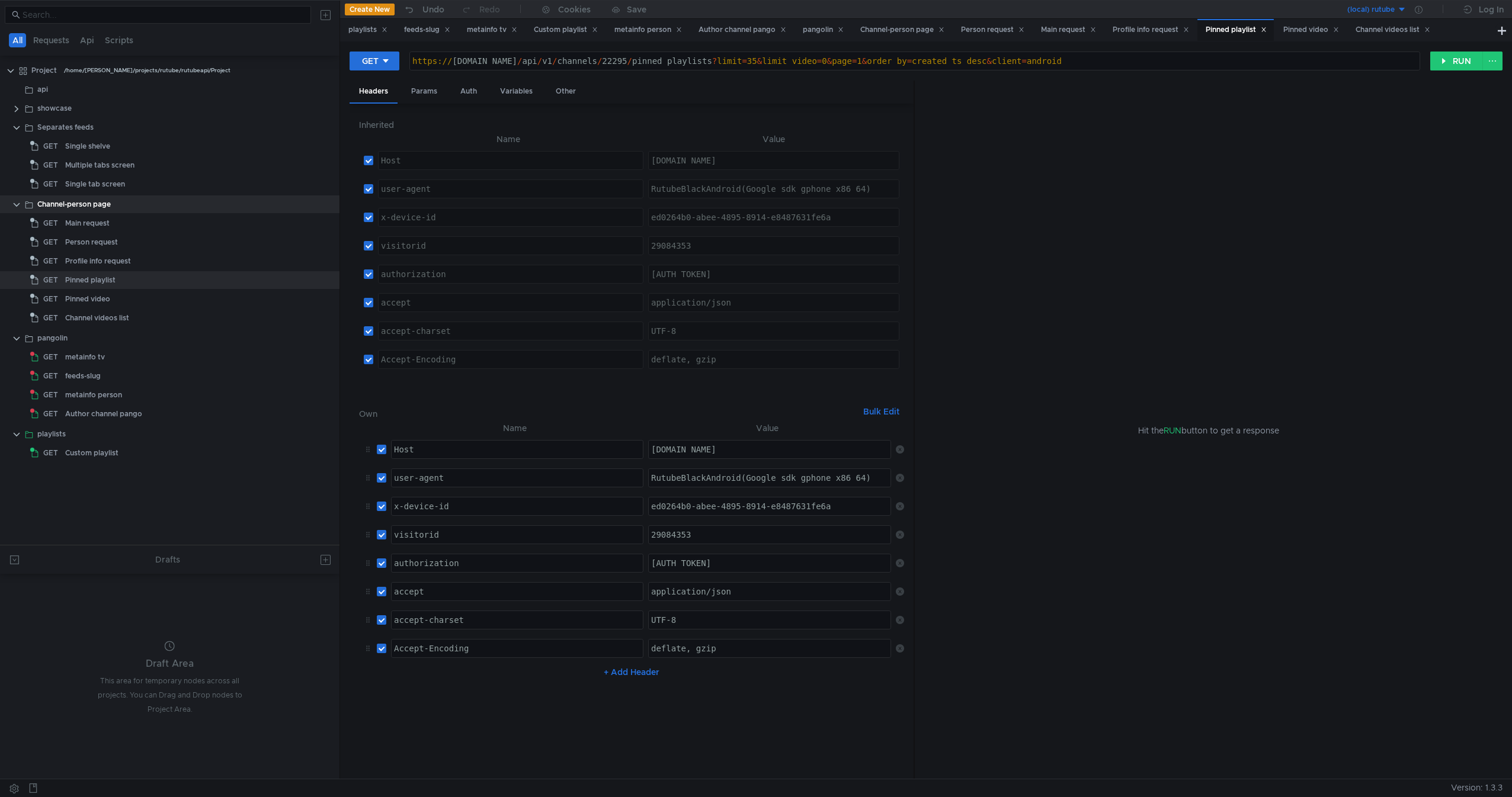
click at [902, 451] on icon at bounding box center [899, 449] width 8 height 8
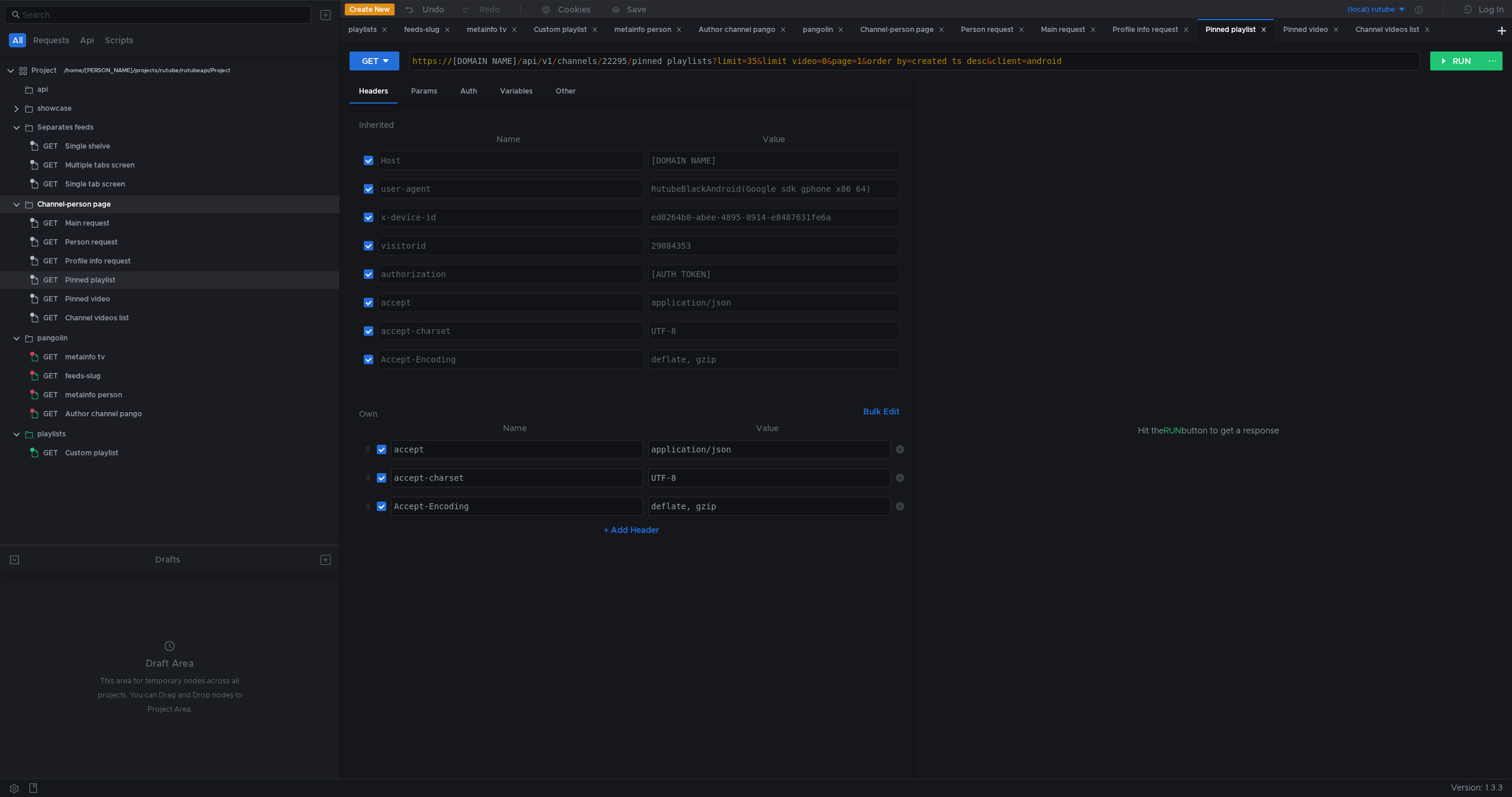
click at [902, 451] on icon at bounding box center [899, 449] width 8 height 8
click at [902, 451] on td "No Results" at bounding box center [631, 446] width 545 height 22
click at [142, 297] on div "Pinned video" at bounding box center [185, 299] width 240 height 18
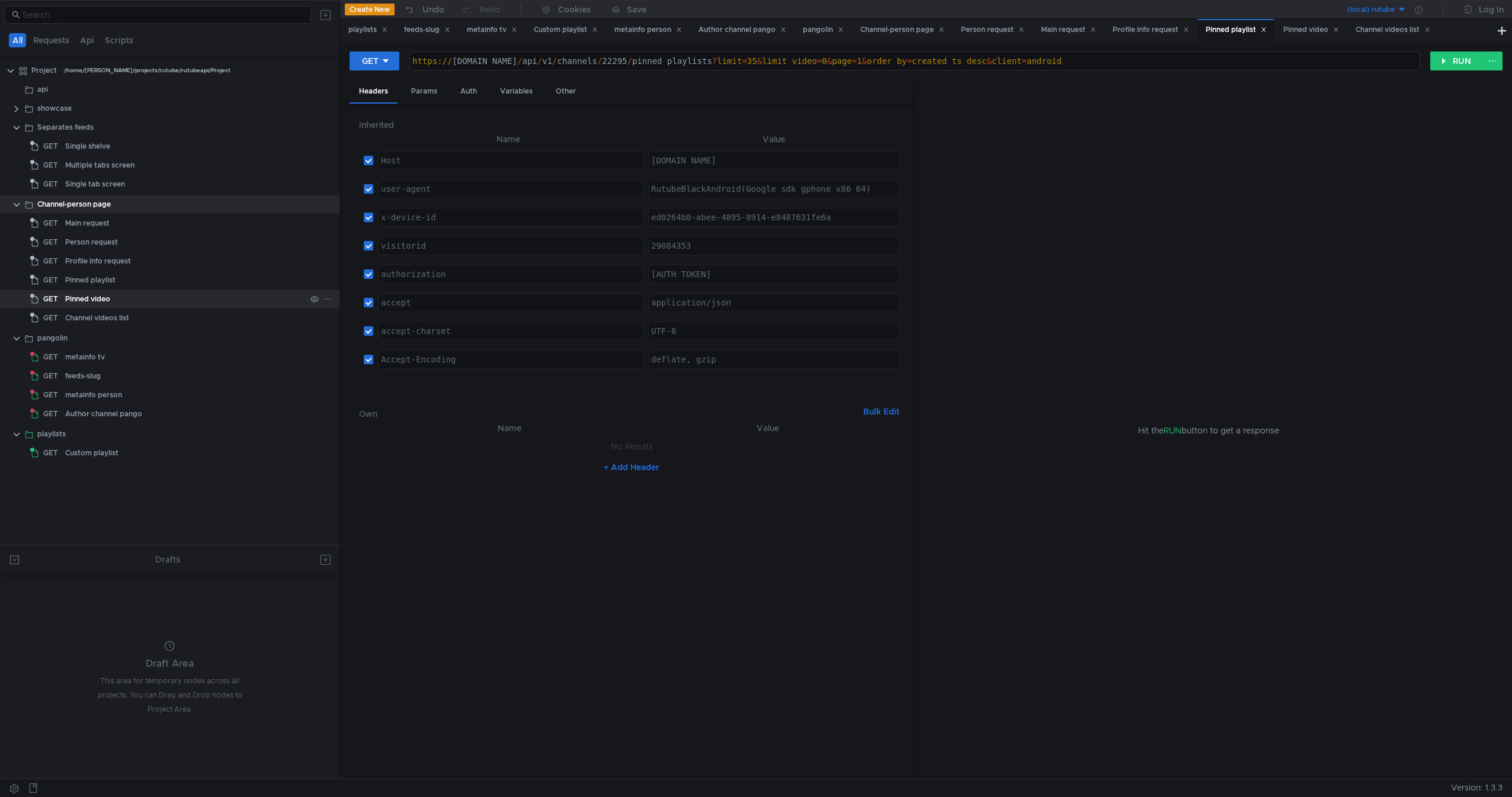
click at [142, 297] on div "Pinned video" at bounding box center [185, 299] width 240 height 18
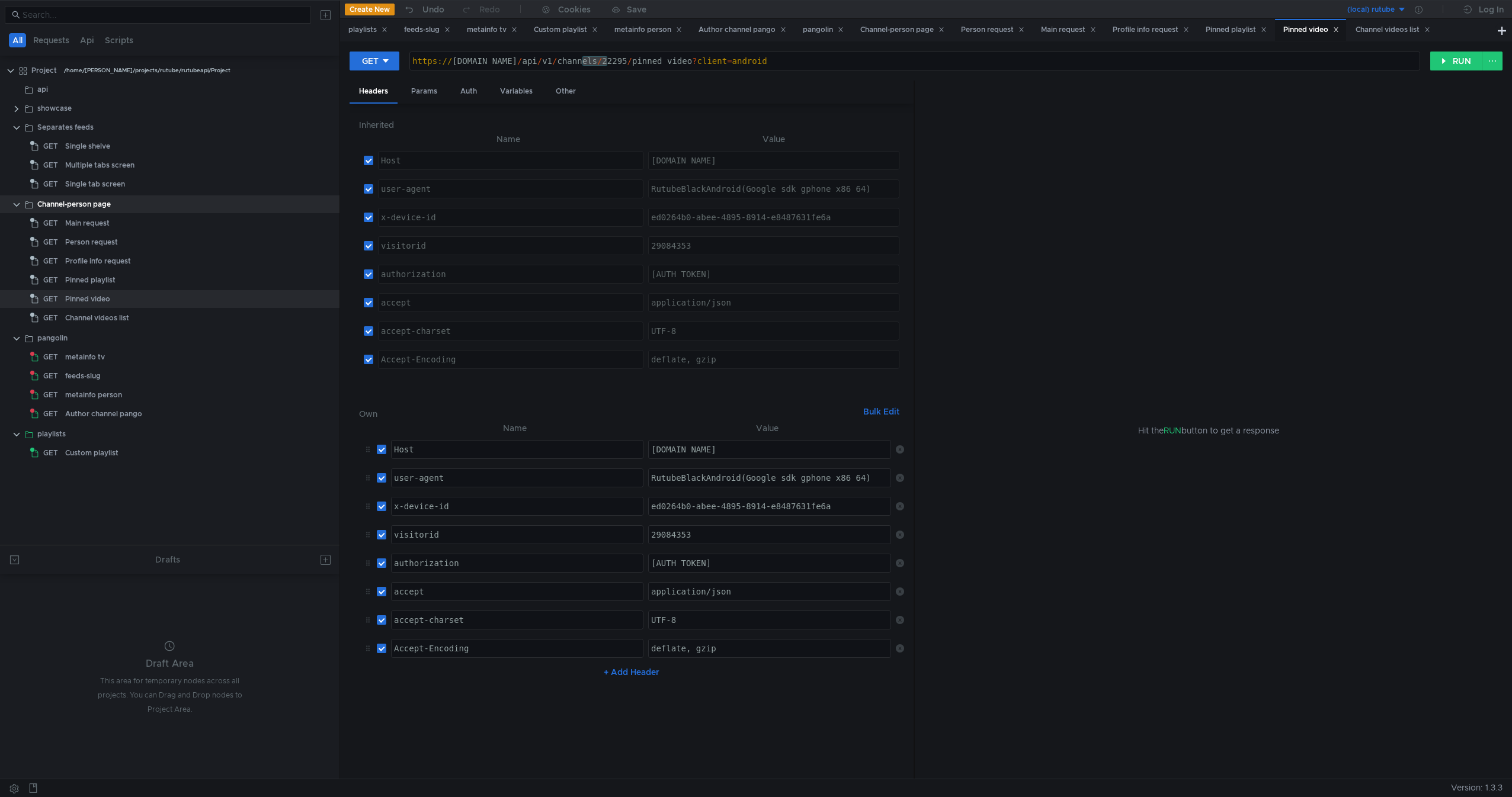
click at [900, 455] on td at bounding box center [897, 449] width 13 height 28
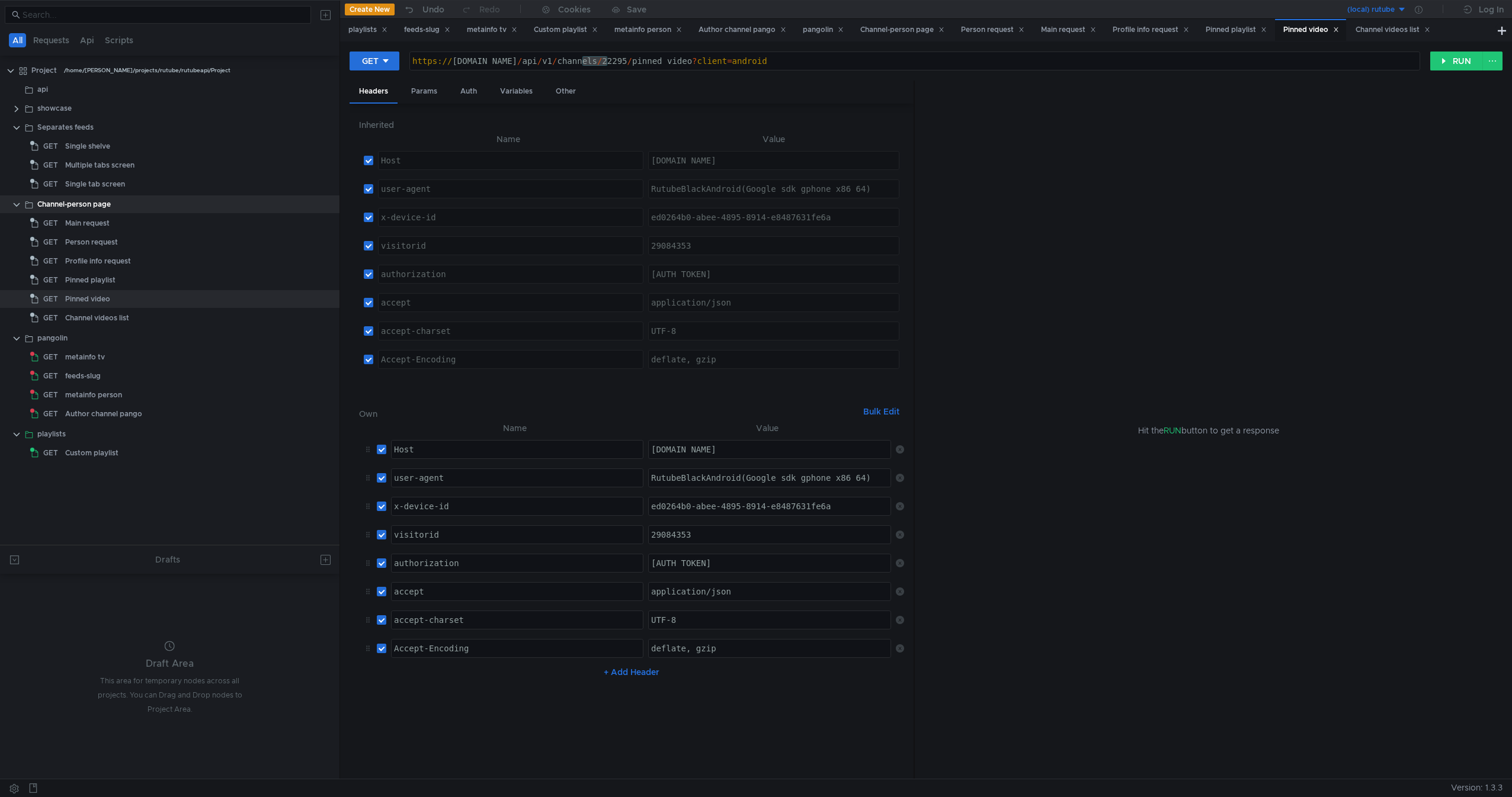
click at [900, 455] on td at bounding box center [897, 449] width 13 height 28
click at [913, 433] on div at bounding box center [913, 431] width 1 height 700
click at [902, 446] on icon at bounding box center [899, 449] width 8 height 8
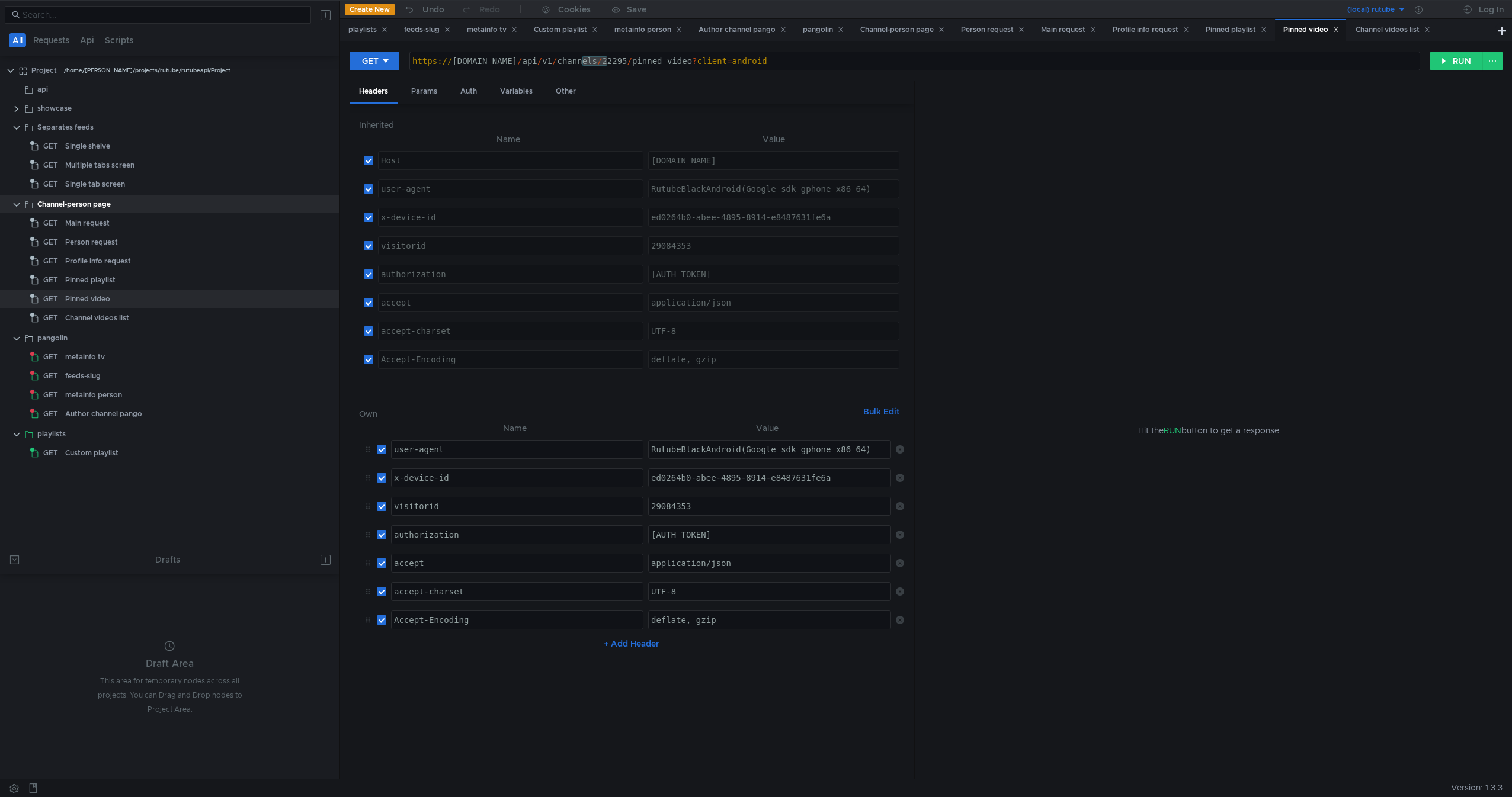
click at [902, 446] on icon at bounding box center [899, 449] width 8 height 8
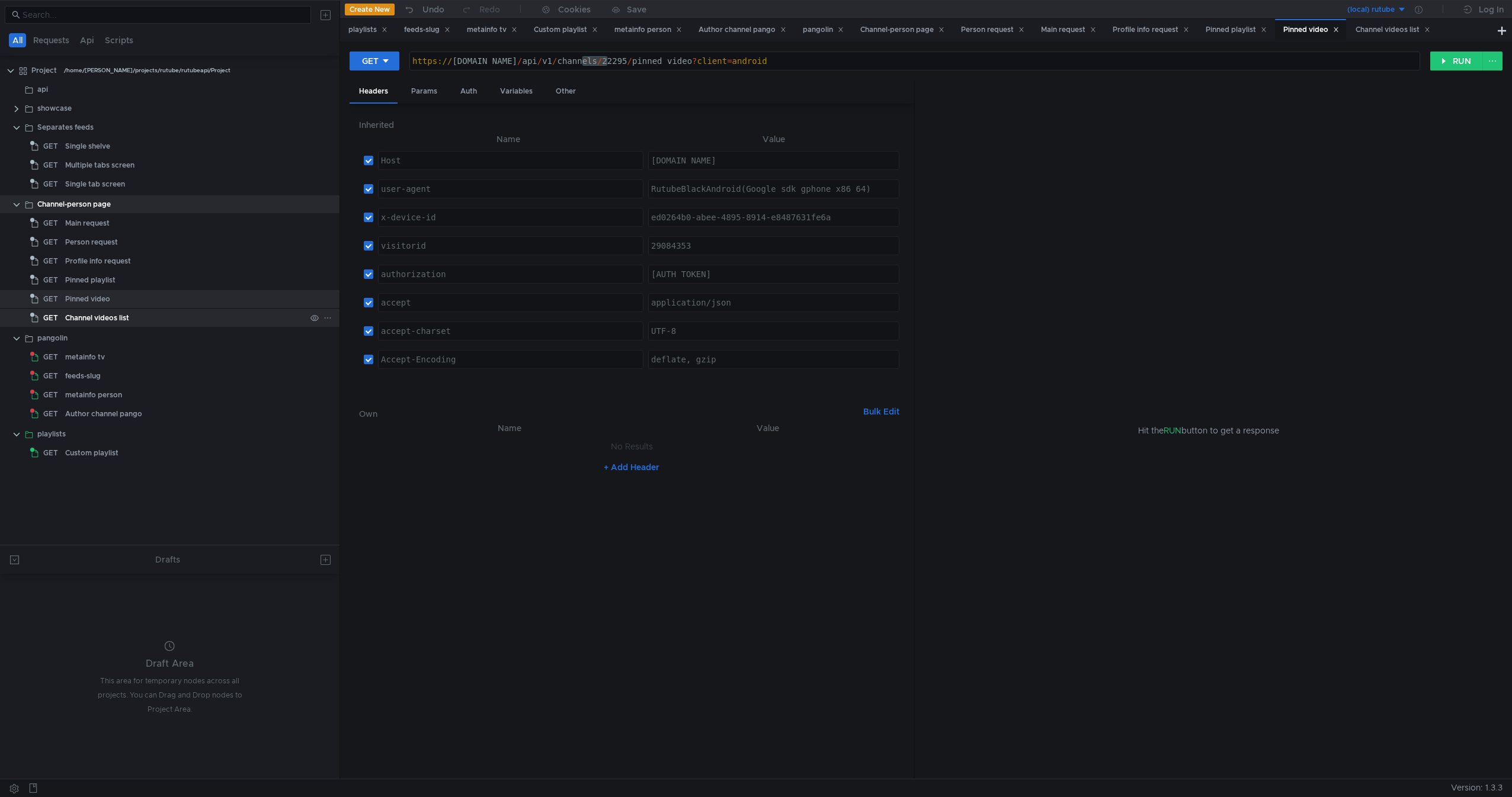
click at [247, 318] on div "Channel videos list" at bounding box center [185, 318] width 240 height 18
click at [900, 447] on icon at bounding box center [899, 449] width 8 height 8
click at [858, 586] on nz-table "Name Value No Results + Add Header" at bounding box center [631, 596] width 545 height 349
click at [129, 309] on div at bounding box center [170, 308] width 340 height 1
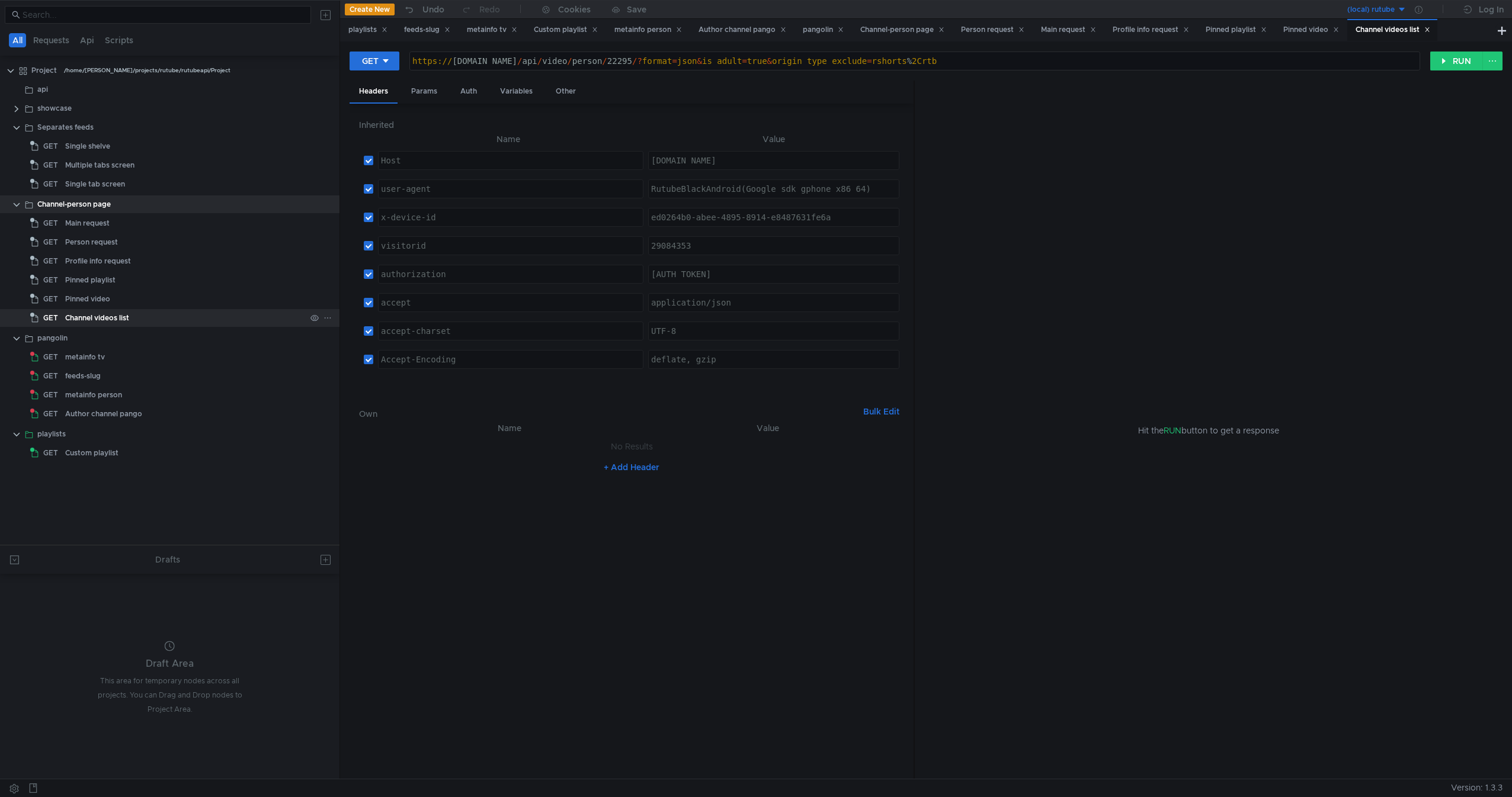
click at [127, 317] on div "Channel videos list" at bounding box center [97, 318] width 64 height 18
click at [1441, 62] on button "RUN" at bounding box center [1456, 60] width 52 height 19
click at [492, 64] on div "https:// rutube.dev / api / video / person / 22295 /? format = json & is_adult …" at bounding box center [914, 70] width 1009 height 28
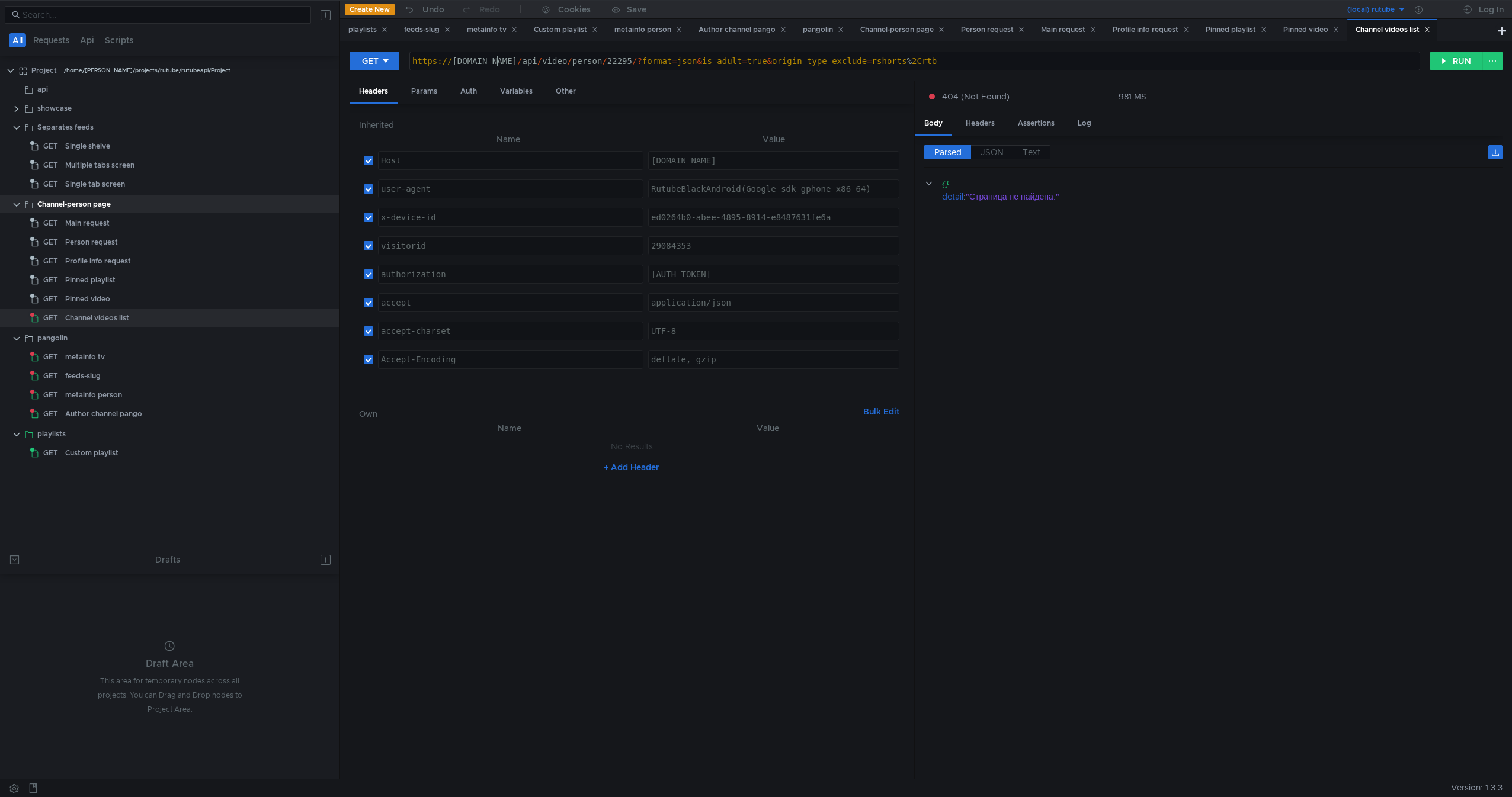
scroll to position [0, 6]
click at [1454, 53] on button "RUN" at bounding box center [1456, 60] width 52 height 19
click at [631, 58] on div "https:// rutube.ru / api / video / person / 22295 /? format = json & is_adult =…" at bounding box center [914, 70] width 1009 height 28
drag, startPoint x: 631, startPoint y: 58, endPoint x: 927, endPoint y: 60, distance: 296.0
click at [927, 60] on div "https:// rutube.ru / api / video / person / 22295 /? format = json & is_adult =…" at bounding box center [914, 70] width 1009 height 28
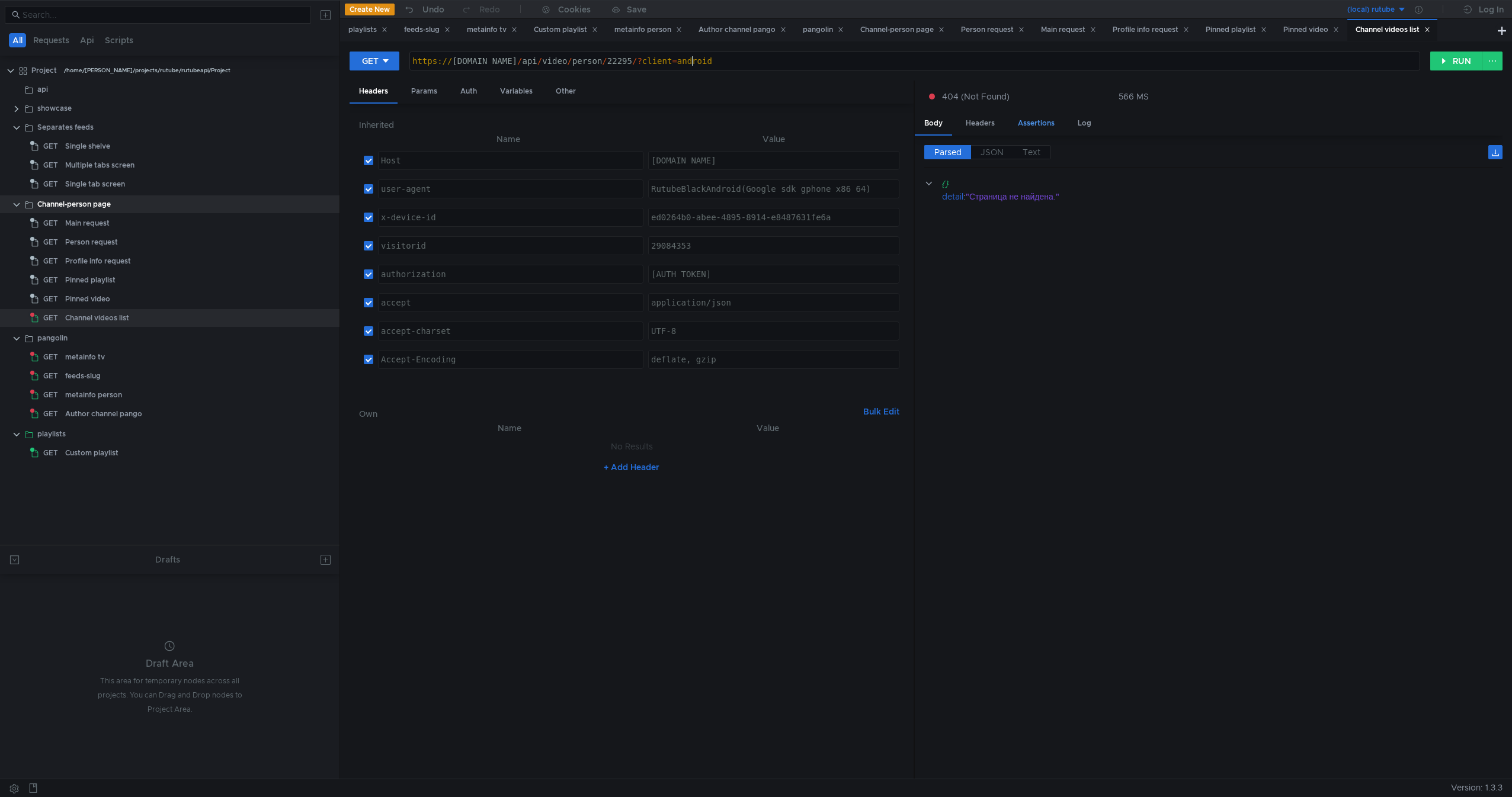
scroll to position [0, 20]
type textarea "https://rutube.ru/api/video/person/22295/?client=android"
click at [1184, 322] on cdk-virtual-scroll-viewport "{} detail : "Страница не найдена."" at bounding box center [1213, 473] width 578 height 593
click at [1441, 61] on button "RUN" at bounding box center [1456, 60] width 52 height 19
click at [158, 304] on div "Pinned video" at bounding box center [185, 299] width 240 height 18
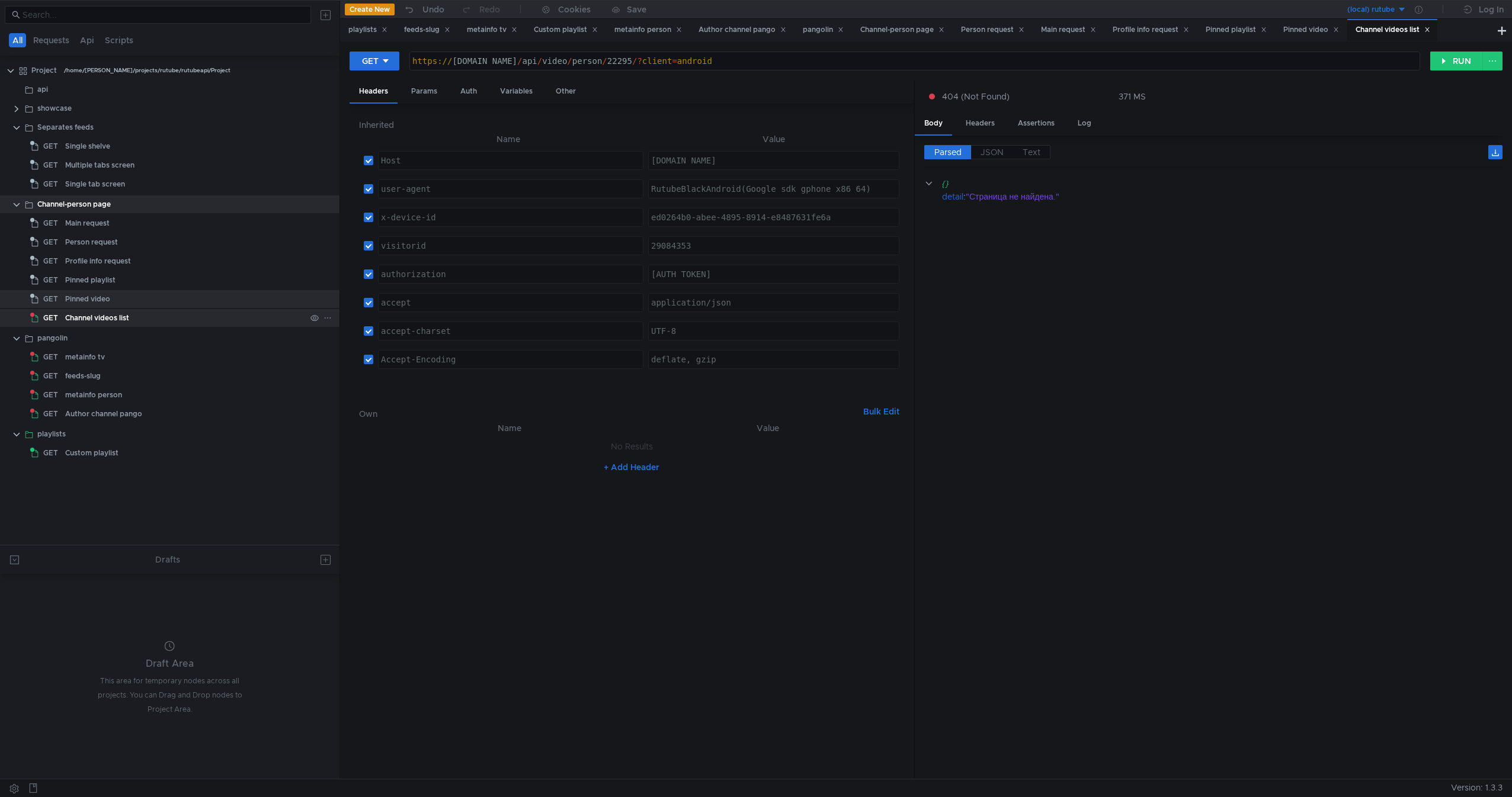
click at [158, 310] on div "Channel videos list" at bounding box center [185, 318] width 240 height 18
click at [147, 305] on div "Pinned video" at bounding box center [185, 299] width 240 height 18
click at [133, 314] on div "Channel videos list" at bounding box center [185, 318] width 240 height 18
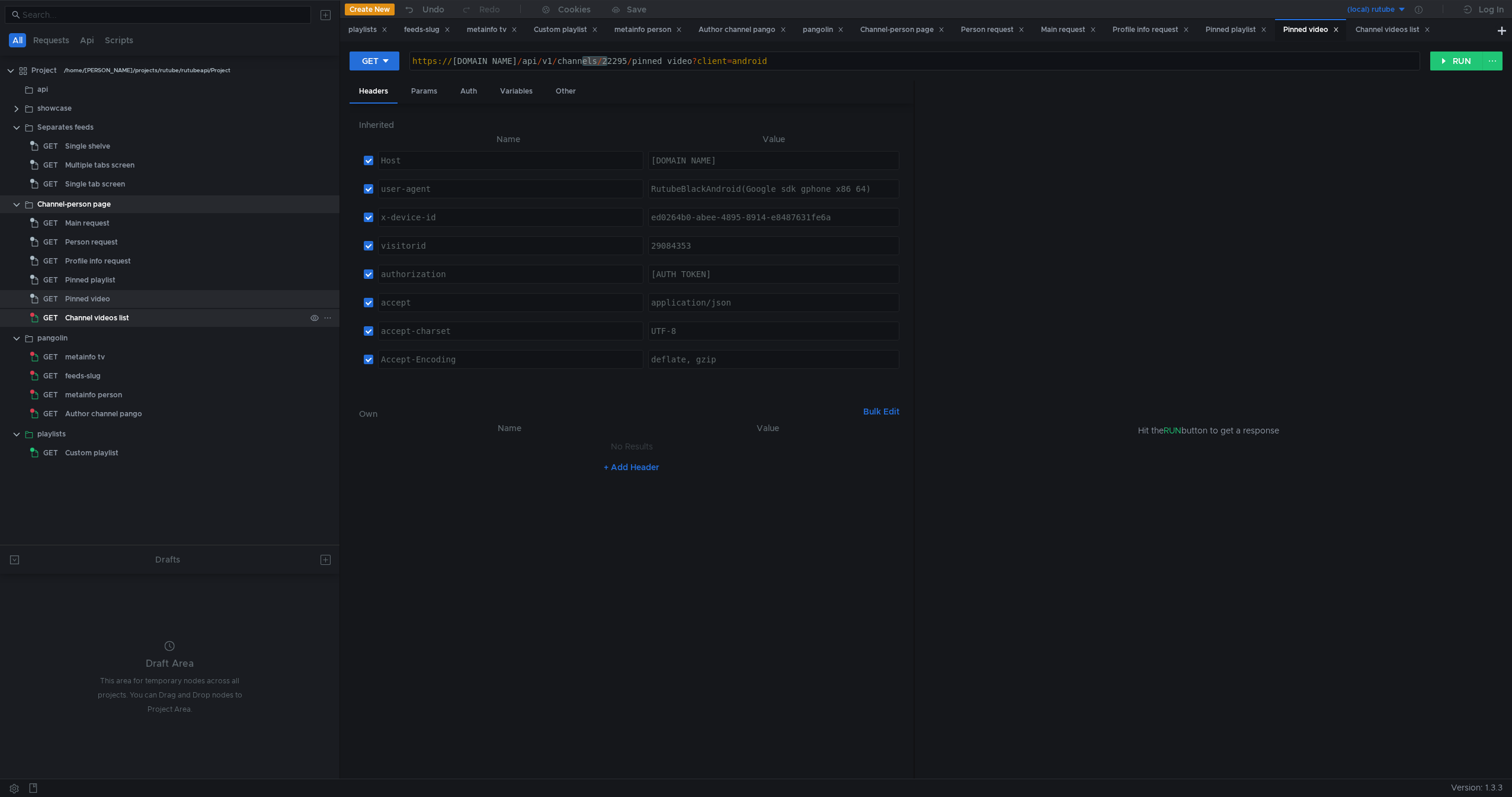
click at [133, 314] on div "Channel videos list" at bounding box center [185, 318] width 240 height 18
click at [153, 294] on div "Pinned video" at bounding box center [185, 299] width 240 height 18
click at [1436, 57] on button "RUN" at bounding box center [1456, 60] width 52 height 19
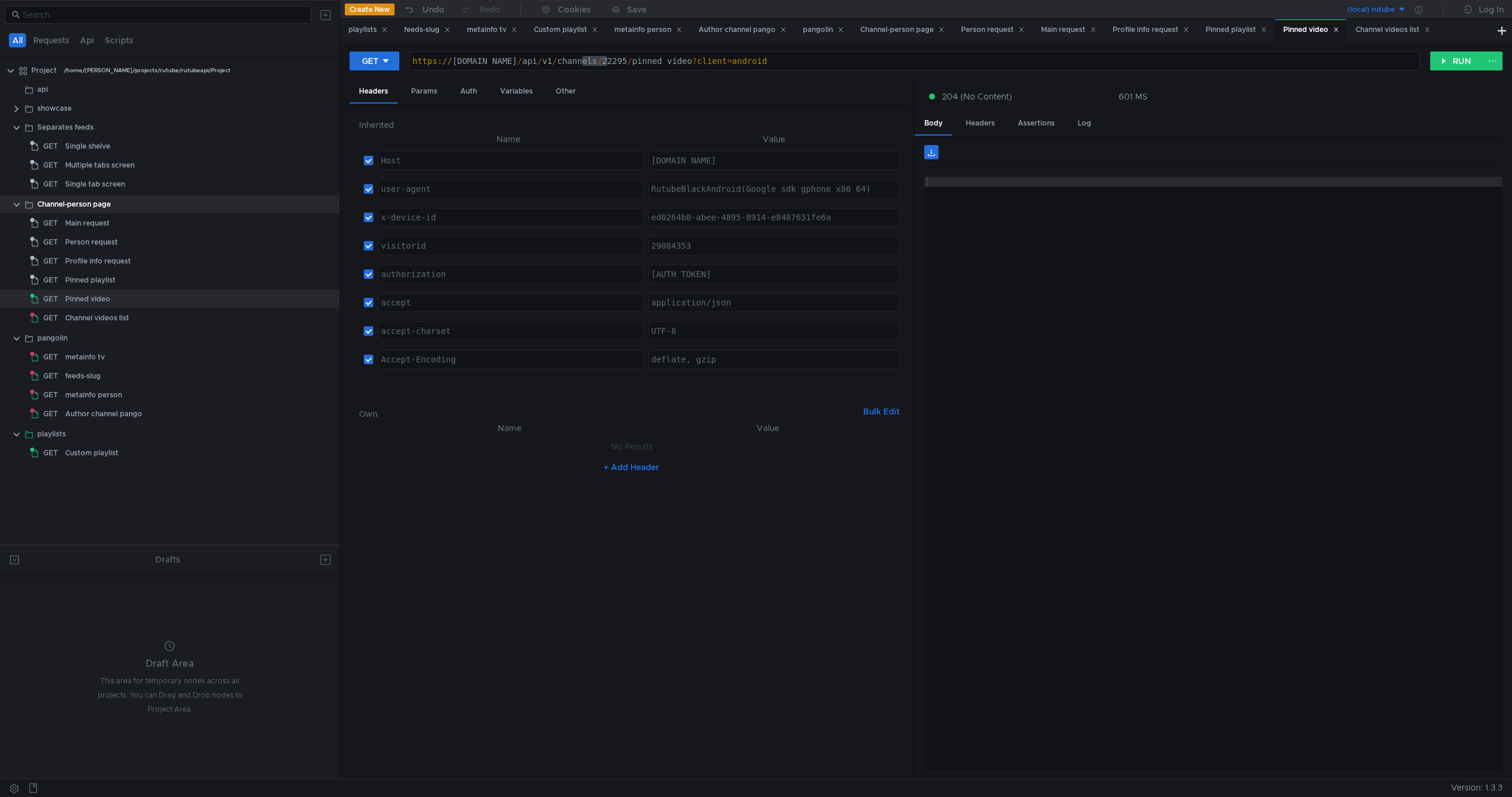
click at [1033, 237] on div at bounding box center [1213, 483] width 578 height 612
click at [964, 326] on div at bounding box center [1213, 483] width 578 height 612
click at [108, 359] on div "metainfo tv" at bounding box center [185, 358] width 240 height 18
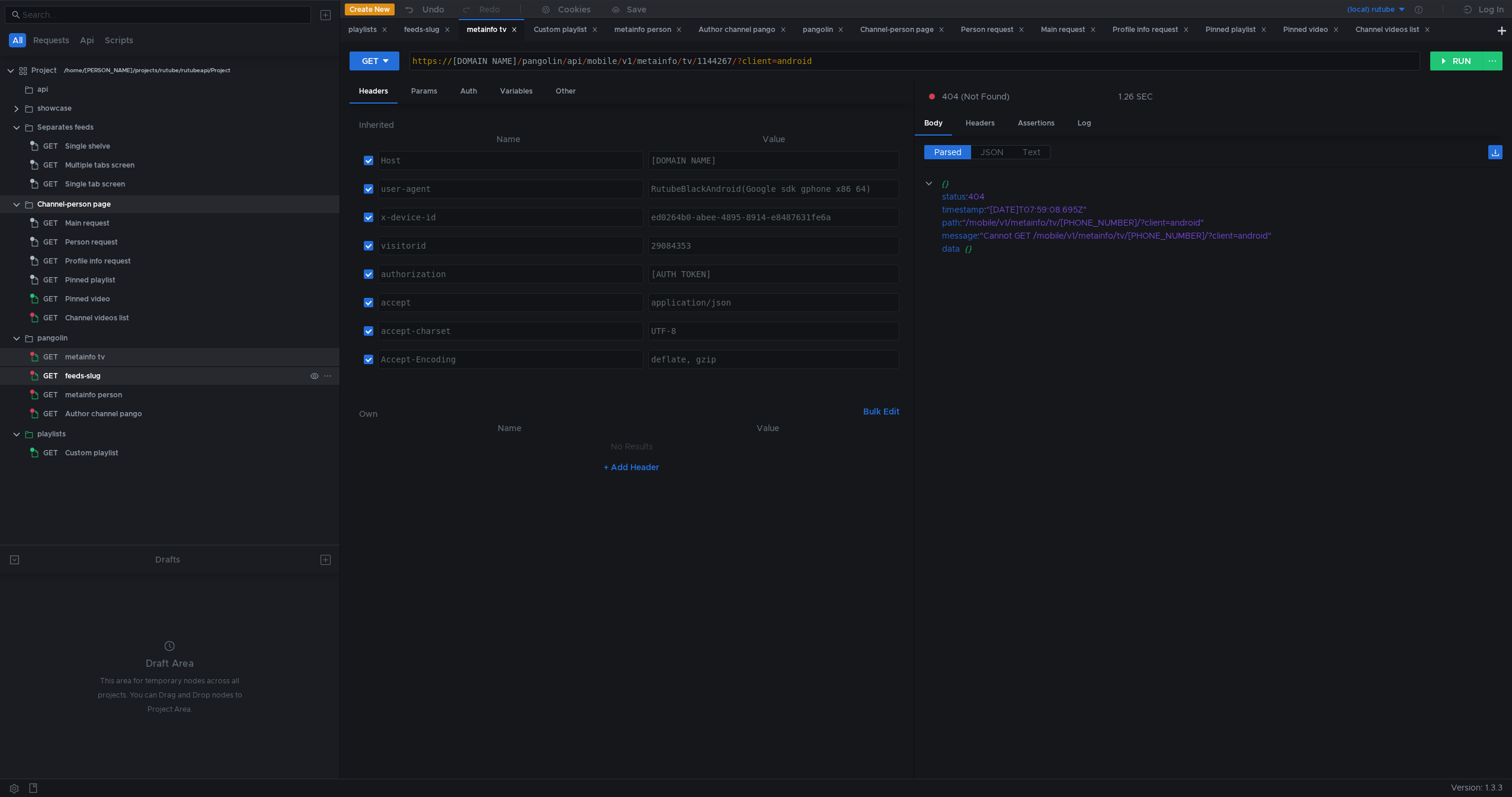
click at [141, 374] on div "feeds-slug" at bounding box center [185, 376] width 240 height 18
click at [174, 397] on div "metainfo person" at bounding box center [185, 395] width 240 height 18
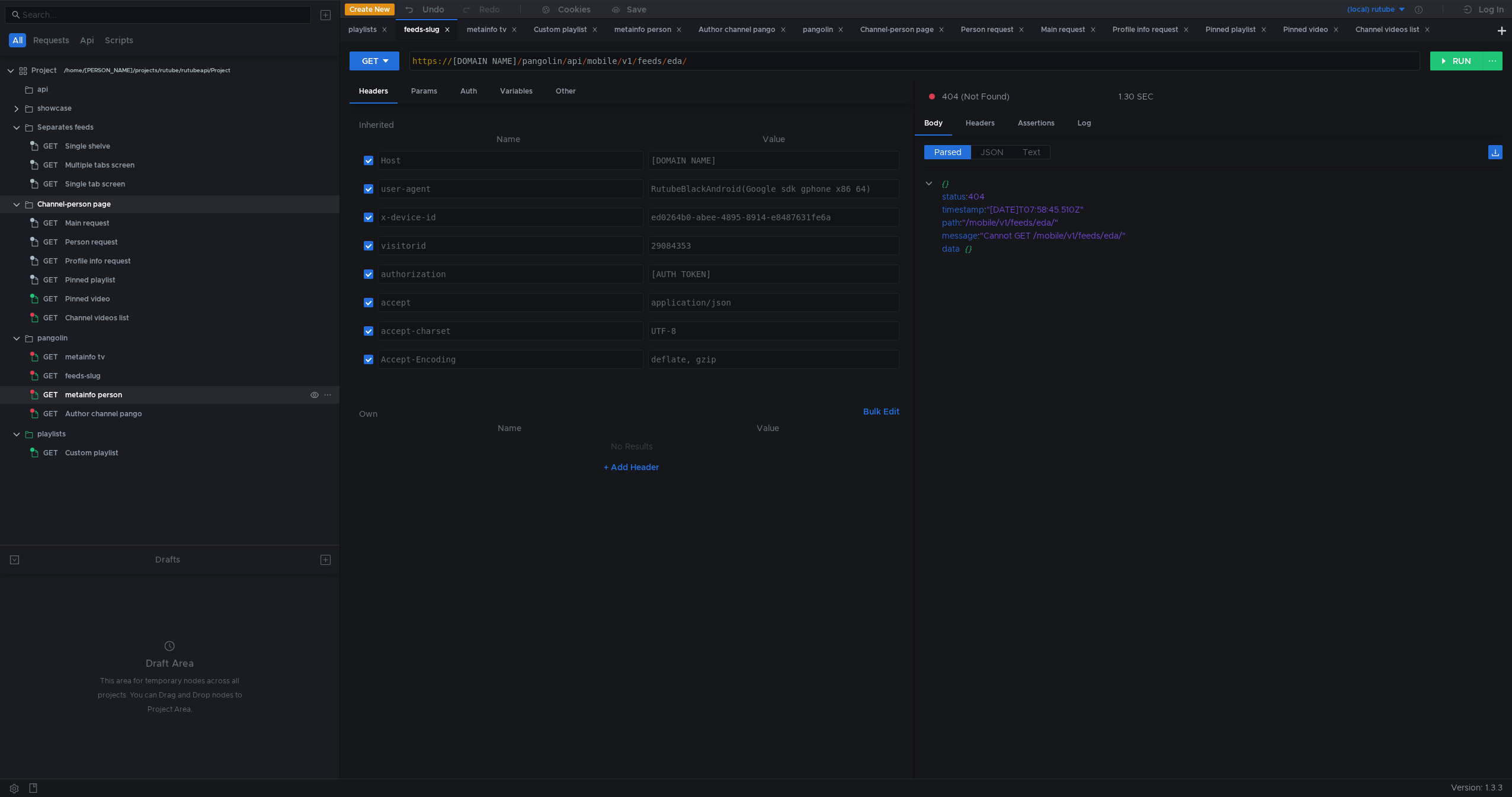
click at [174, 397] on div "metainfo person" at bounding box center [185, 395] width 240 height 18
click at [151, 411] on div "Author channel pango" at bounding box center [185, 415] width 240 height 18
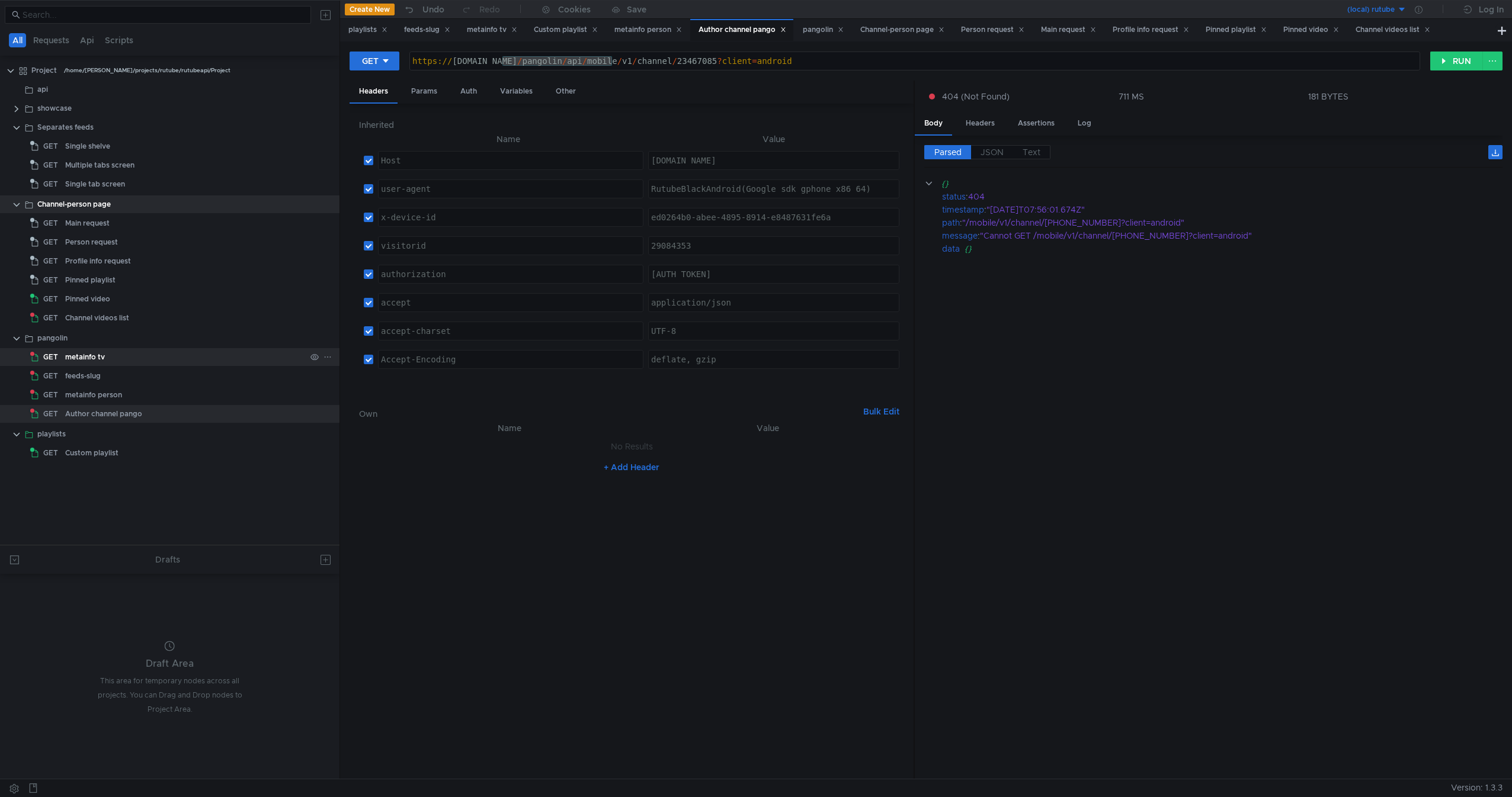
click at [151, 359] on div "metainfo tv" at bounding box center [185, 358] width 240 height 18
click at [1331, 389] on cdk-virtual-scroll-viewport "{} status : 404 timestamp : "[DATE]T07:59:08.695Z" path : "/mobile/v1/metainfo/…" at bounding box center [1213, 473] width 578 height 593
